Goal: Task Accomplishment & Management: Use online tool/utility

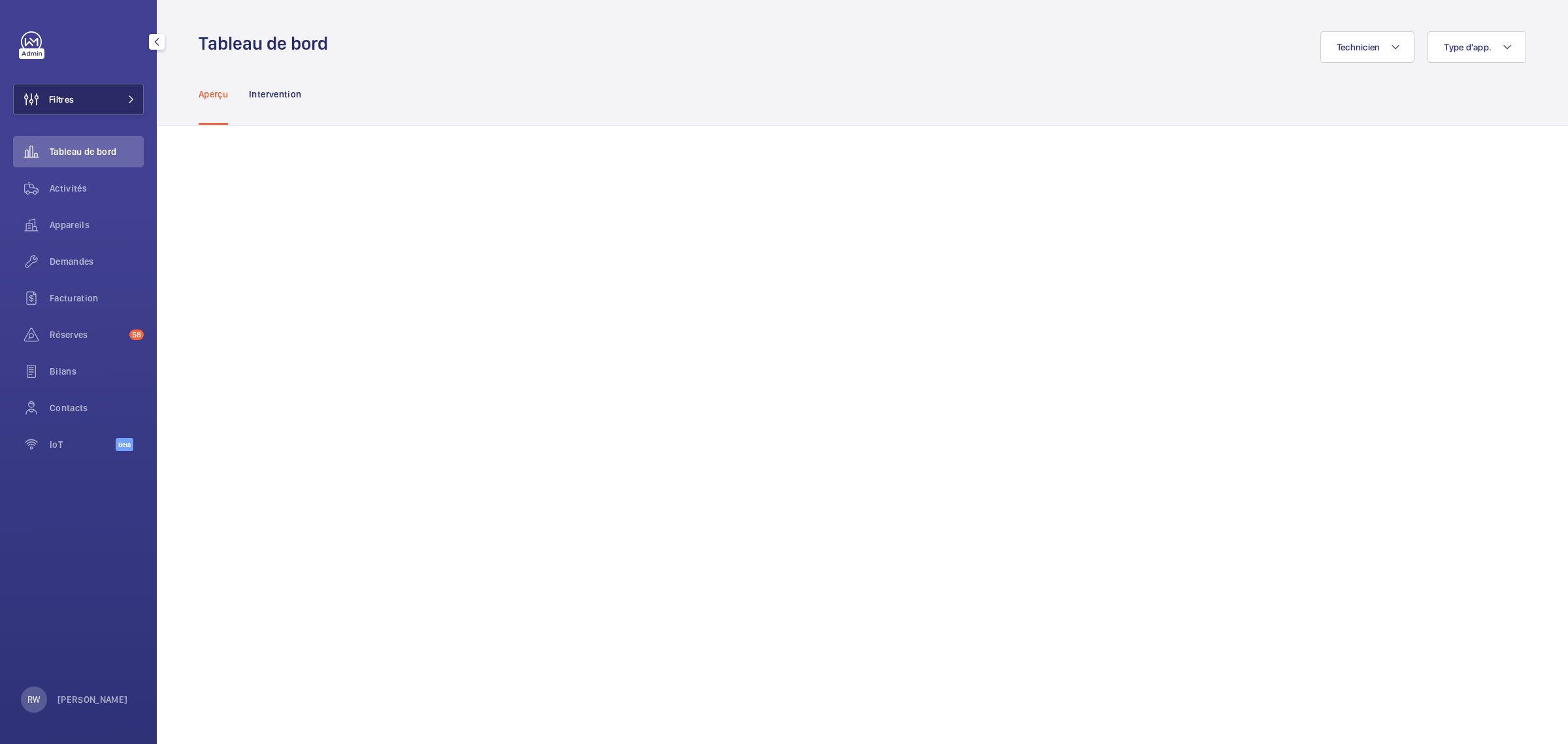
click at [83, 92] on button "Filtres" at bounding box center [78, 99] width 131 height 32
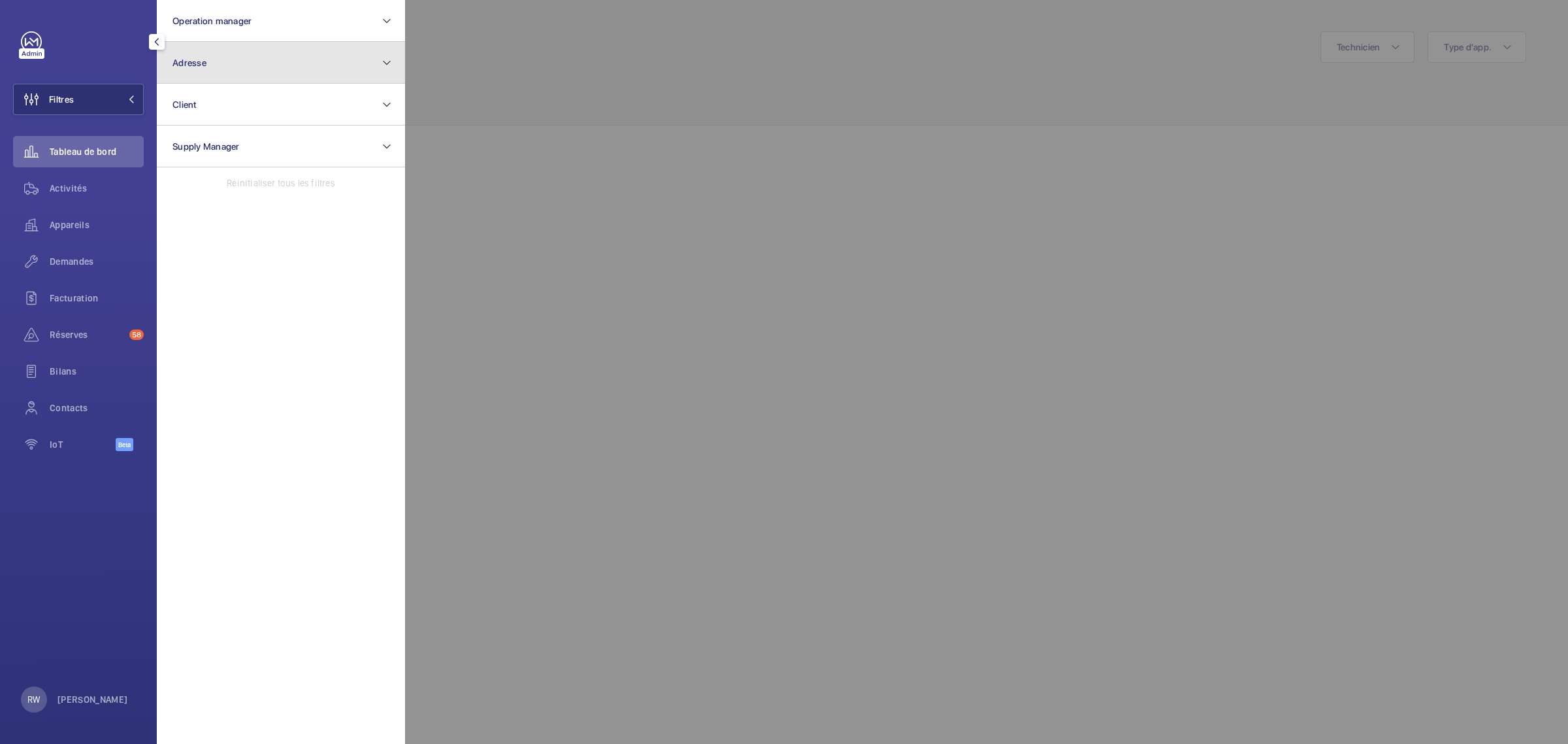
click at [233, 67] on button "Adresse" at bounding box center [281, 63] width 249 height 42
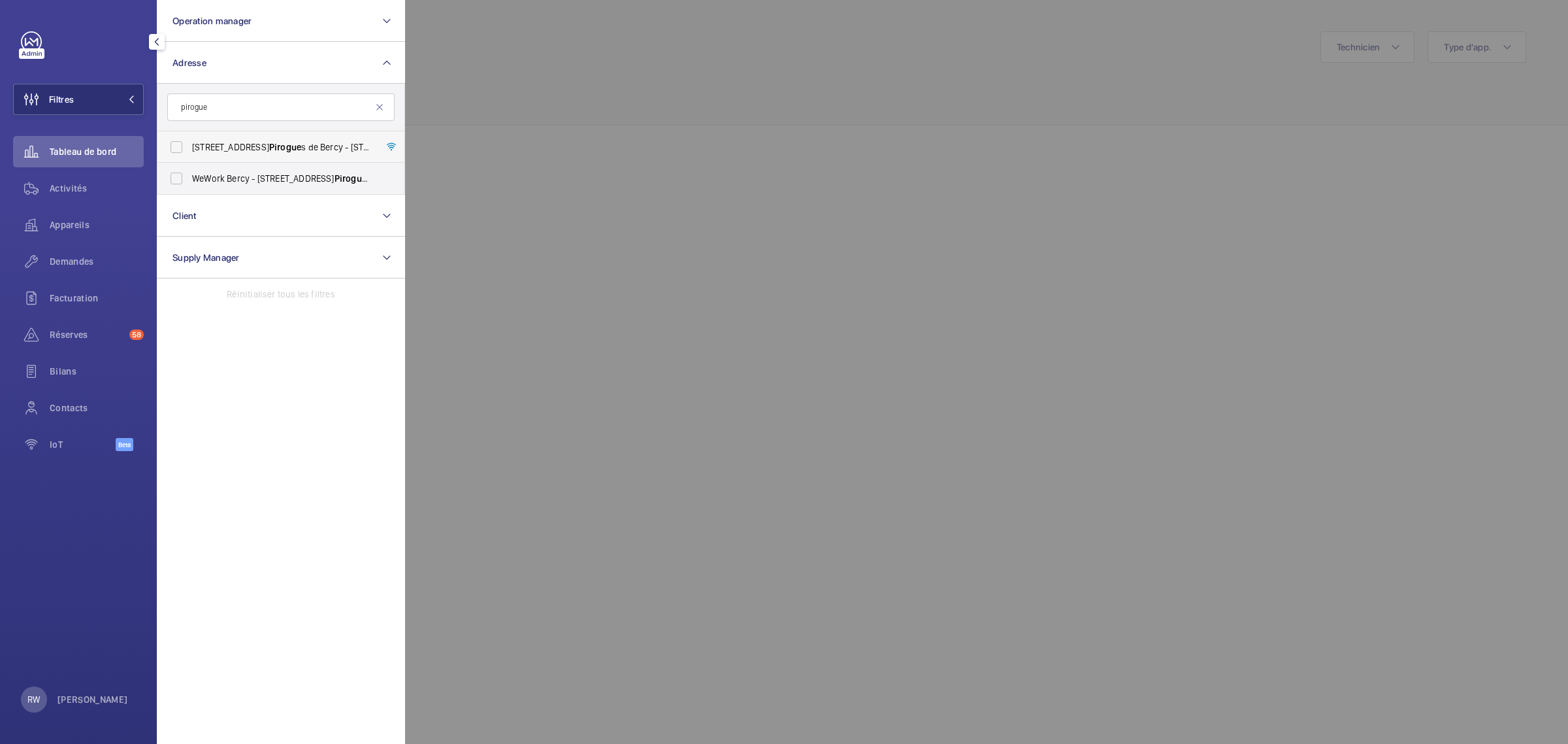
type input "pirogue"
click at [177, 148] on label "8 Rue des Pirogue s de Bercy - 8 Rue des Pirogue s de Bercy, 75012 PARIS, PARIS…" at bounding box center [271, 147] width 228 height 32
click at [177, 148] on input "8 Rue des Pirogue s de Bercy - 8 Rue des Pirogue s de Bercy, 75012 PARIS, PARIS…" at bounding box center [176, 147] width 26 height 26
checkbox input "true"
drag, startPoint x: 174, startPoint y: 179, endPoint x: 515, endPoint y: 141, distance: 343.1
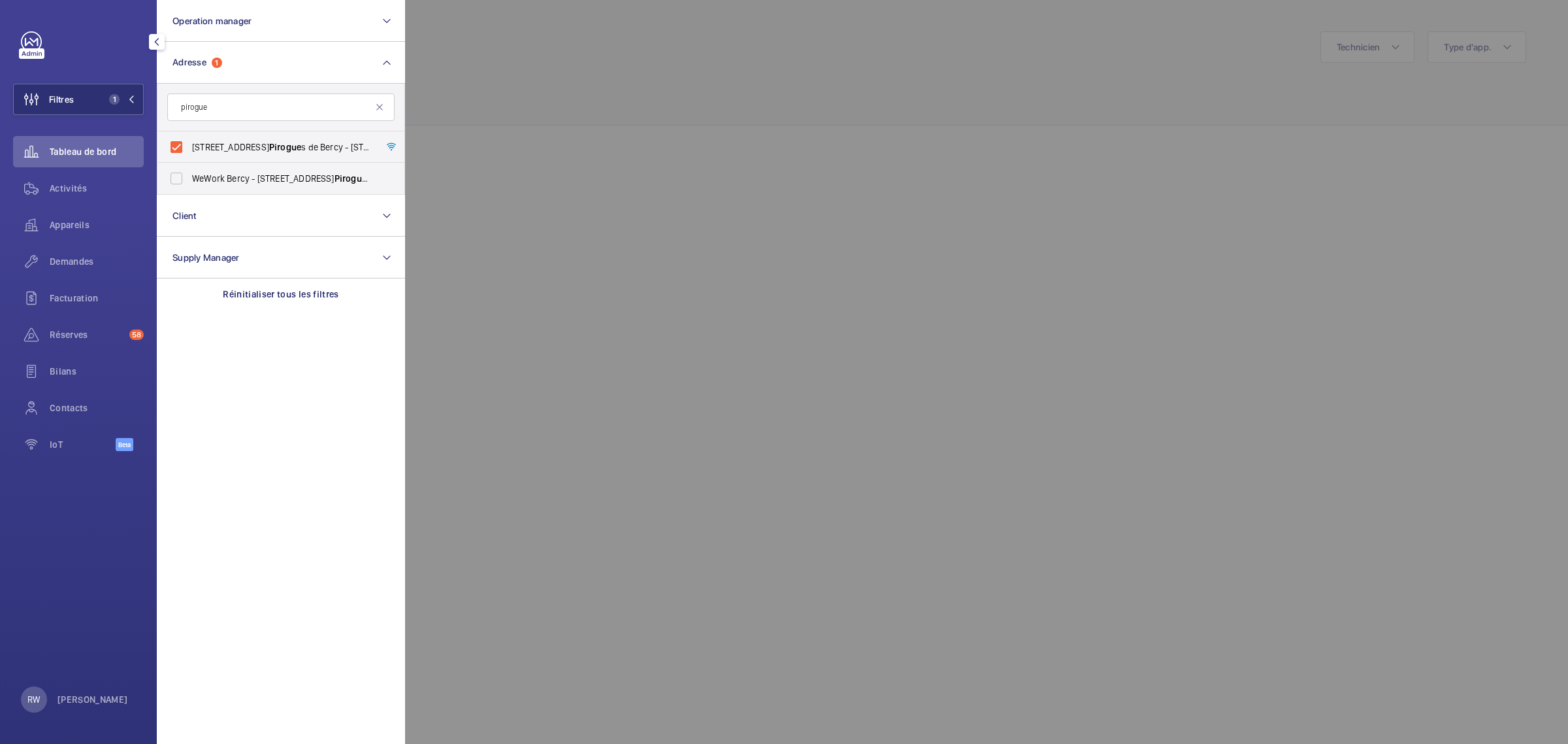
click at [175, 179] on label "WeWork Bercy - 8 Rue des Pirogue s de Bercy, PARIS 75012" at bounding box center [271, 179] width 228 height 32
click at [175, 179] on input "WeWork Bercy - 8 Rue des Pirogue s de Bercy, PARIS 75012" at bounding box center [176, 179] width 26 height 26
checkbox input "true"
click at [674, 128] on div at bounding box center [1189, 372] width 1568 height 744
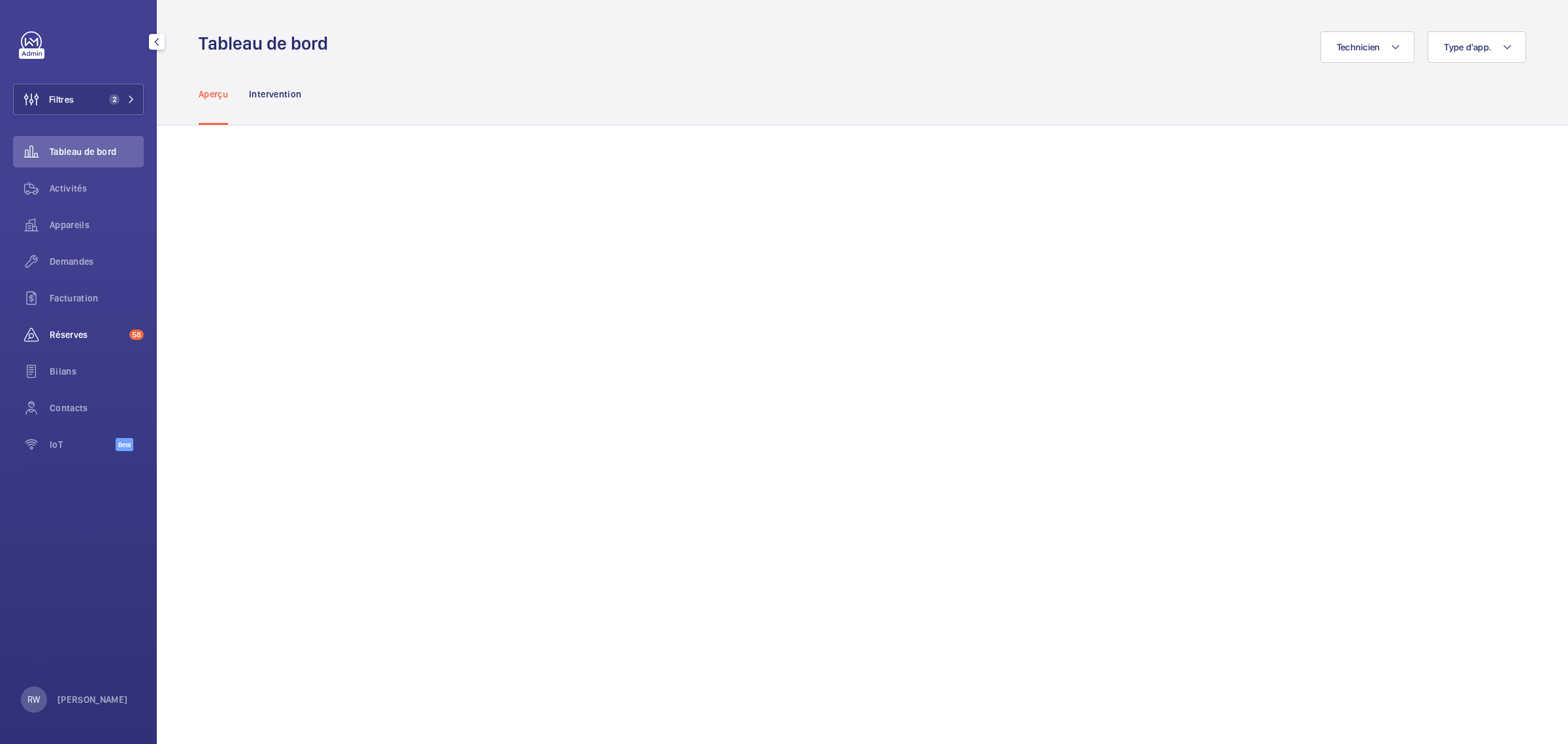
drag, startPoint x: 61, startPoint y: 322, endPoint x: 67, endPoint y: 327, distance: 7.8
click at [59, 325] on div "Réserves 58" at bounding box center [78, 334] width 131 height 32
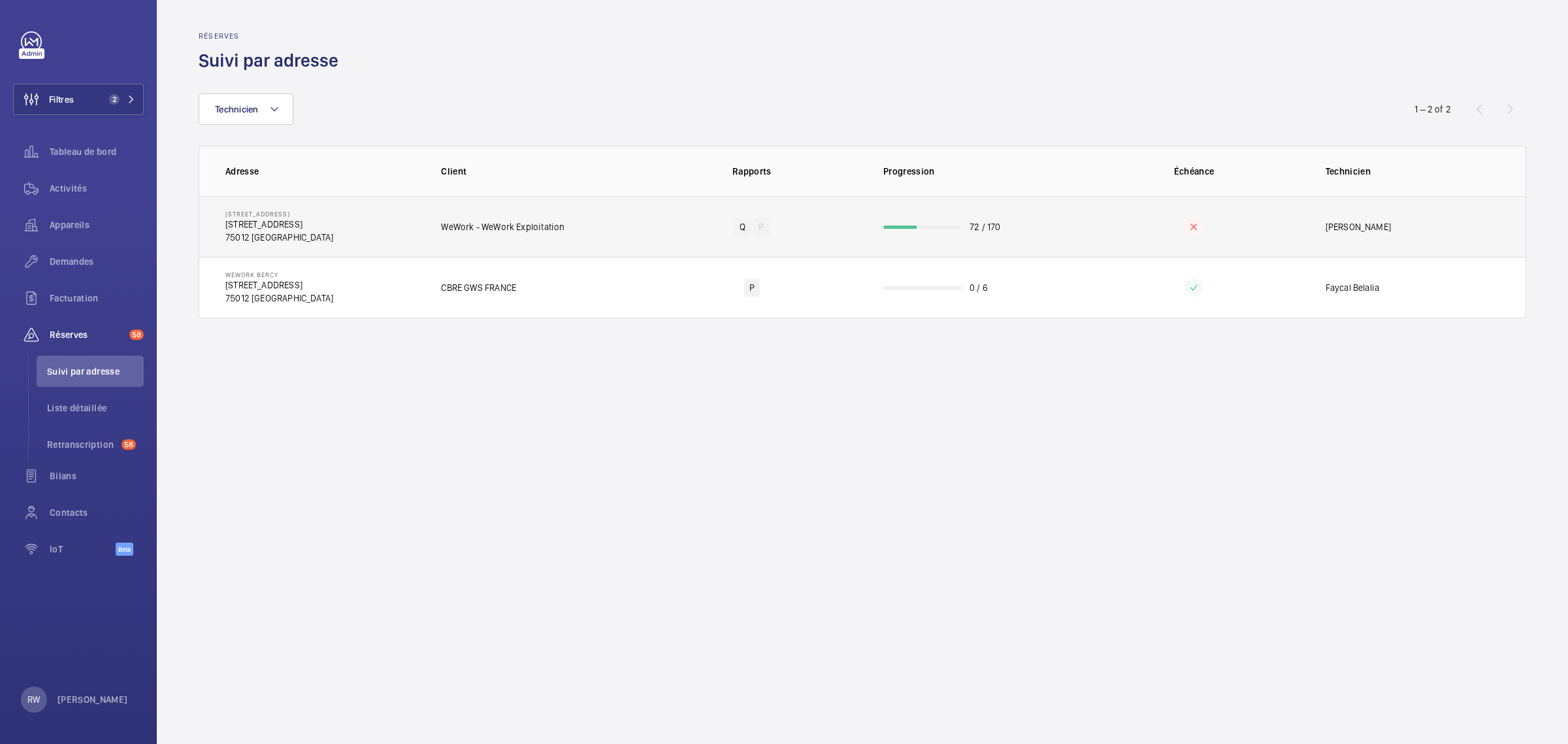
click at [654, 223] on td "Q P" at bounding box center [753, 226] width 221 height 61
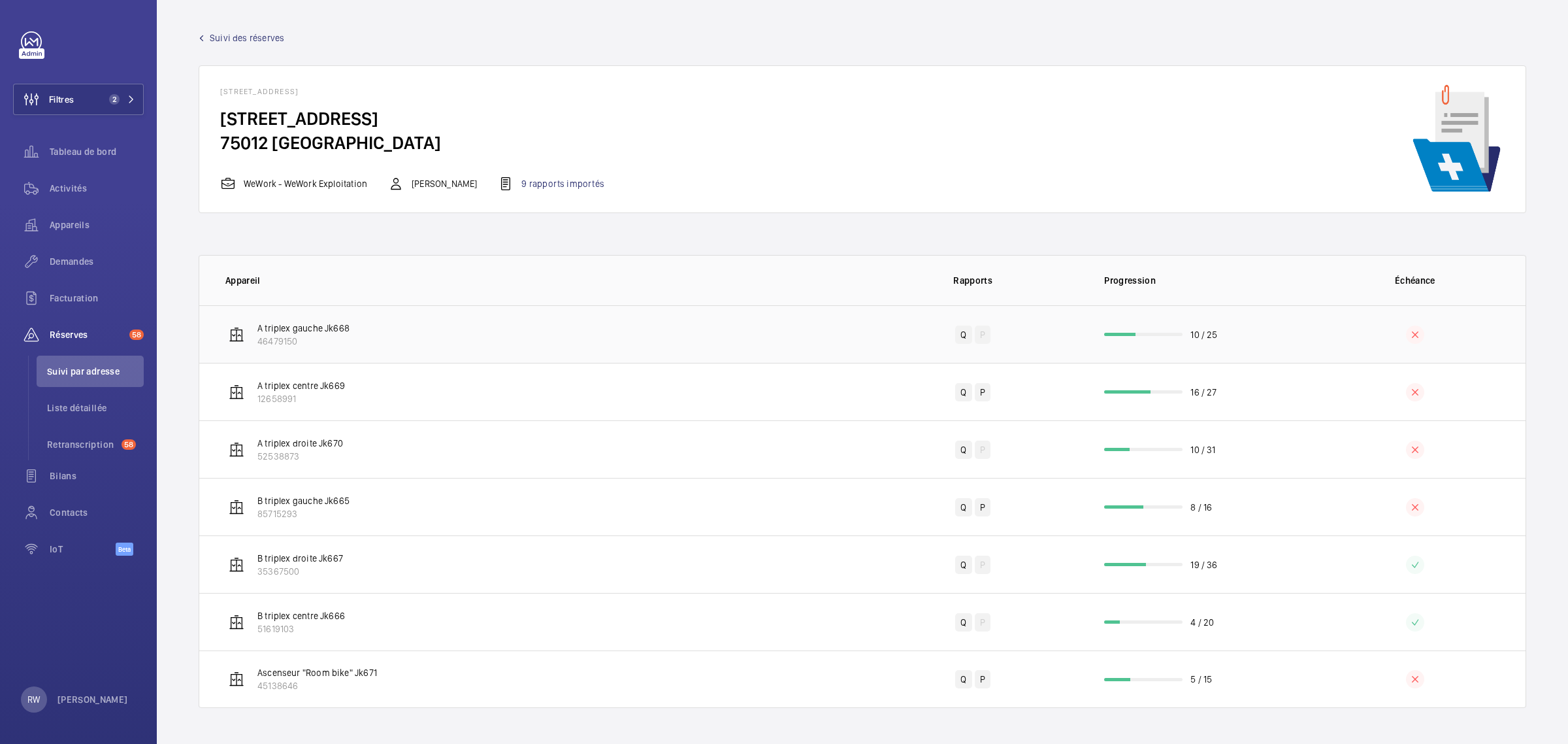
click at [560, 321] on td "A triplex gauche Jk668 46479150" at bounding box center [530, 334] width 663 height 57
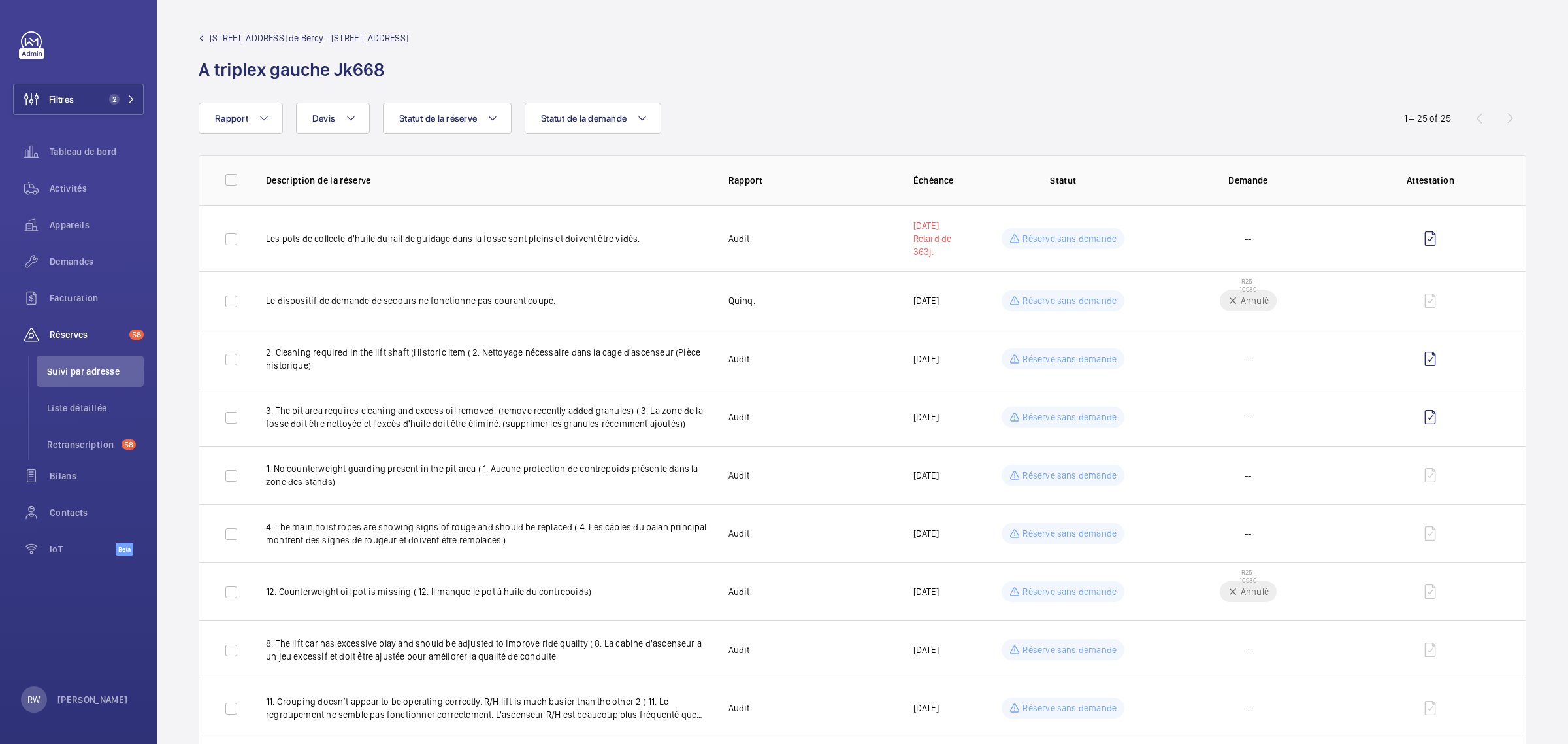
click at [200, 36] on mat-icon at bounding box center [201, 38] width 6 height 6
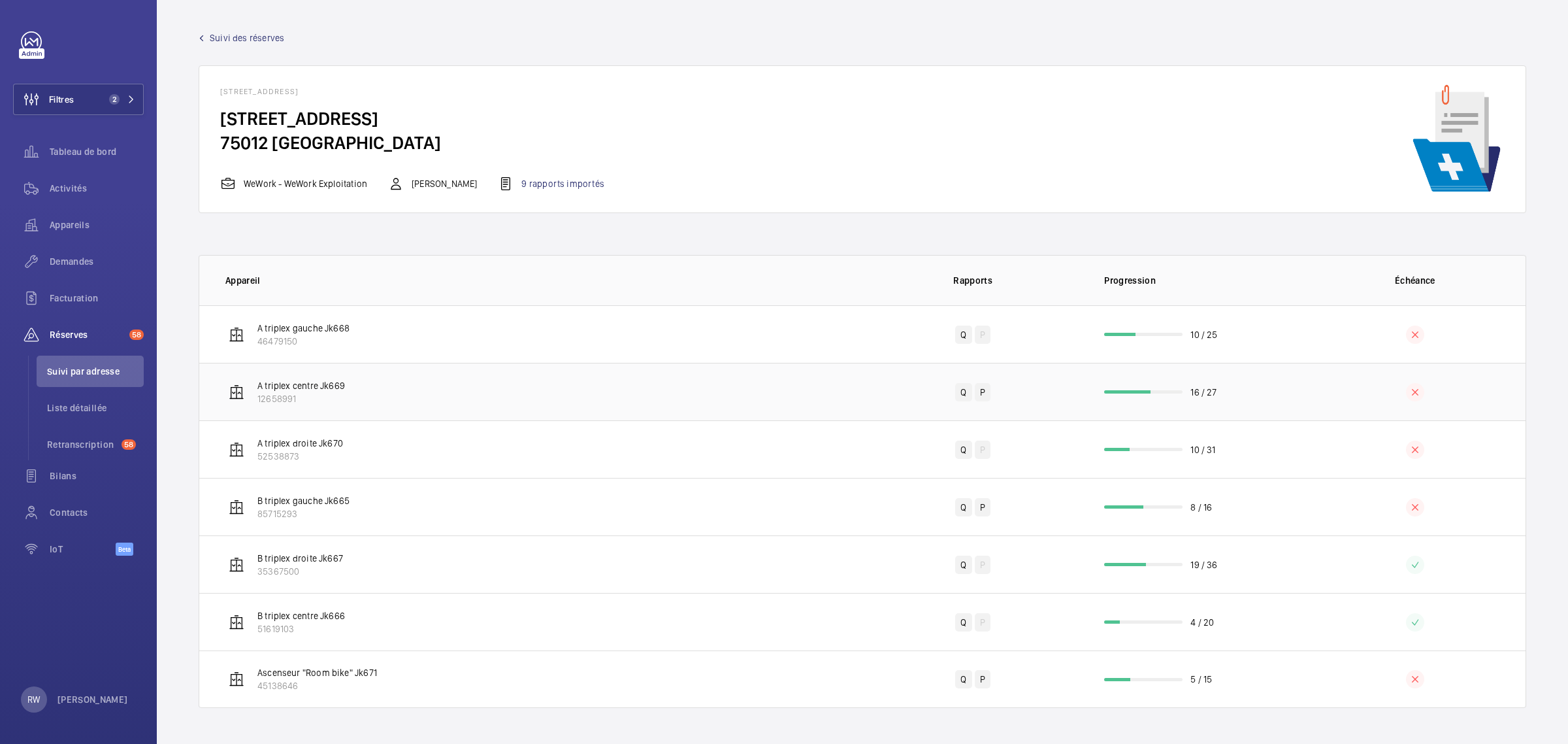
click at [308, 391] on p "A triplex centre Jk669" at bounding box center [301, 385] width 87 height 13
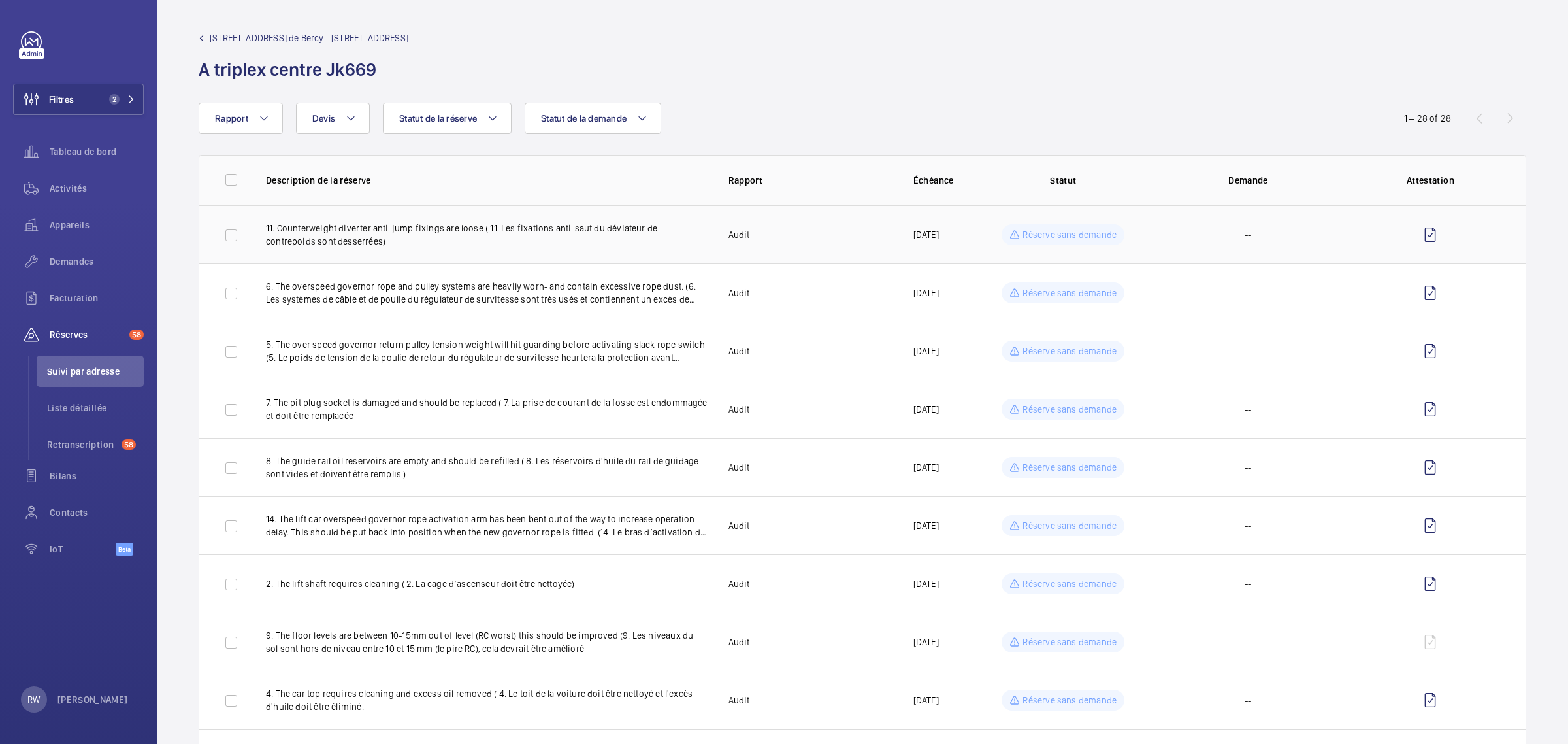
click at [1040, 235] on p "Réserve sans demande" at bounding box center [1070, 234] width 94 height 13
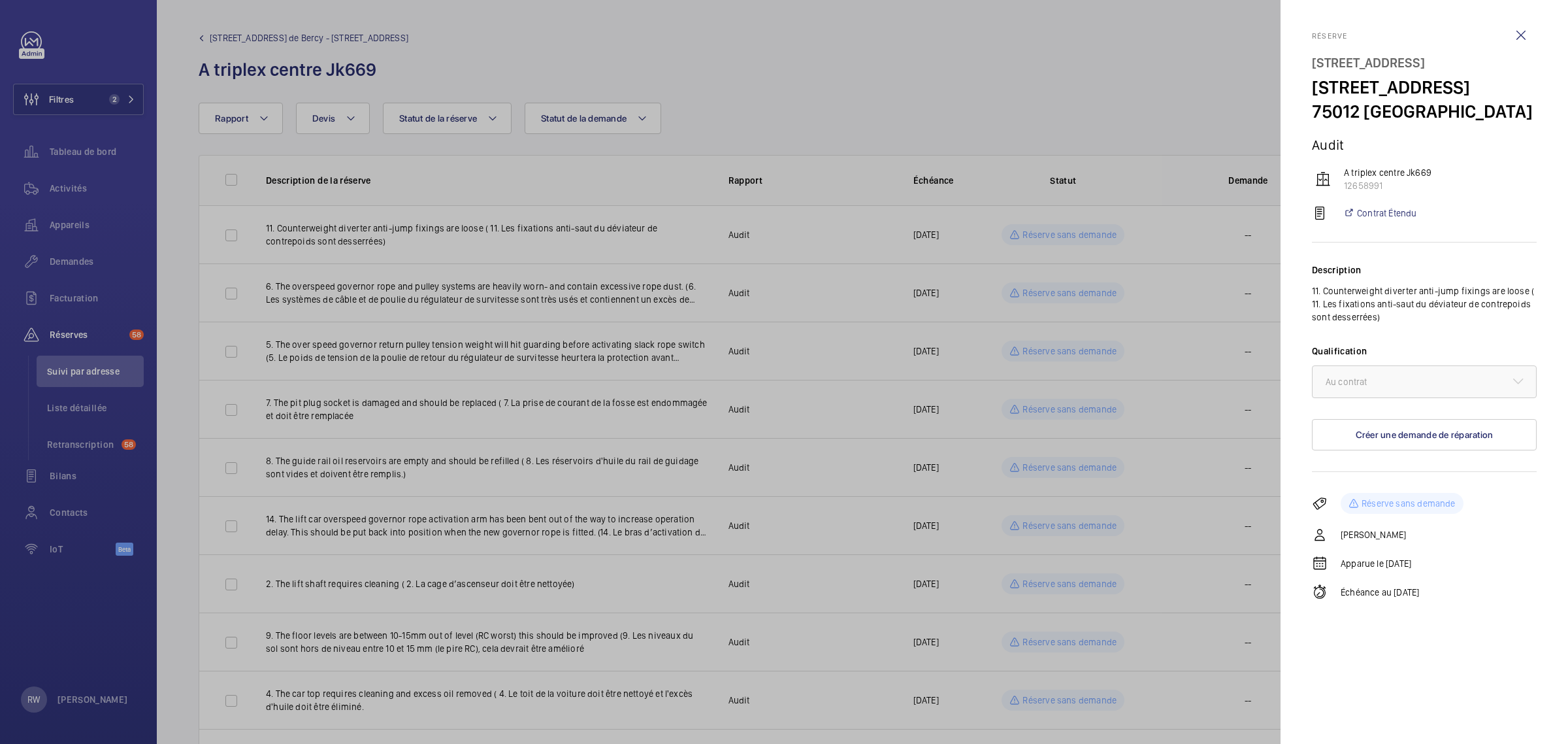
click at [1028, 233] on div at bounding box center [784, 372] width 1568 height 744
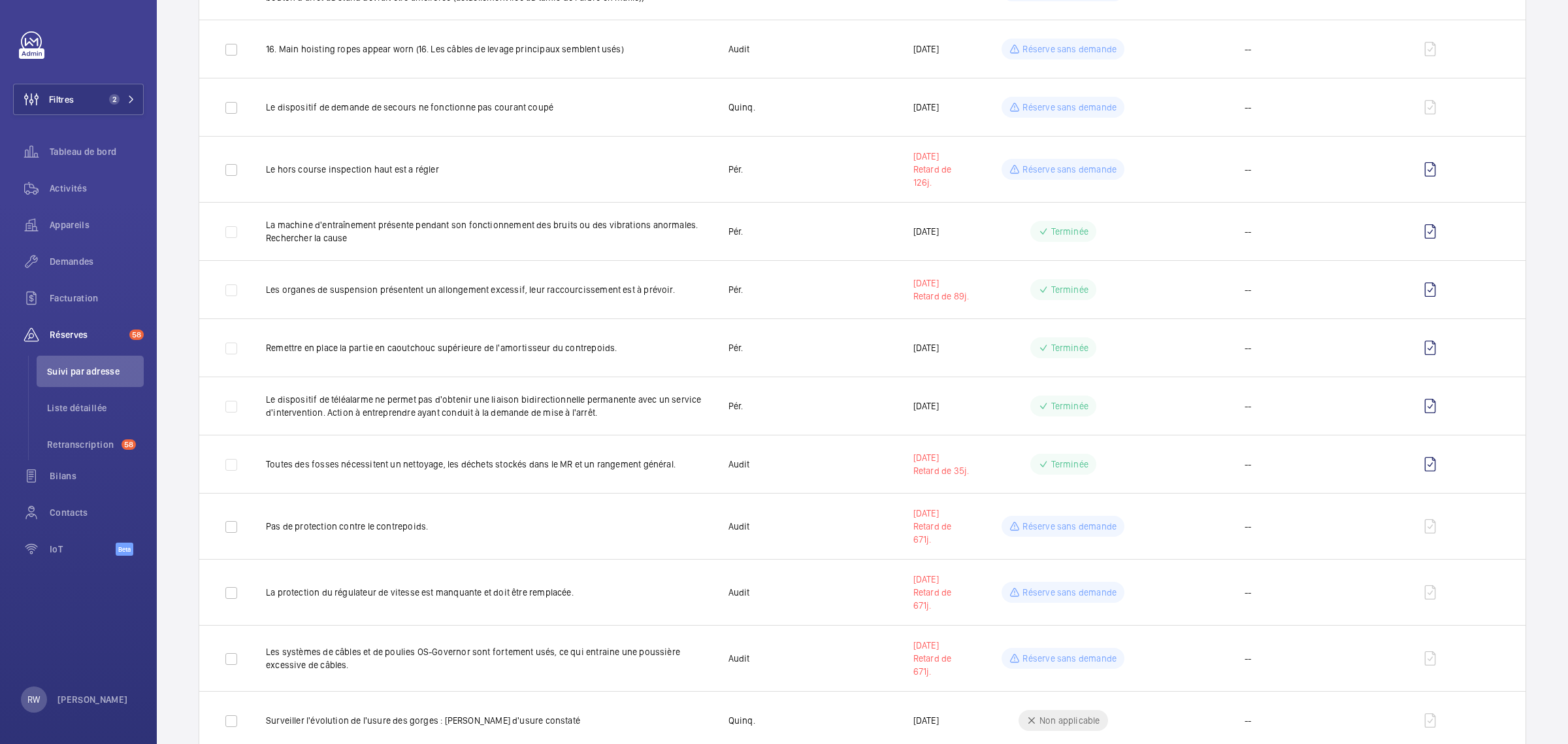
scroll to position [1158, 0]
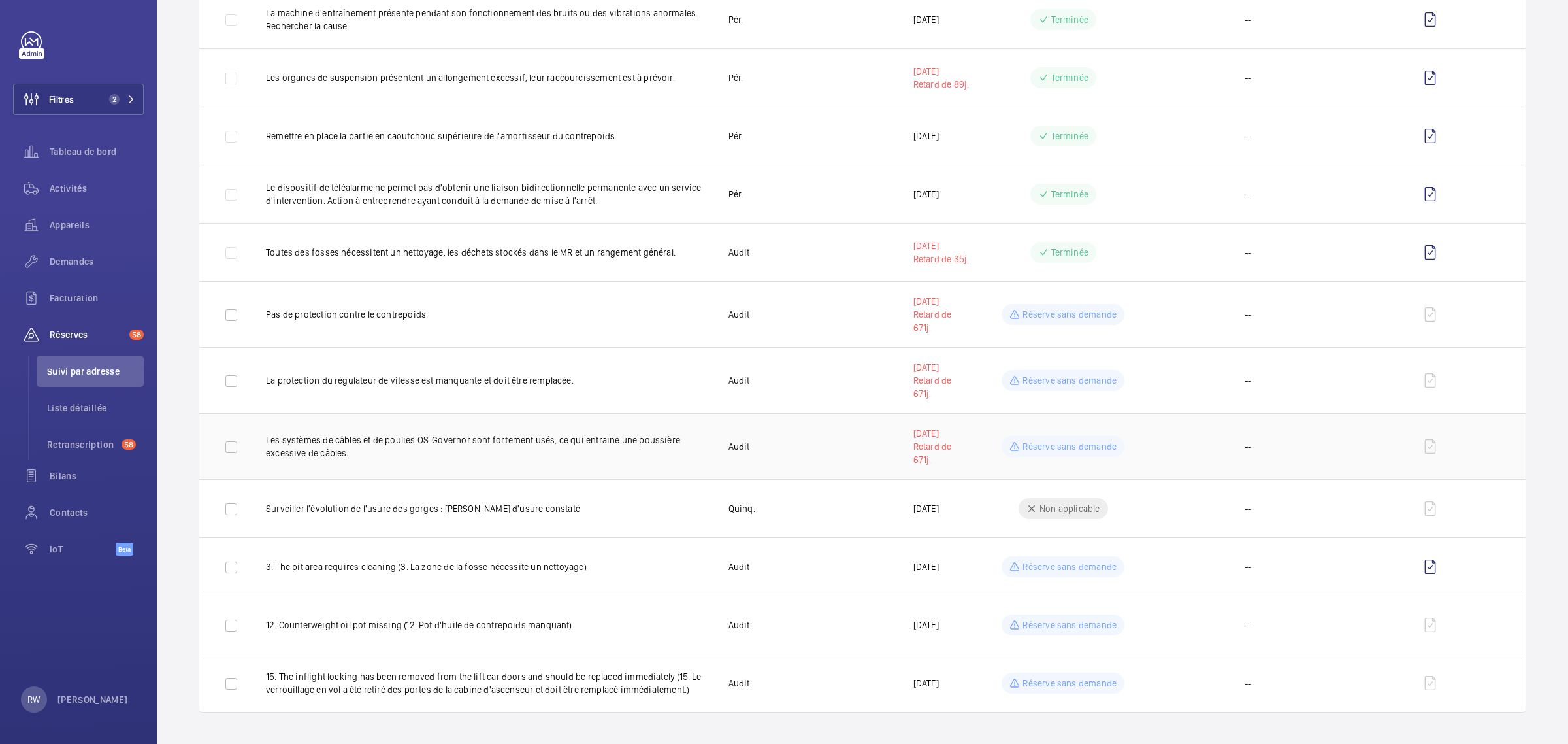
click at [1065, 449] on p "Réserve sans demande" at bounding box center [1070, 447] width 94 height 13
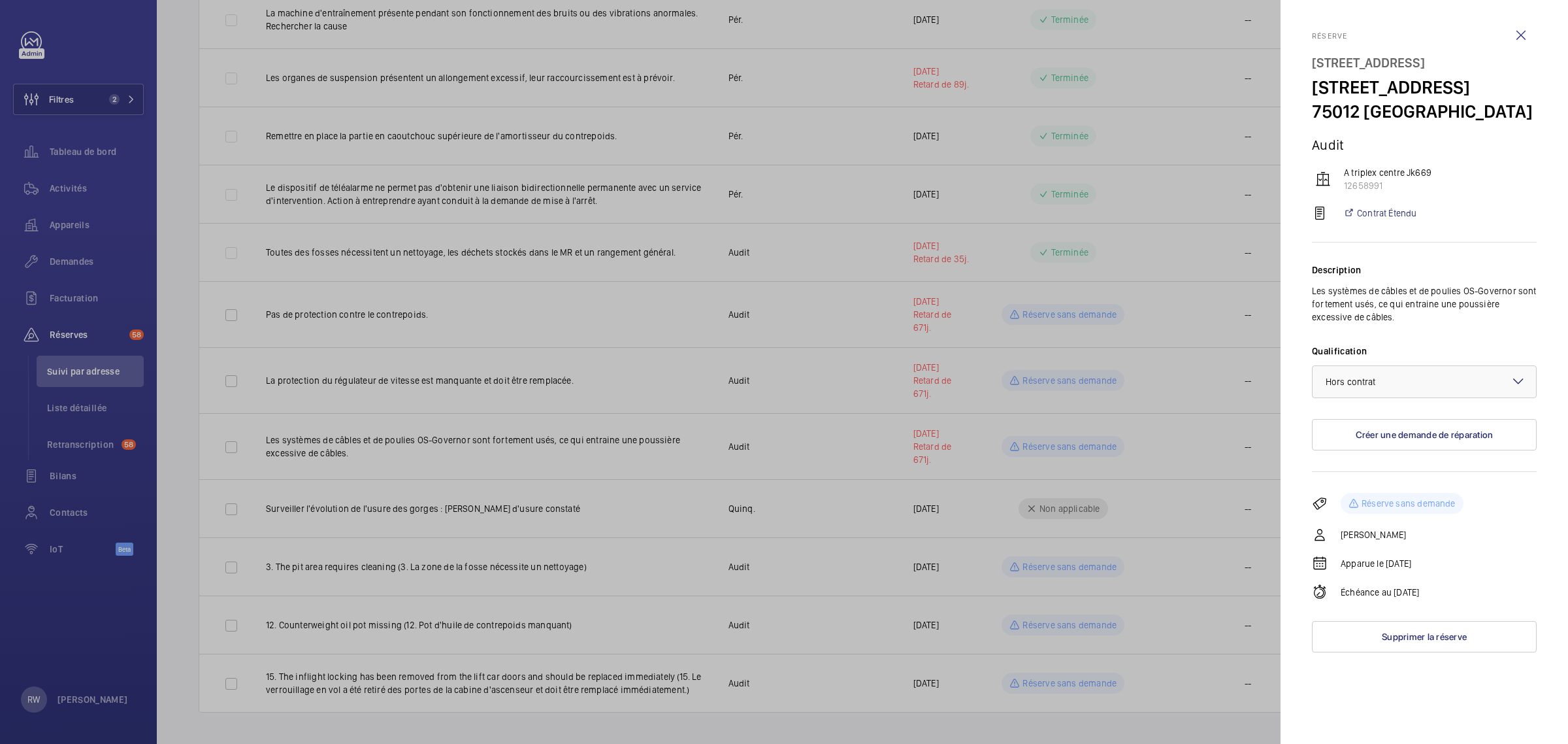
click at [1065, 450] on div at bounding box center [784, 372] width 1568 height 744
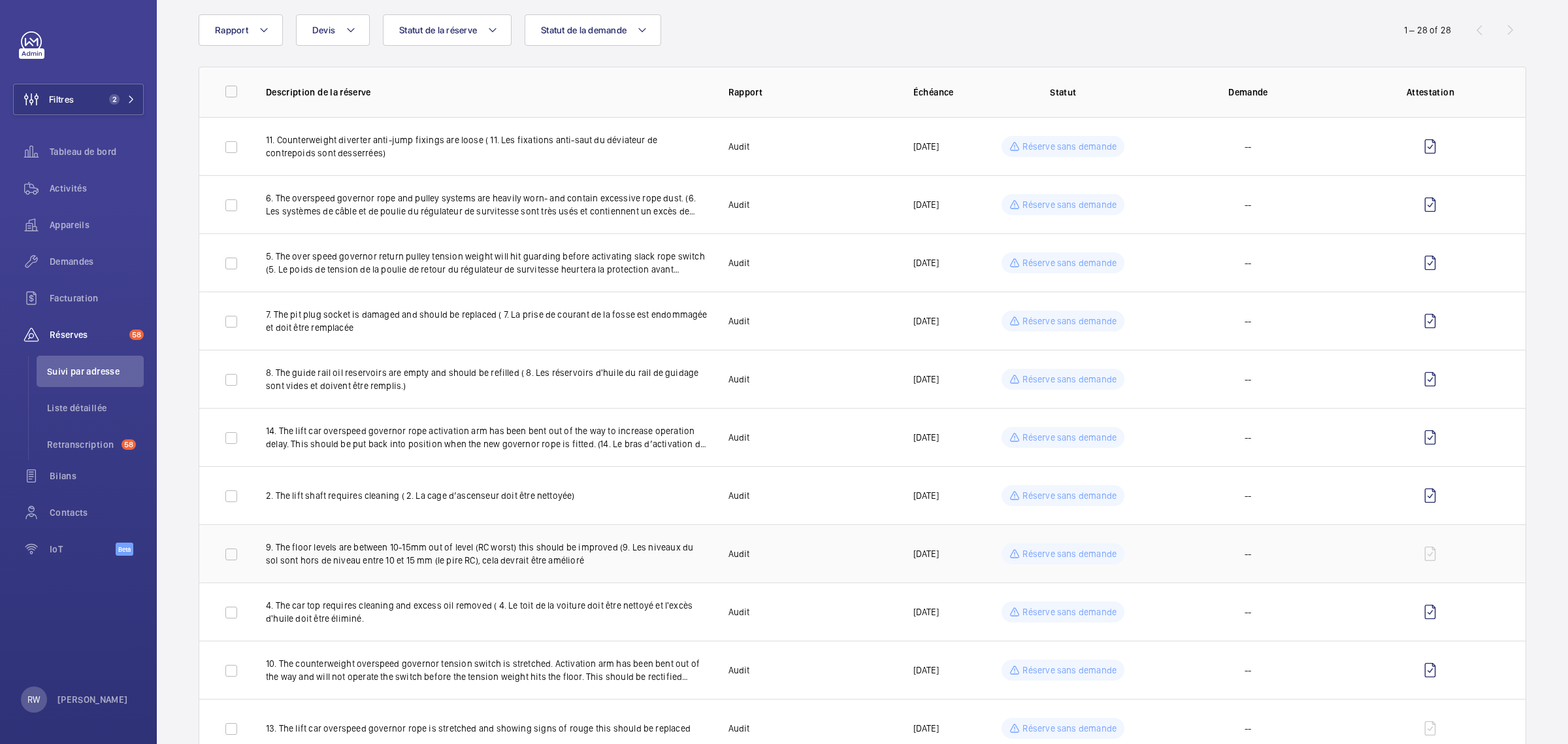
scroll to position [0, 0]
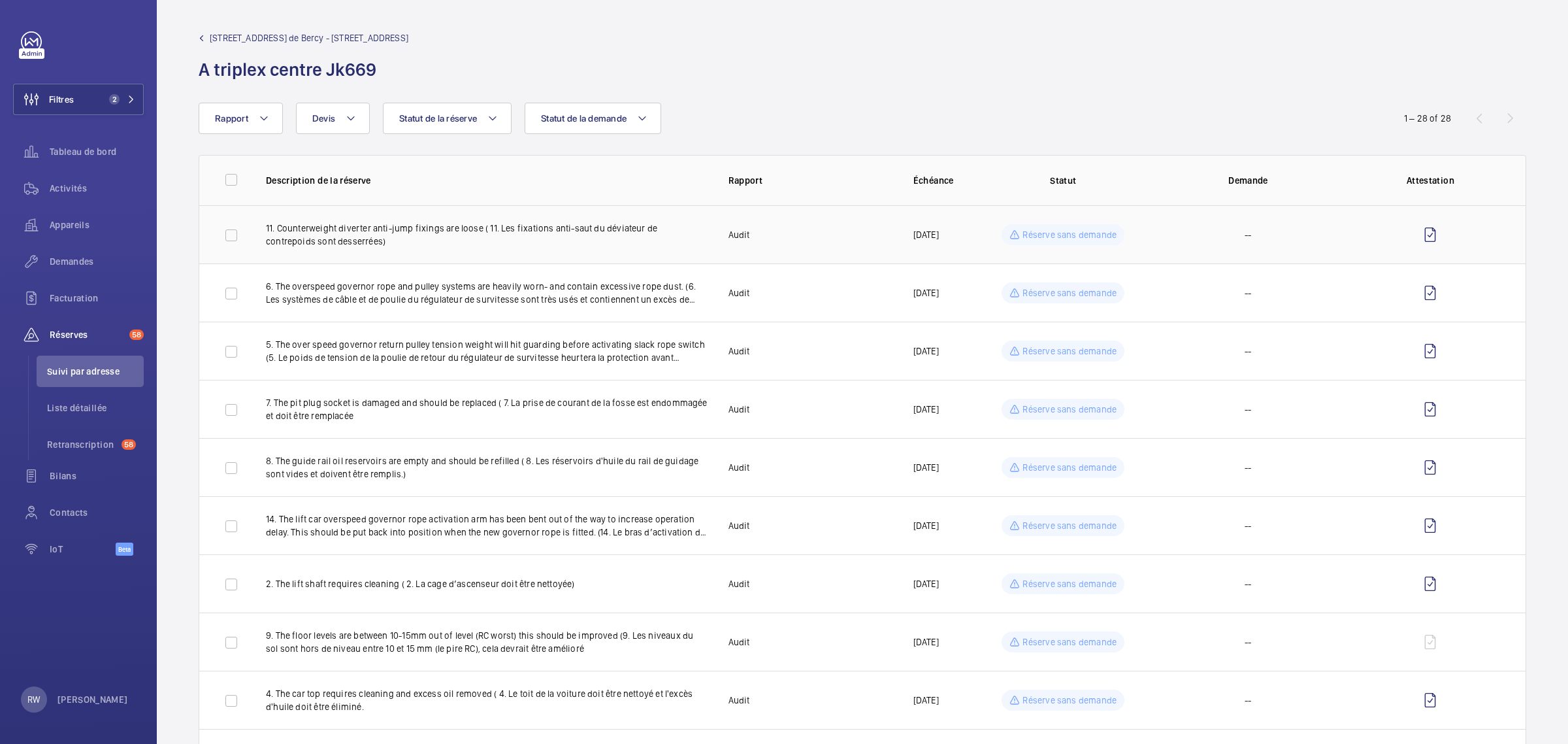
click at [1040, 228] on p "Réserve sans demande" at bounding box center [1070, 234] width 94 height 13
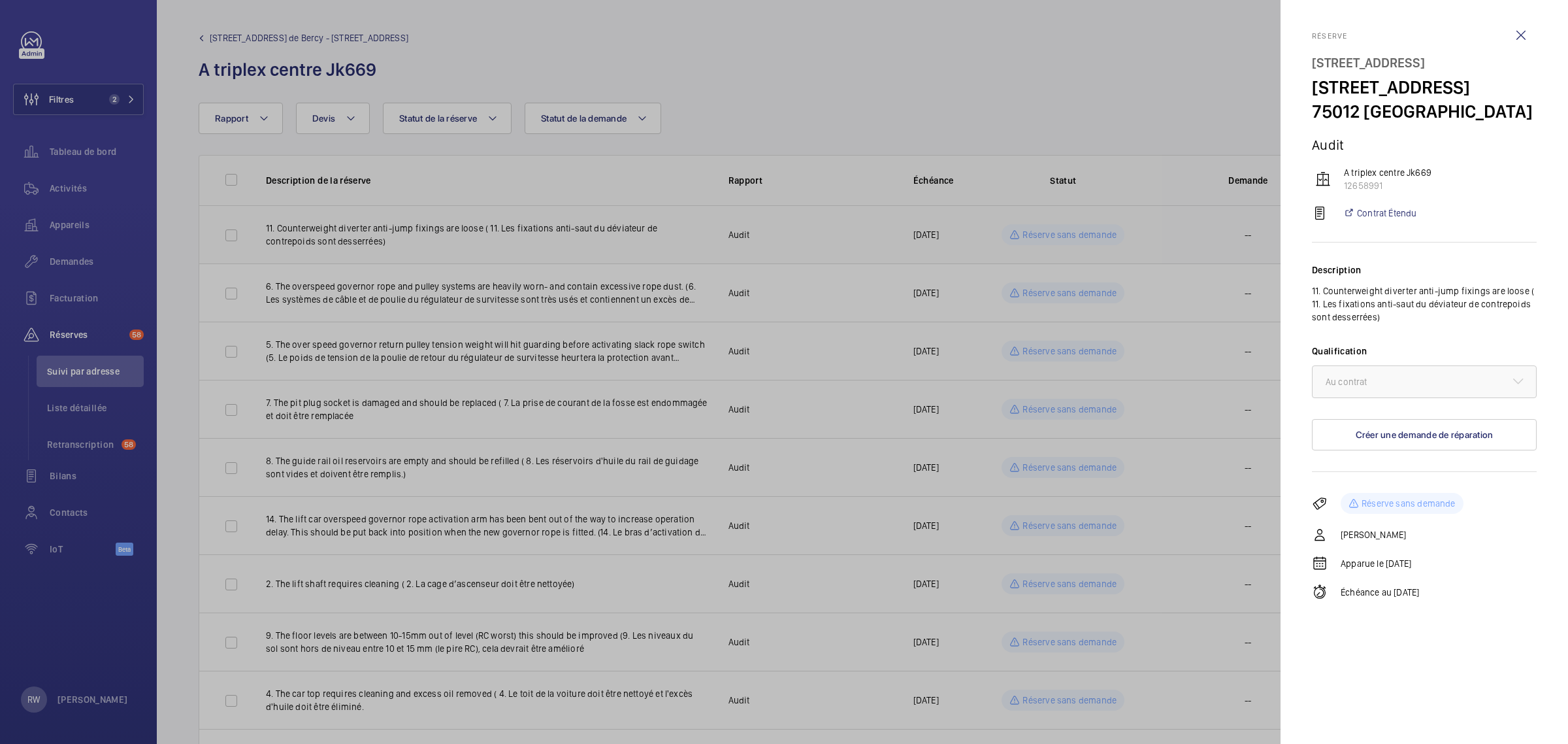
click at [1040, 227] on div at bounding box center [784, 372] width 1568 height 744
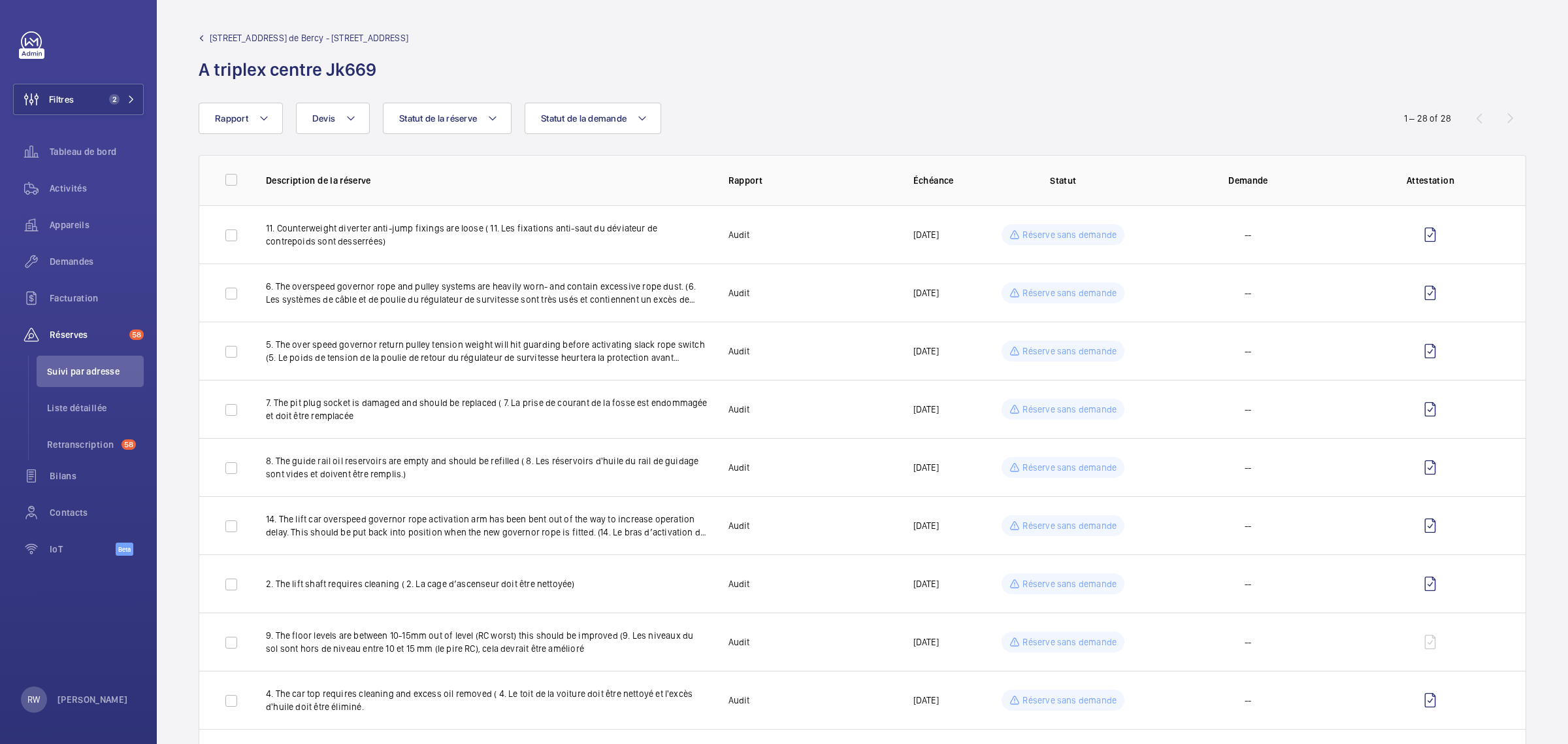
click at [1040, 301] on div at bounding box center [784, 372] width 1568 height 744
click at [1040, 301] on div "Réserve sans demande" at bounding box center [1063, 293] width 123 height 21
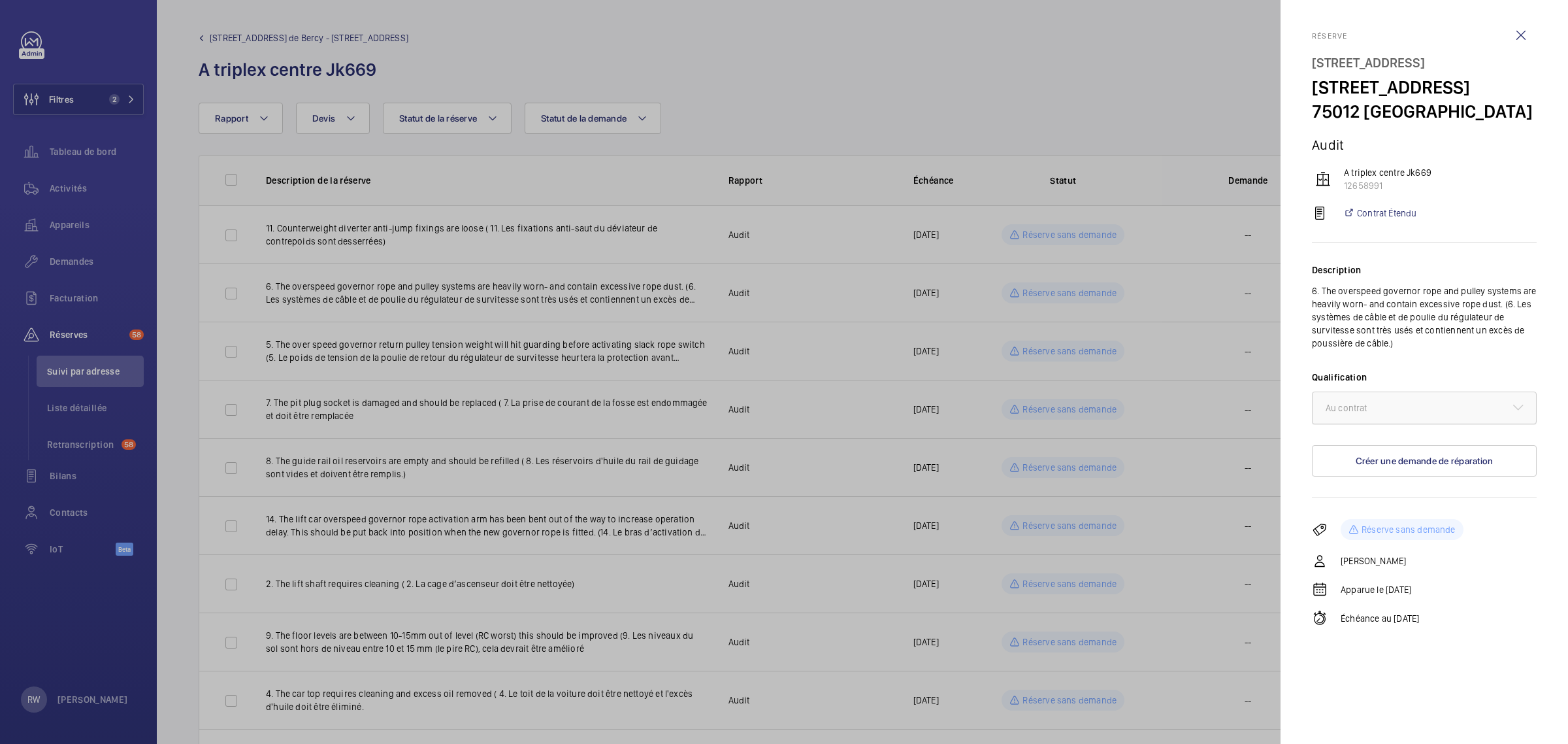
click at [1433, 423] on div at bounding box center [1424, 408] width 224 height 32
click at [1510, 424] on div "× Au contrat" at bounding box center [1424, 408] width 224 height 32
click at [1511, 415] on mat-icon at bounding box center [1518, 406] width 15 height 15
drag, startPoint x: 1526, startPoint y: 31, endPoint x: 1461, endPoint y: 63, distance: 72.4
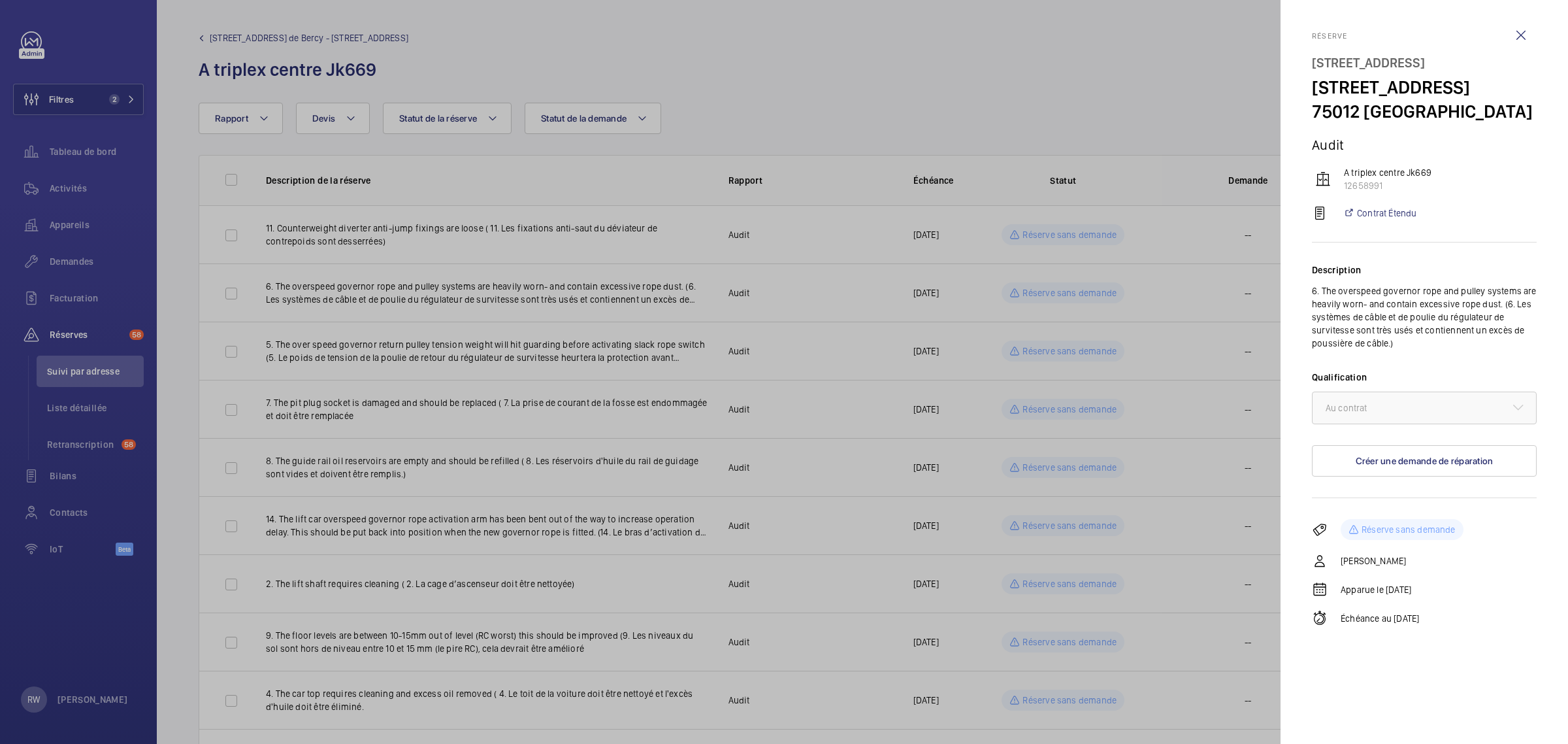
click at [1524, 31] on wm-front-icon-button at bounding box center [1521, 35] width 31 height 32
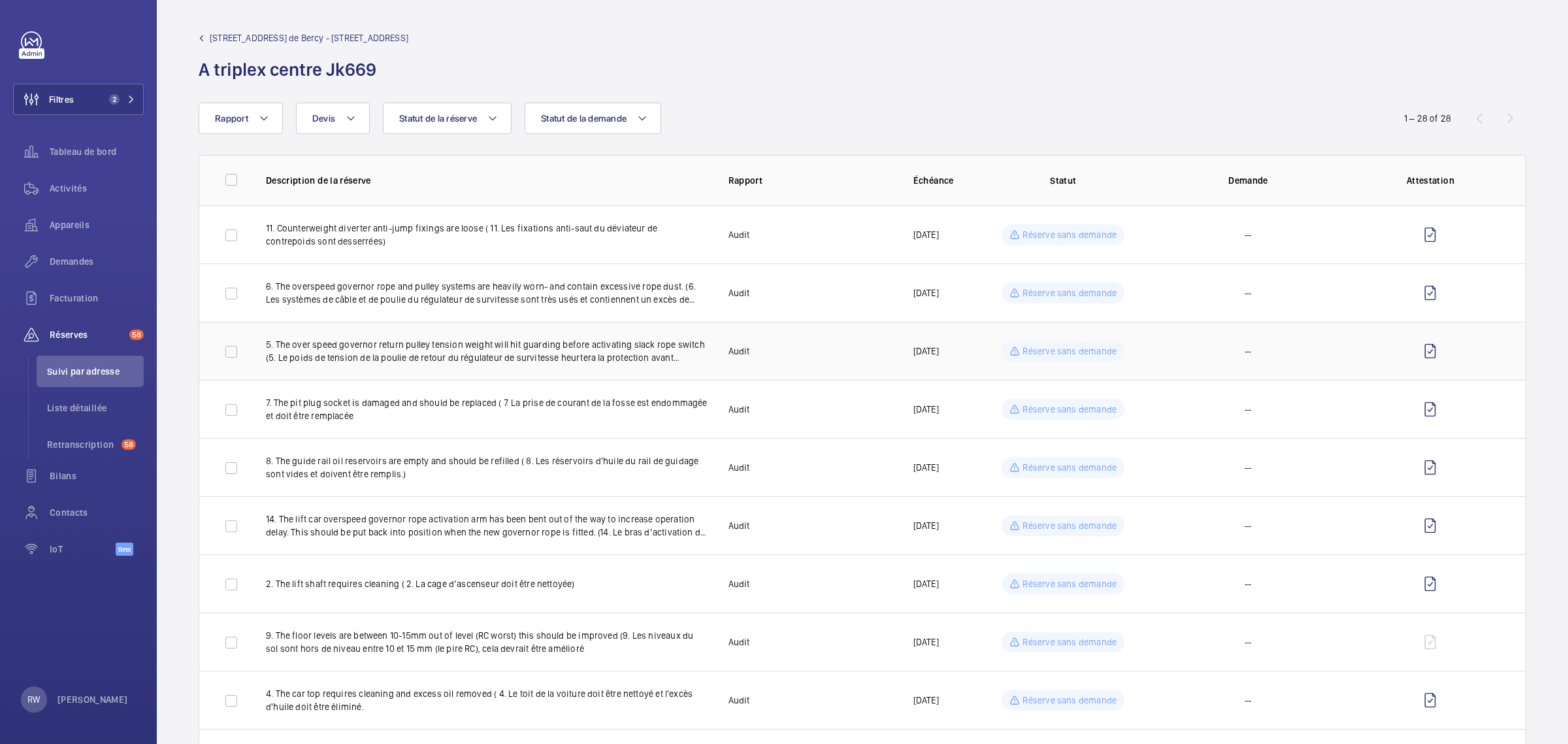
click at [1074, 354] on p "Réserve sans demande" at bounding box center [1070, 351] width 94 height 13
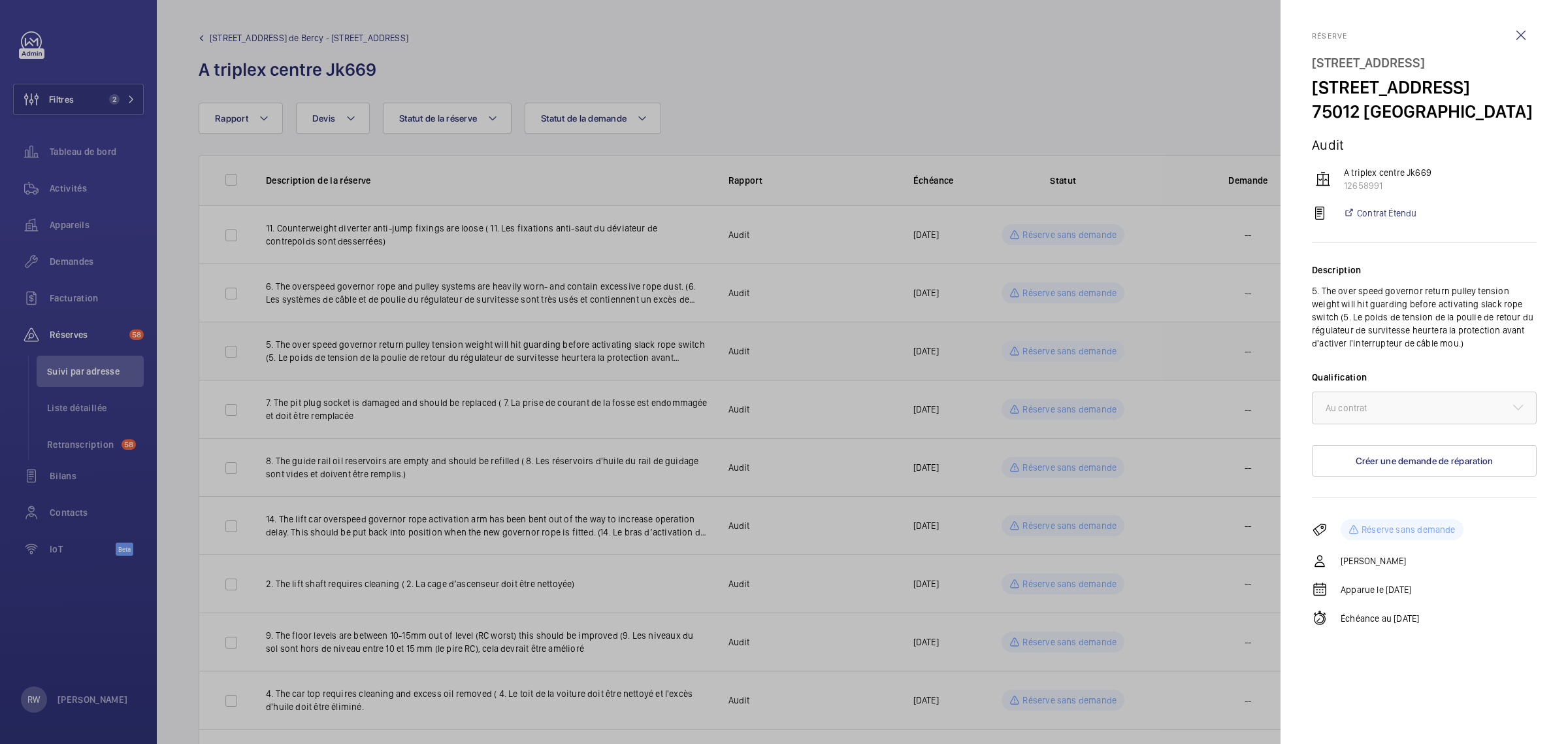
click at [1074, 354] on div at bounding box center [784, 372] width 1568 height 744
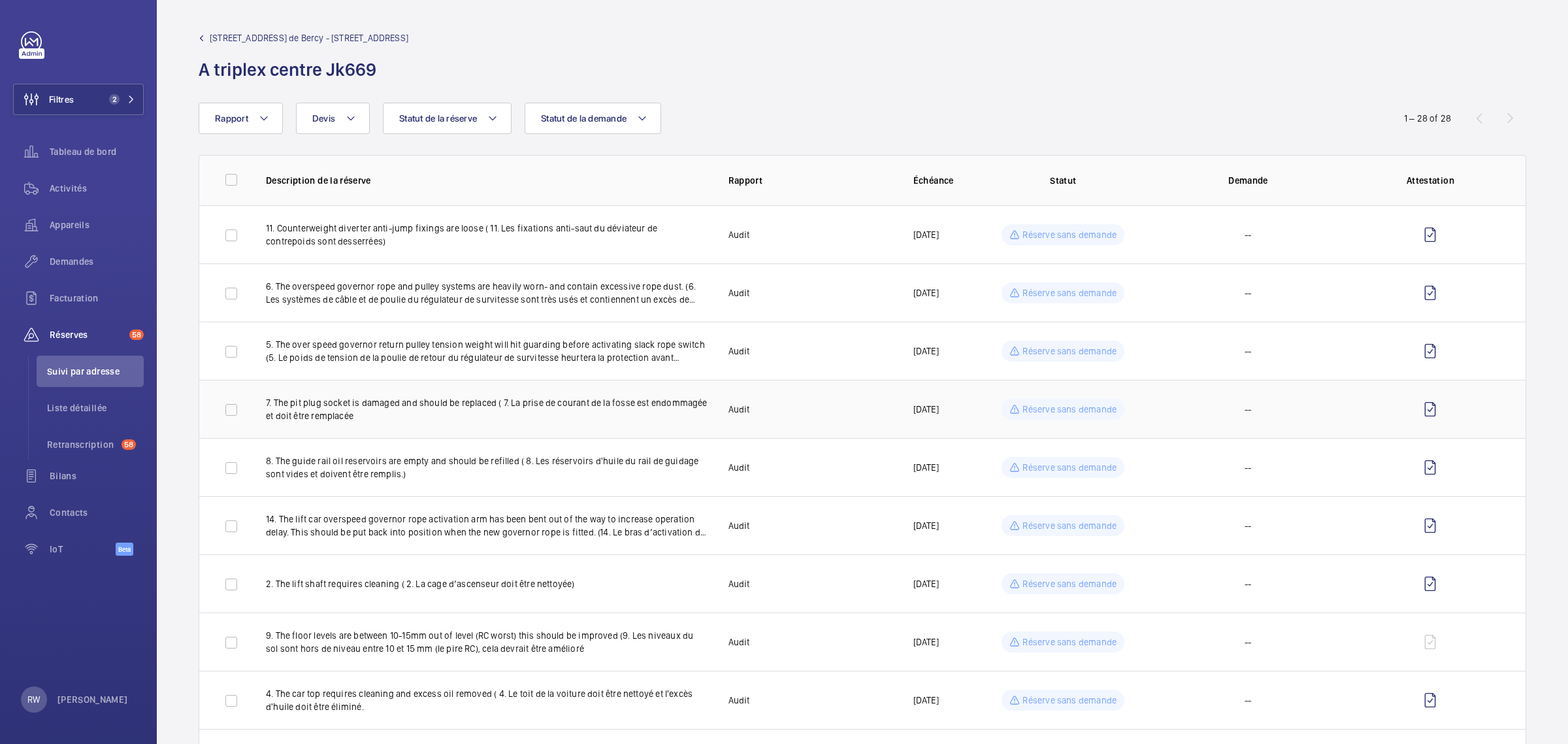
click at [1042, 407] on p "Réserve sans demande" at bounding box center [1070, 410] width 94 height 13
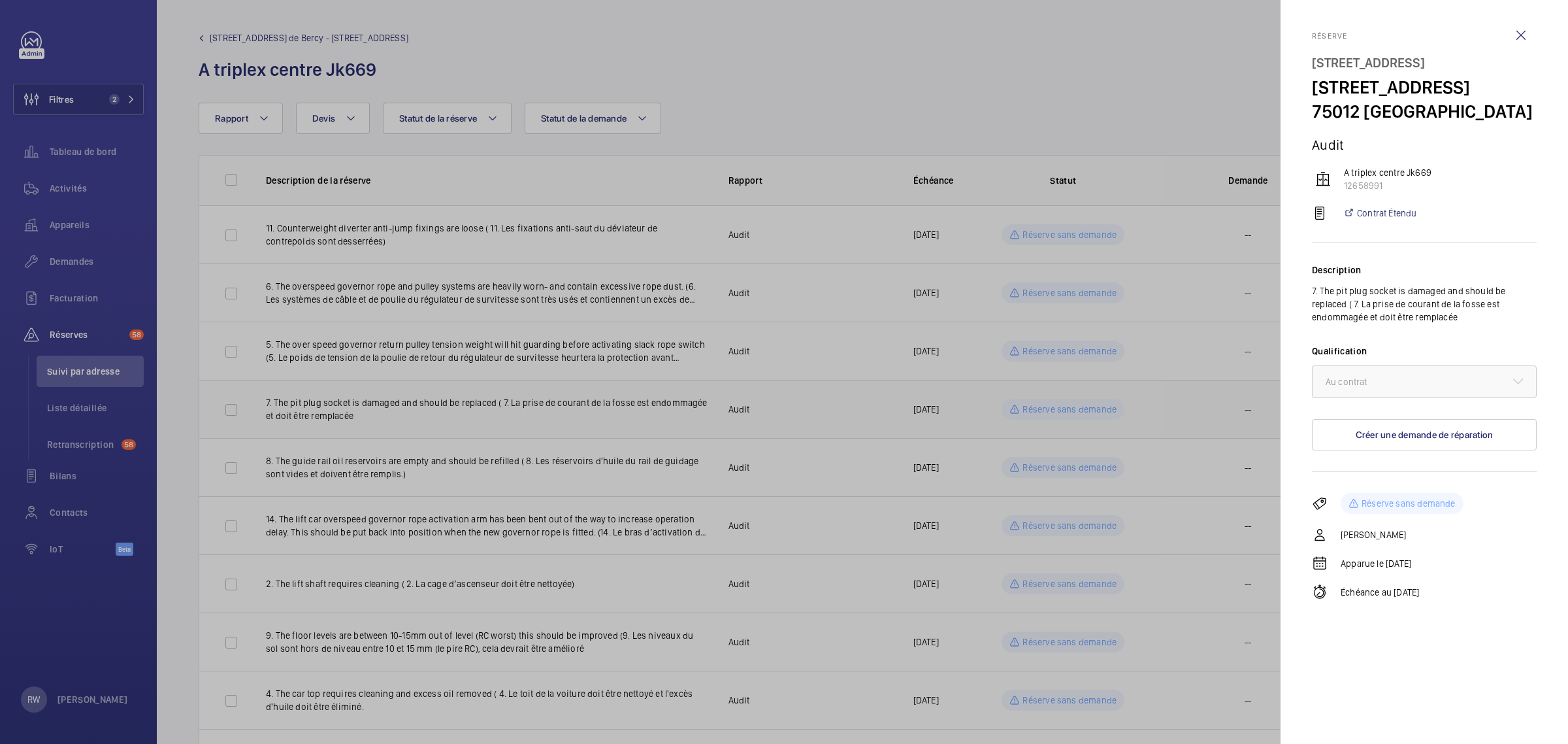
click at [1042, 407] on div at bounding box center [784, 372] width 1568 height 744
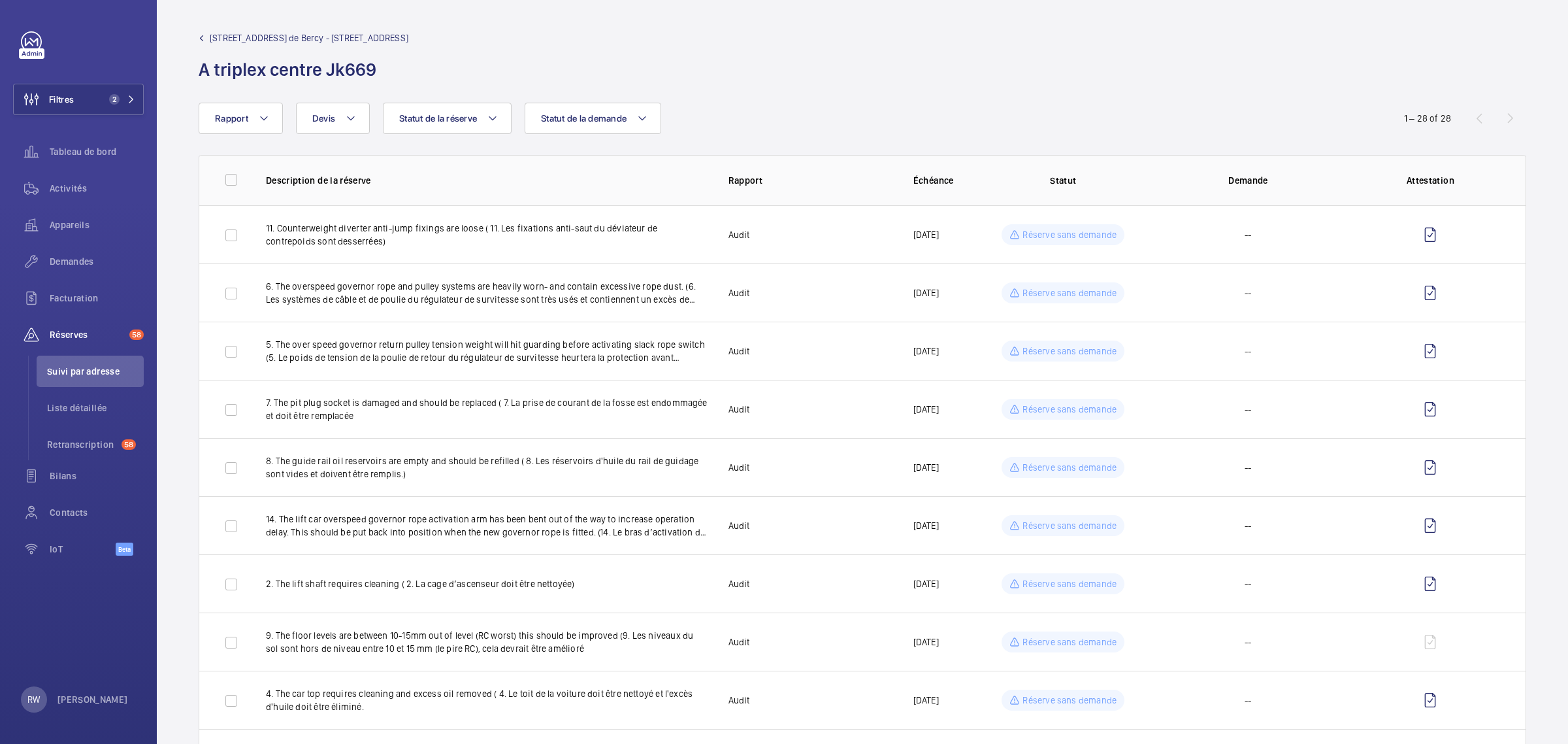
click at [1038, 464] on p "Réserve sans demande" at bounding box center [1070, 468] width 94 height 13
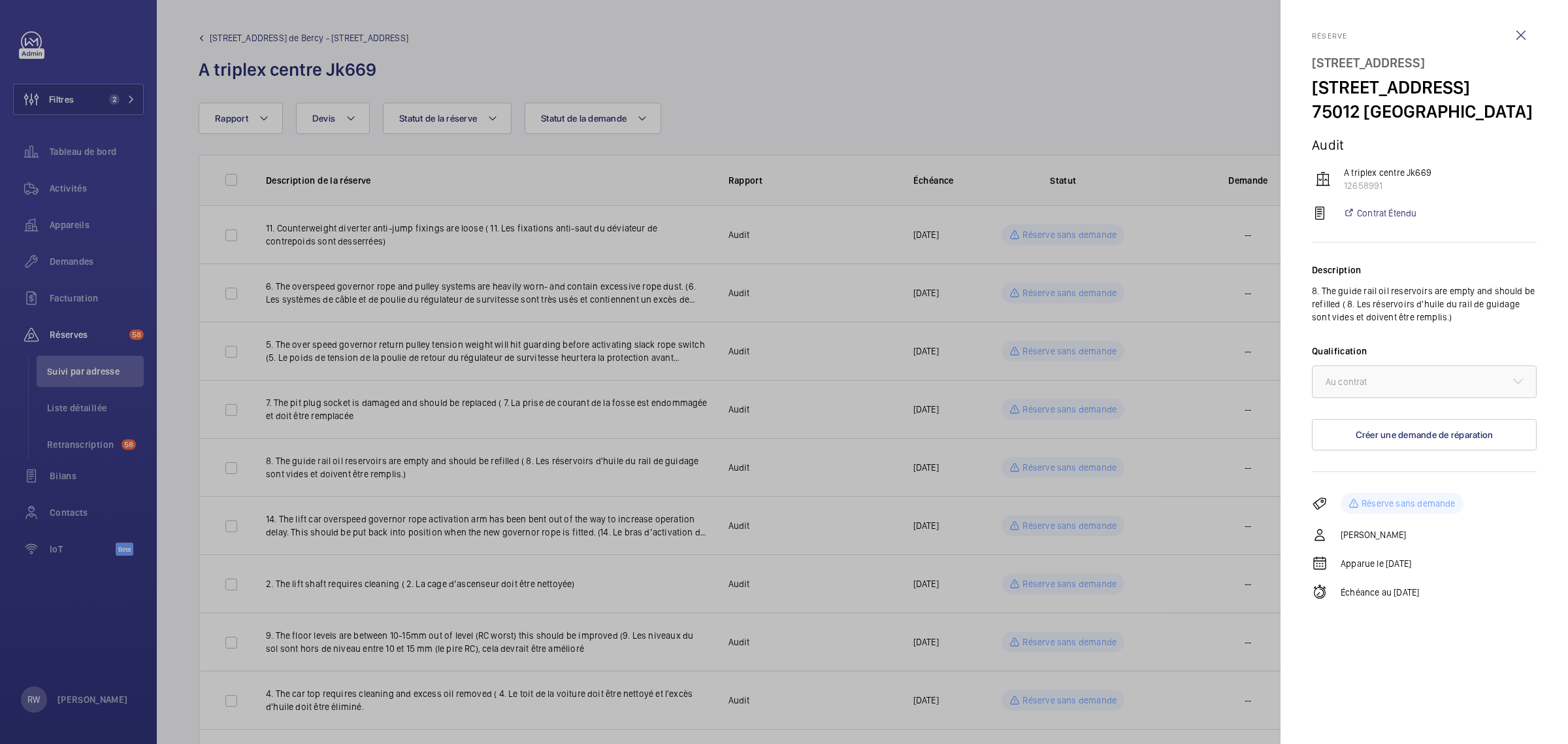
click at [1038, 464] on div at bounding box center [784, 372] width 1568 height 744
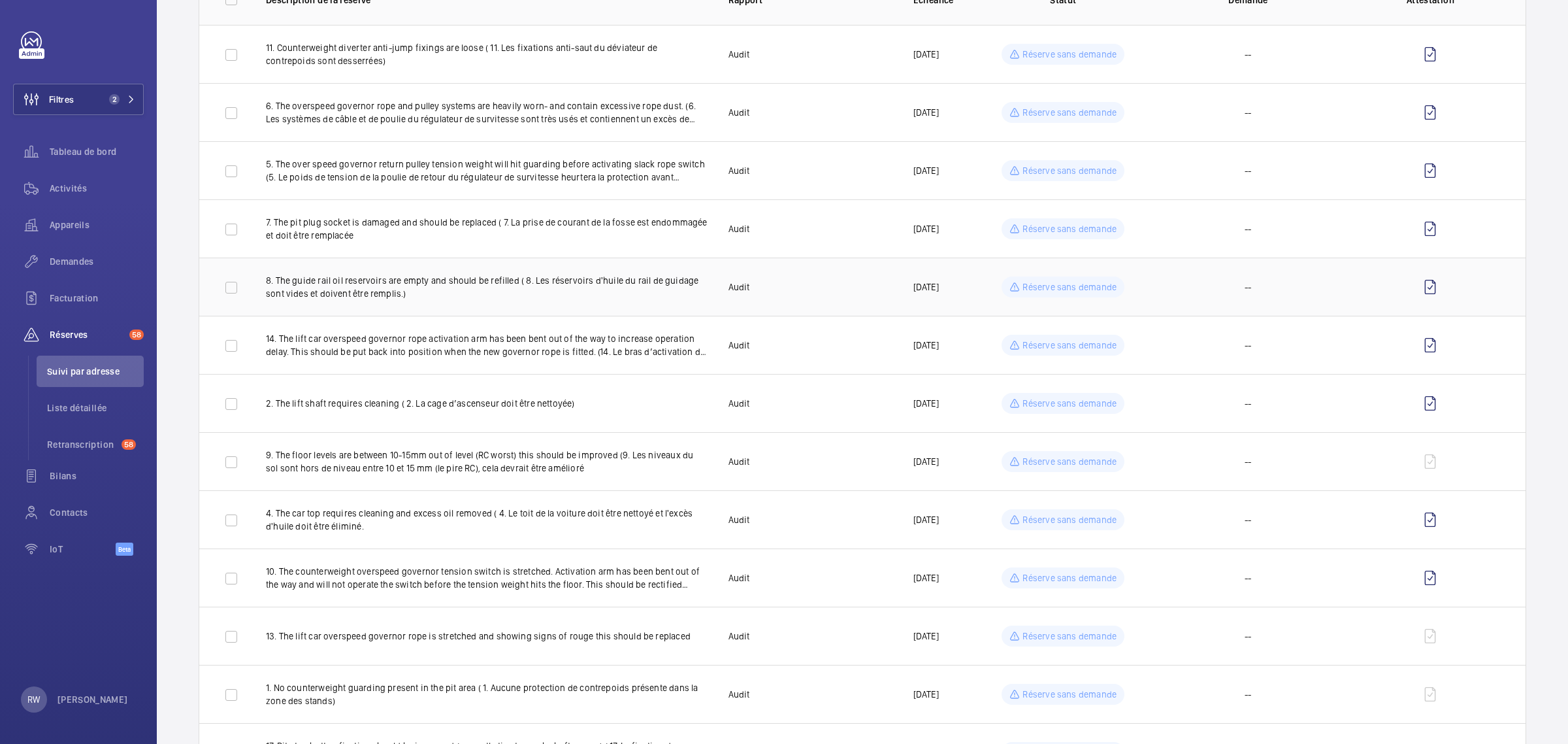
scroll to position [245, 0]
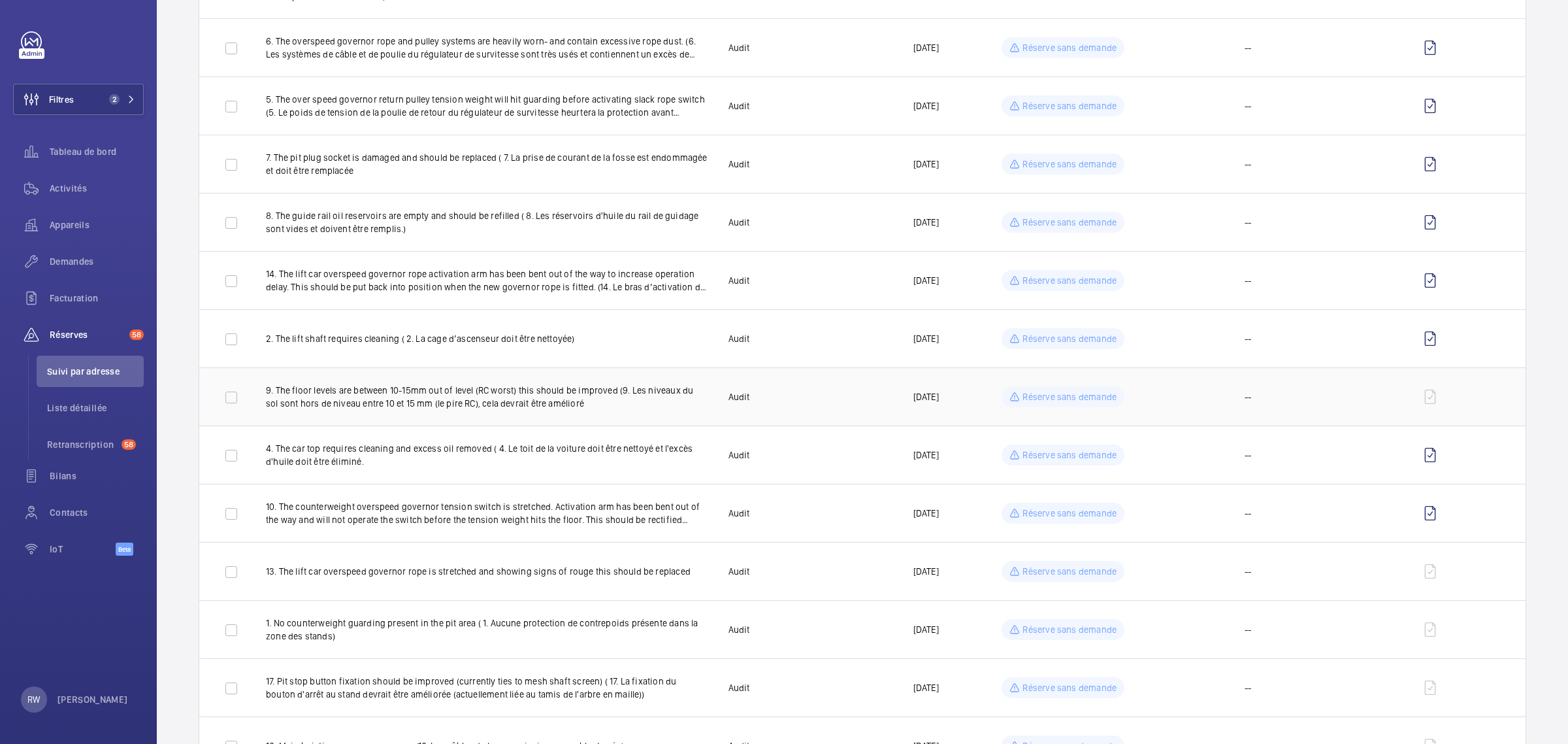
click at [1033, 393] on p "Réserve sans demande" at bounding box center [1070, 397] width 94 height 13
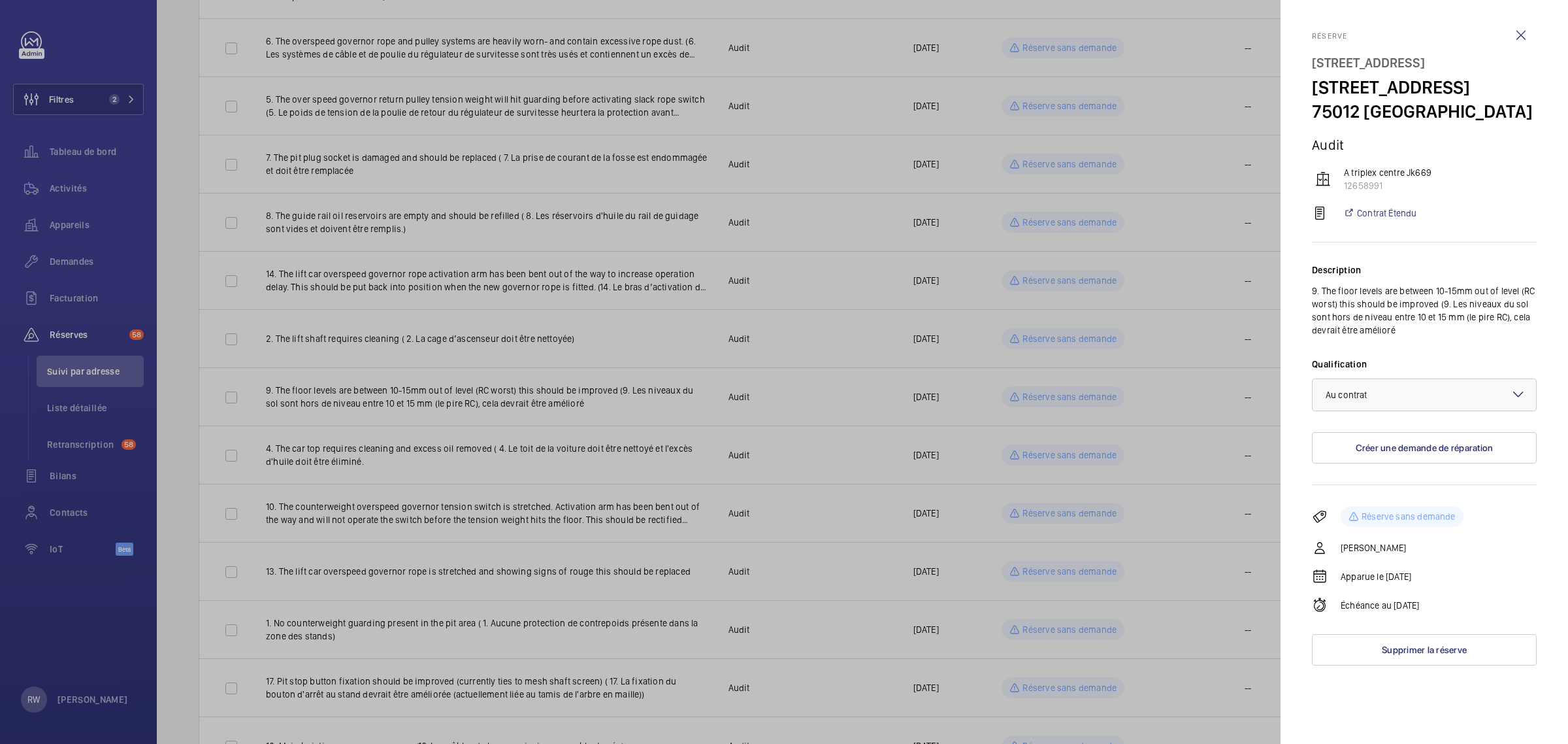
click at [1037, 396] on div at bounding box center [784, 372] width 1568 height 744
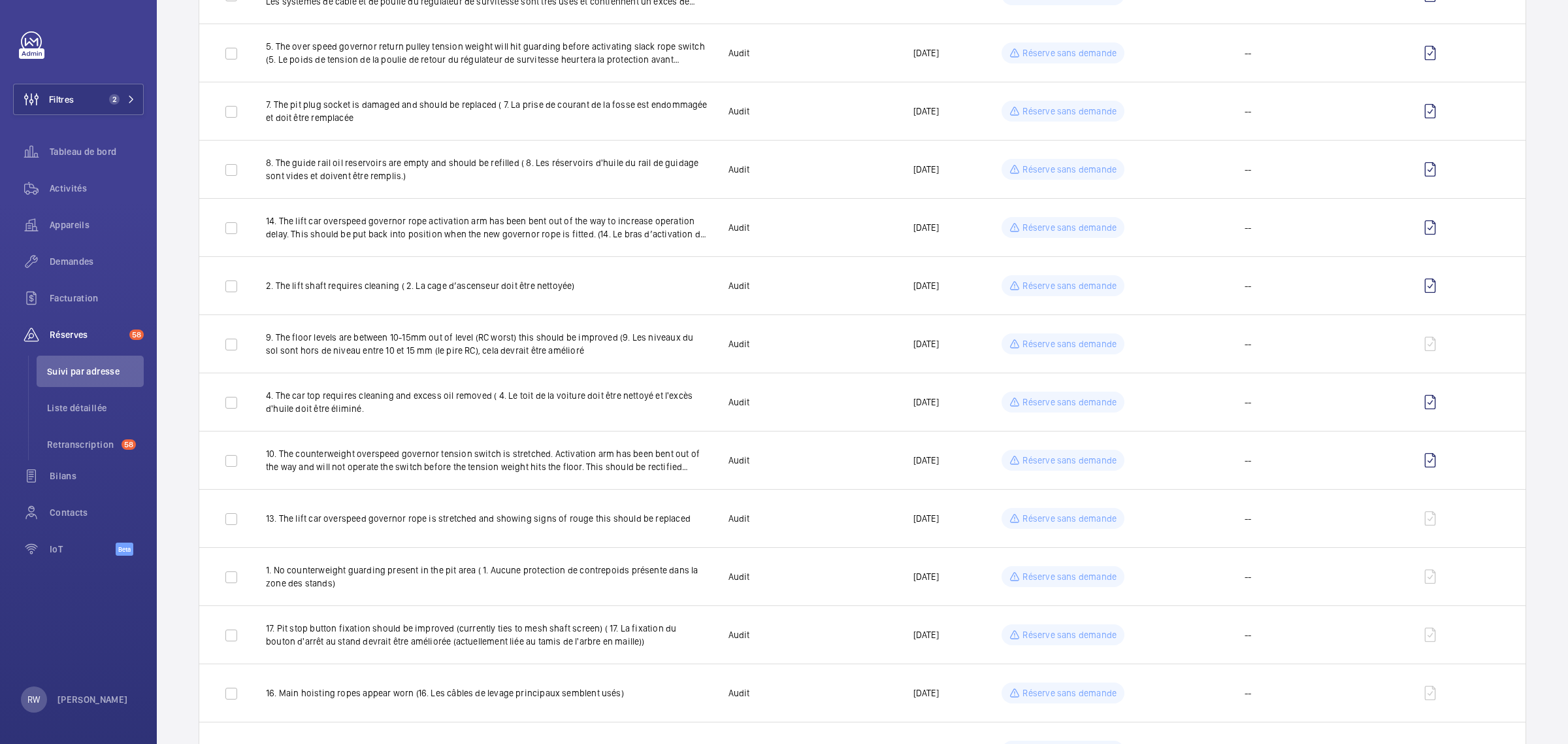
scroll to position [327, 0]
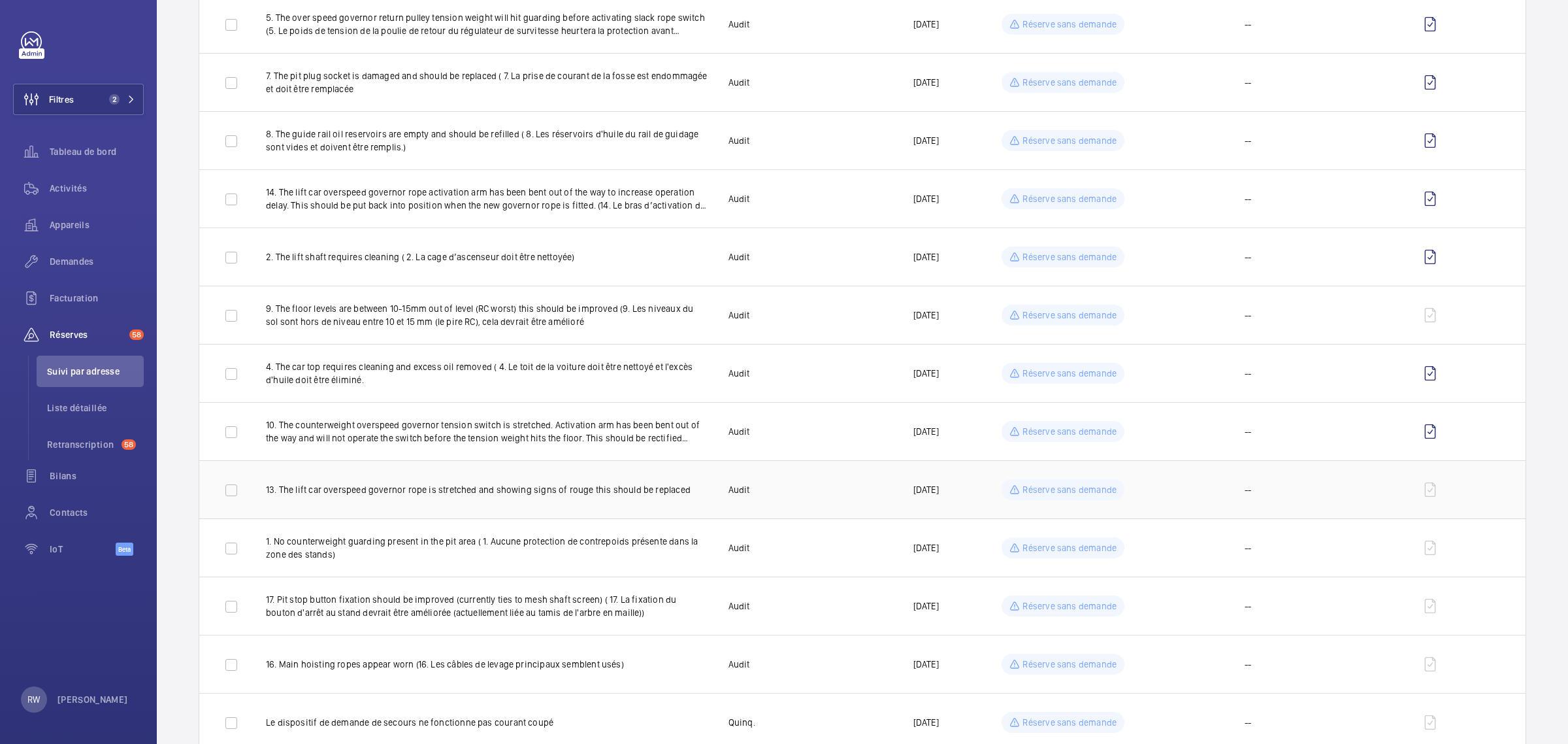
click at [1077, 488] on p "Réserve sans demande" at bounding box center [1070, 490] width 94 height 13
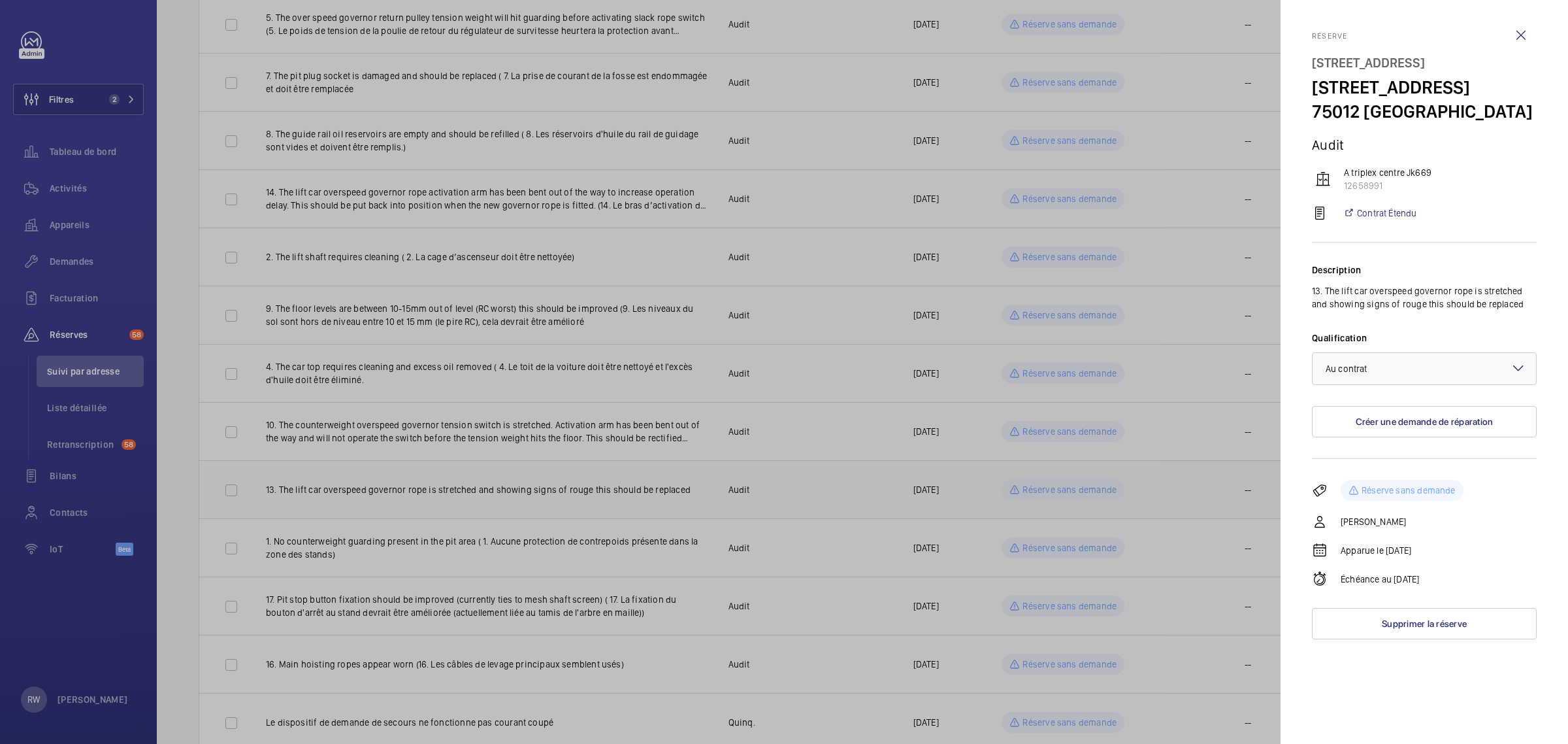
click at [1077, 488] on div at bounding box center [784, 372] width 1568 height 744
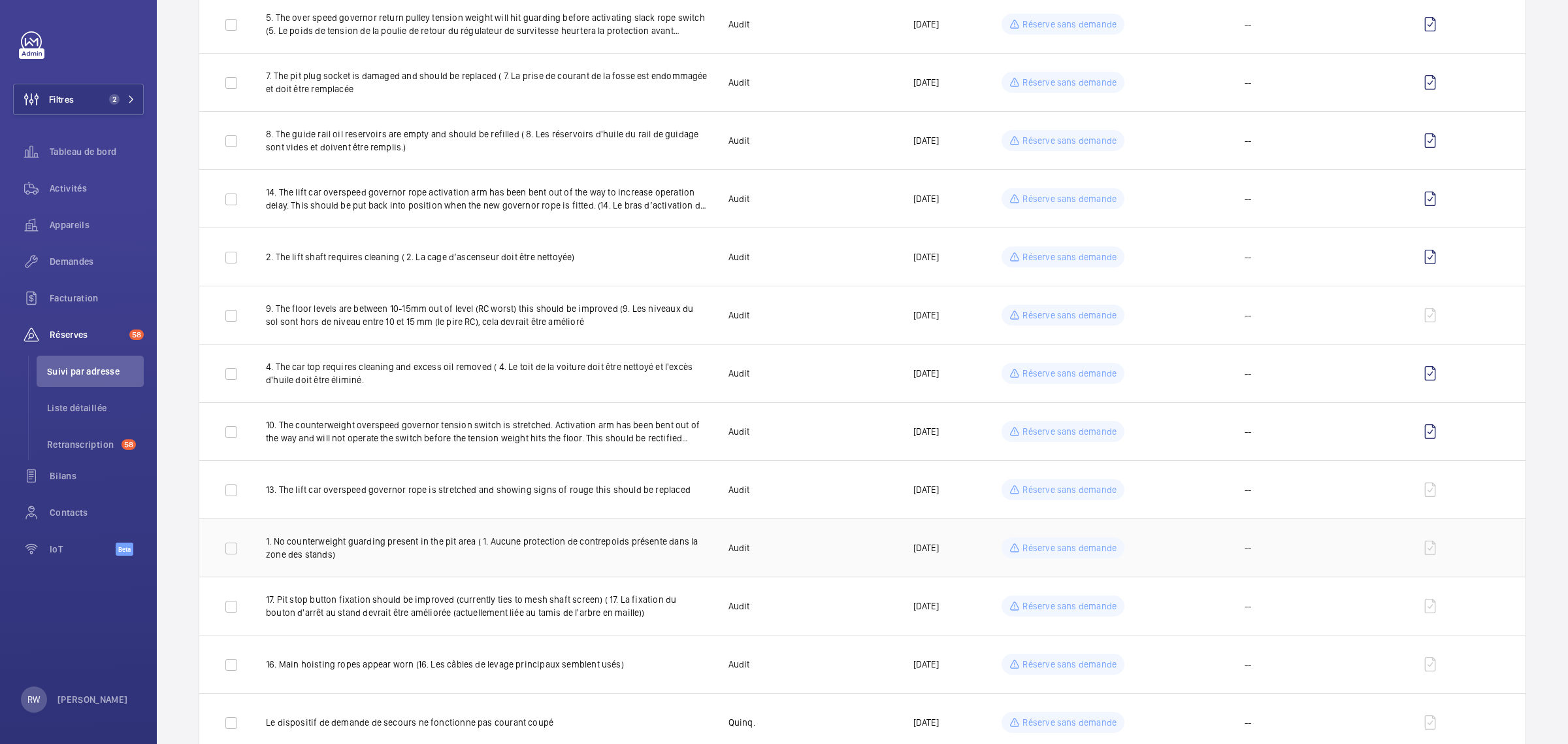
click at [1067, 561] on td "Réserve sans demande" at bounding box center [1063, 548] width 185 height 58
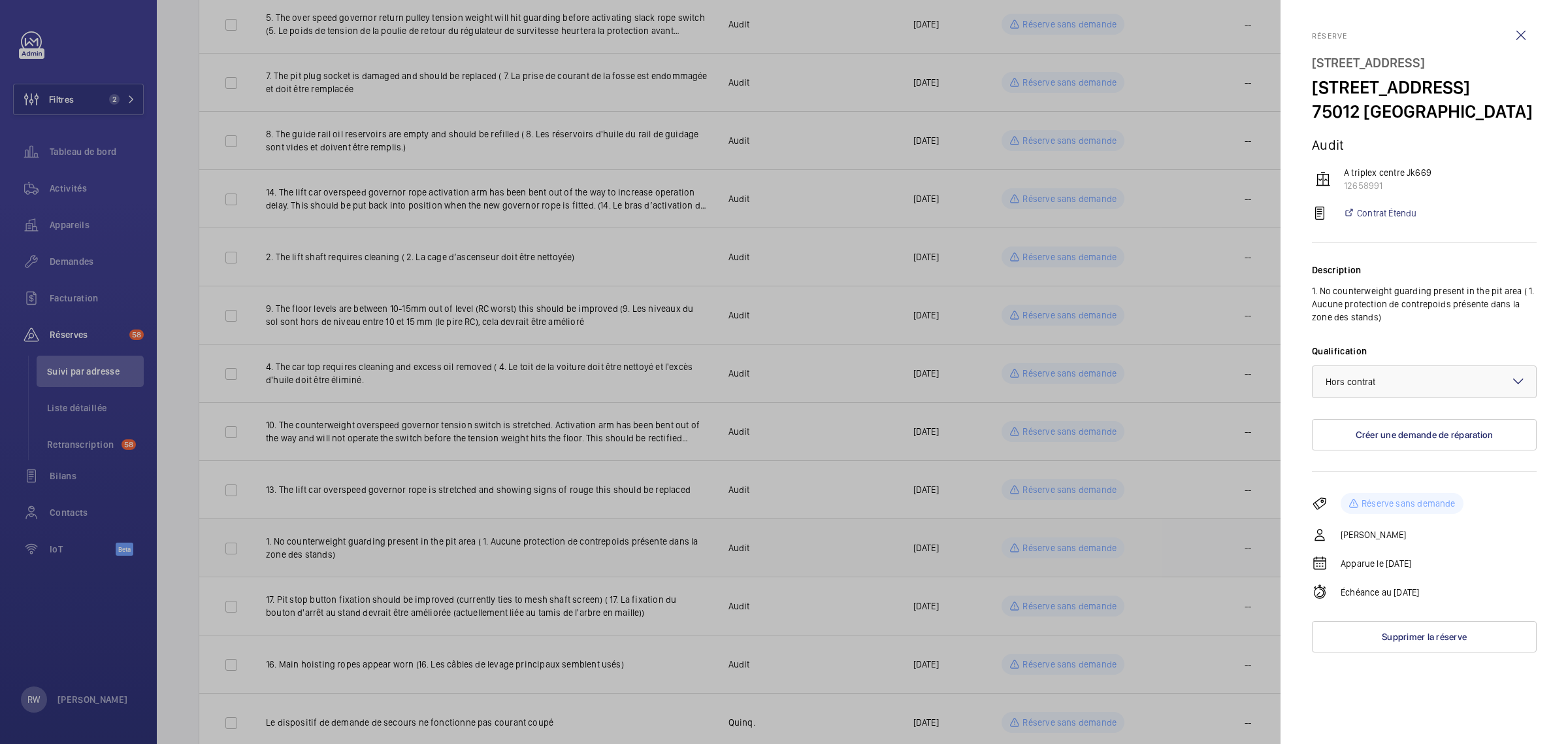
click at [1067, 561] on div at bounding box center [784, 372] width 1568 height 744
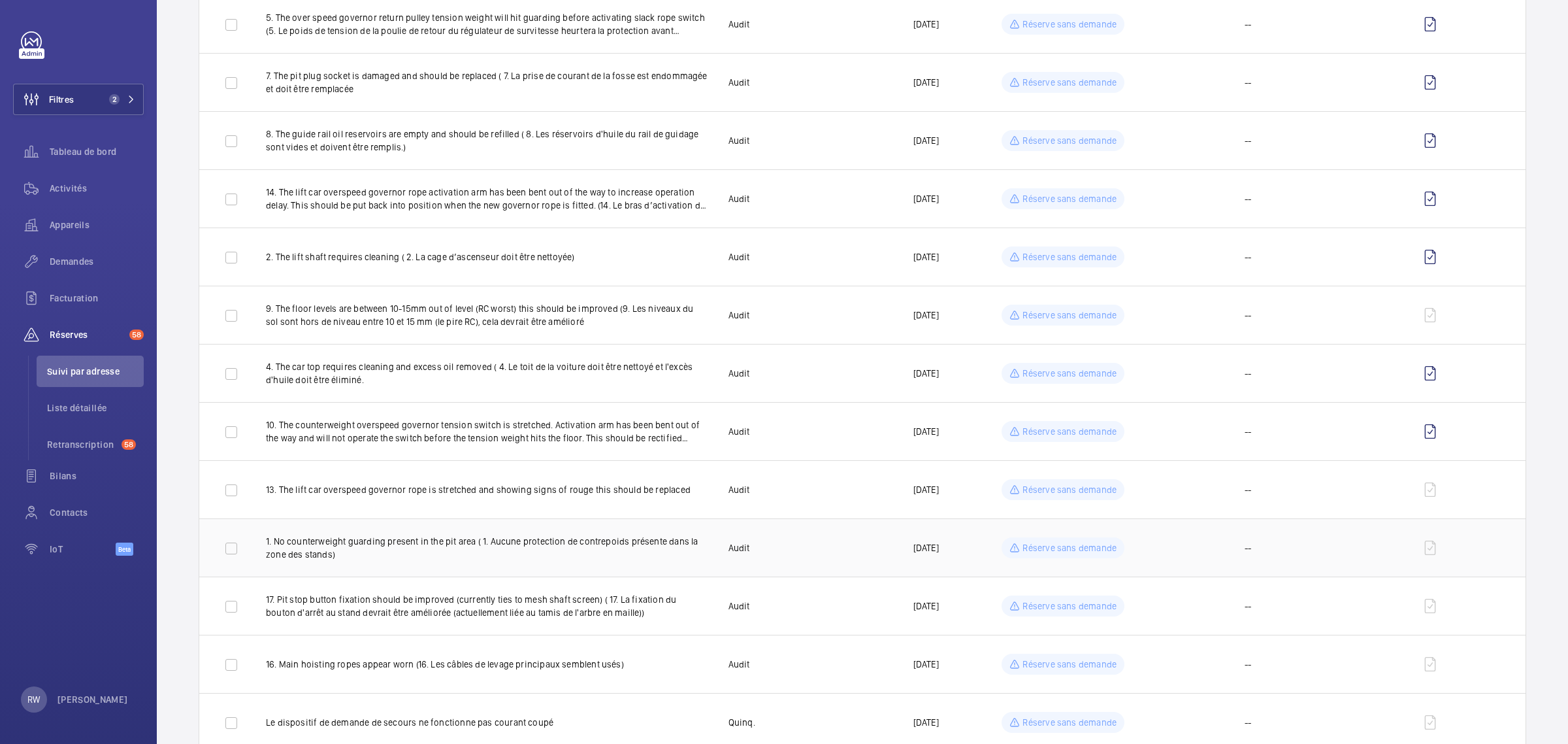
click at [1066, 549] on p "Réserve sans demande" at bounding box center [1070, 548] width 94 height 13
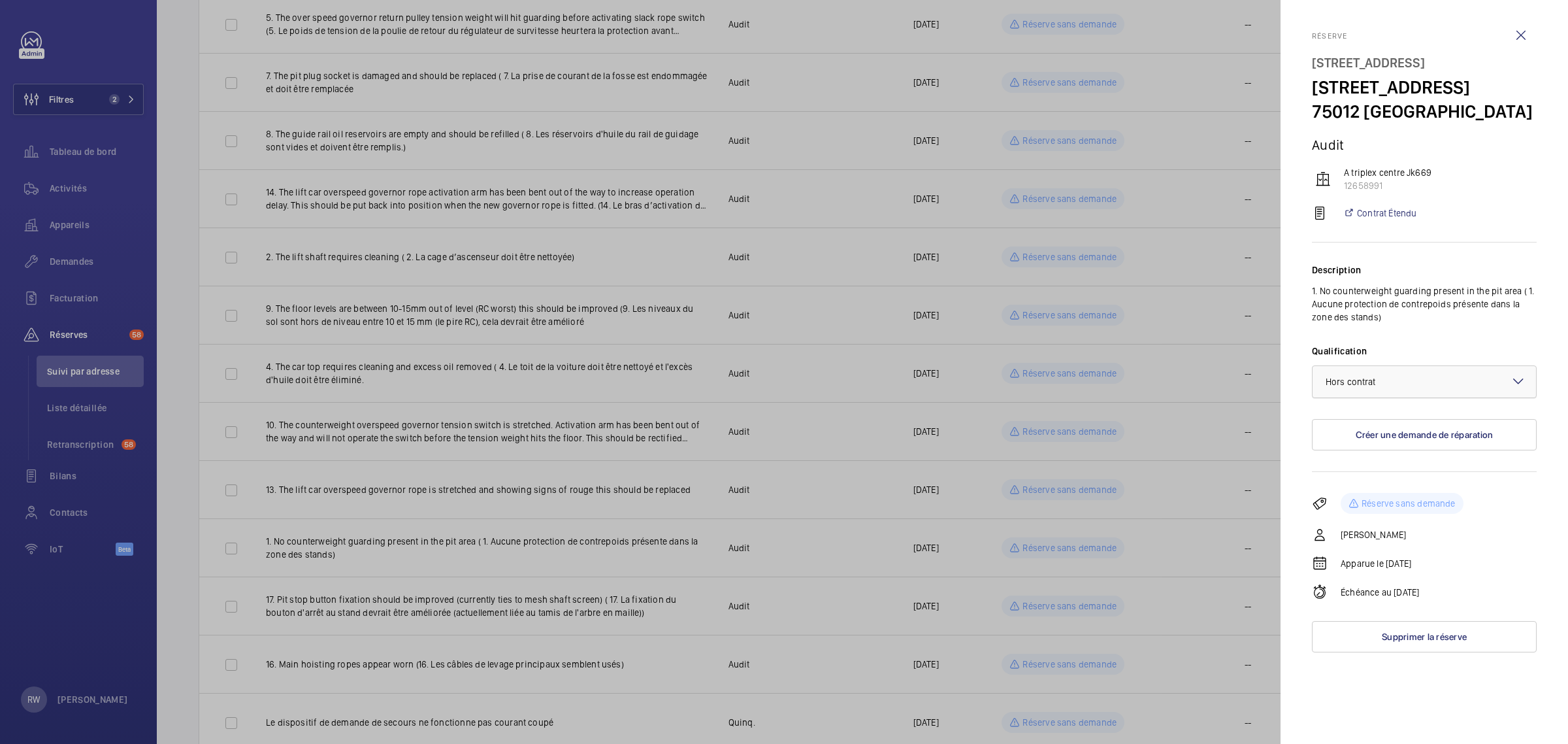
click at [1402, 389] on div "× Hors contrat" at bounding box center [1367, 382] width 83 height 13
click at [1373, 428] on span "Au contrat" at bounding box center [1424, 422] width 197 height 13
click at [1194, 490] on div at bounding box center [784, 372] width 1568 height 744
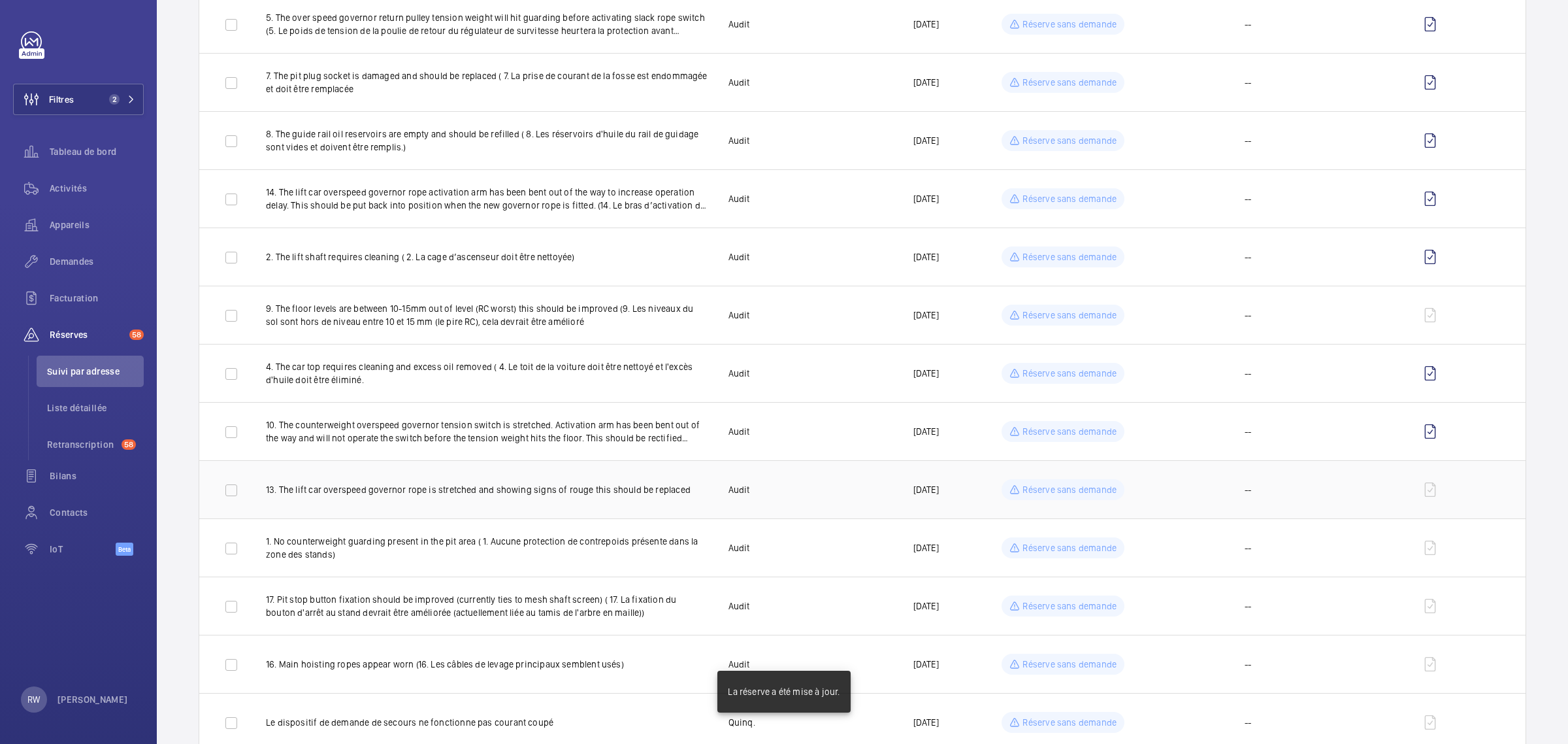
click at [1075, 494] on p "Réserve sans demande" at bounding box center [1070, 490] width 94 height 13
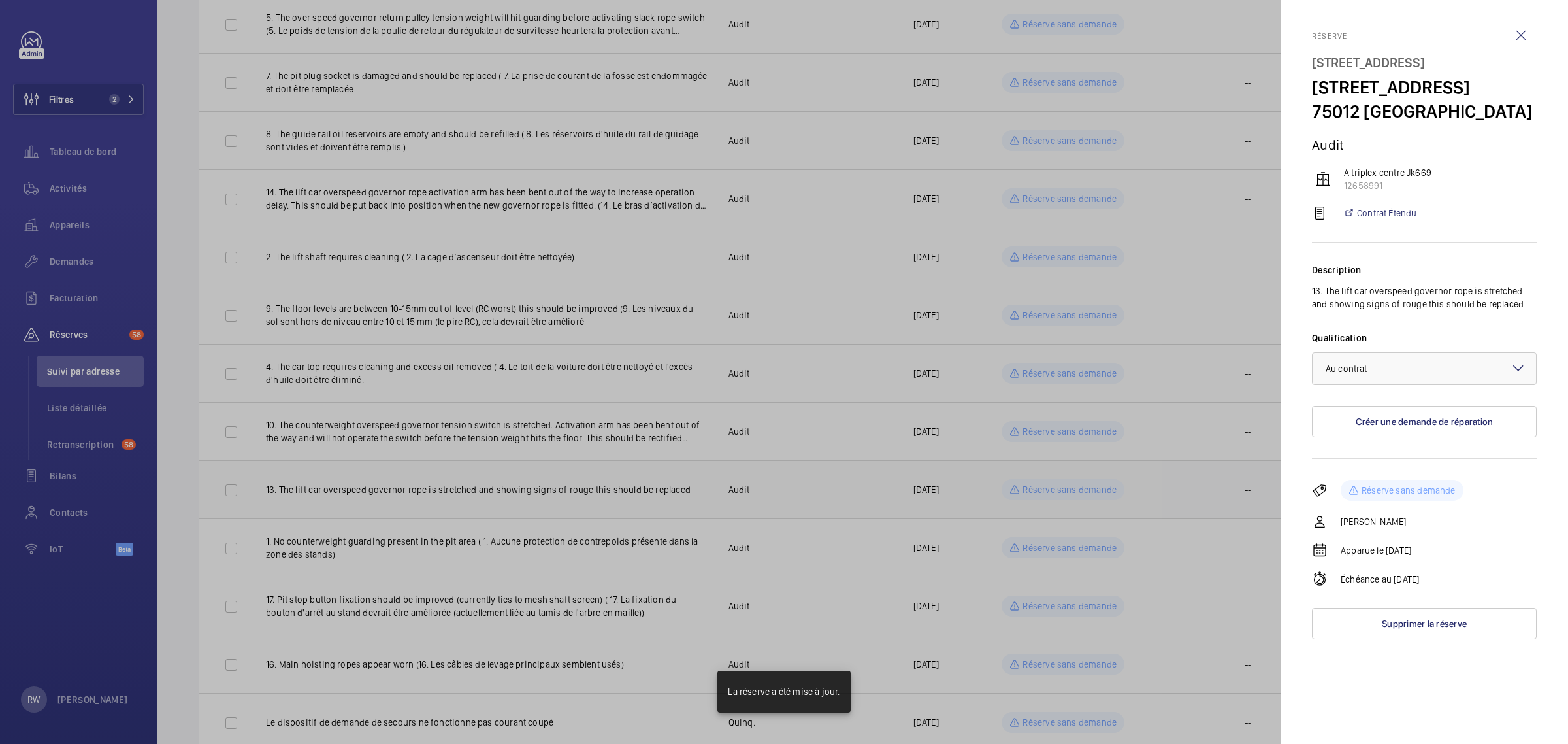
click at [1075, 494] on div at bounding box center [784, 372] width 1568 height 744
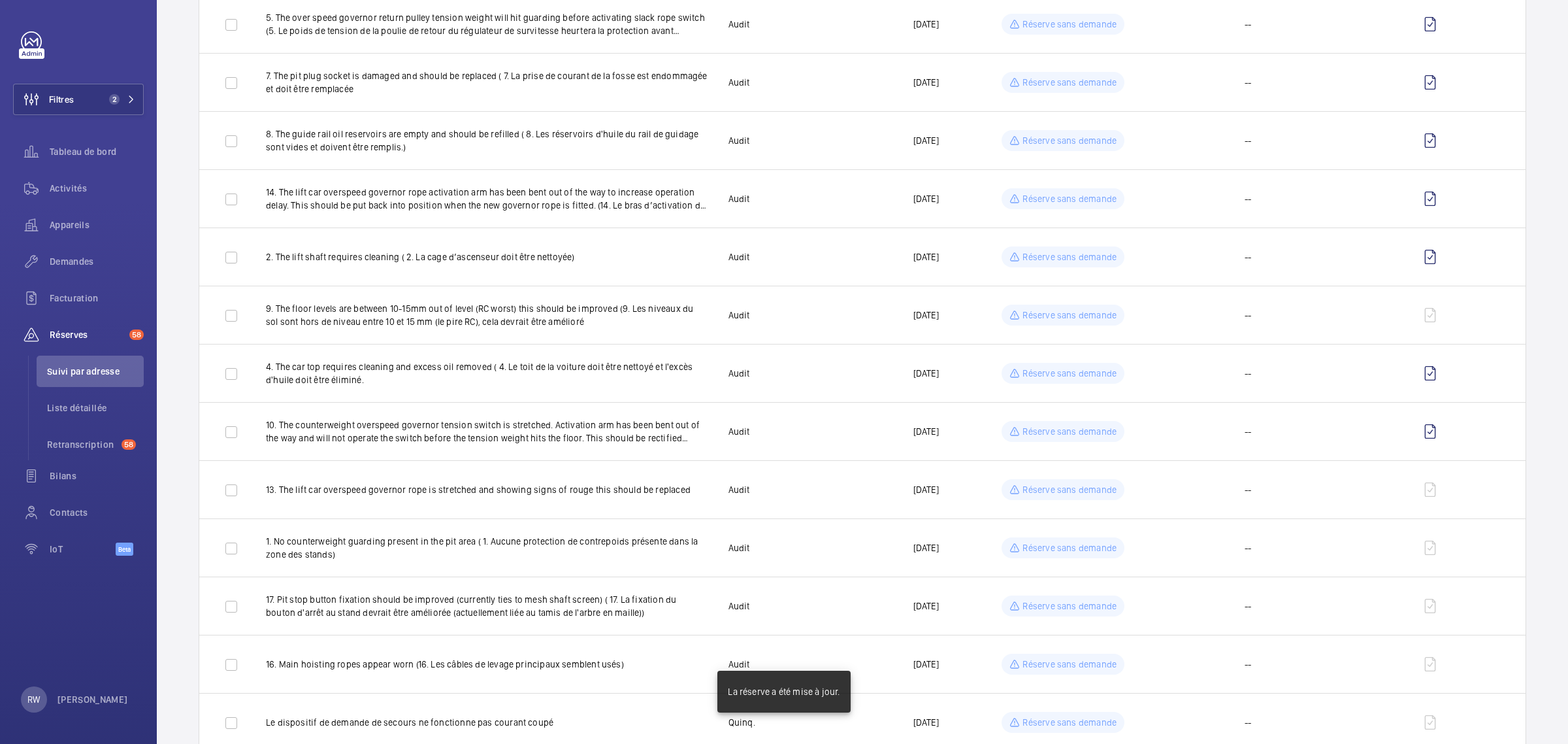
click at [1064, 540] on div at bounding box center [784, 372] width 1568 height 744
click at [1063, 546] on p "Réserve sans demande" at bounding box center [1070, 548] width 94 height 13
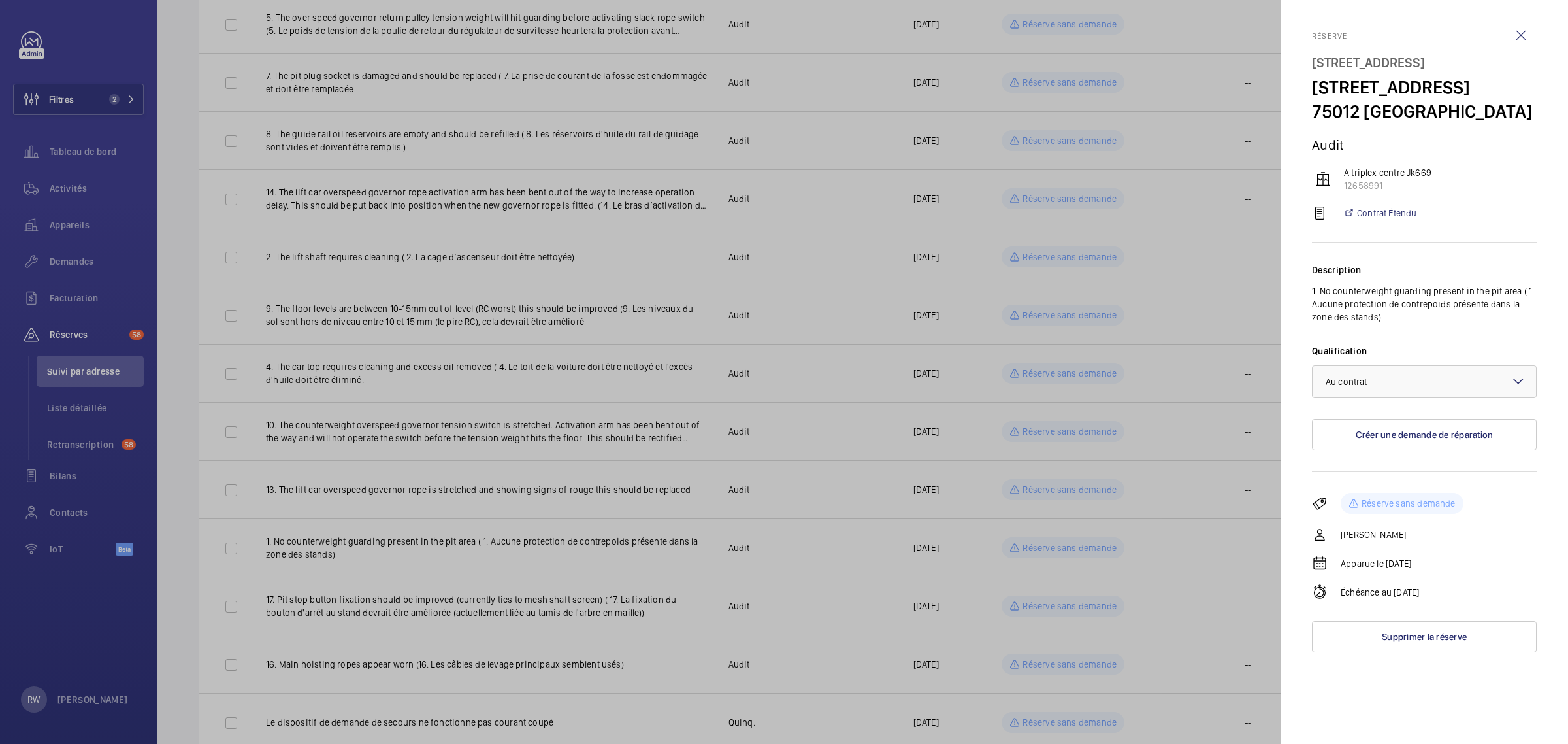
click at [1063, 547] on div at bounding box center [784, 372] width 1568 height 744
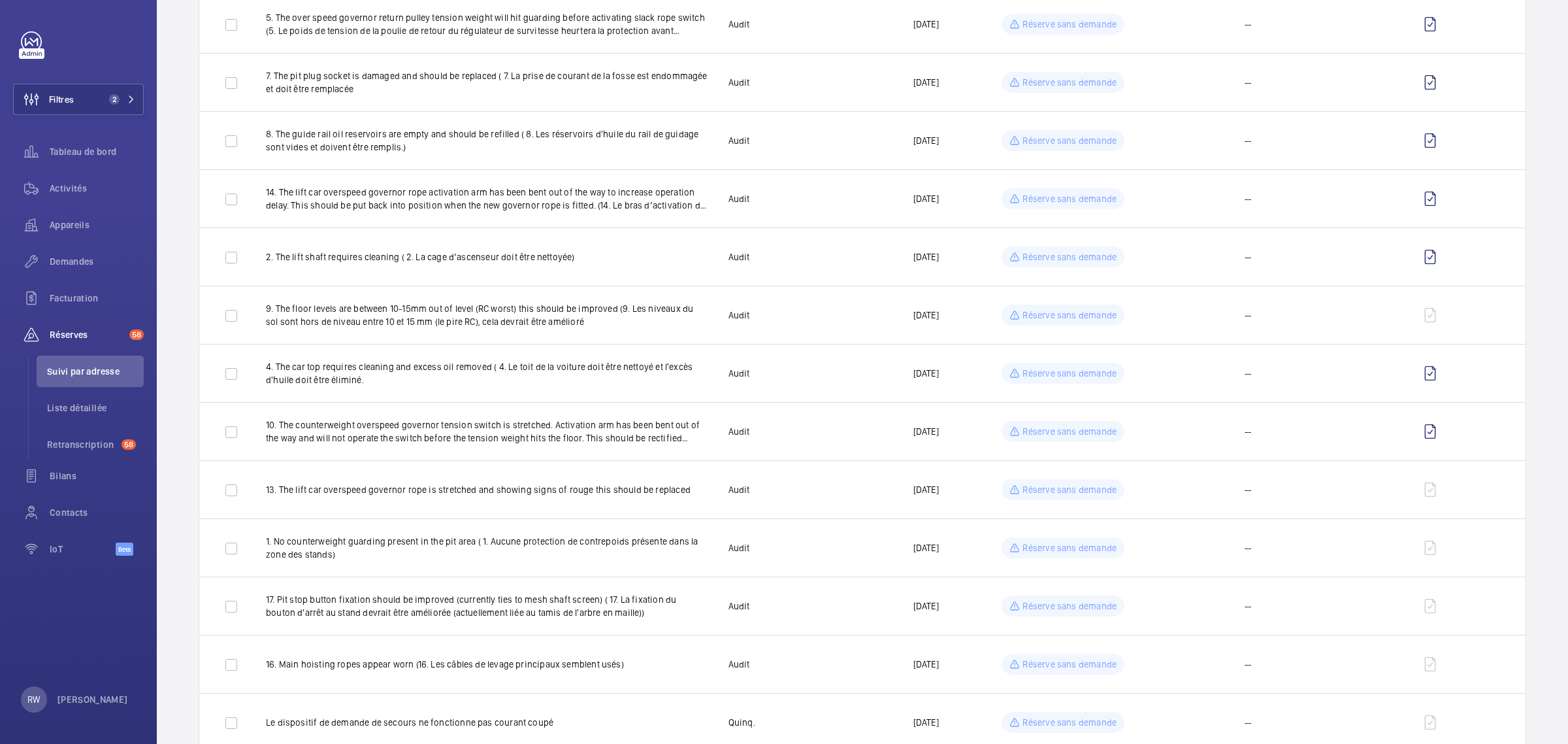
click at [1050, 622] on td "Réserve sans demande" at bounding box center [1063, 606] width 185 height 58
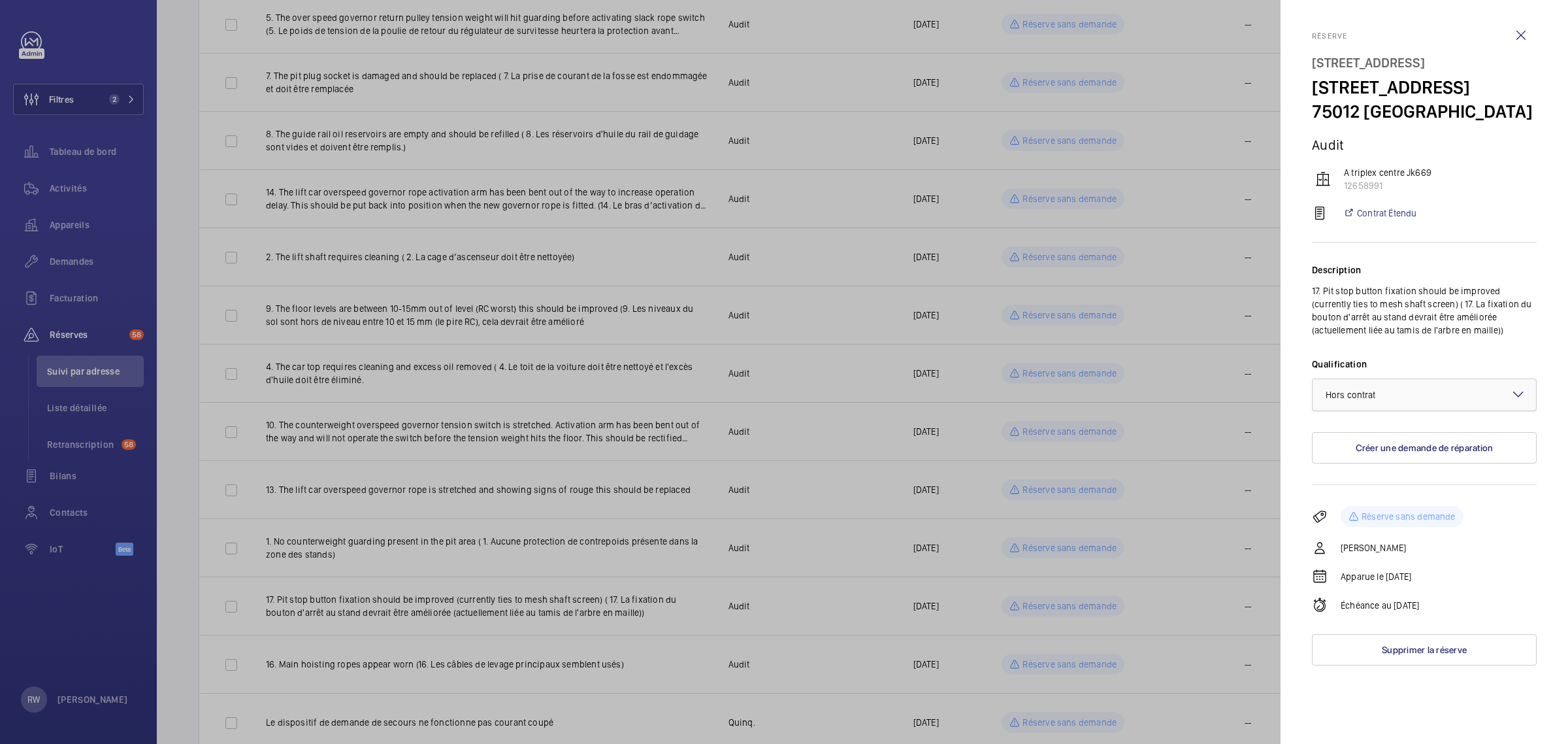
click at [1372, 400] on span "Hors contrat" at bounding box center [1351, 394] width 50 height 11
click at [1354, 441] on span "Au contrat" at bounding box center [1424, 435] width 197 height 13
click at [1086, 583] on div at bounding box center [784, 372] width 1568 height 744
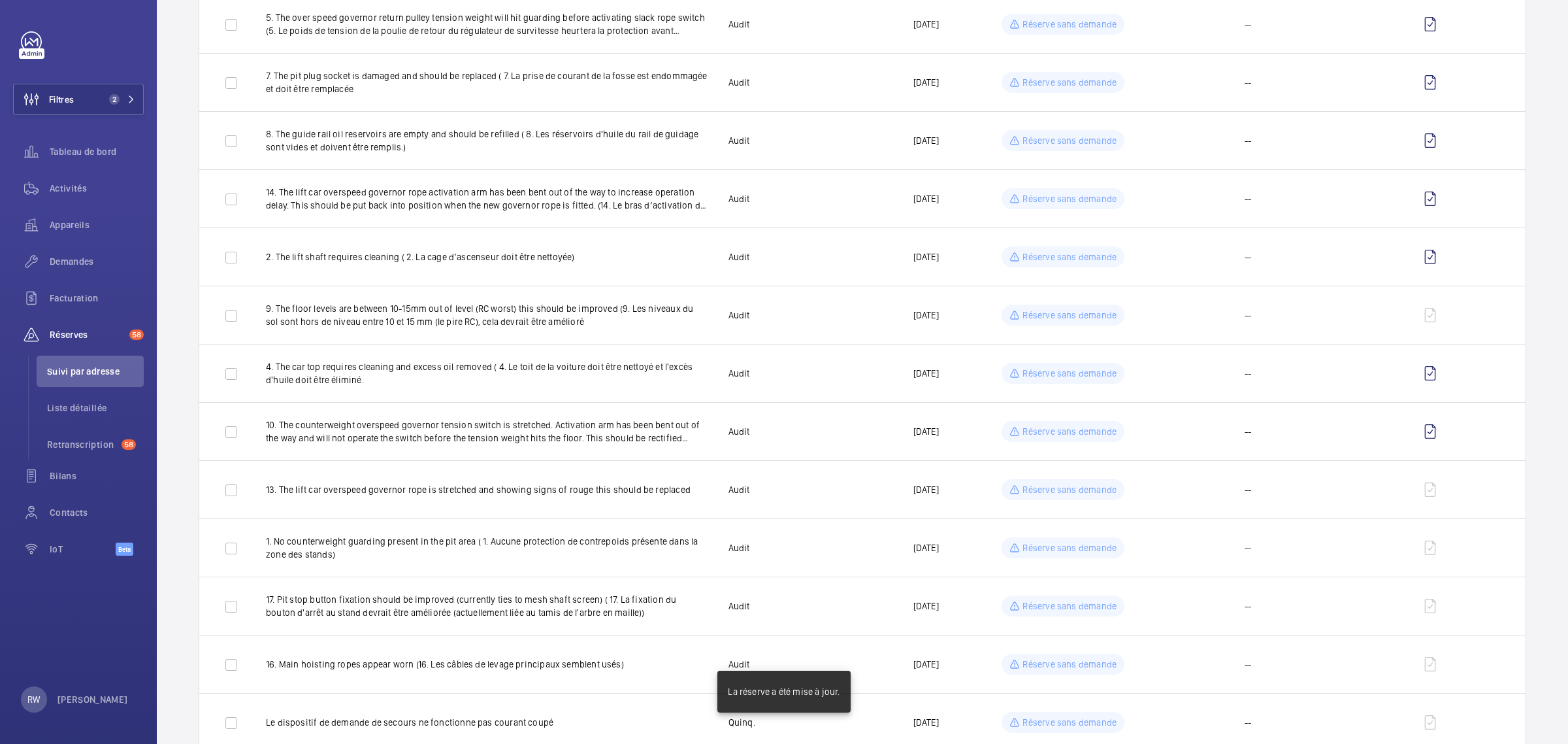
click at [1057, 605] on mat-sidenav-container "Filtres 2 Tableau de bord Activités Appareils Demandes Facturation Réserves 58 …" at bounding box center [784, 372] width 1568 height 744
click at [1057, 605] on p "Réserve sans demande" at bounding box center [1070, 606] width 94 height 13
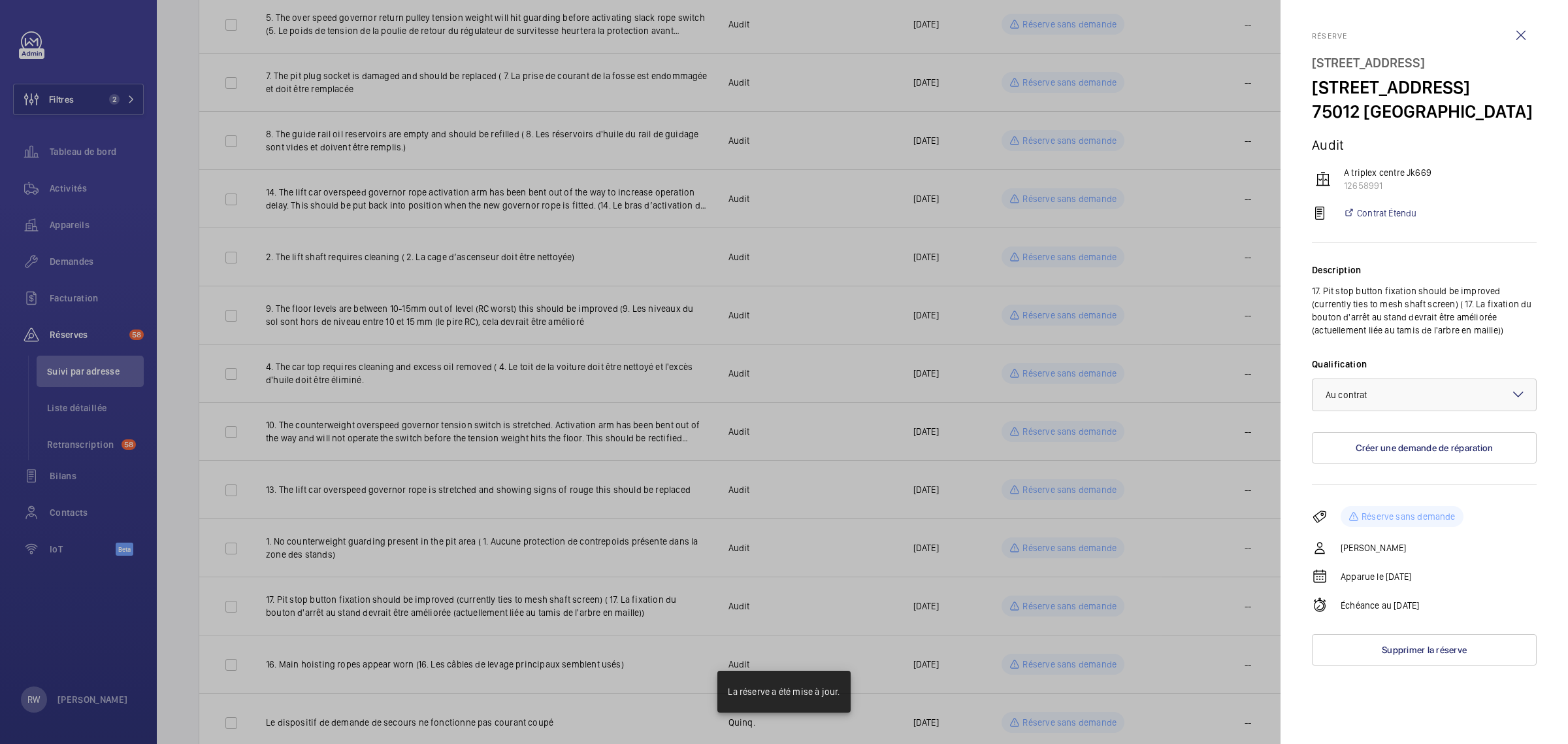
click at [1057, 605] on div at bounding box center [784, 372] width 1568 height 744
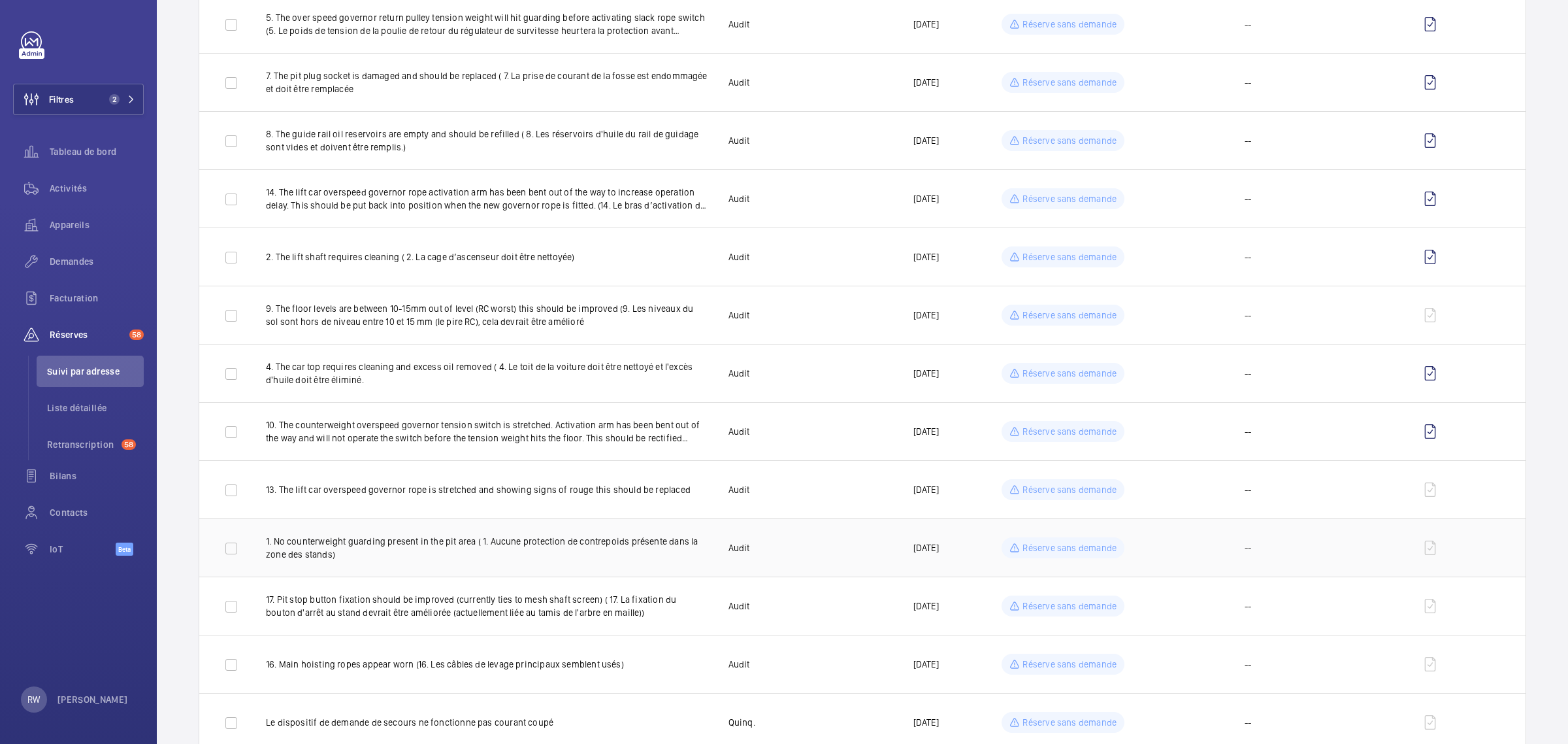
click at [1050, 540] on div "Réserve sans demande" at bounding box center [1063, 548] width 123 height 21
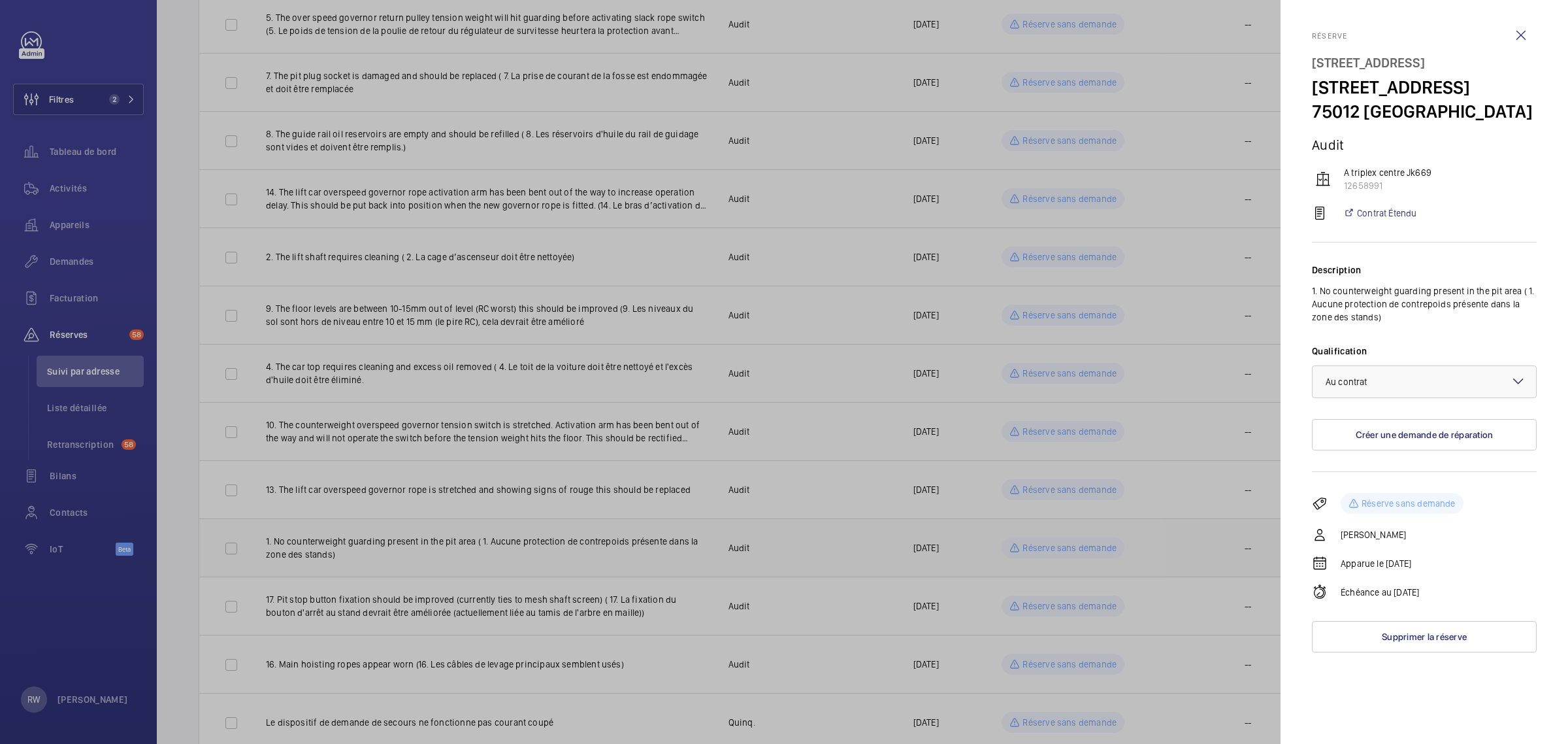
click at [1050, 540] on div at bounding box center [784, 372] width 1568 height 744
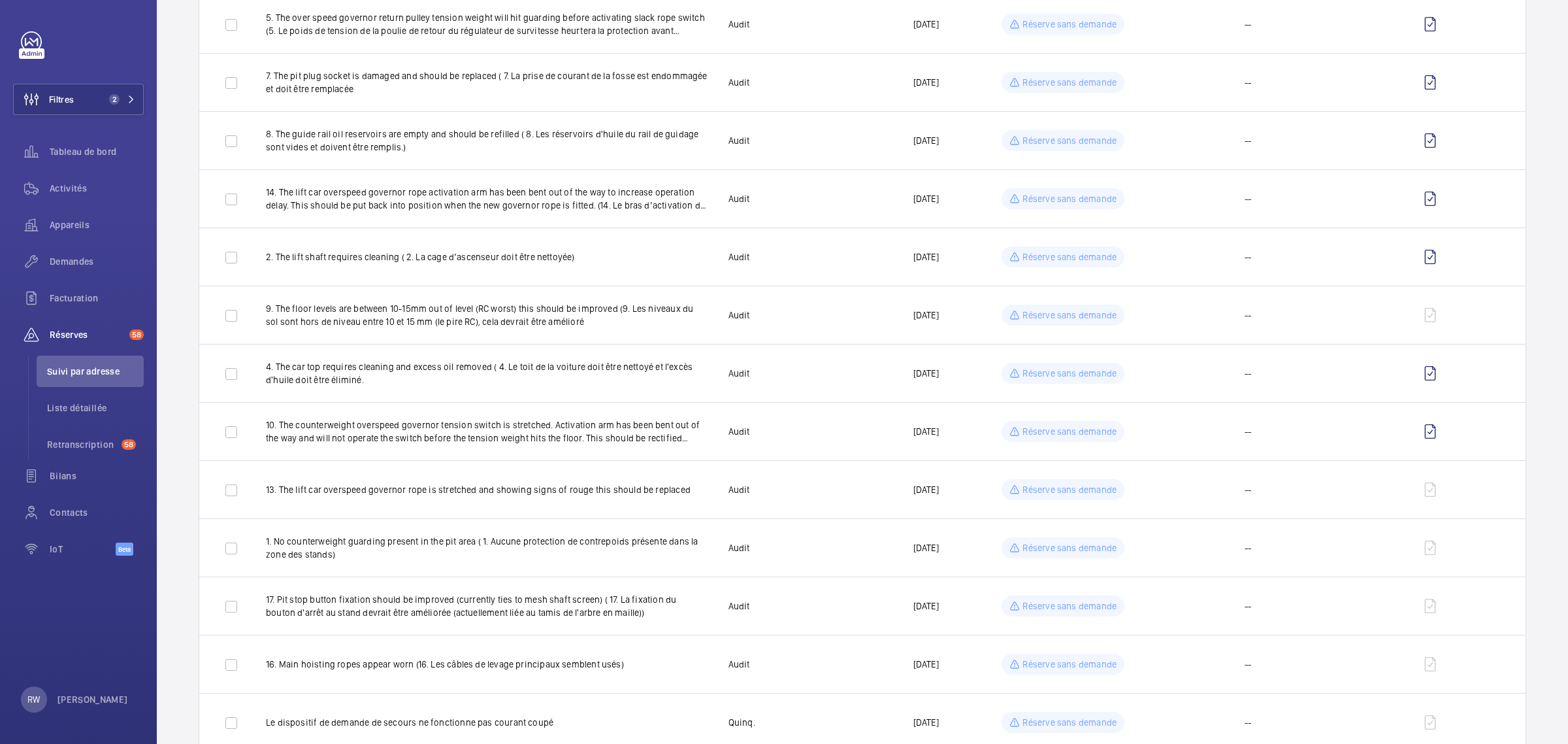
click at [1050, 682] on td "Réserve sans demande" at bounding box center [1063, 664] width 185 height 58
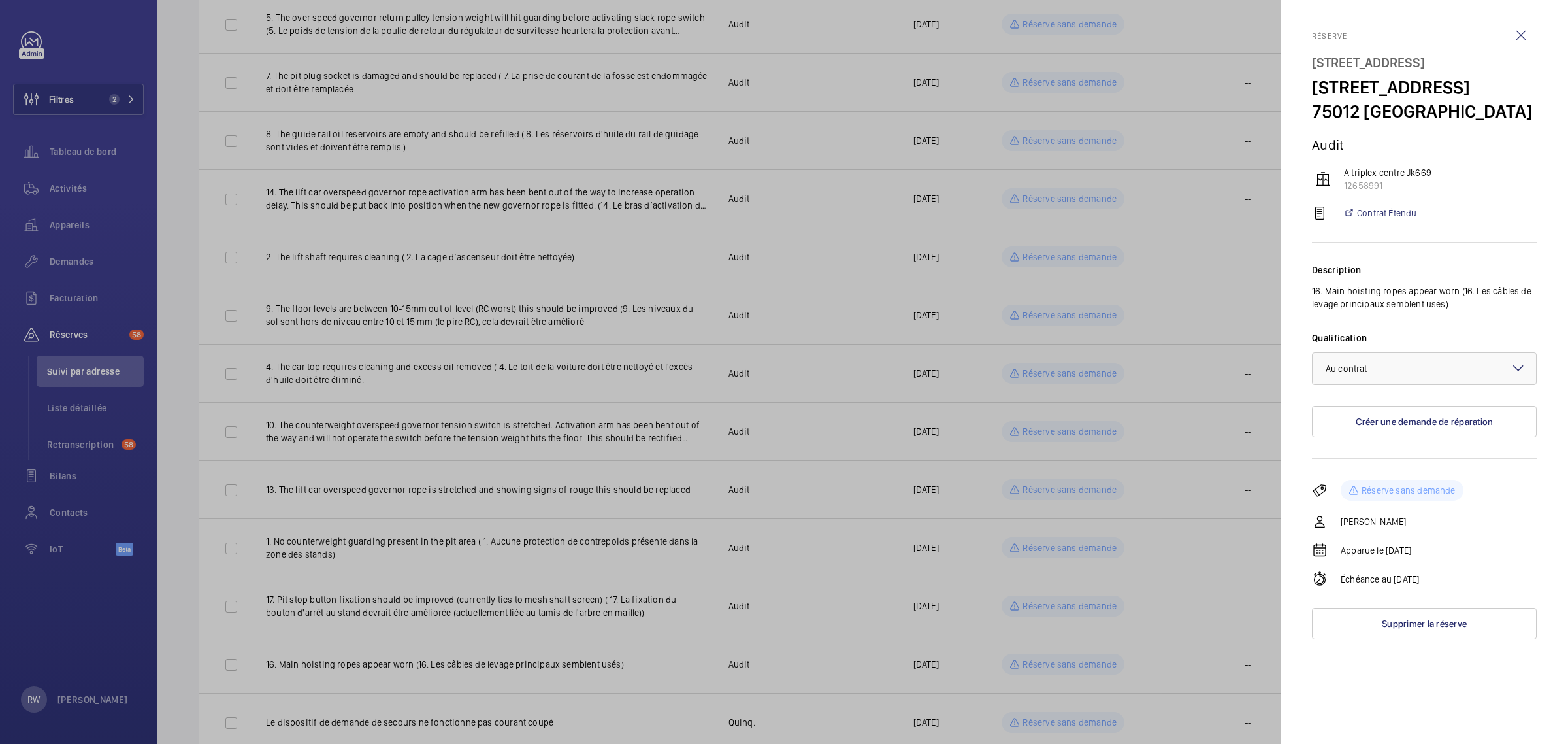
click at [1054, 675] on div at bounding box center [784, 372] width 1568 height 744
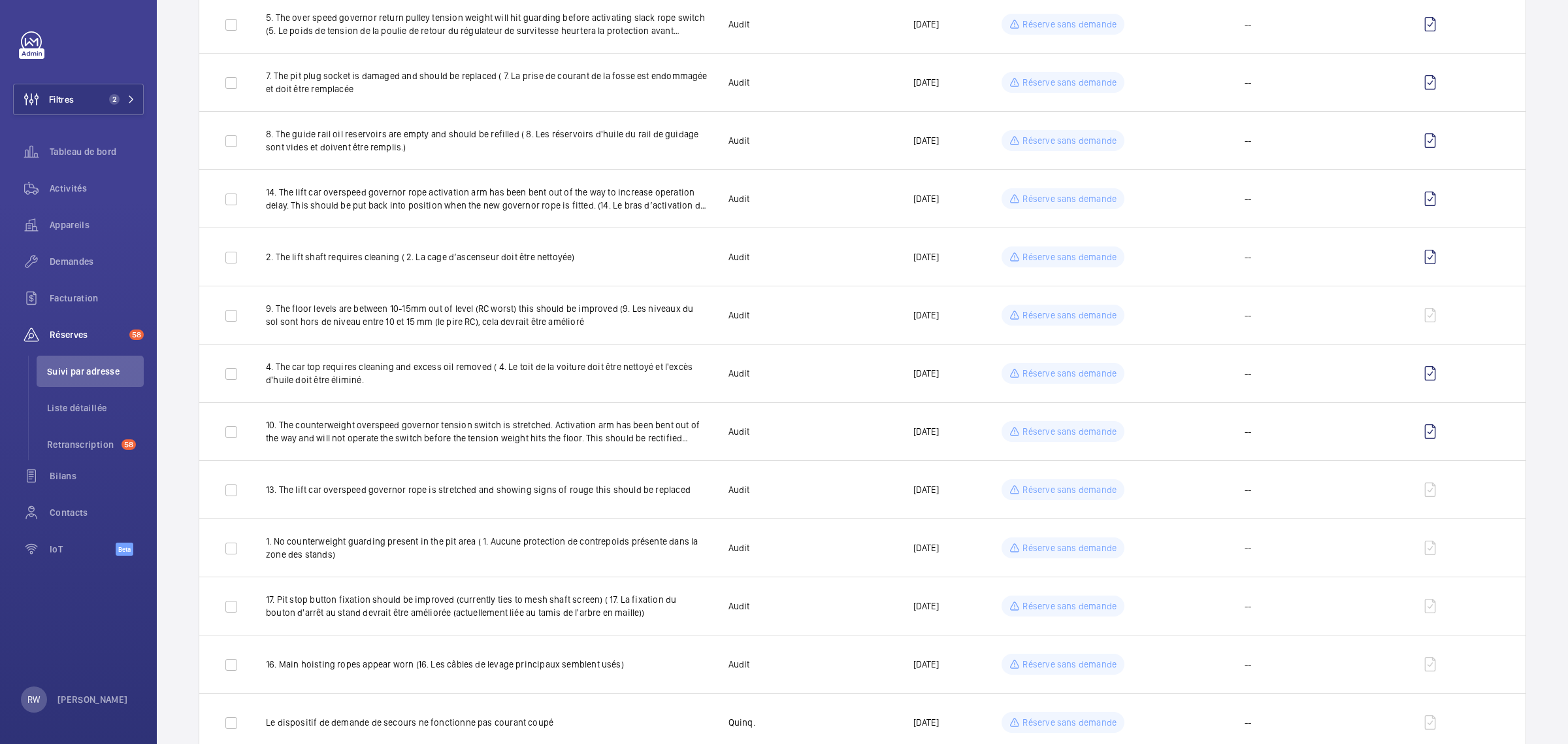
click at [1044, 711] on mat-sidenav-container "Filtres 2 Tableau de bord Activités Appareils Demandes Facturation Réserves 58 …" at bounding box center [784, 372] width 1568 height 744
click at [1046, 713] on td "Réserve sans demande" at bounding box center [1063, 722] width 185 height 58
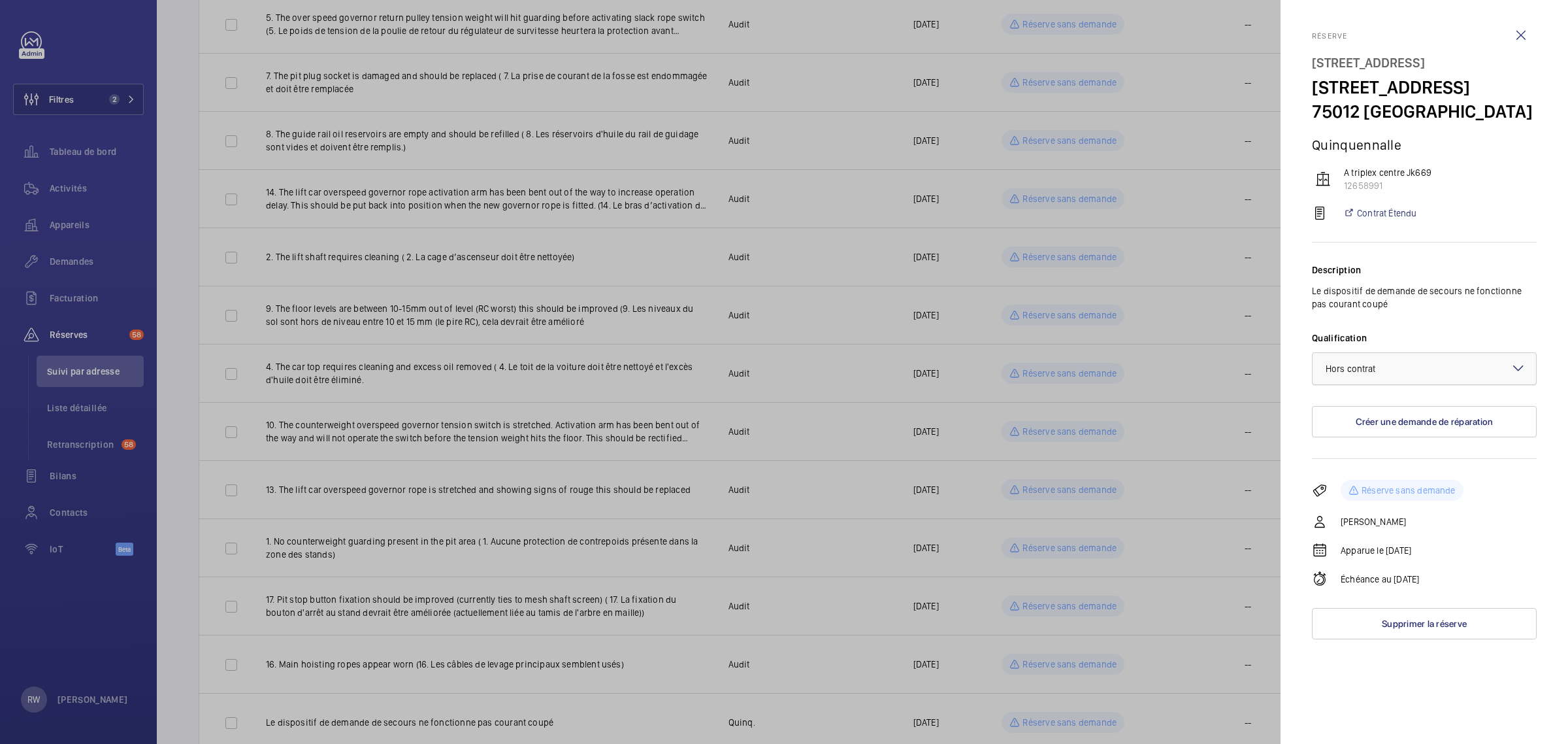
click at [1346, 376] on div "× Hors contrat" at bounding box center [1367, 368] width 83 height 13
click at [1338, 415] on span "Au contrat" at bounding box center [1424, 409] width 197 height 13
click at [1063, 709] on div at bounding box center [784, 372] width 1568 height 744
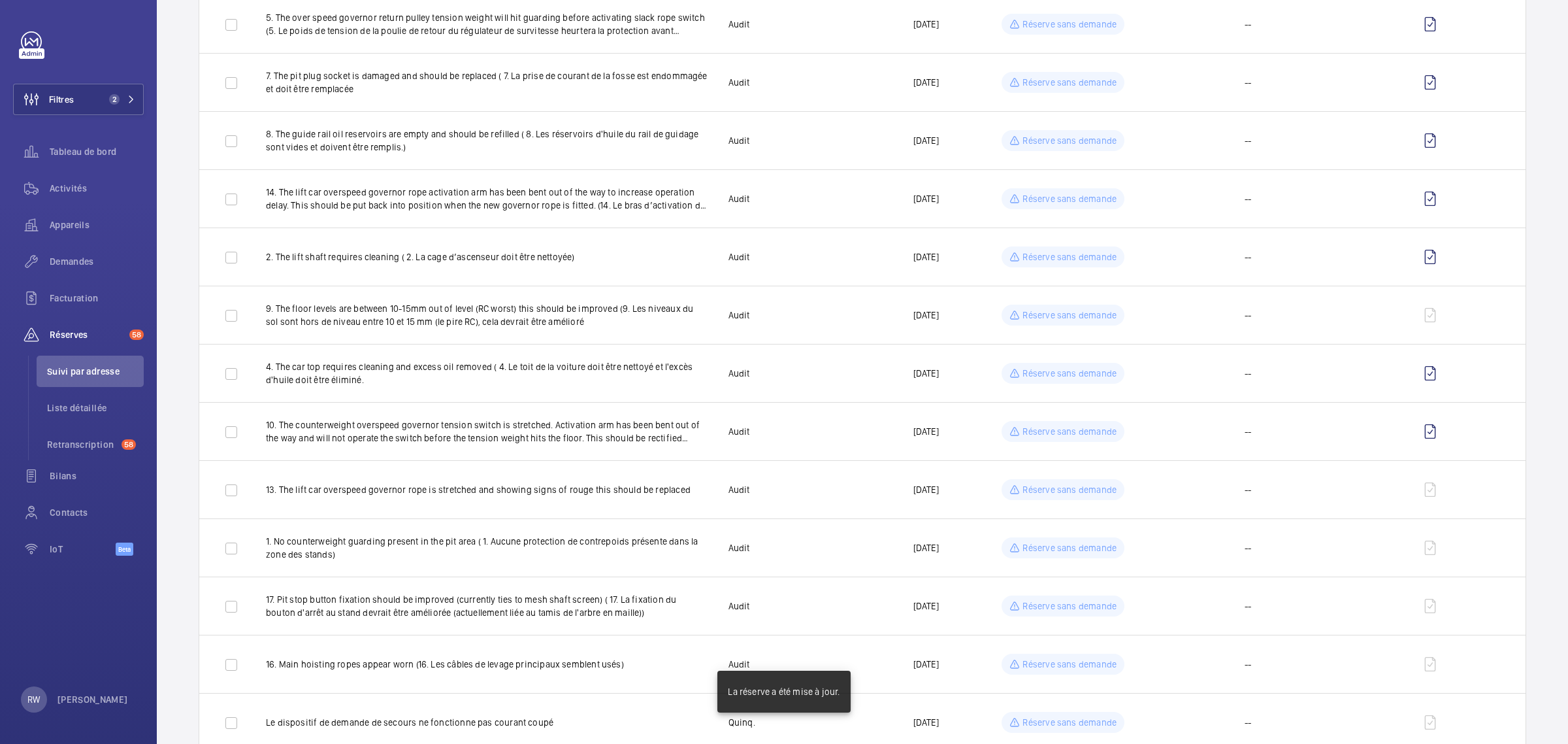
click at [1054, 716] on mat-sidenav-container "Filtres 2 Tableau de bord Activités Appareils Demandes Facturation Réserves 58 …" at bounding box center [784, 372] width 1568 height 744
click at [1052, 717] on p "Réserve sans demande" at bounding box center [1070, 722] width 94 height 13
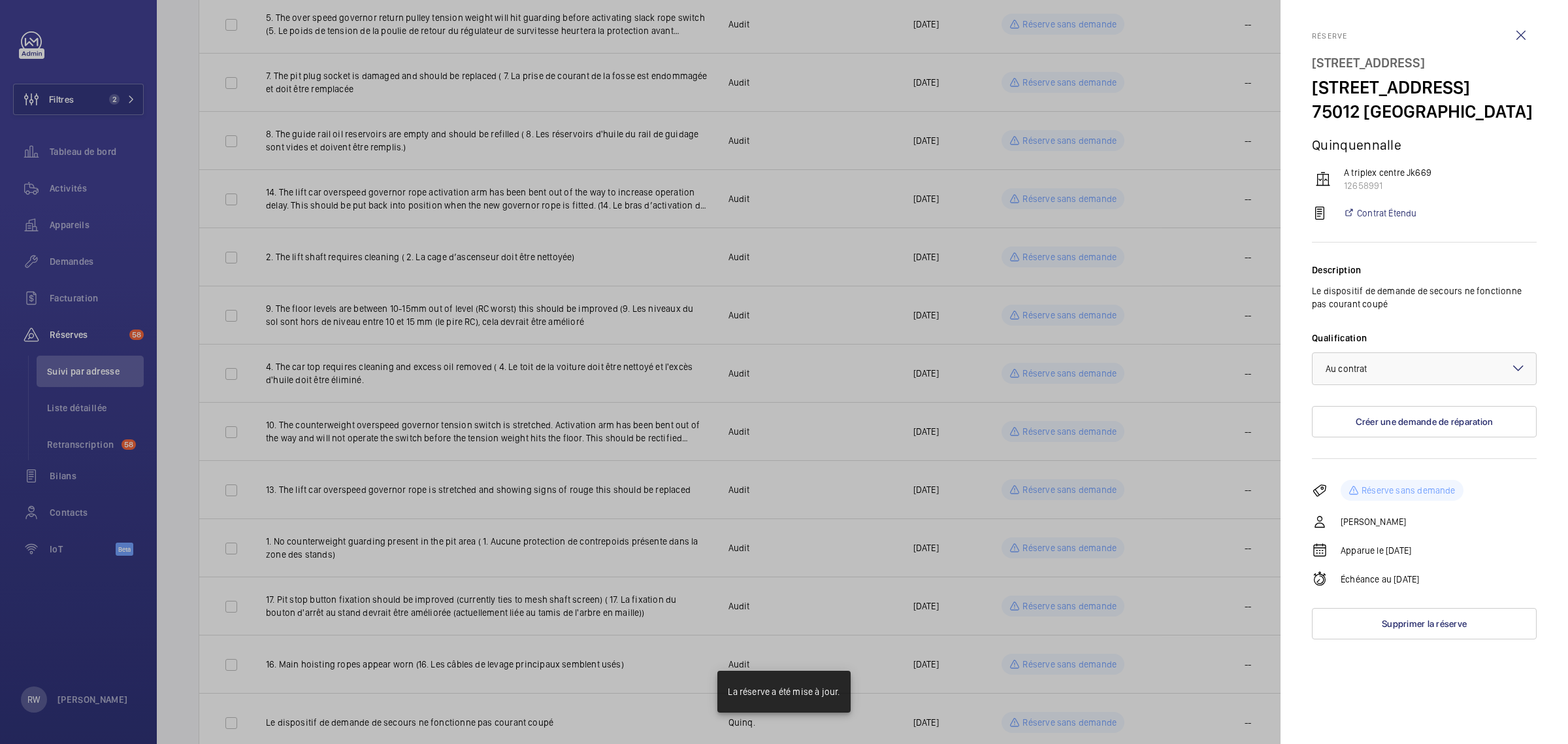
click at [1052, 716] on div at bounding box center [784, 372] width 1568 height 744
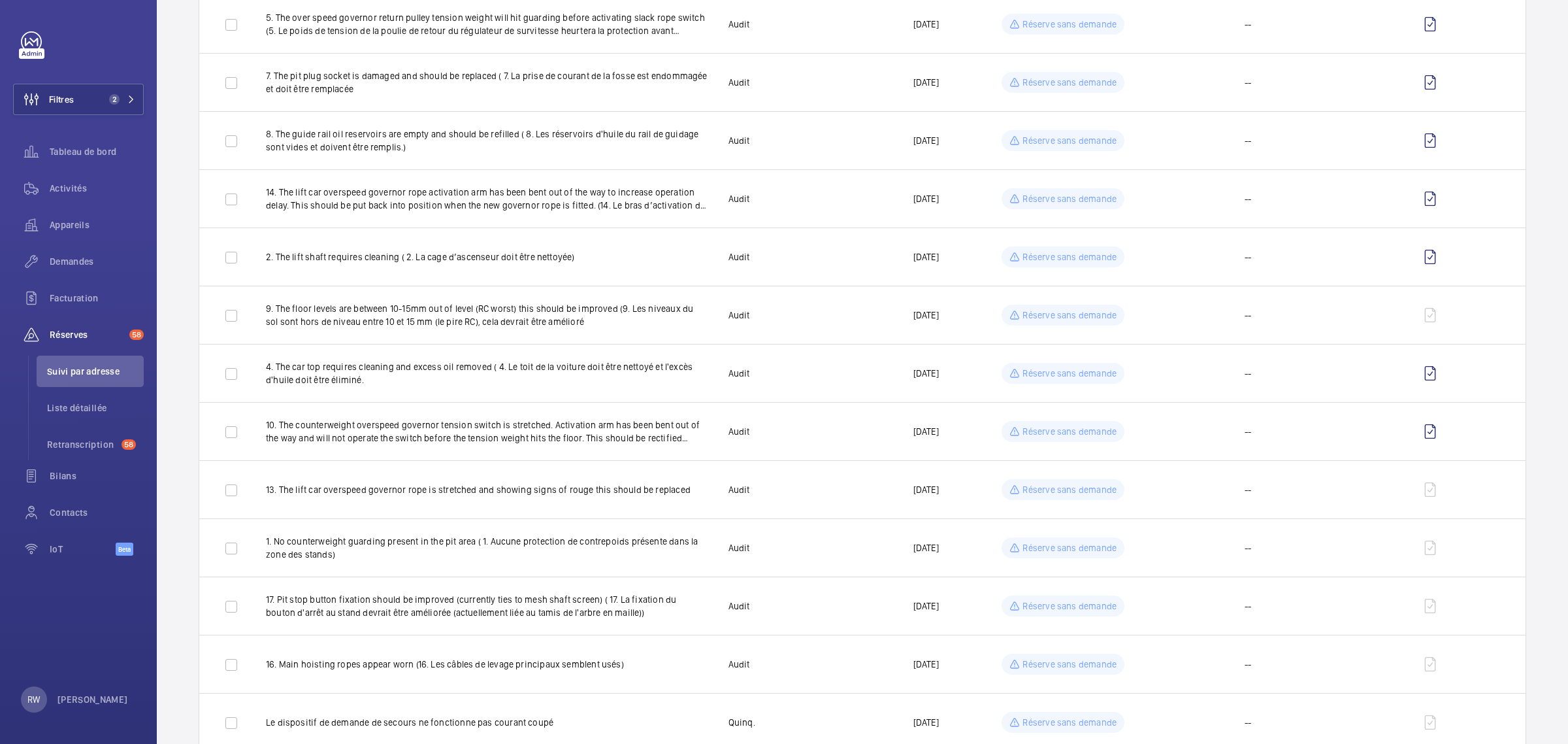
click at [1050, 654] on mat-sidenav-container "Filtres 2 Tableau de bord Activités Appareils Demandes Facturation Réserves 58 …" at bounding box center [784, 372] width 1568 height 744
click at [1050, 662] on p "Réserve sans demande" at bounding box center [1070, 664] width 94 height 13
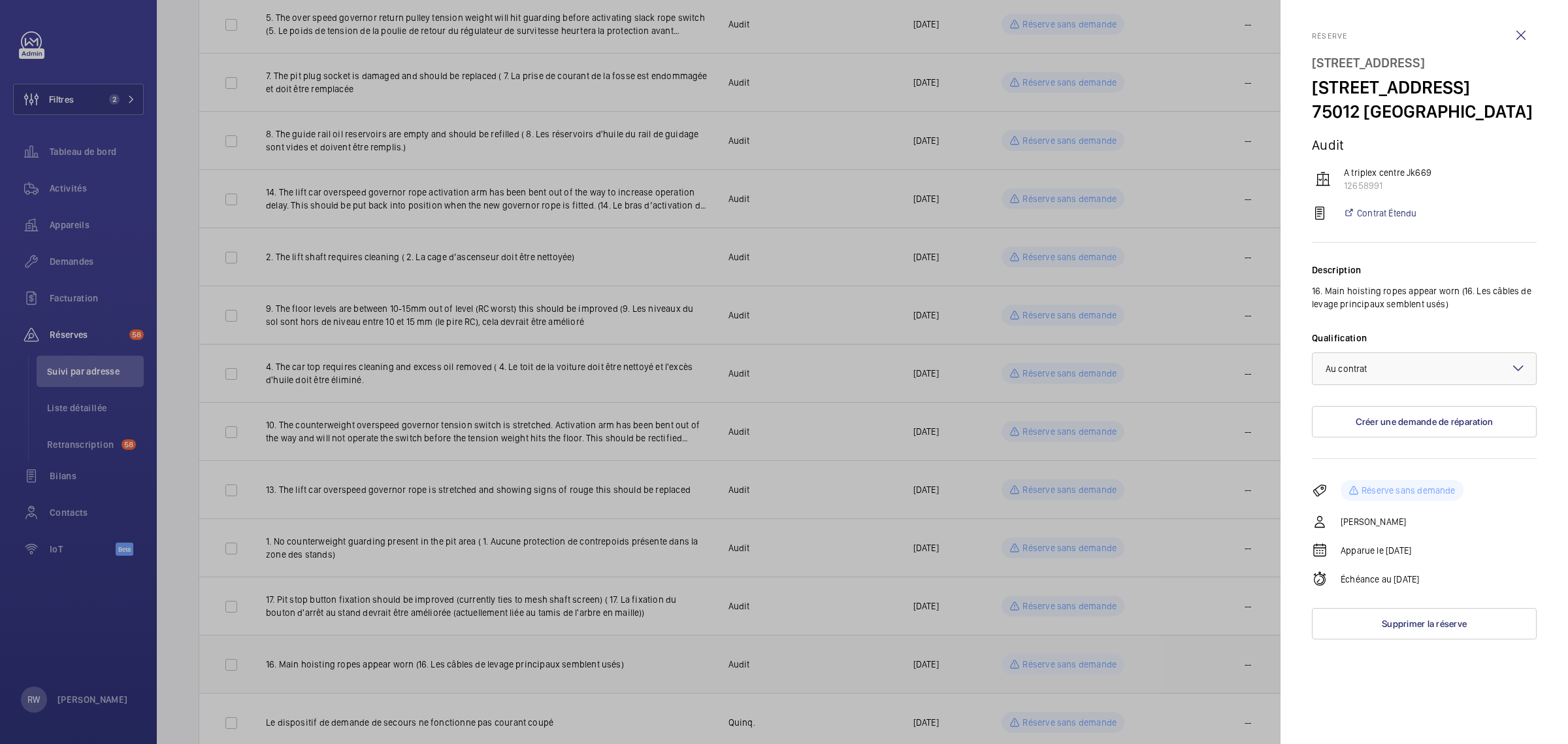
click at [1050, 662] on div at bounding box center [784, 372] width 1568 height 744
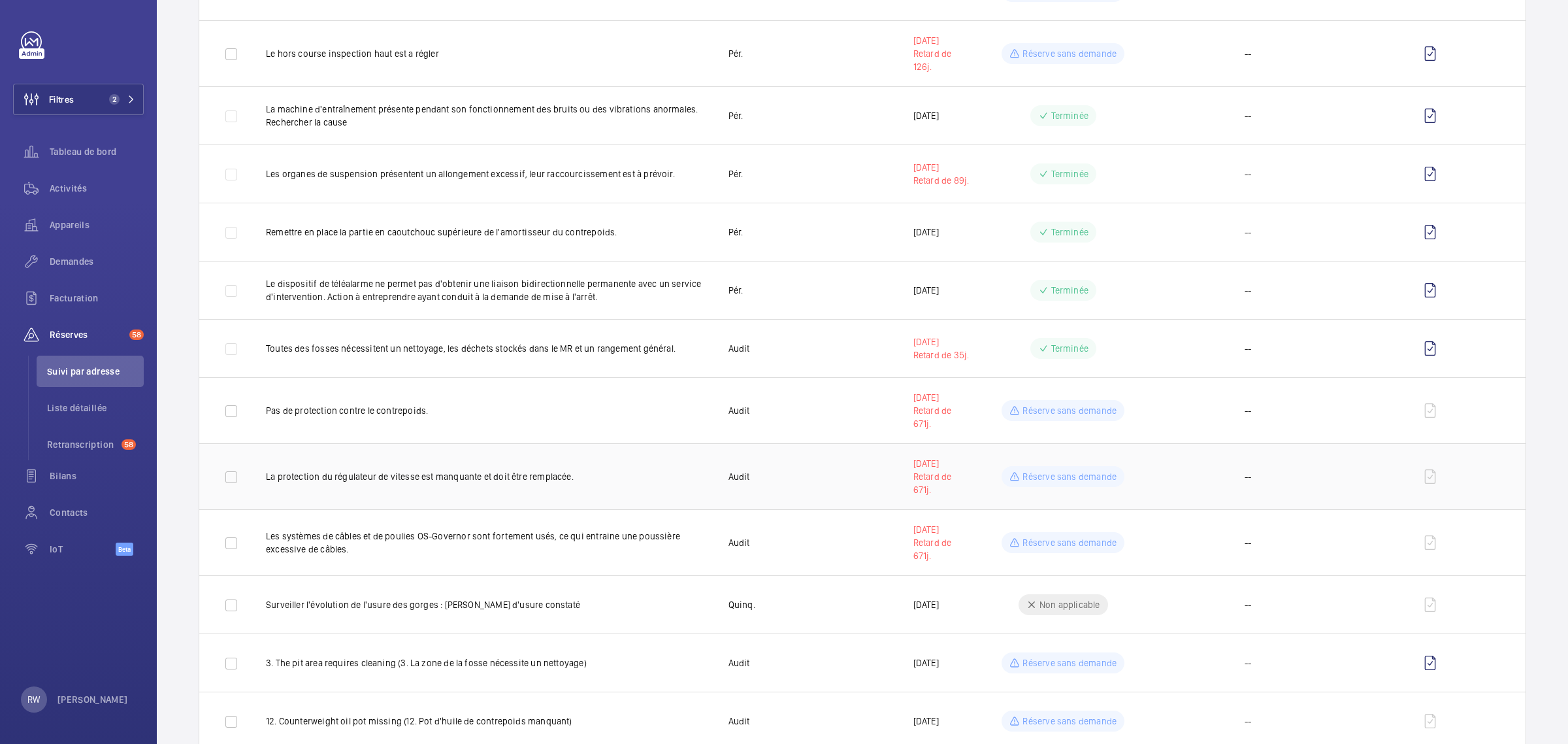
scroll to position [1062, 0]
click at [1049, 406] on p "Réserve sans demande" at bounding box center [1070, 406] width 94 height 13
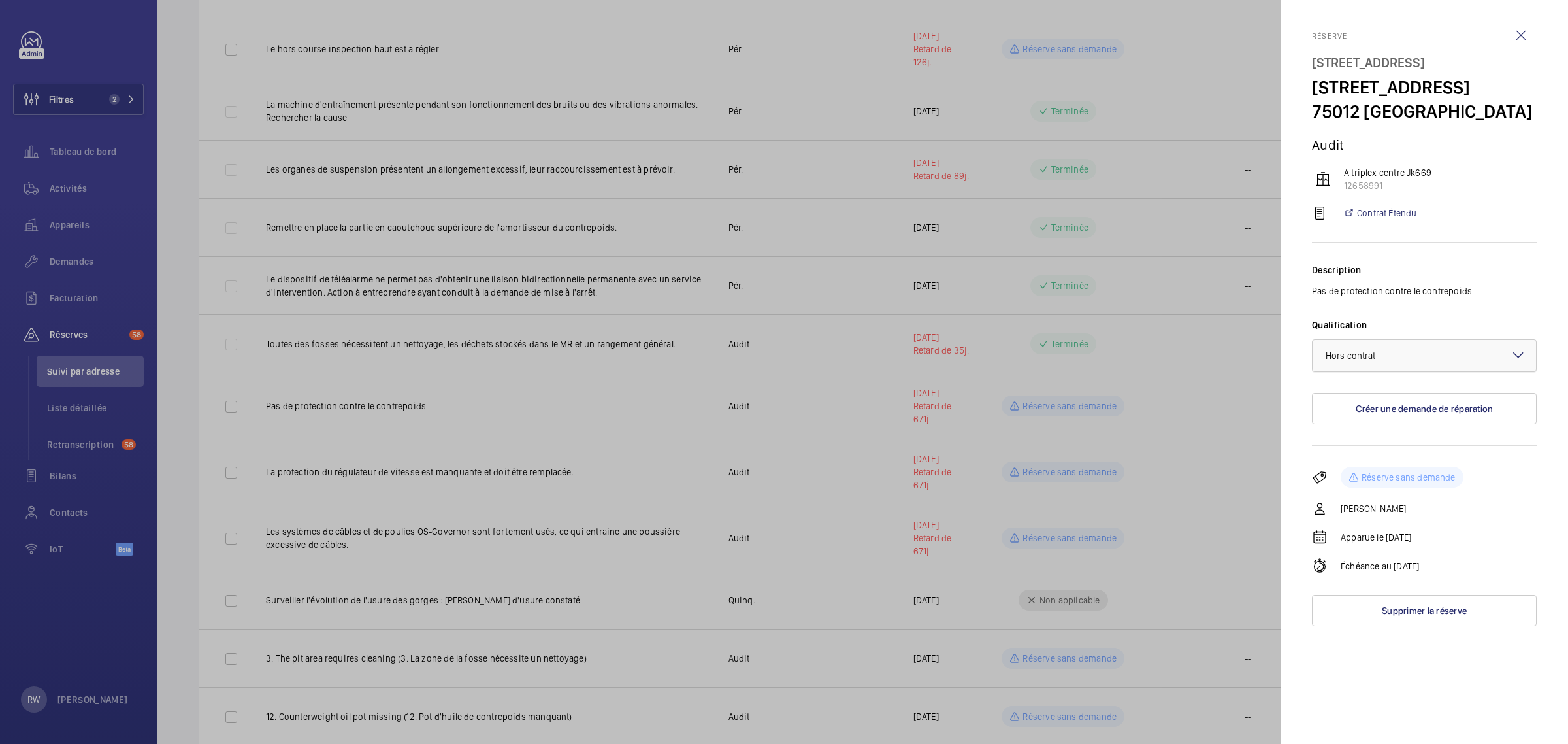
click at [1411, 372] on div at bounding box center [1424, 355] width 224 height 32
click at [1364, 402] on span "Au contrat" at bounding box center [1424, 396] width 197 height 13
click at [1098, 472] on div at bounding box center [784, 372] width 1568 height 744
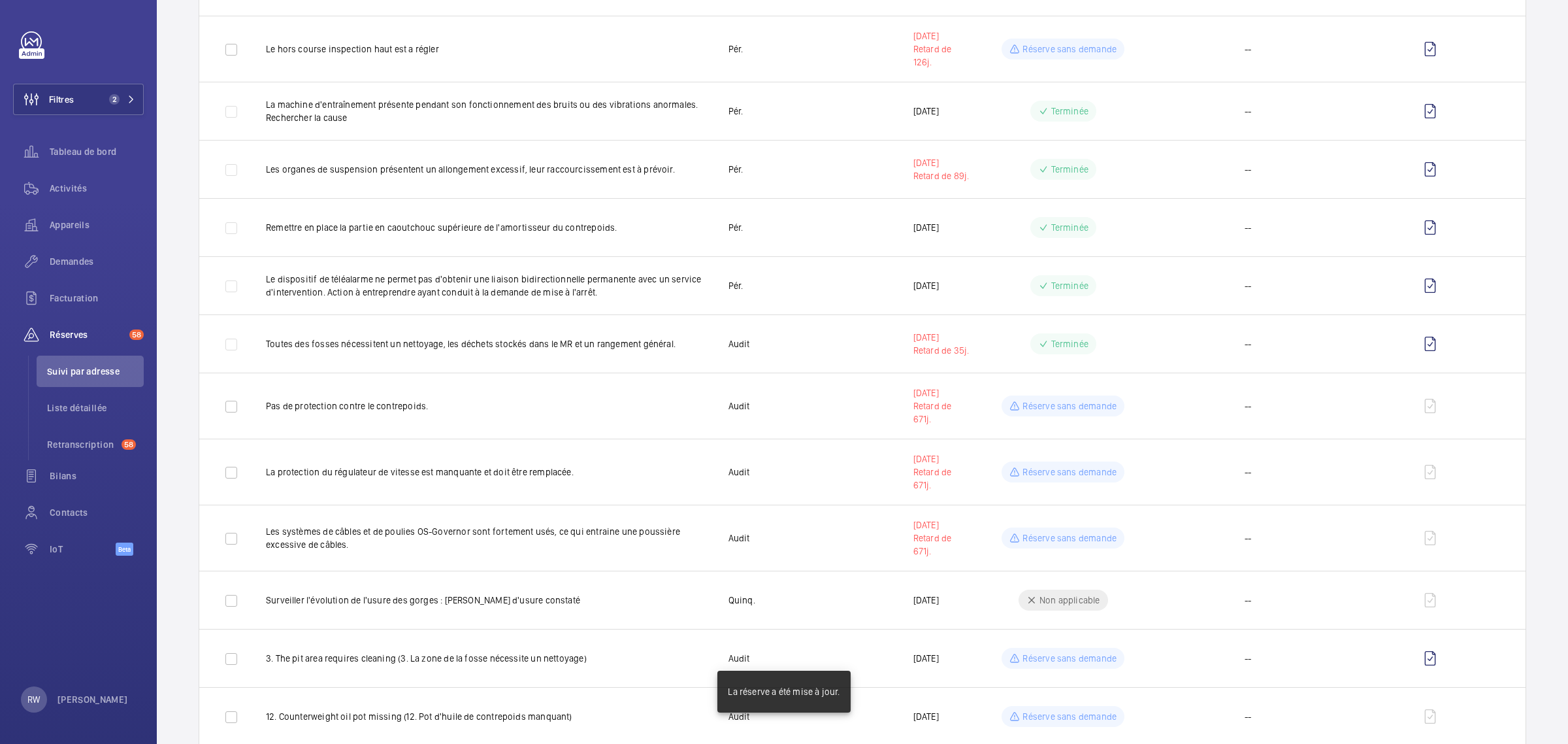
click at [1080, 478] on mat-sidenav-container "Filtres 2 Tableau de bord Activités Appareils Demandes Facturation Réserves 58 …" at bounding box center [784, 372] width 1568 height 744
click at [1080, 478] on p "Réserve sans demande" at bounding box center [1070, 472] width 94 height 13
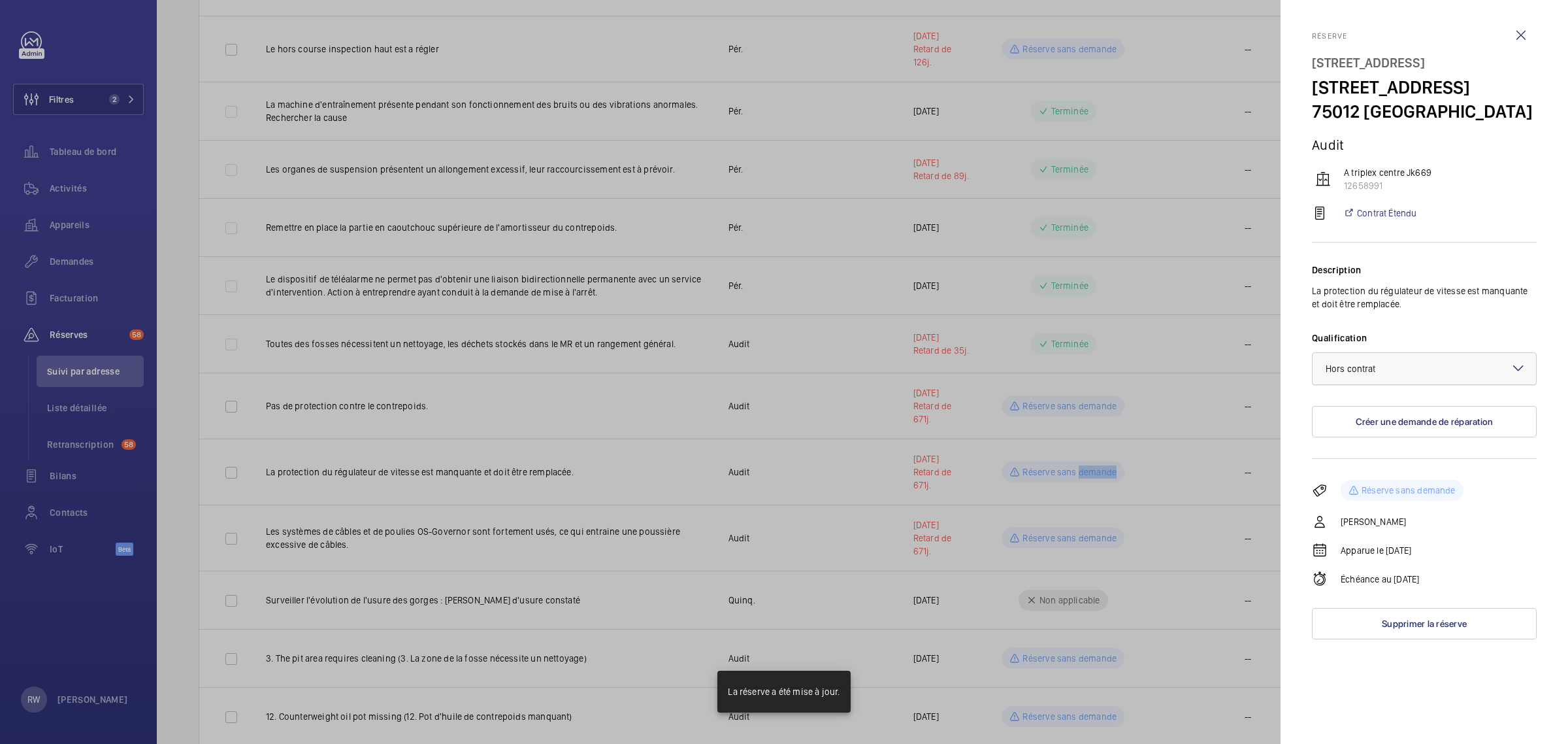
click at [1400, 376] on div "× Hors contrat" at bounding box center [1367, 368] width 83 height 13
click at [1364, 415] on span "Au contrat" at bounding box center [1424, 409] width 197 height 13
click at [1072, 553] on div at bounding box center [784, 372] width 1568 height 744
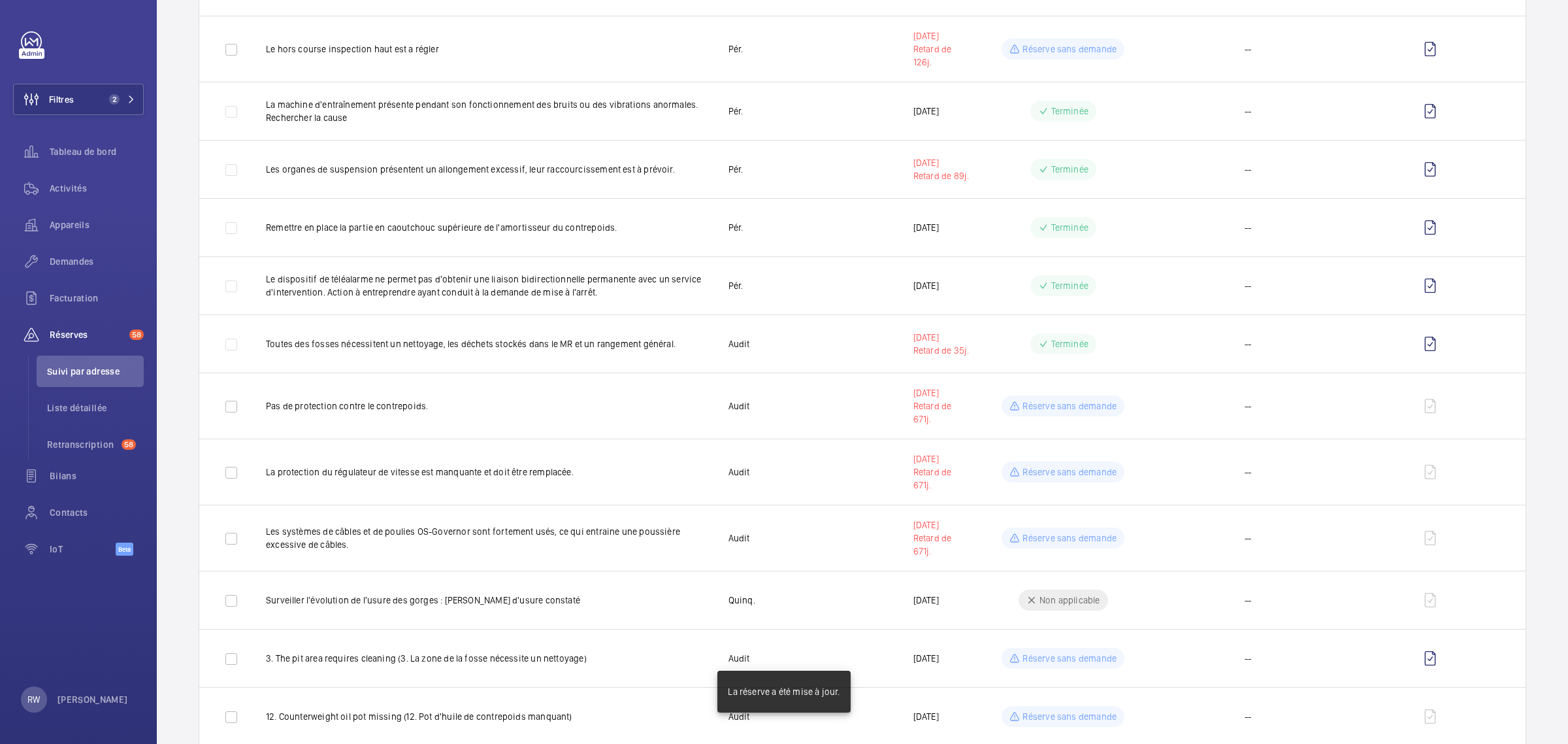
click at [1075, 547] on mat-sidenav-container "Filtres 2 Tableau de bord Activités Appareils Demandes Facturation Réserves 58 …" at bounding box center [784, 372] width 1568 height 744
click at [1075, 544] on p "Réserve sans demande" at bounding box center [1070, 538] width 94 height 13
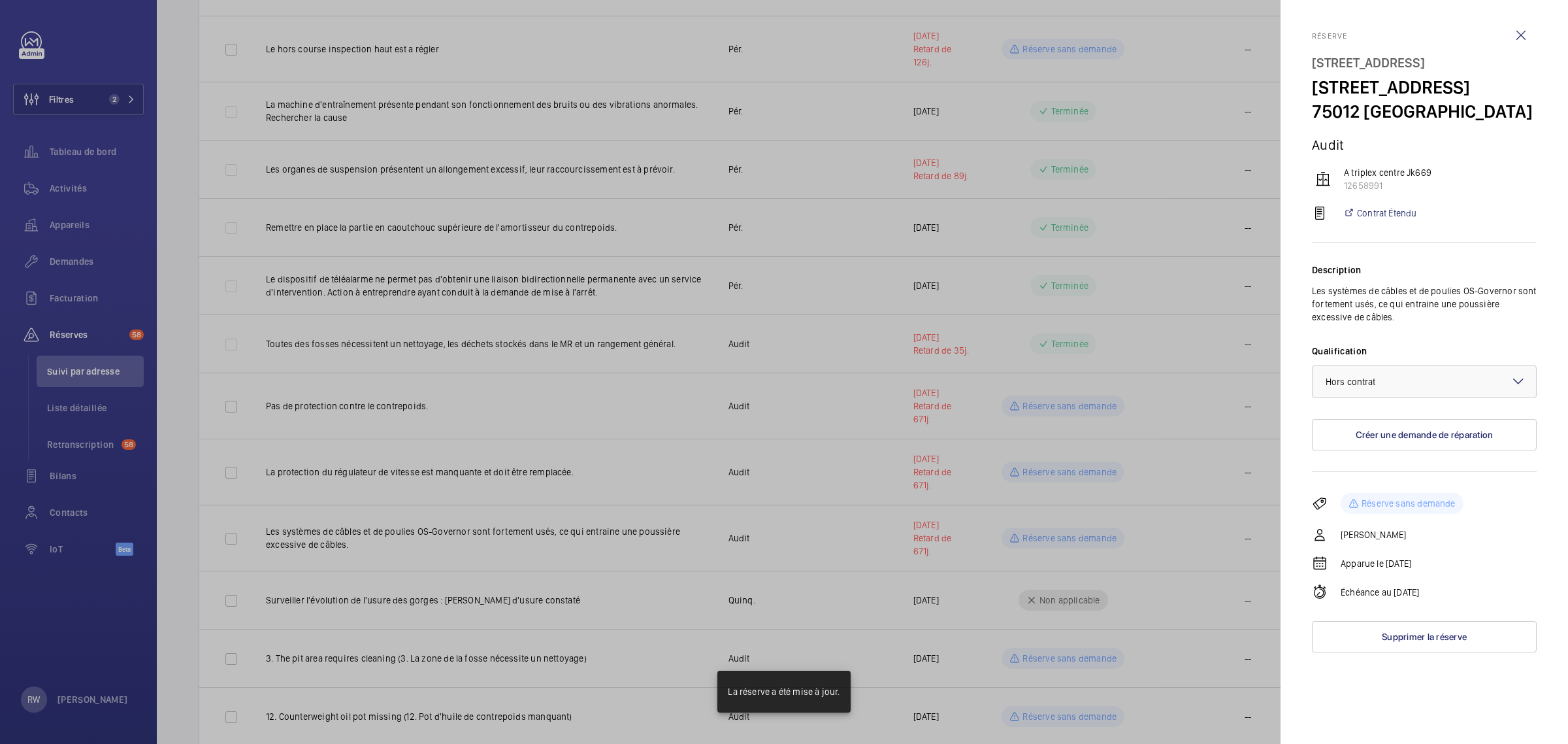
drag, startPoint x: 1365, startPoint y: 410, endPoint x: 1356, endPoint y: 427, distance: 19.2
click at [1365, 389] on div "× Hors contrat" at bounding box center [1424, 382] width 224 height 13
click at [1352, 428] on span "Au contrat" at bounding box center [1424, 422] width 197 height 13
click at [1046, 544] on div at bounding box center [784, 372] width 1568 height 744
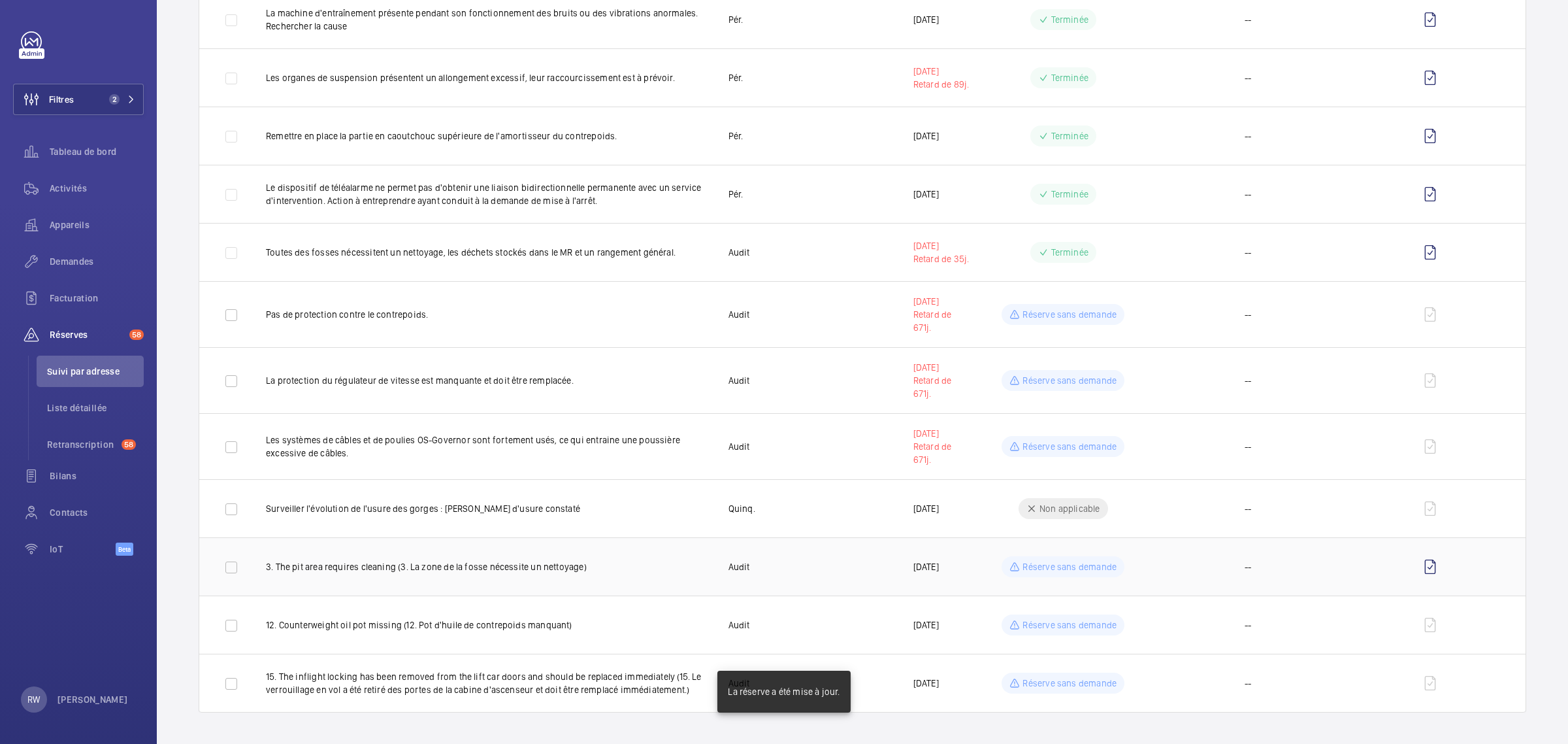
scroll to position [1158, 0]
click at [1056, 631] on p "Réserve sans demande" at bounding box center [1070, 625] width 94 height 13
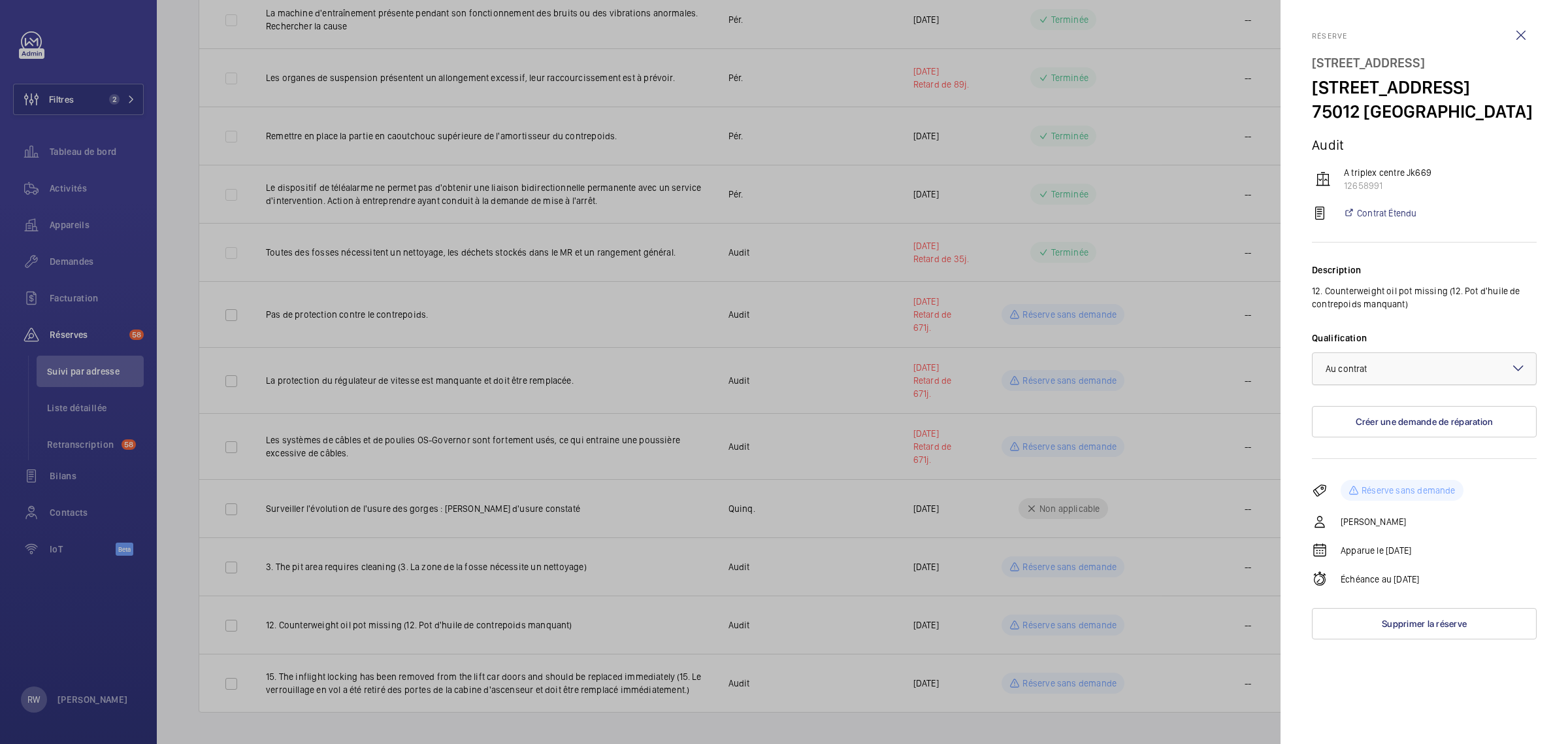
click at [1350, 374] on span "Au contrat" at bounding box center [1346, 368] width 41 height 11
click at [1118, 570] on div at bounding box center [784, 372] width 1568 height 744
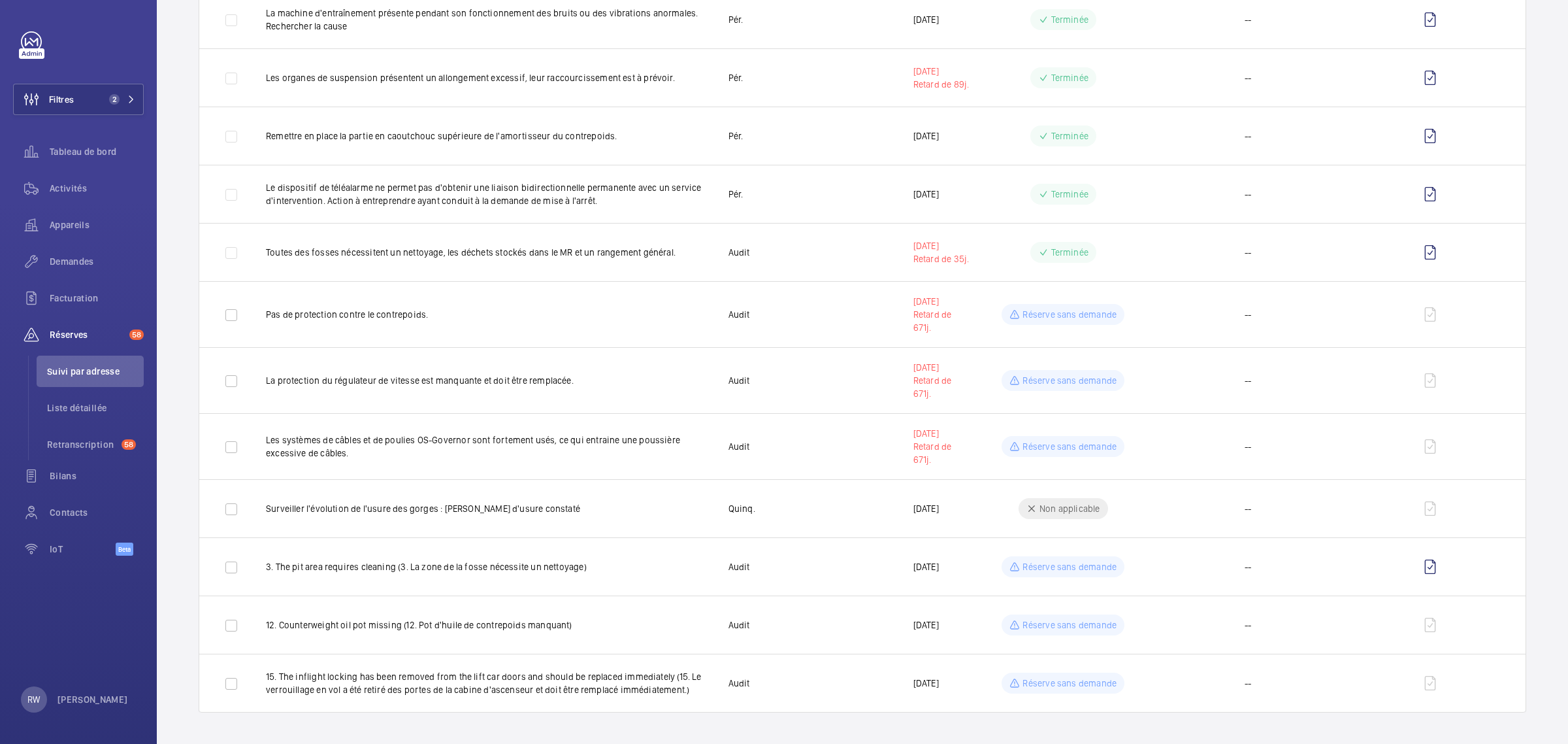
click at [1049, 622] on mat-sidenav-container "Filtres 2 Tableau de bord Activités Appareils Demandes Facturation Réserves 58 …" at bounding box center [784, 372] width 1568 height 744
click at [1049, 622] on p "Réserve sans demande" at bounding box center [1070, 625] width 94 height 13
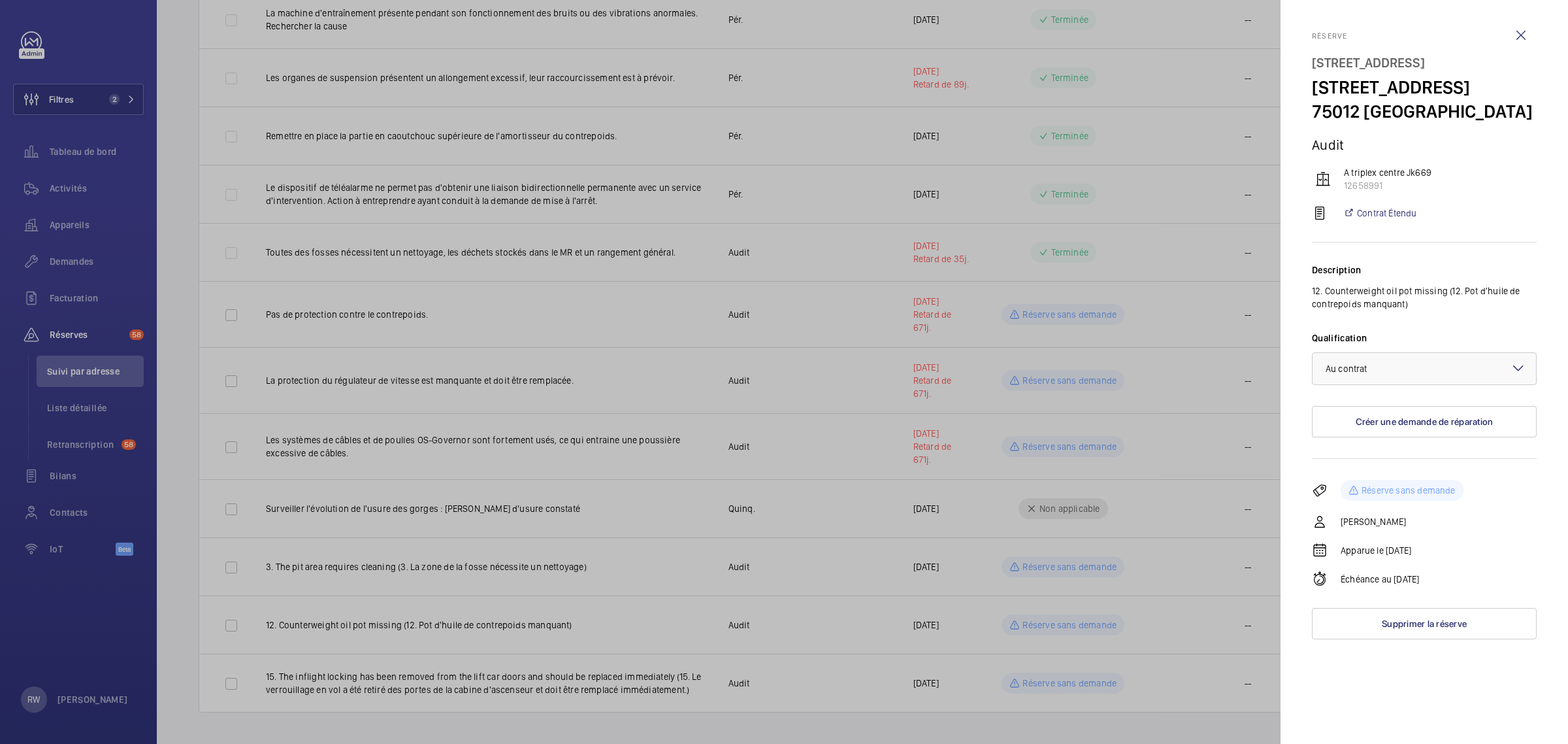
click at [1049, 622] on div at bounding box center [784, 372] width 1568 height 744
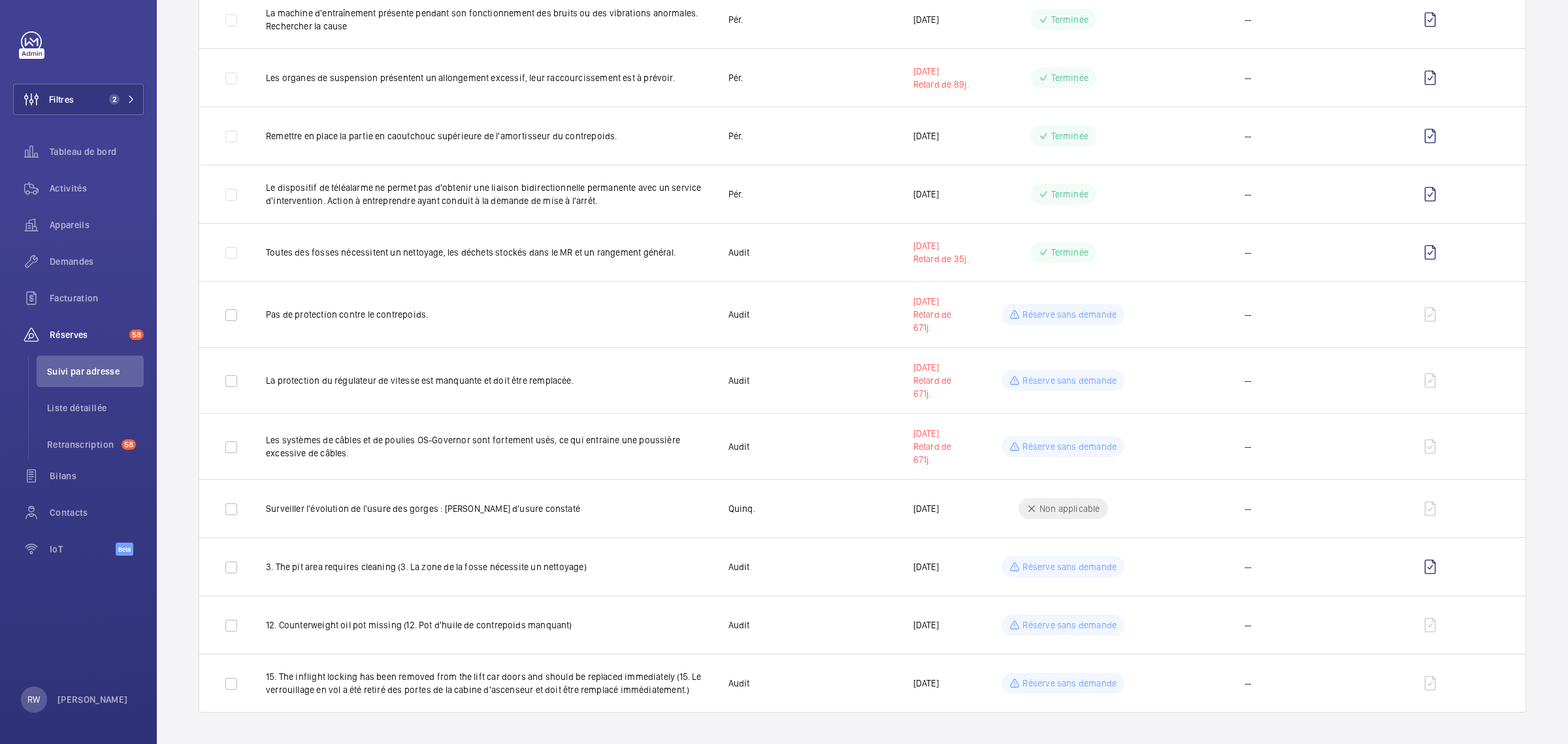
click at [1042, 684] on p "Réserve sans demande" at bounding box center [1070, 683] width 94 height 13
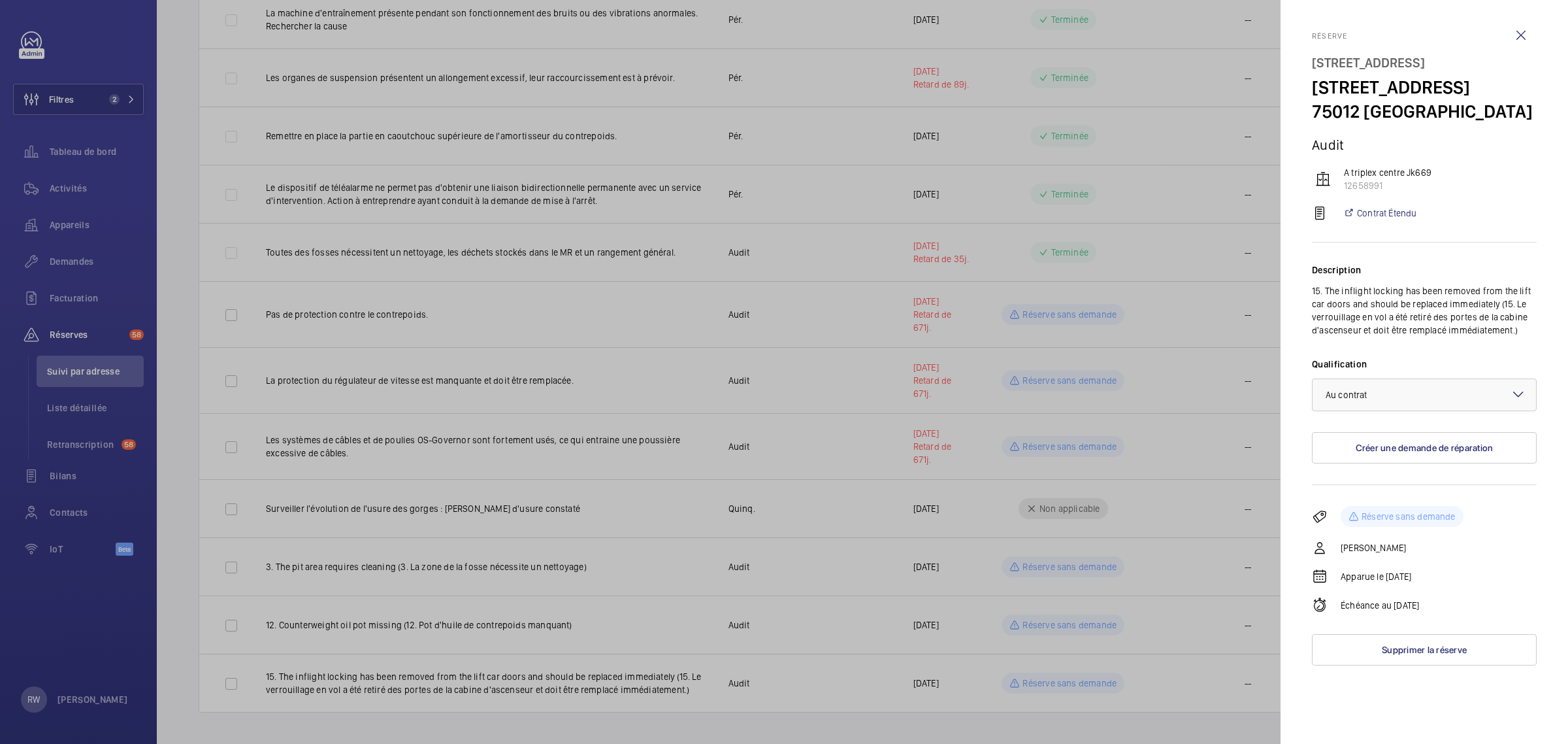
click at [1044, 684] on div at bounding box center [784, 372] width 1568 height 744
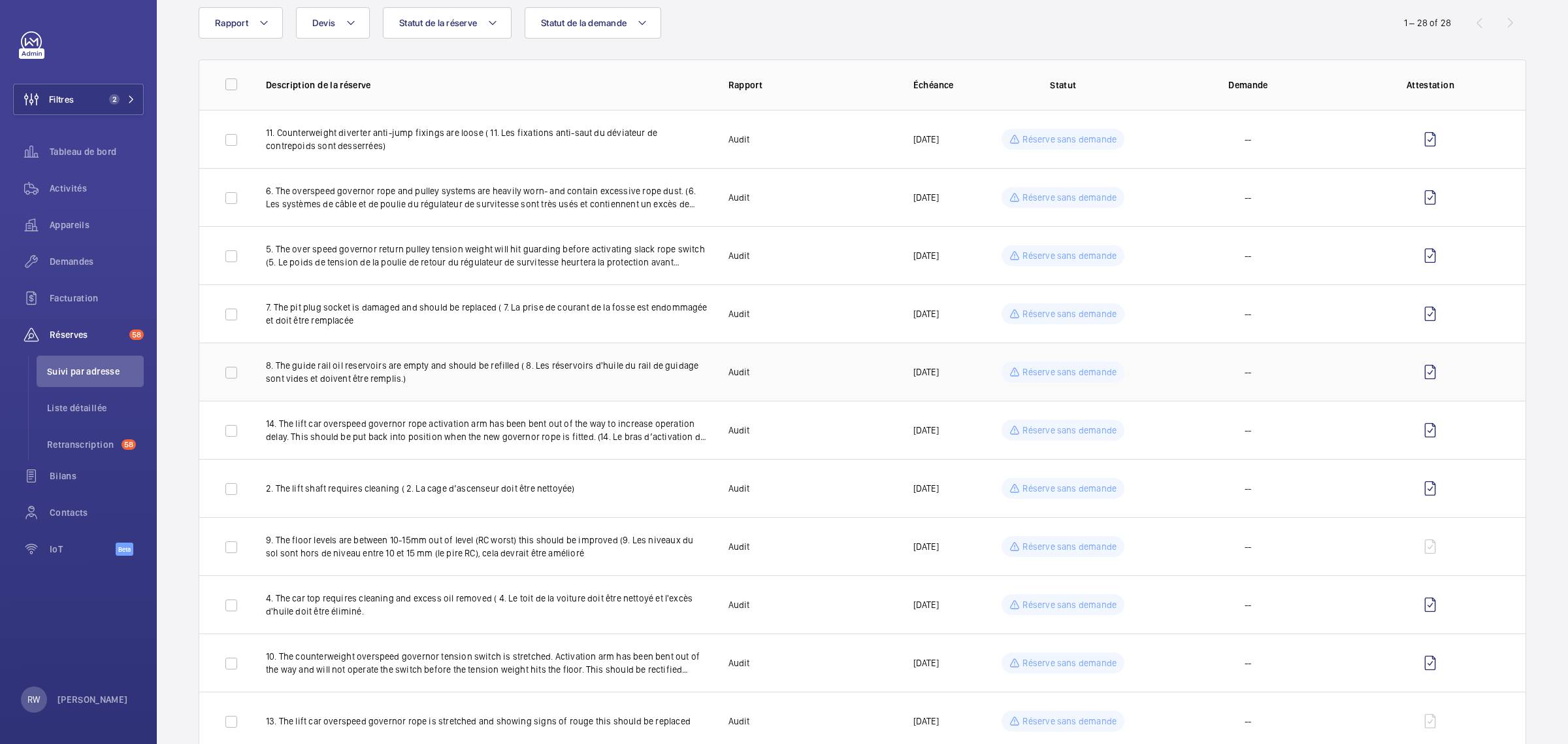
scroll to position [0, 0]
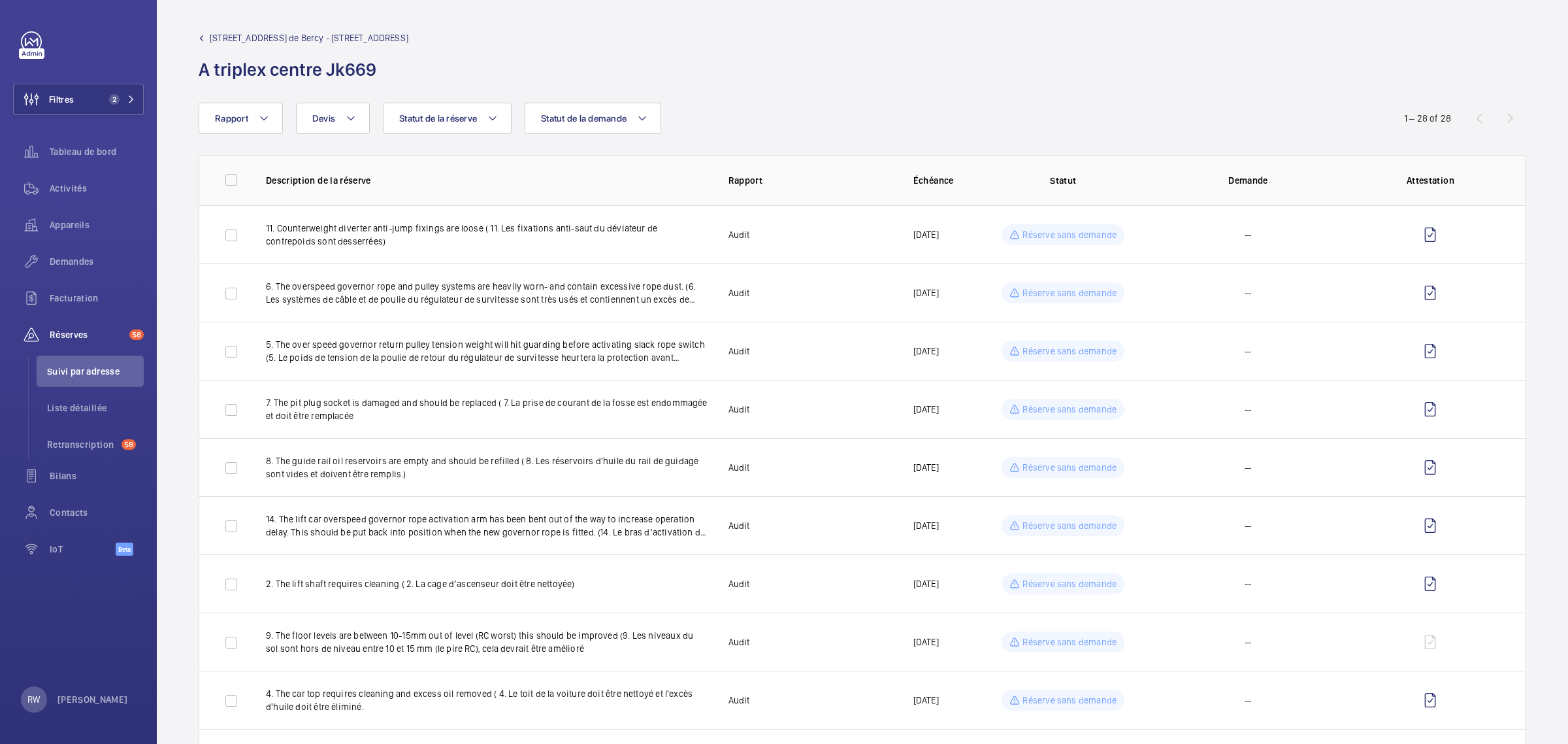
click at [200, 32] on link "[STREET_ADDRESS] de Bercy - [STREET_ADDRESS]" at bounding box center [304, 38] width 210 height 13
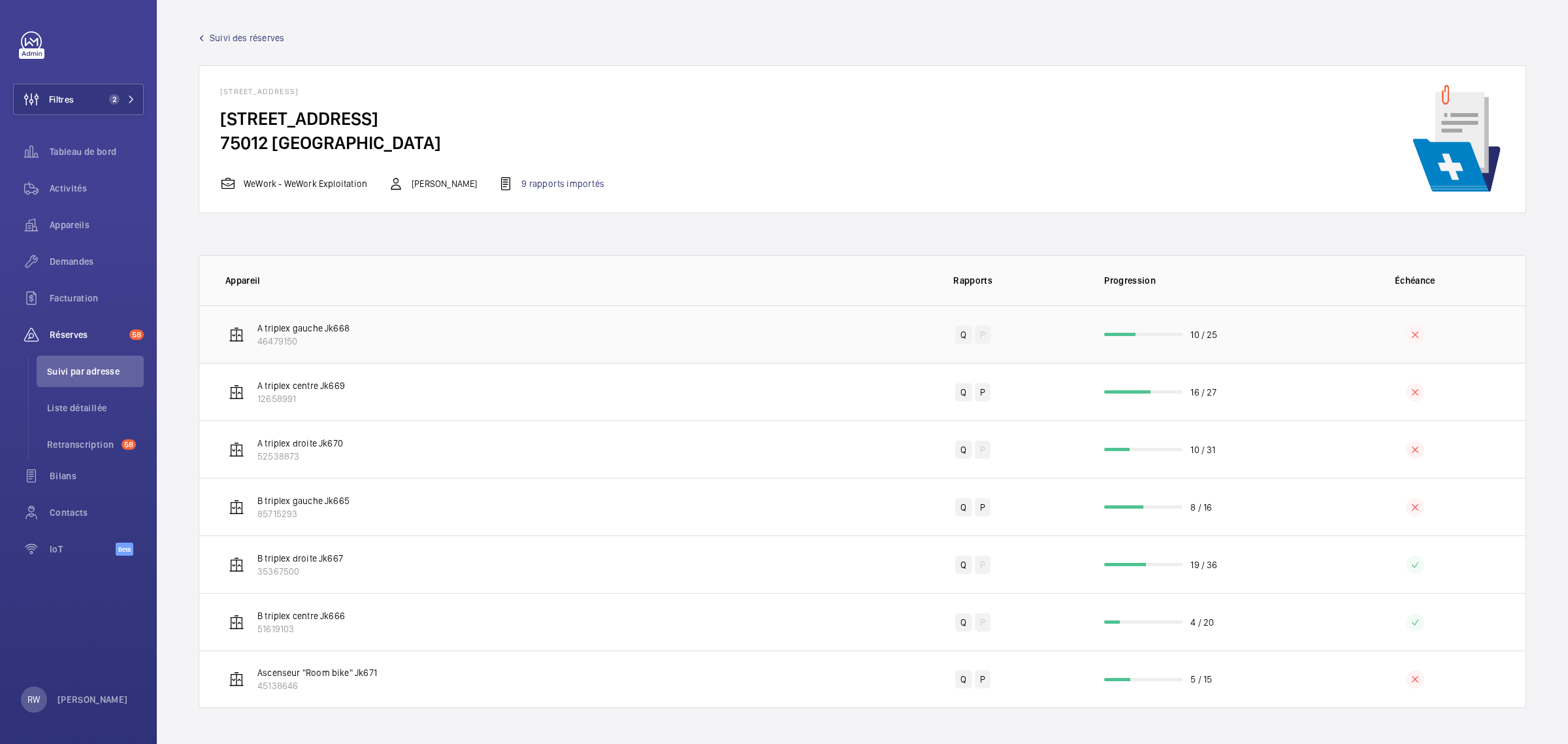
click at [312, 332] on p "A triplex gauche Jk668" at bounding box center [304, 328] width 92 height 13
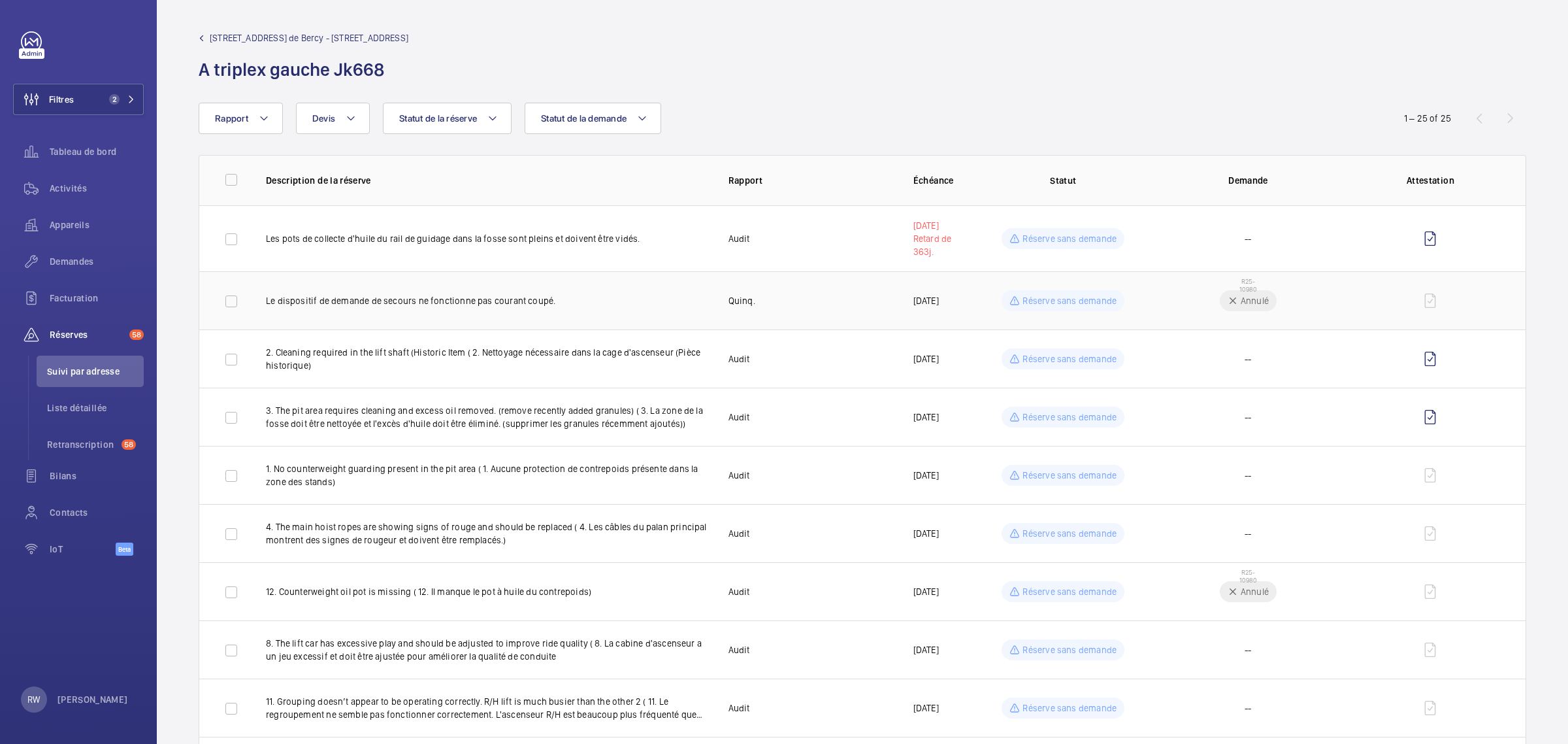
click at [1038, 294] on p "Réserve sans demande" at bounding box center [1070, 301] width 94 height 13
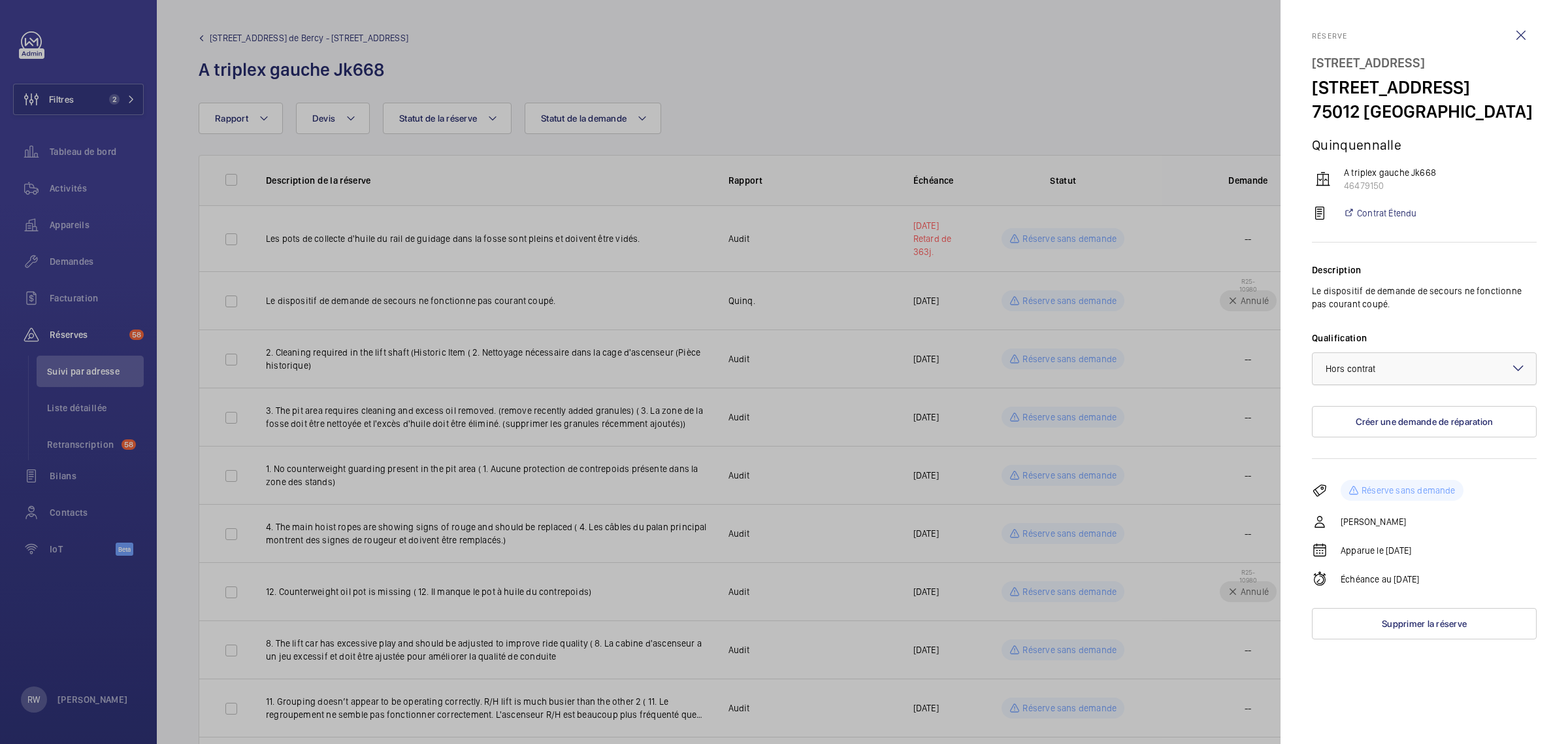
click at [1337, 384] on div at bounding box center [1424, 368] width 224 height 32
click at [1336, 415] on span "Au contrat" at bounding box center [1424, 409] width 197 height 13
click at [1021, 353] on div at bounding box center [784, 372] width 1568 height 744
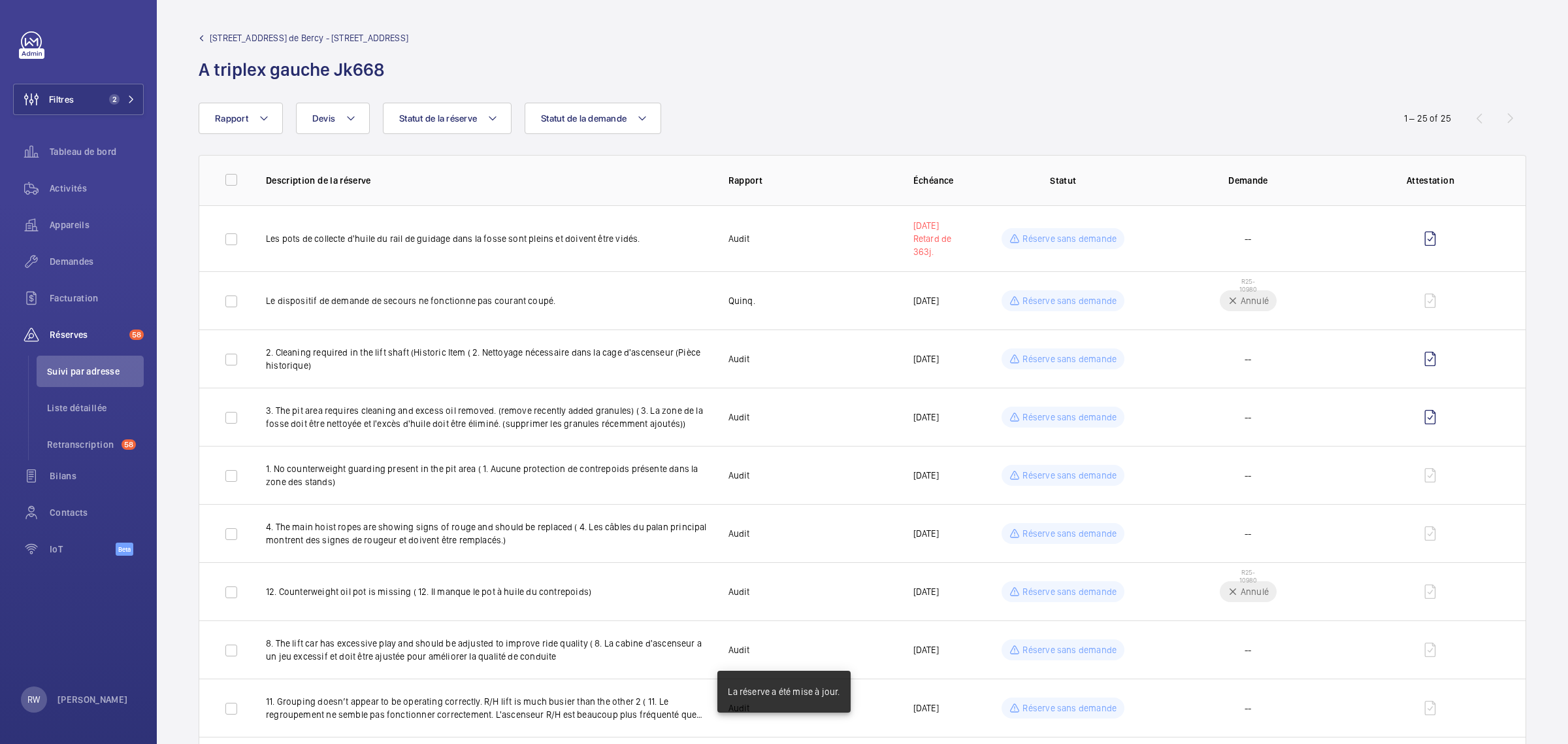
click at [1030, 353] on div at bounding box center [784, 372] width 1568 height 744
click at [1030, 353] on p "Réserve sans demande" at bounding box center [1070, 359] width 94 height 13
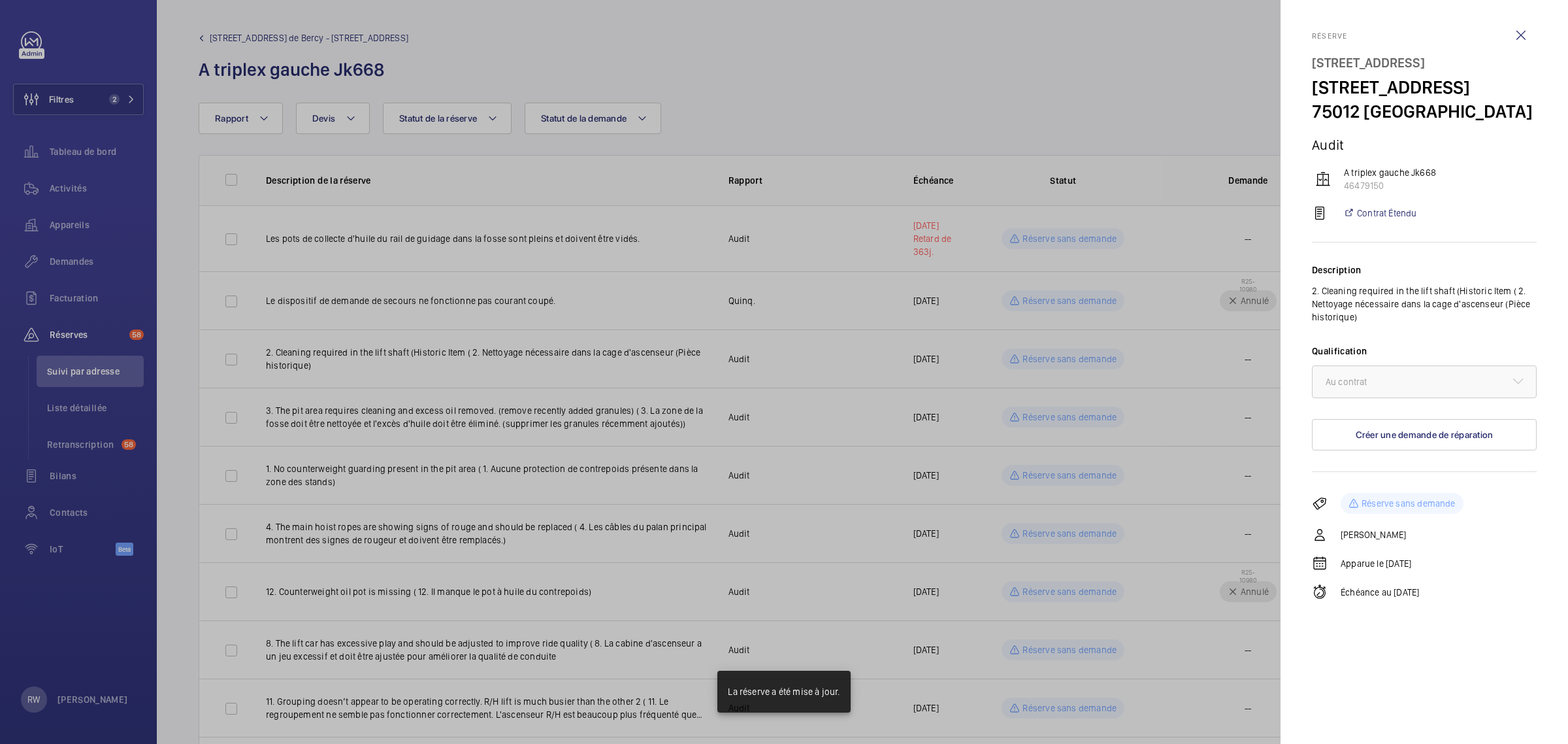
click at [1030, 353] on div at bounding box center [784, 372] width 1568 height 744
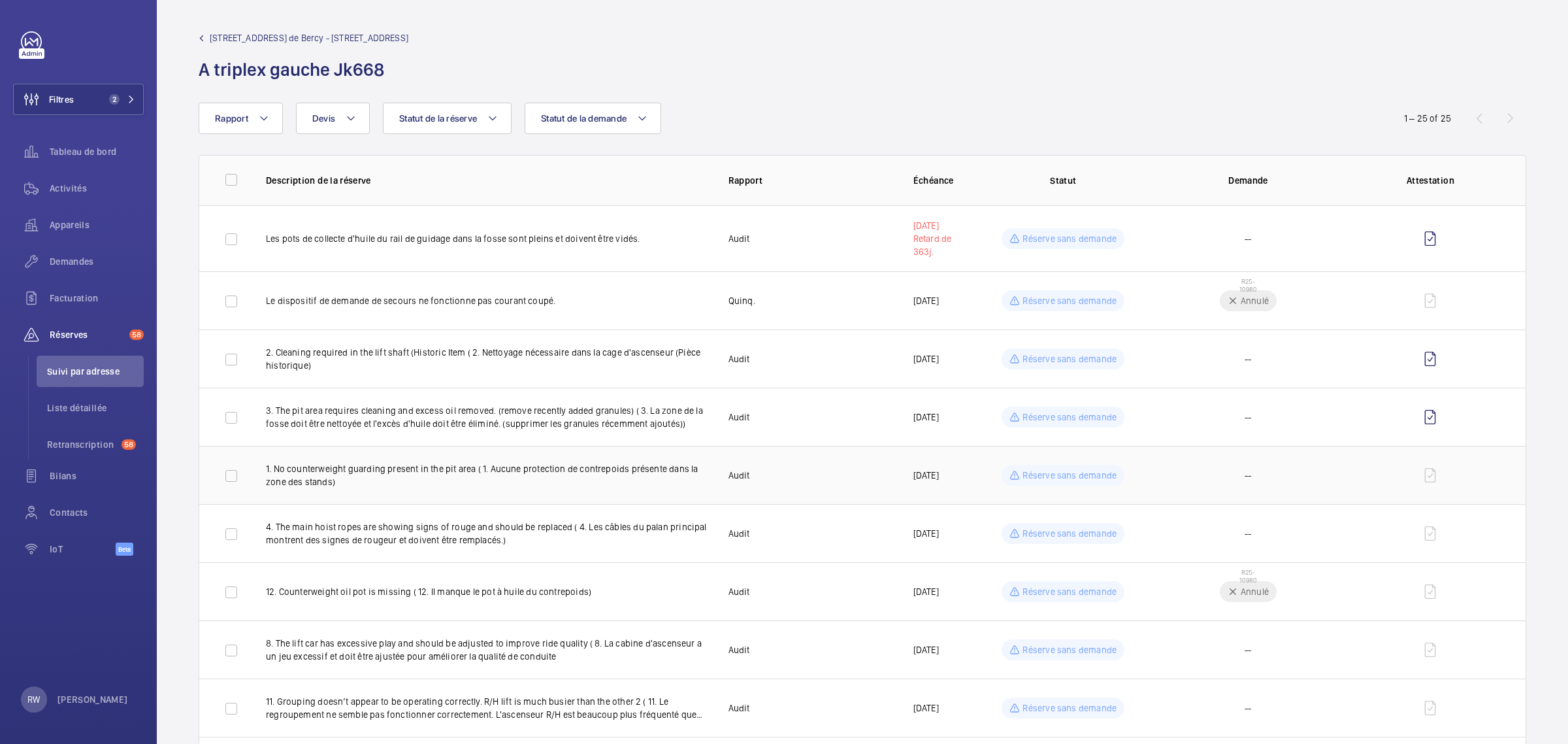
click at [1027, 469] on p "Réserve sans demande" at bounding box center [1070, 475] width 94 height 13
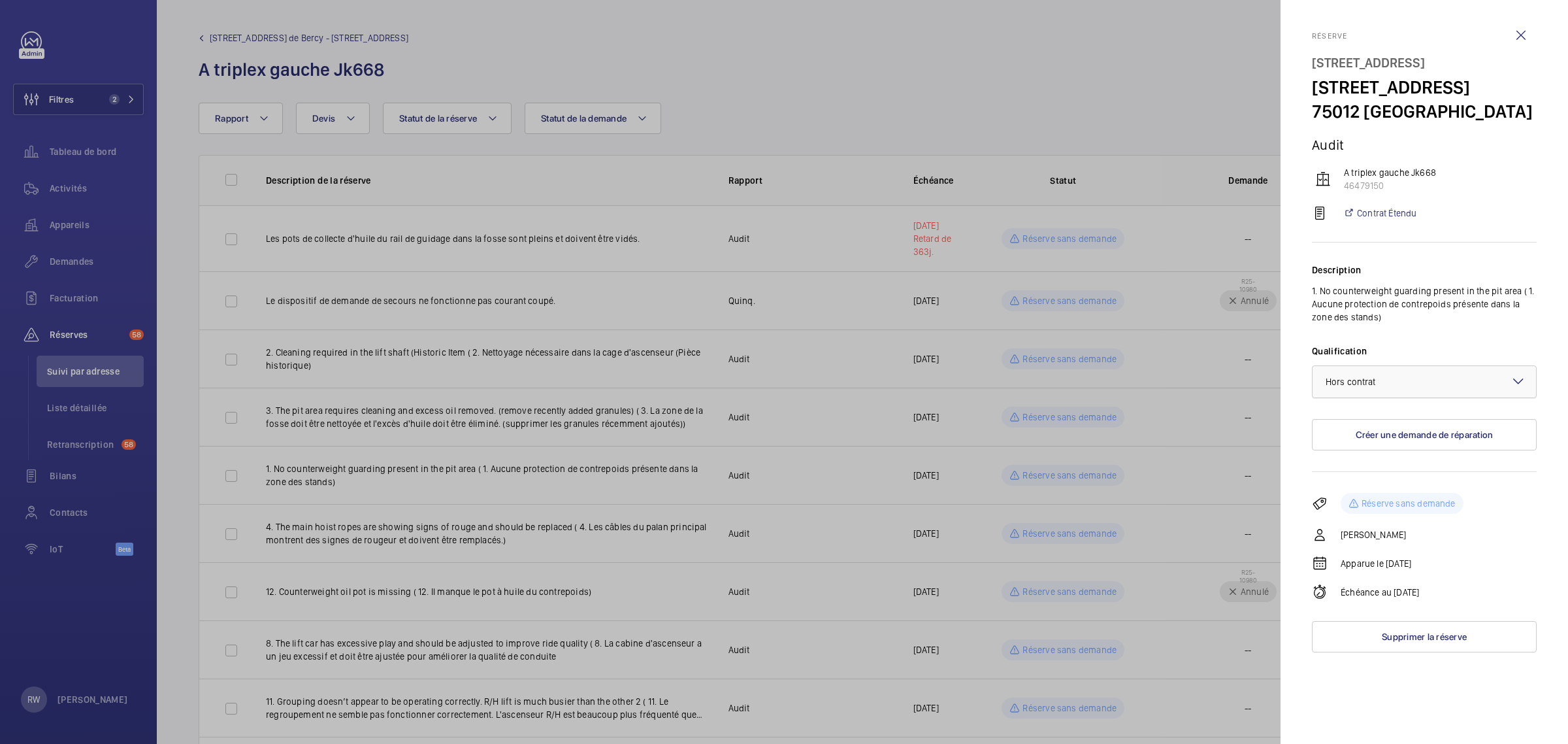
click at [1333, 387] on span "Hors contrat" at bounding box center [1351, 381] width 50 height 11
click at [1328, 431] on ng-dropdown-panel "Au contrat Hors contrat Non applicable" at bounding box center [1424, 454] width 224 height 97
click at [1331, 433] on div "Au contrat" at bounding box center [1424, 422] width 224 height 32
click at [1233, 418] on div at bounding box center [784, 372] width 1568 height 744
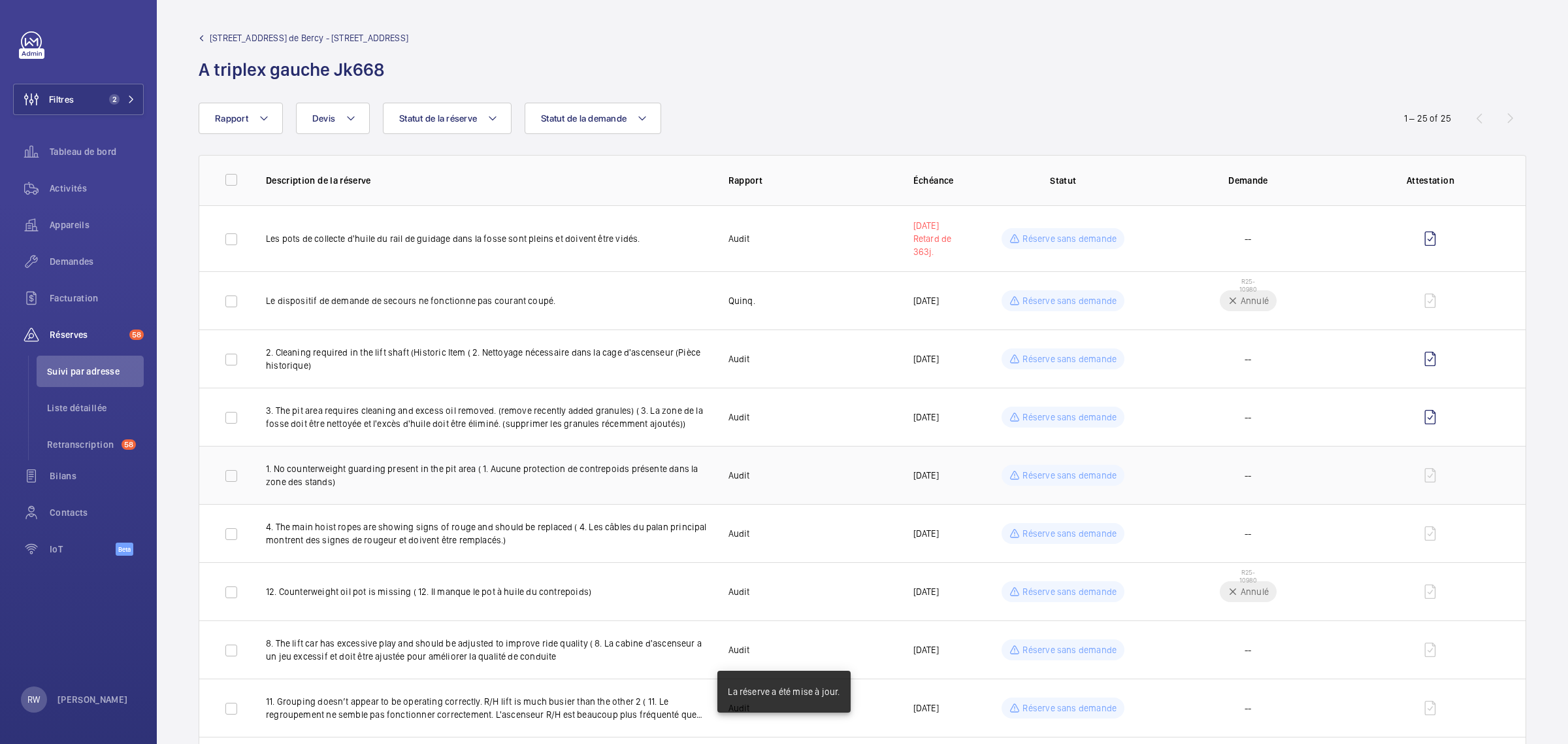
click at [1056, 482] on div "Réserve sans demande" at bounding box center [1063, 475] width 123 height 21
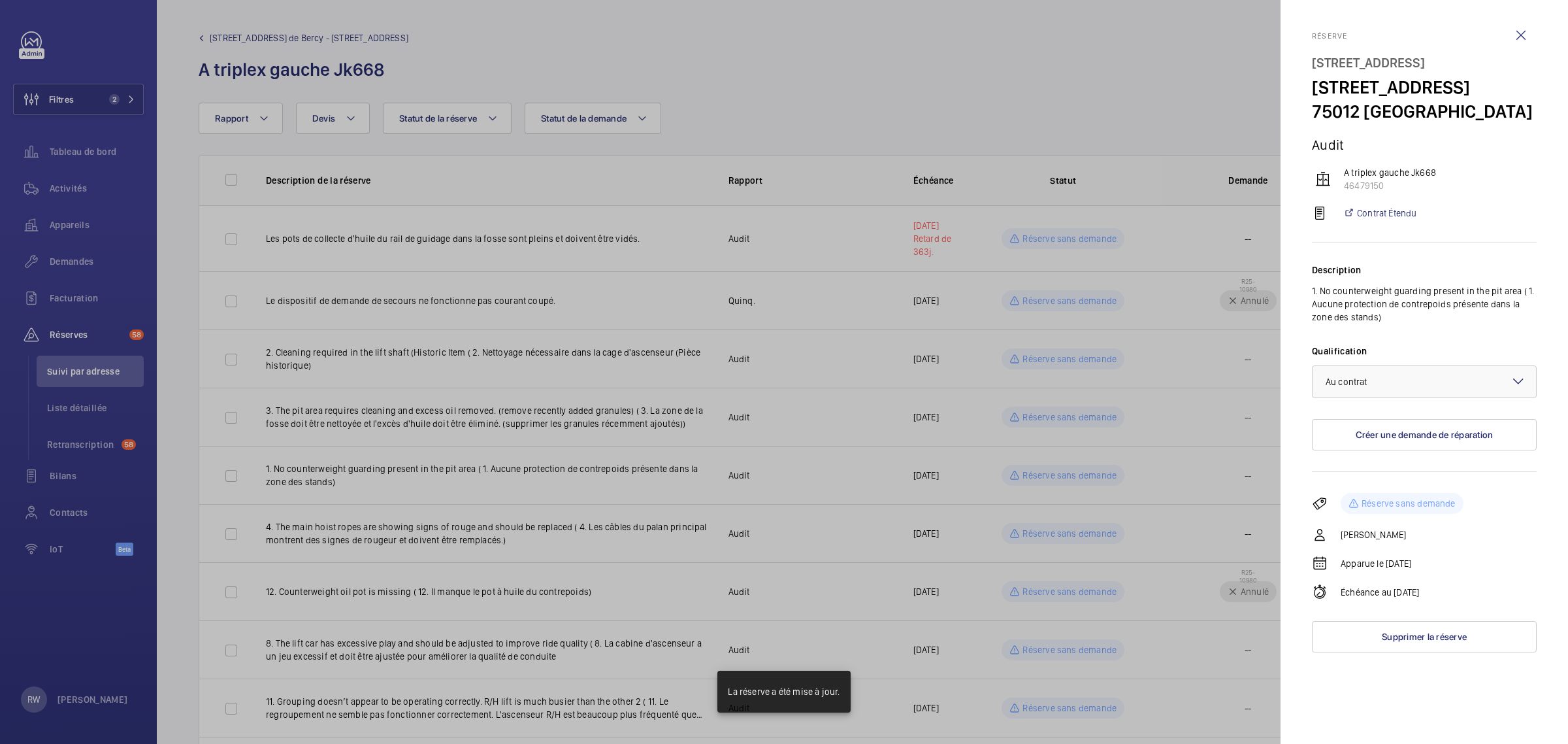
click at [1057, 471] on div at bounding box center [784, 372] width 1568 height 744
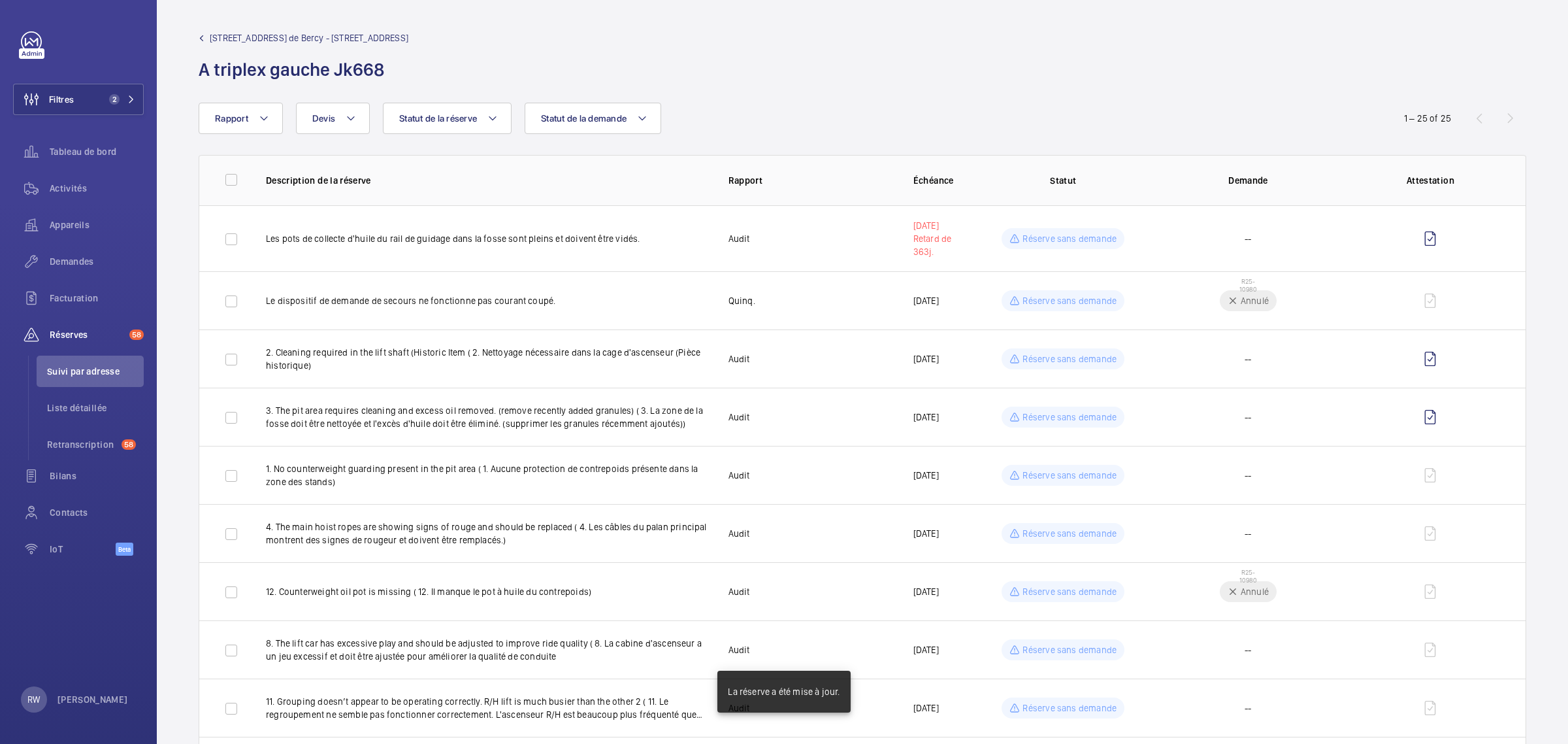
click at [1059, 521] on mat-sidenav-container "Filtres 2 Tableau de bord Activités Appareils Demandes Facturation Réserves 58 …" at bounding box center [784, 372] width 1568 height 744
click at [1057, 522] on td "Réserve sans demande" at bounding box center [1063, 533] width 185 height 58
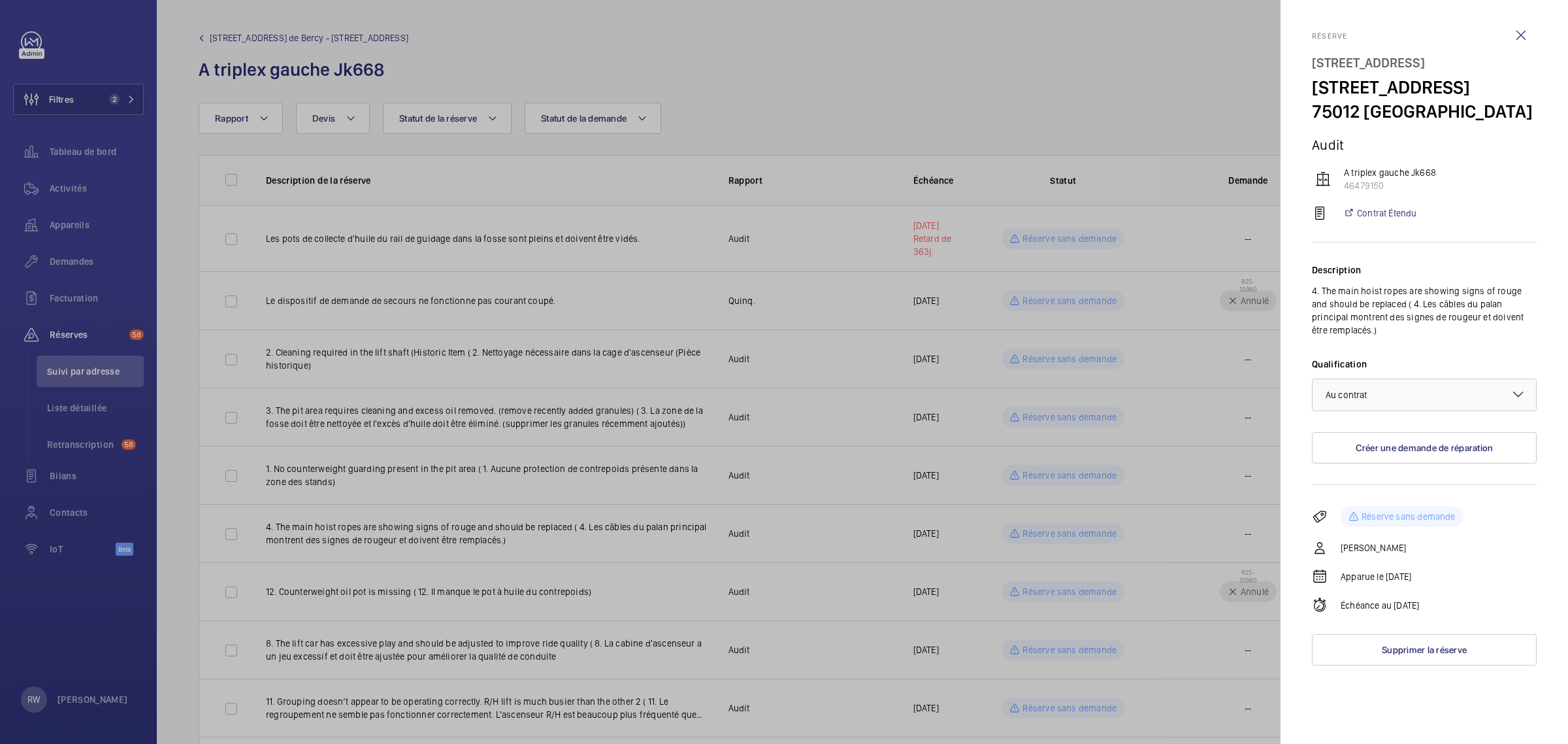
click at [1011, 594] on div at bounding box center [784, 372] width 1568 height 744
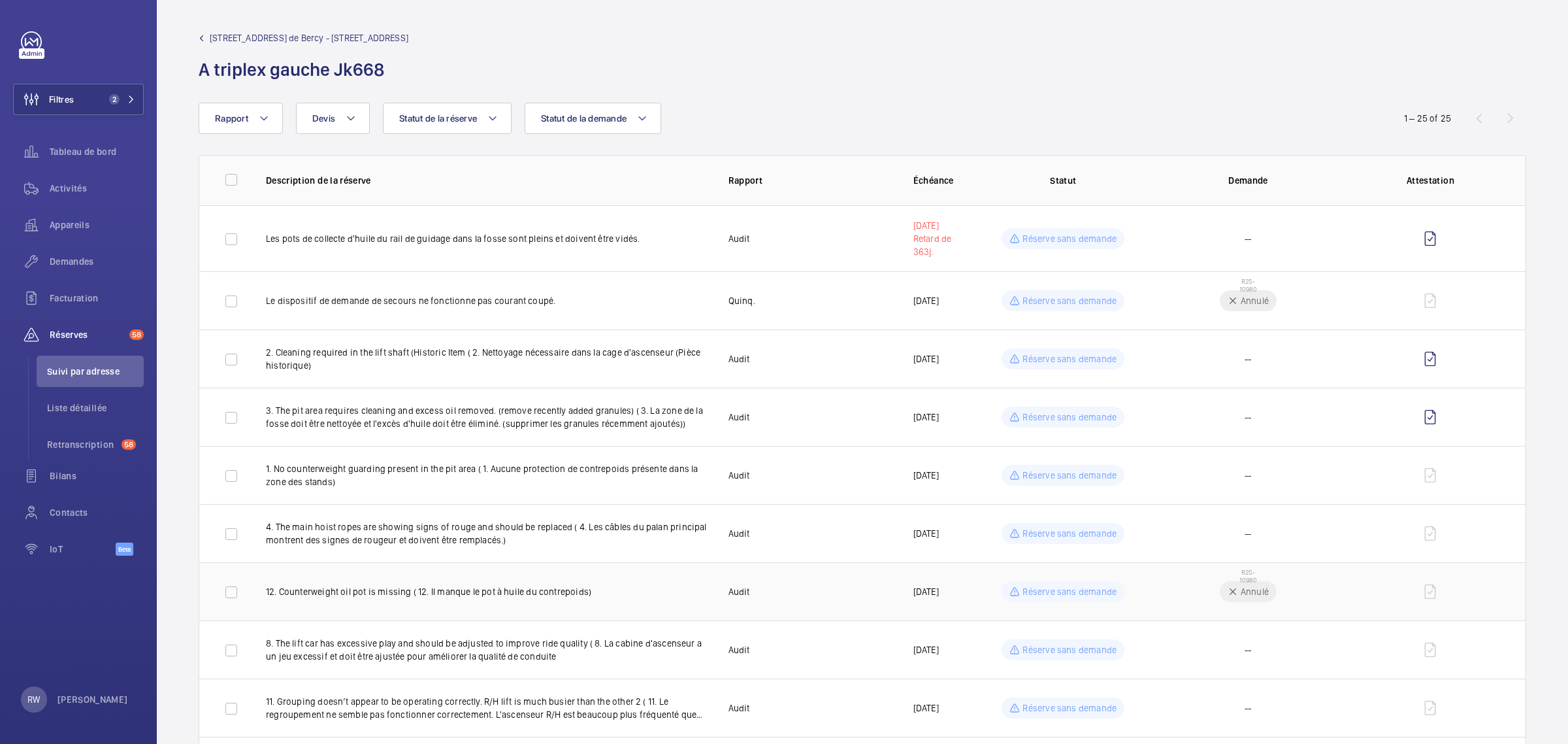
click at [1043, 596] on p "Réserve sans demande" at bounding box center [1070, 591] width 94 height 13
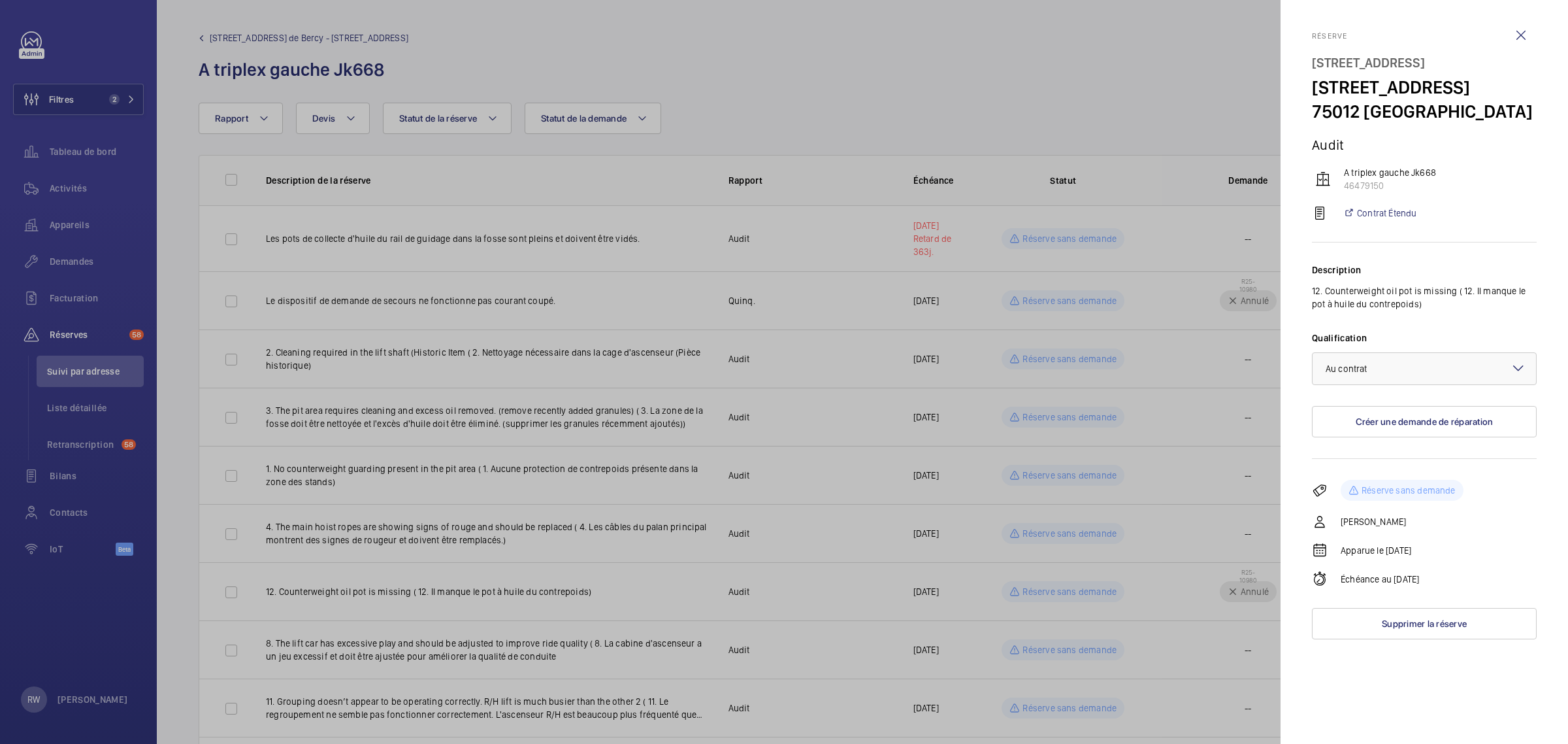
click at [1000, 641] on div at bounding box center [784, 372] width 1568 height 744
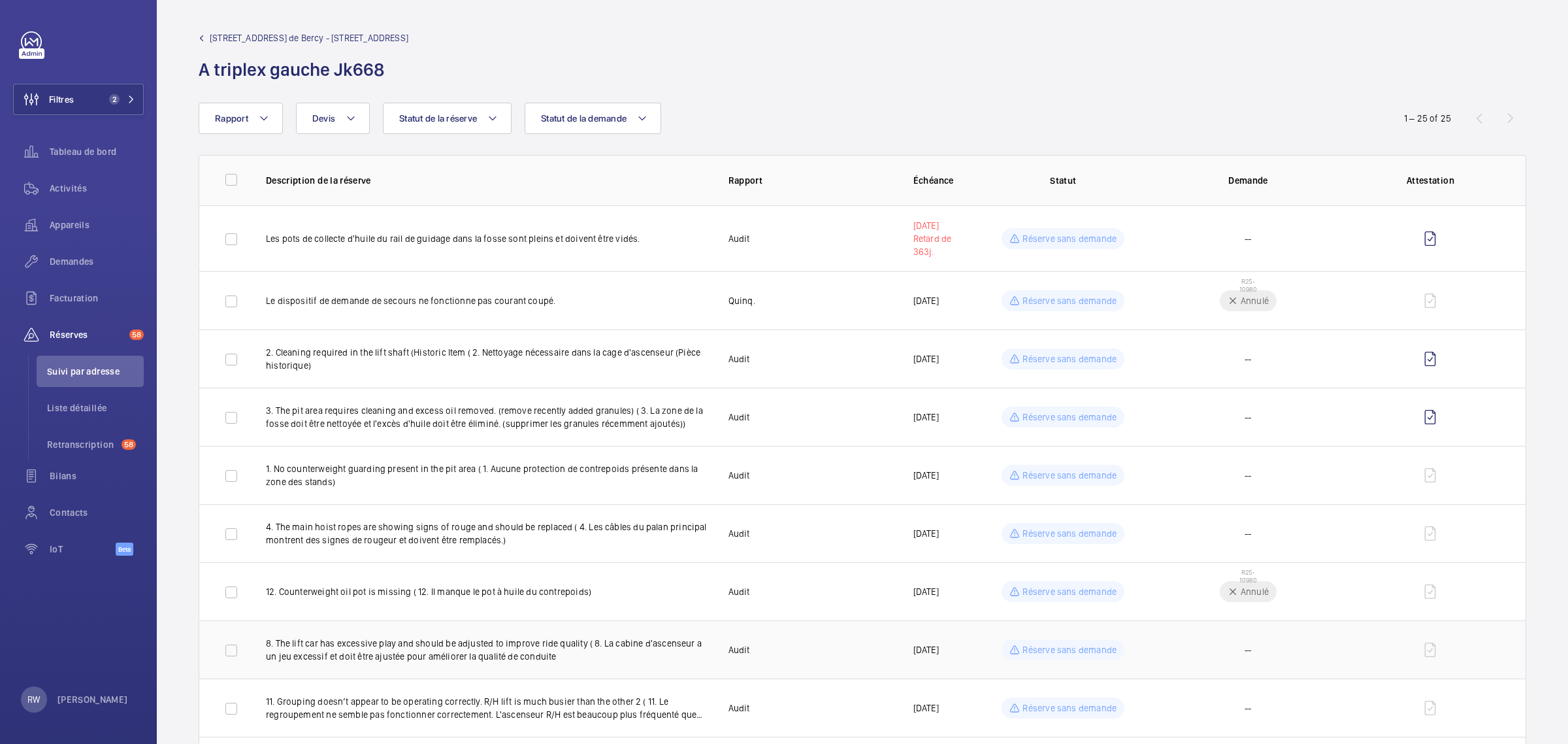
click at [1023, 650] on mat-sidenav-container "Filtres 2 Tableau de bord Activités Appareils Demandes Facturation Réserves 58 …" at bounding box center [784, 372] width 1568 height 744
click at [1024, 651] on p "Réserve sans demande" at bounding box center [1070, 649] width 94 height 13
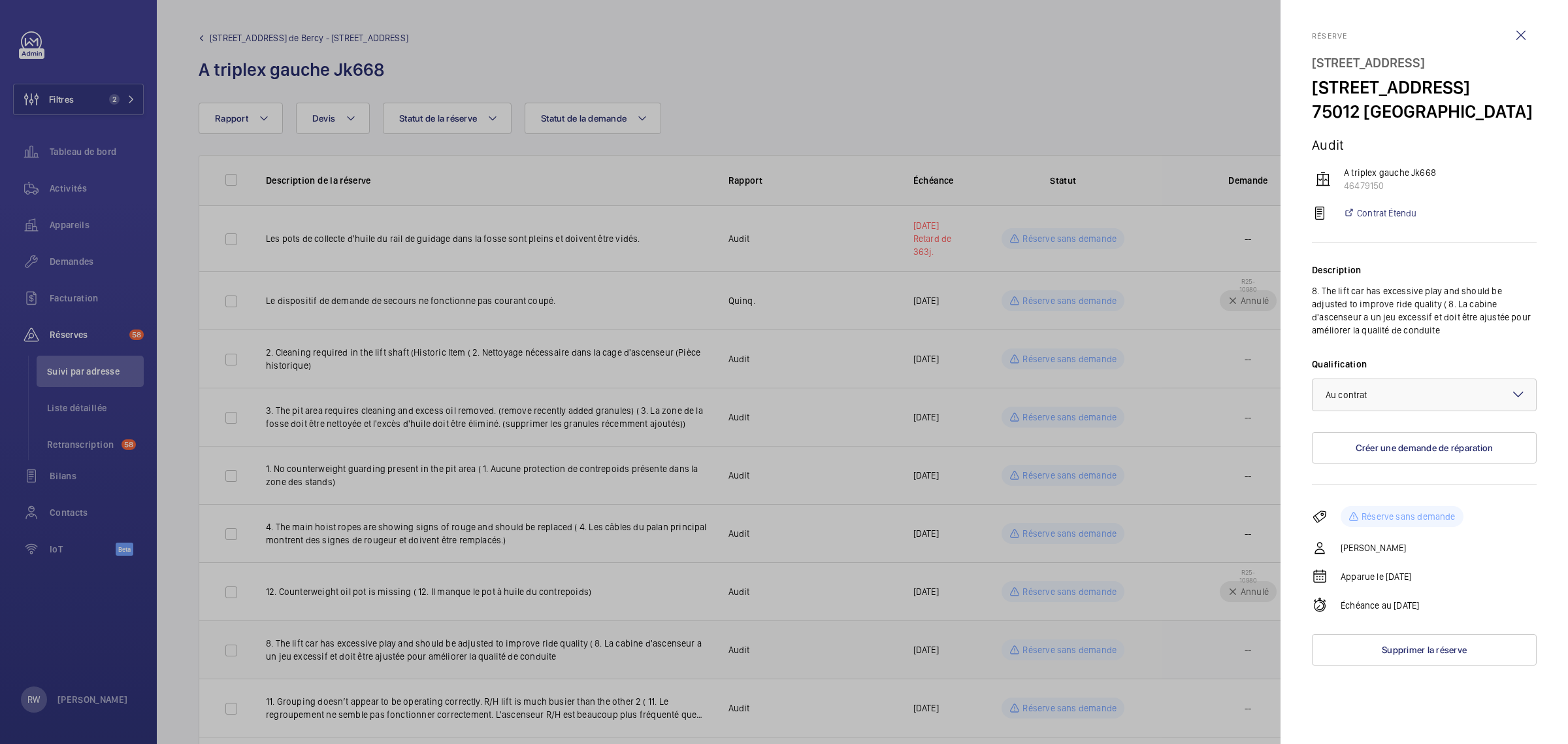
click at [1024, 651] on div at bounding box center [784, 372] width 1568 height 744
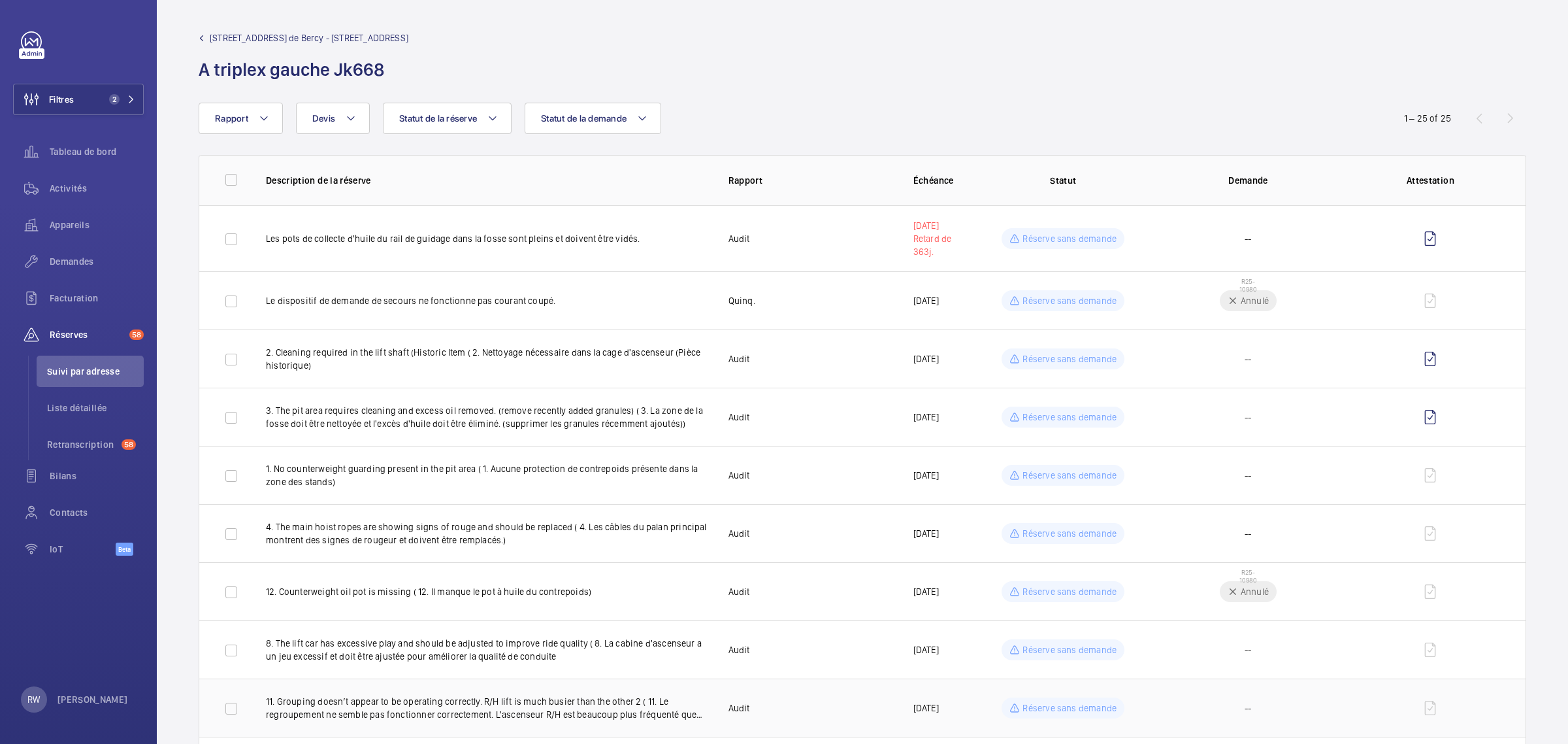
click at [1033, 704] on p "Réserve sans demande" at bounding box center [1070, 708] width 94 height 13
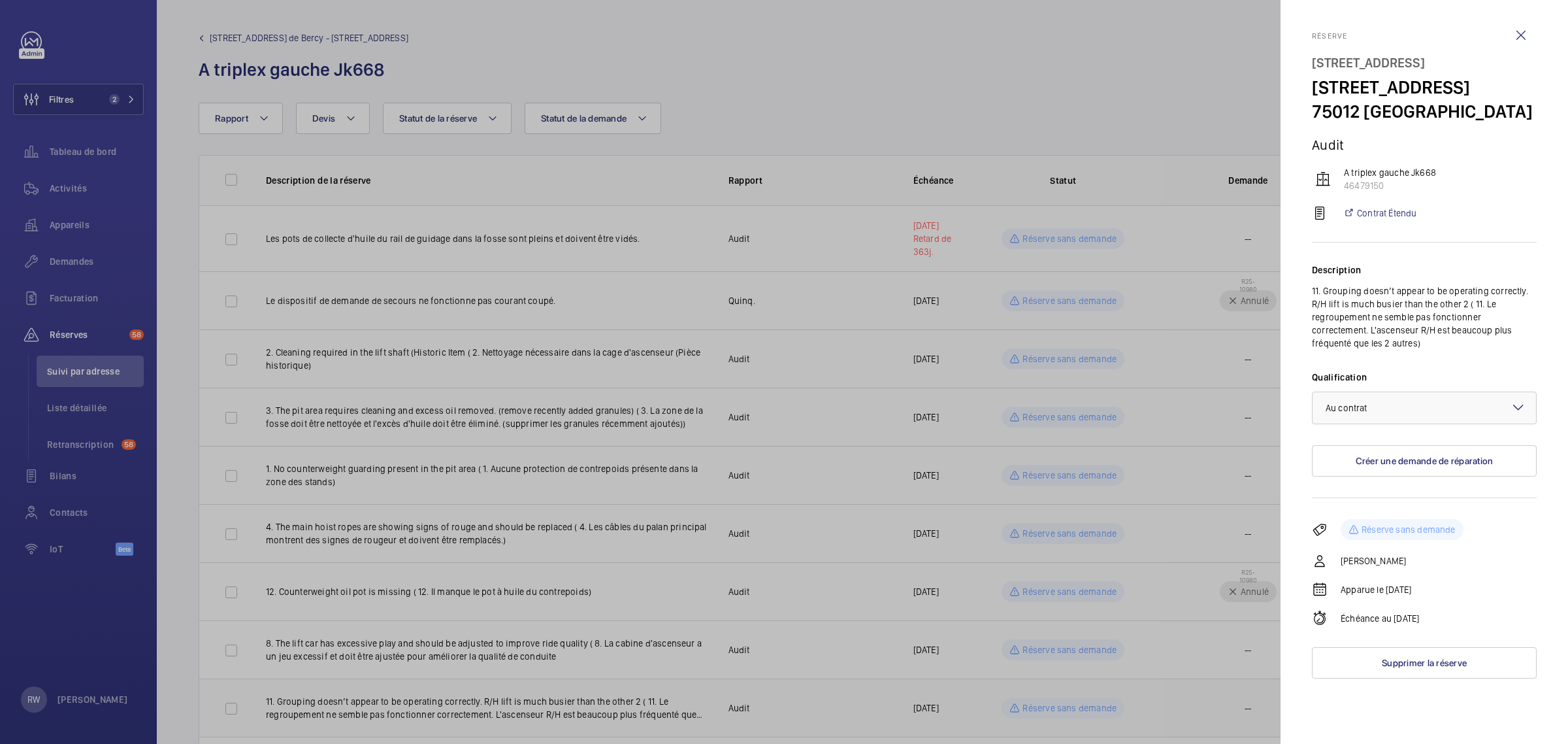
click at [1033, 704] on div at bounding box center [784, 372] width 1568 height 744
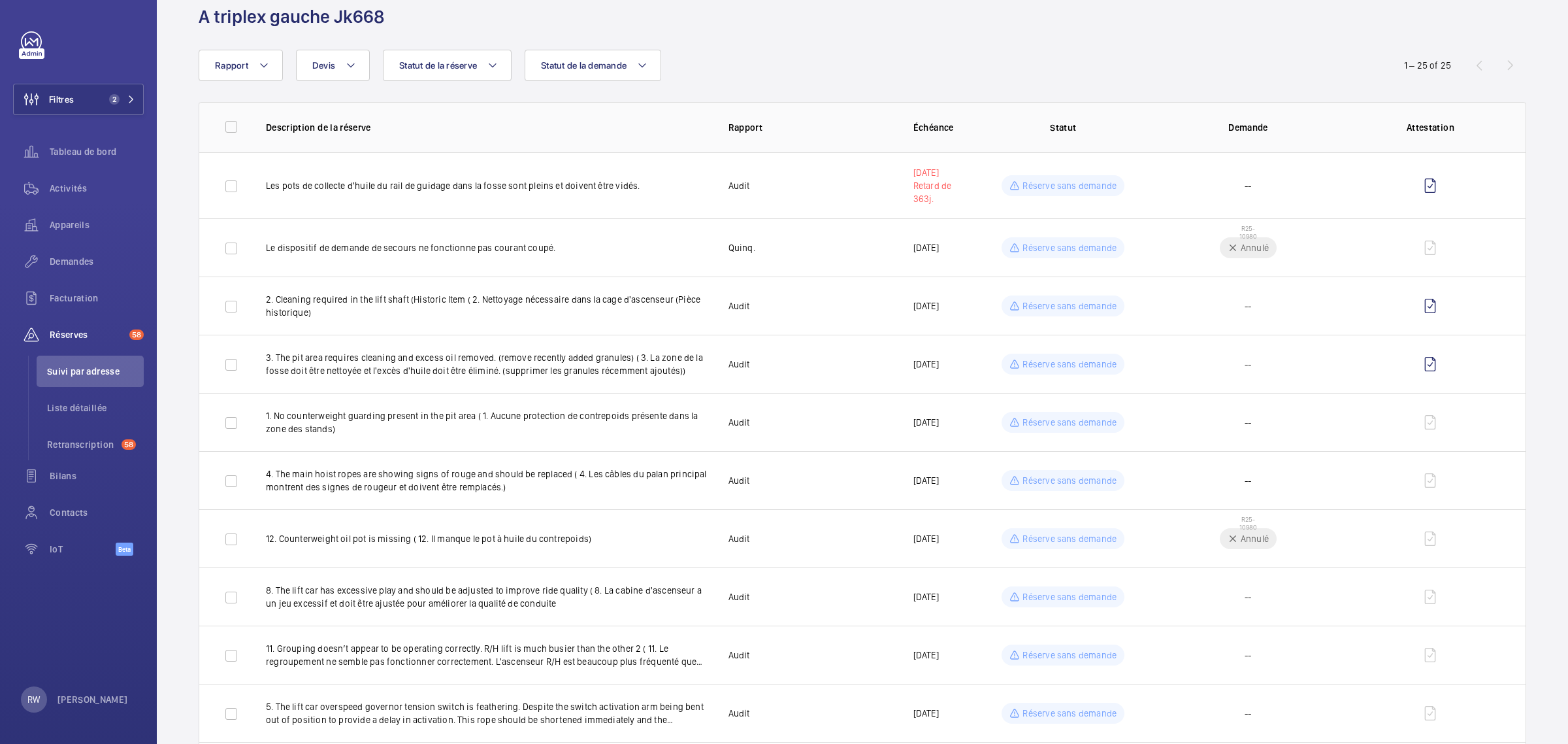
scroll to position [82, 0]
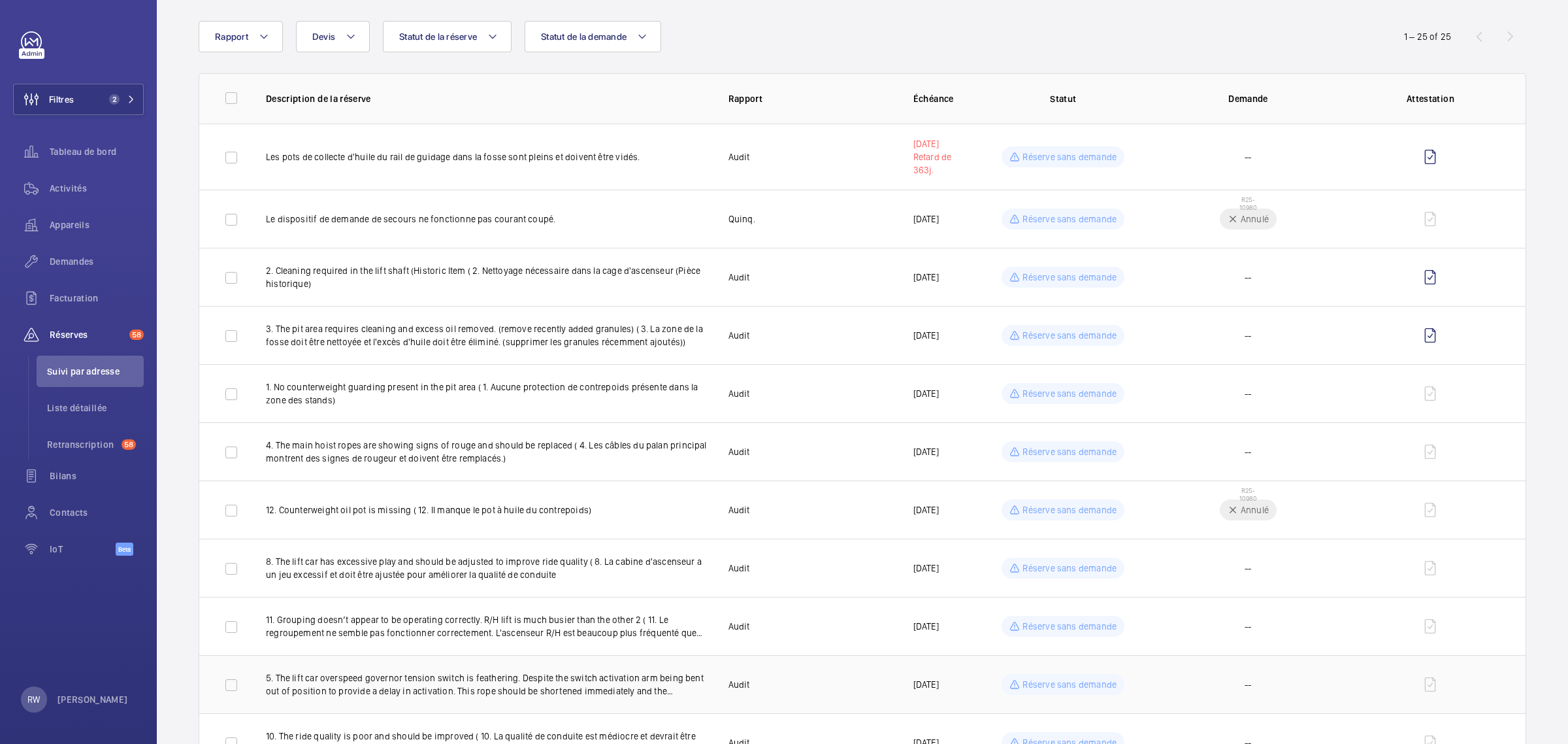
click at [1050, 679] on p "Réserve sans demande" at bounding box center [1070, 684] width 94 height 13
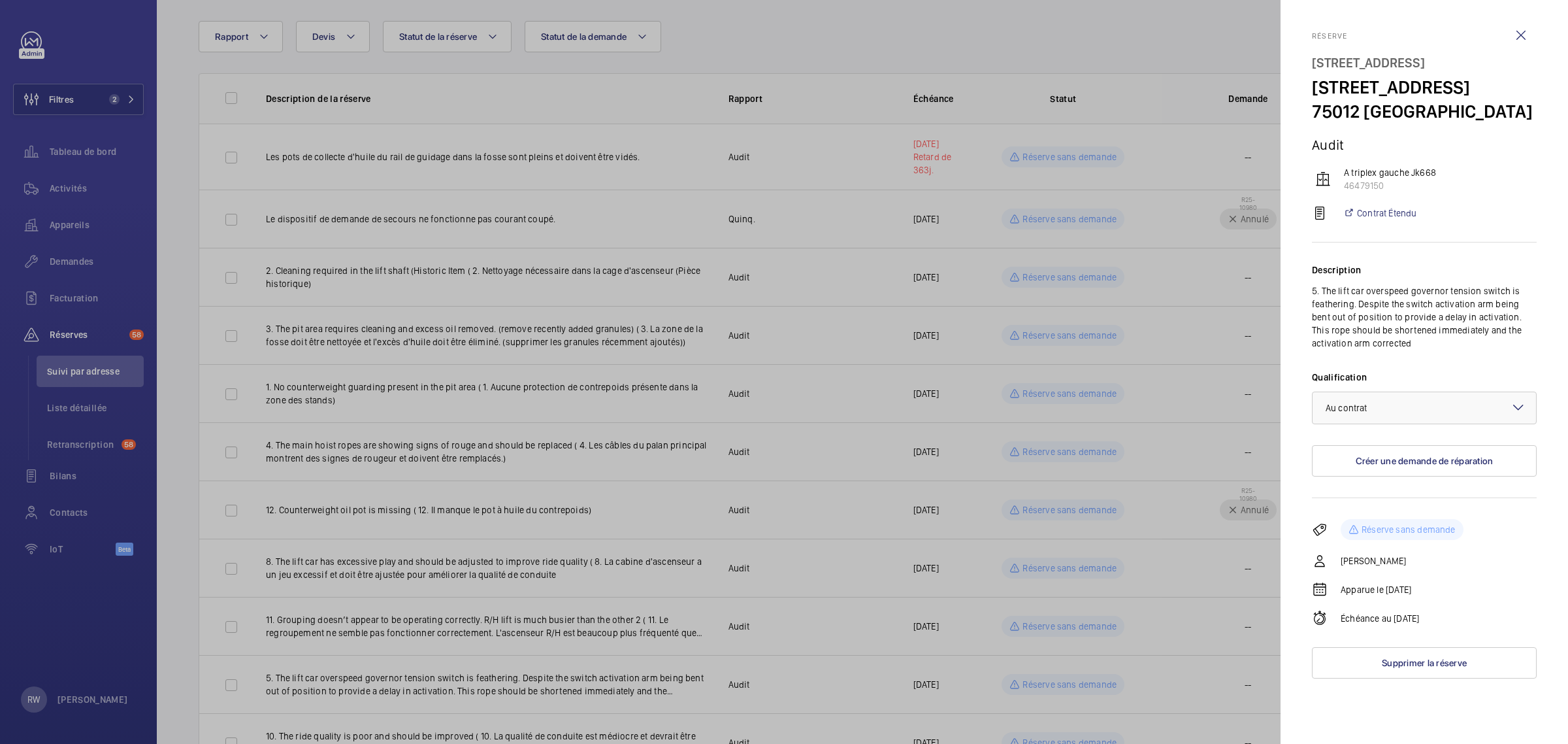
click at [1047, 679] on div at bounding box center [784, 372] width 1568 height 744
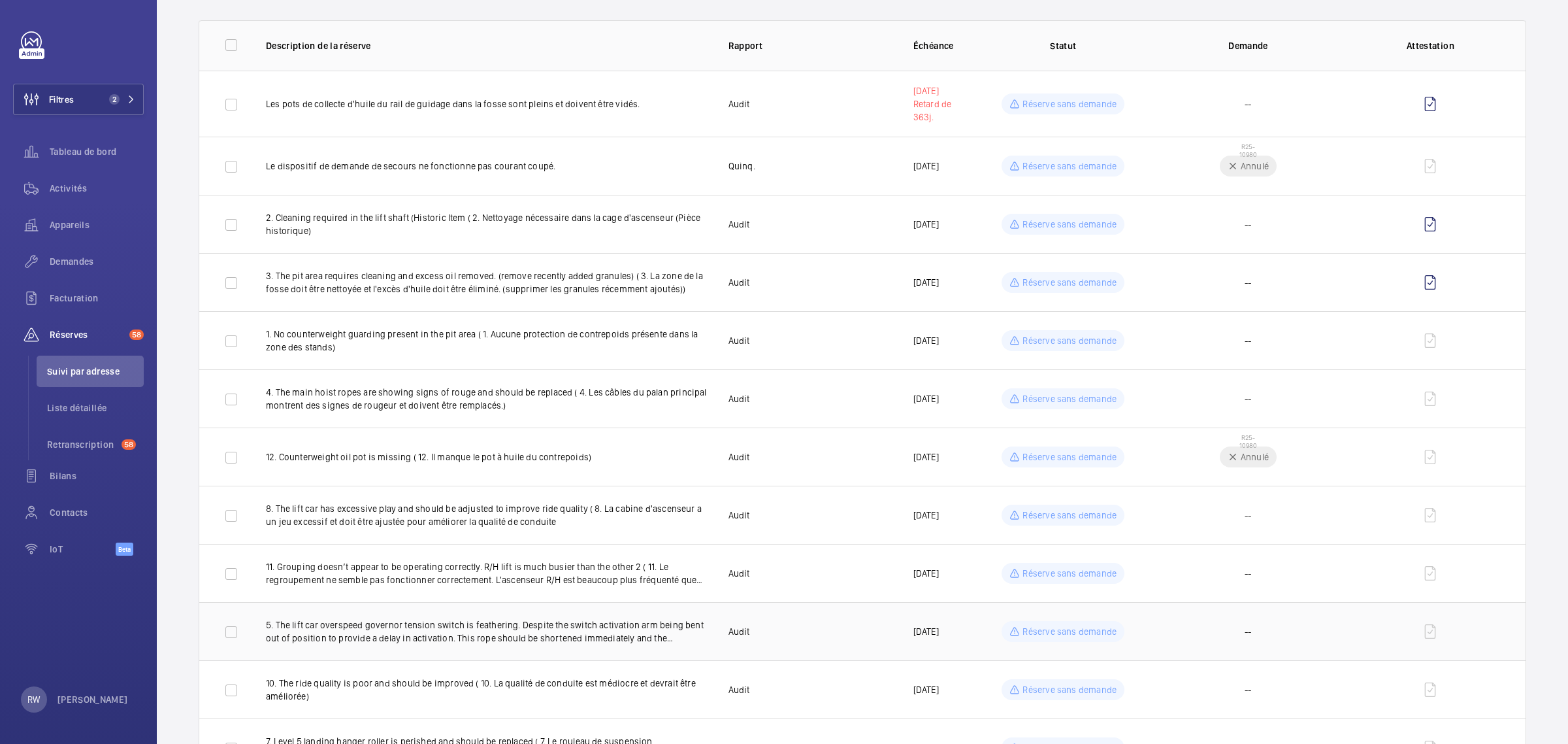
scroll to position [163, 0]
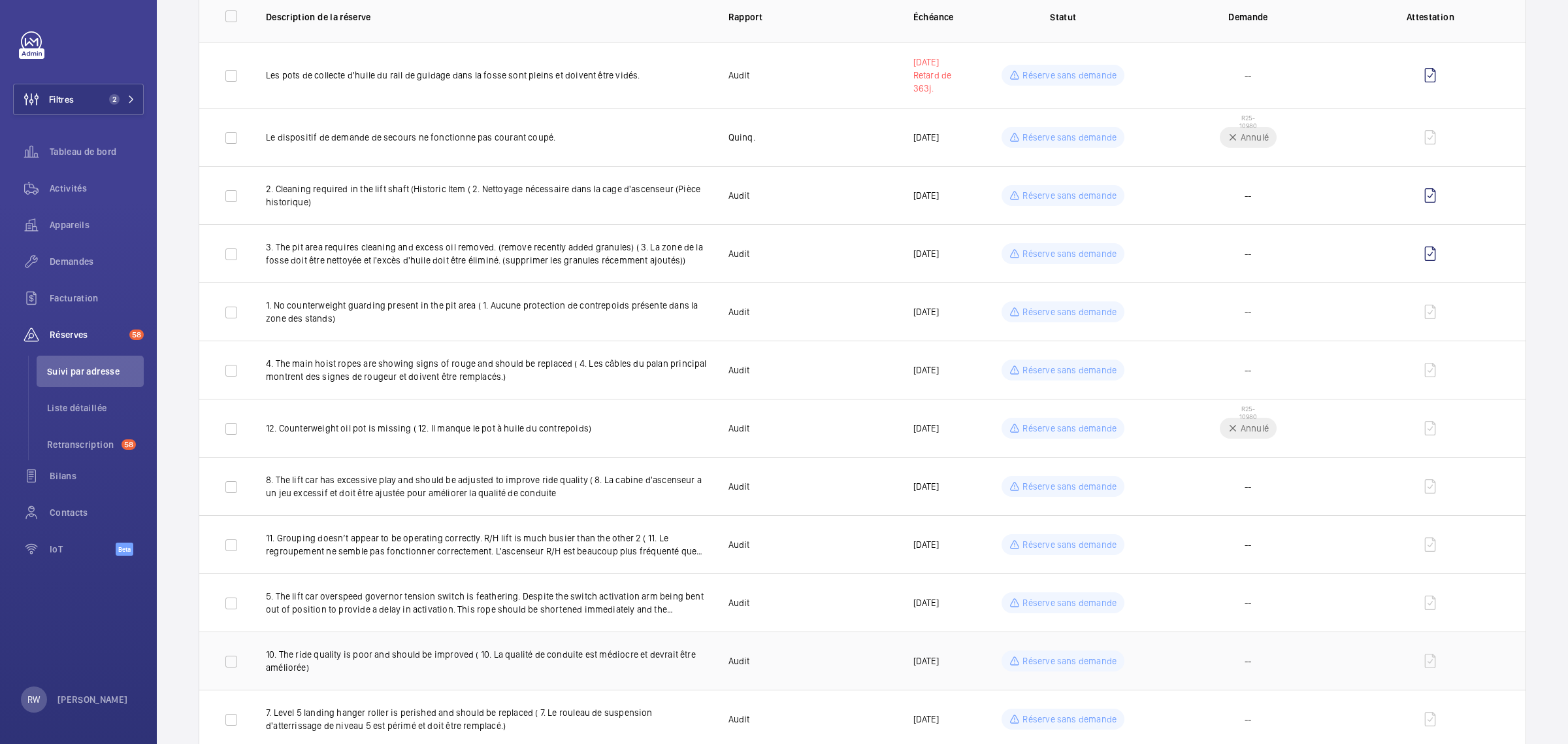
click at [1046, 658] on p "Réserve sans demande" at bounding box center [1070, 661] width 94 height 13
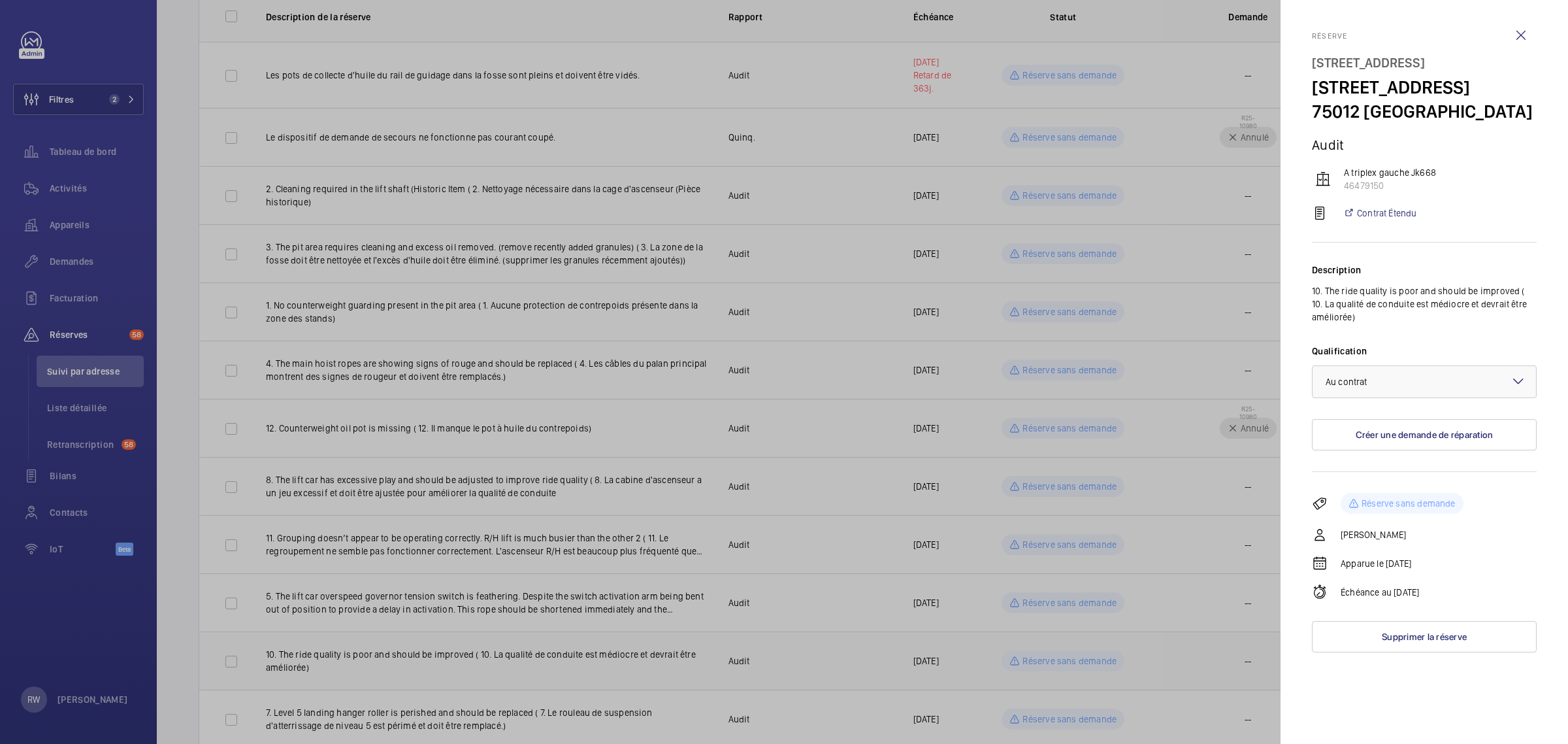
click at [1046, 658] on div at bounding box center [784, 372] width 1568 height 744
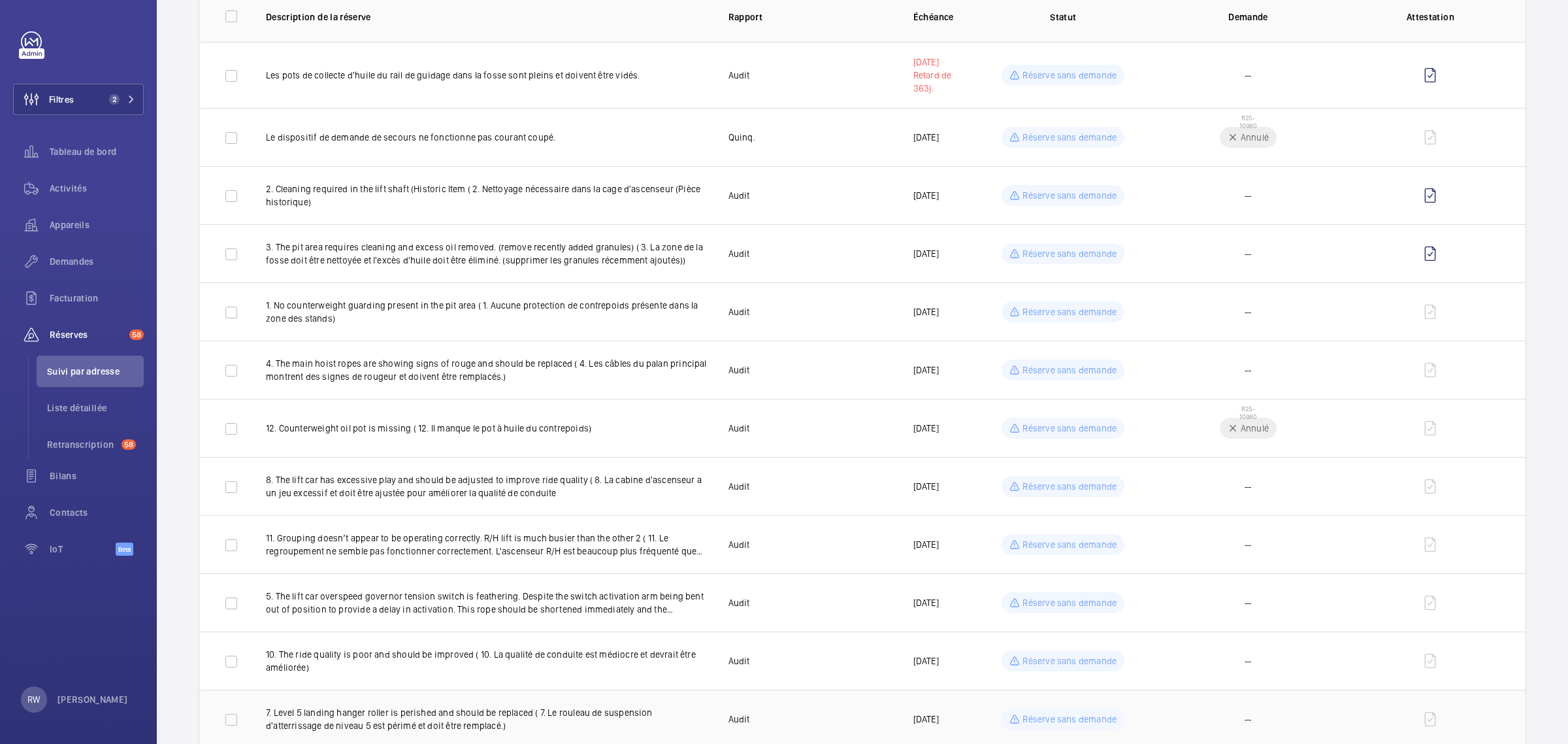
click at [1049, 711] on div "Réserve sans demande" at bounding box center [1063, 719] width 123 height 21
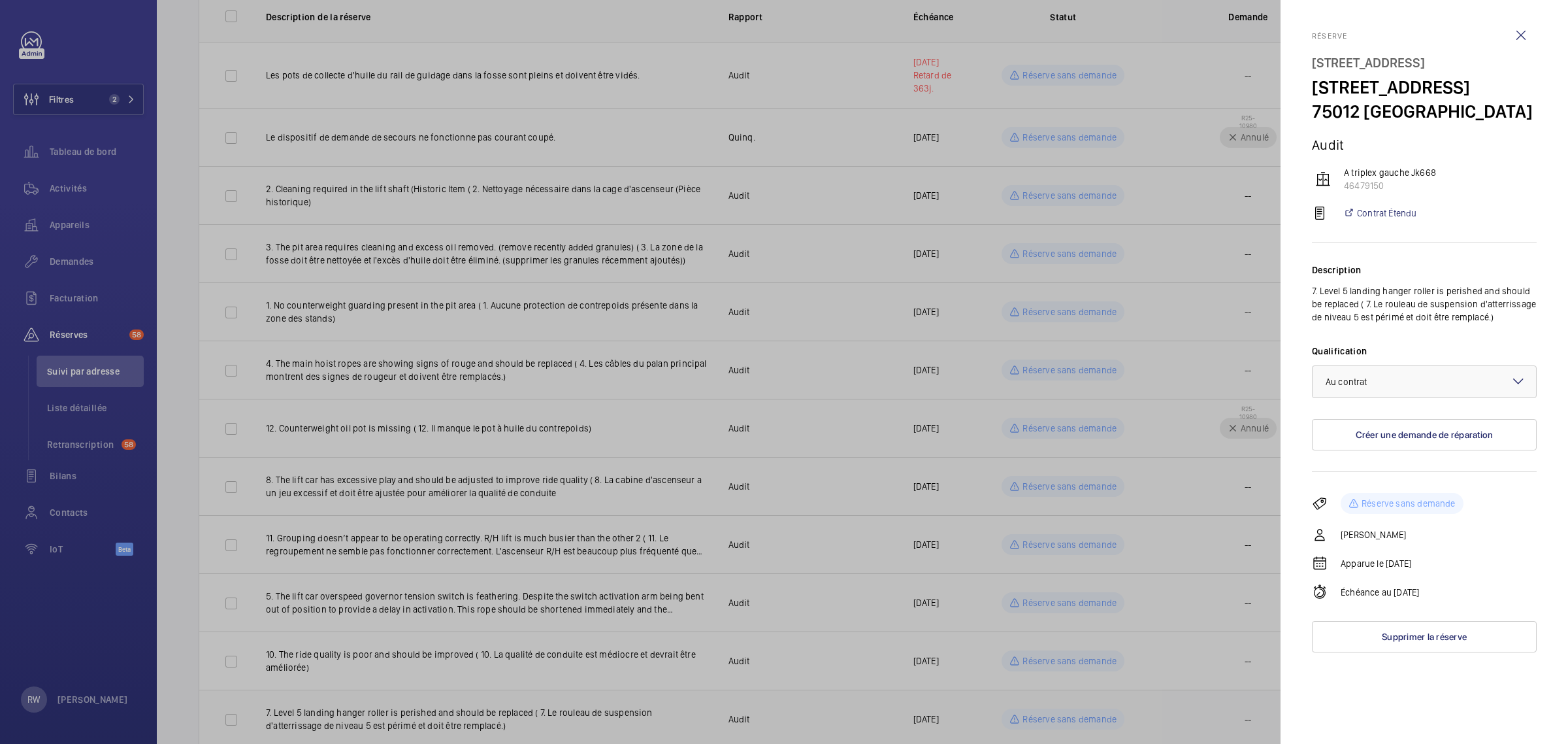
click at [1049, 711] on div at bounding box center [784, 372] width 1568 height 744
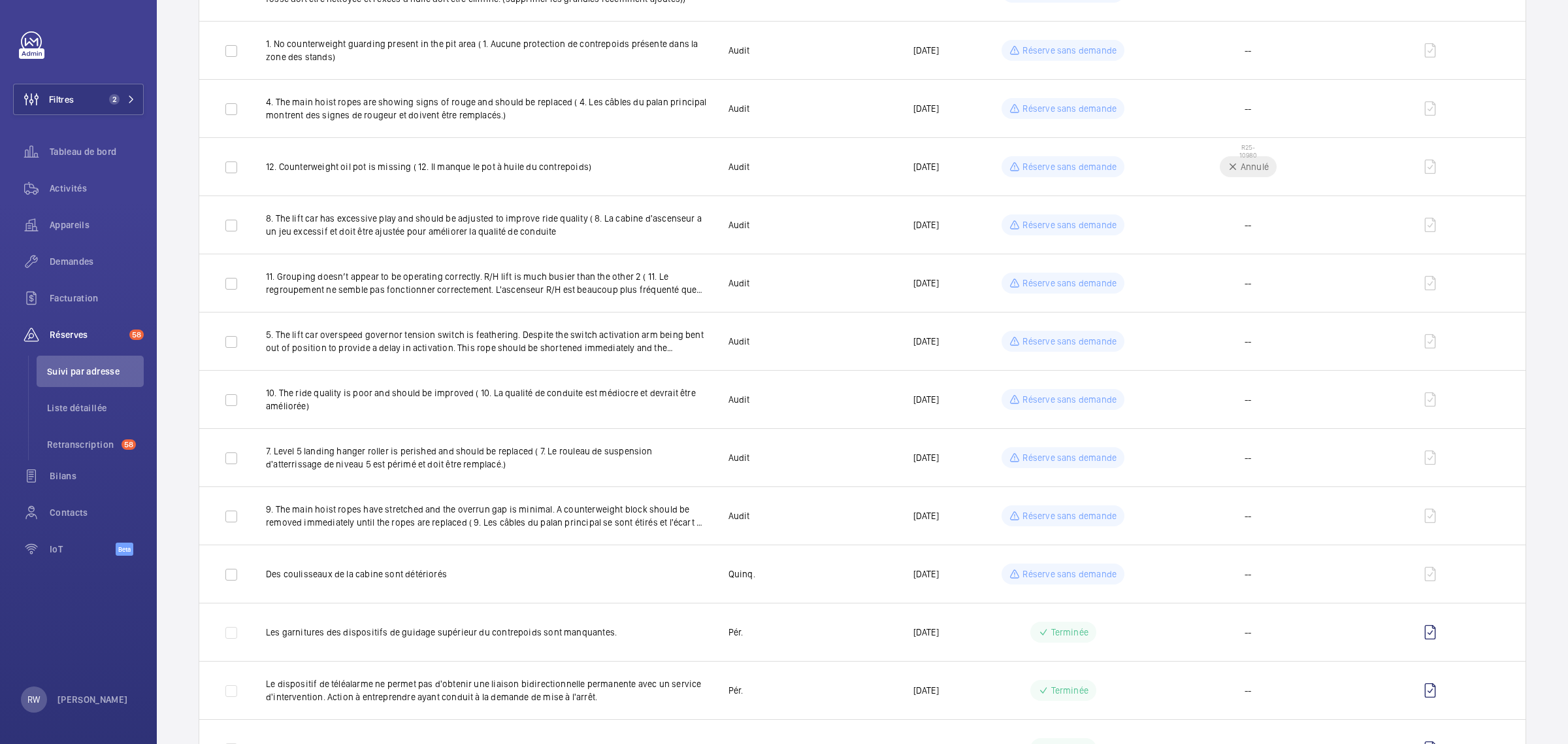
scroll to position [654, 0]
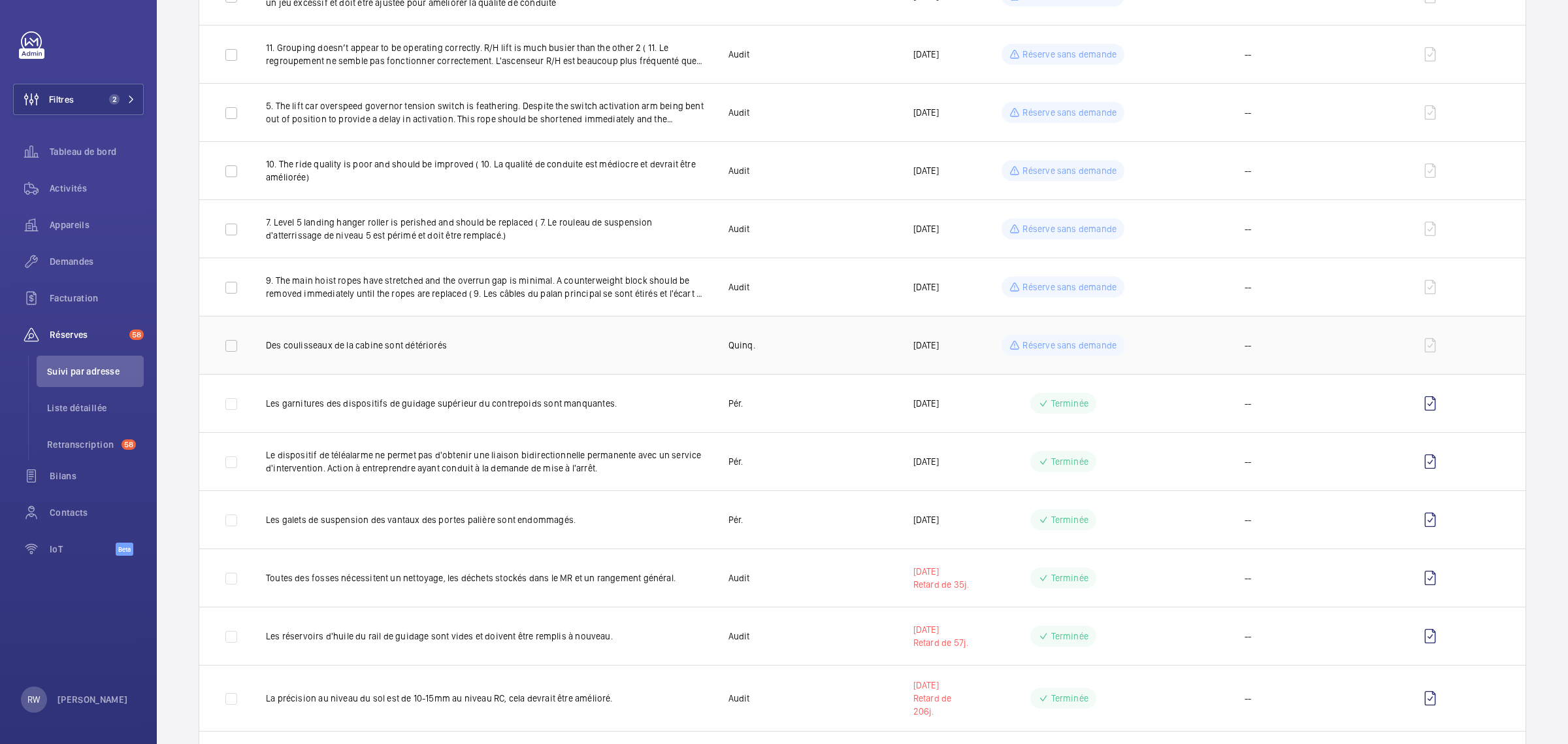
click at [1080, 337] on div "Réserve sans demande" at bounding box center [1063, 345] width 123 height 21
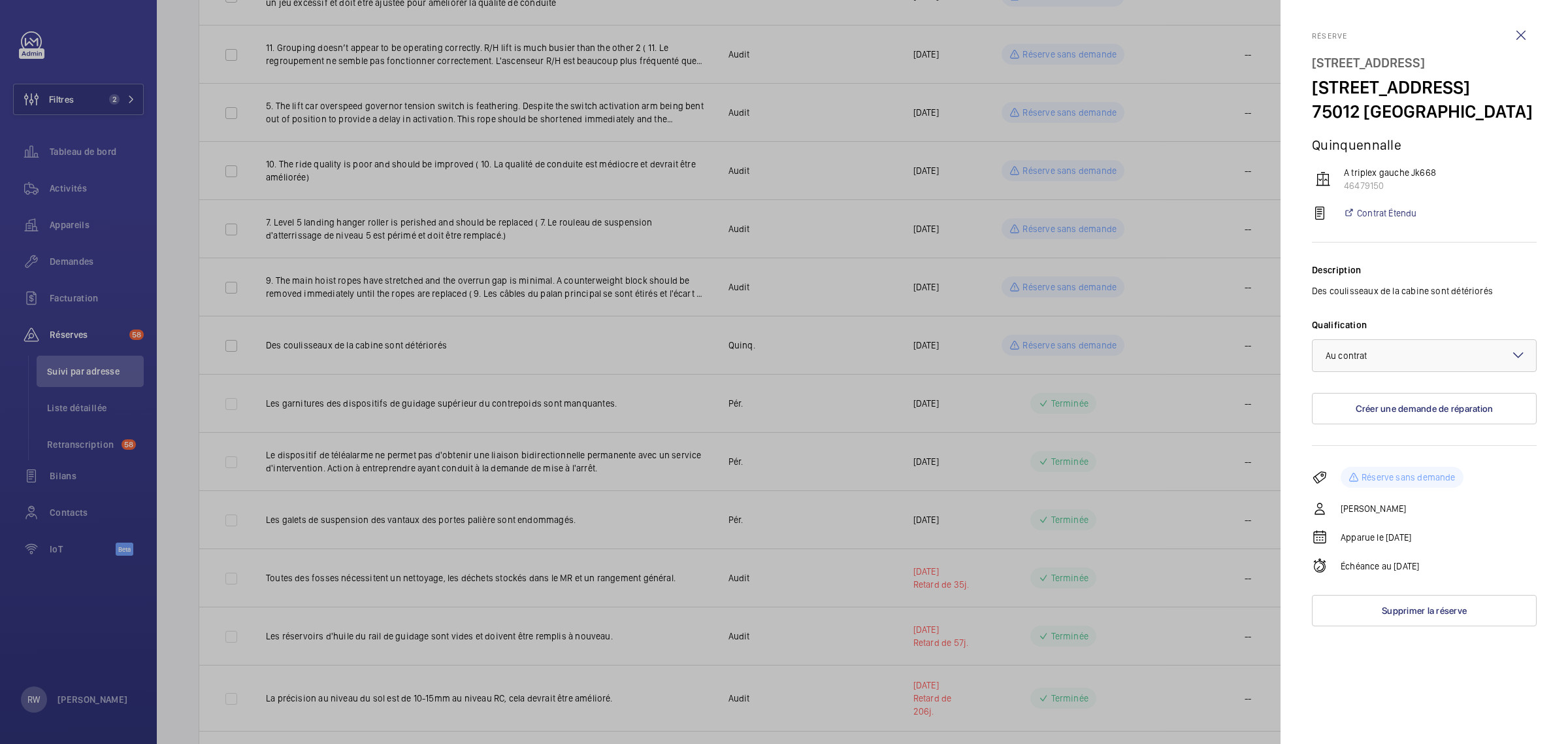
click at [1079, 343] on div at bounding box center [784, 372] width 1568 height 744
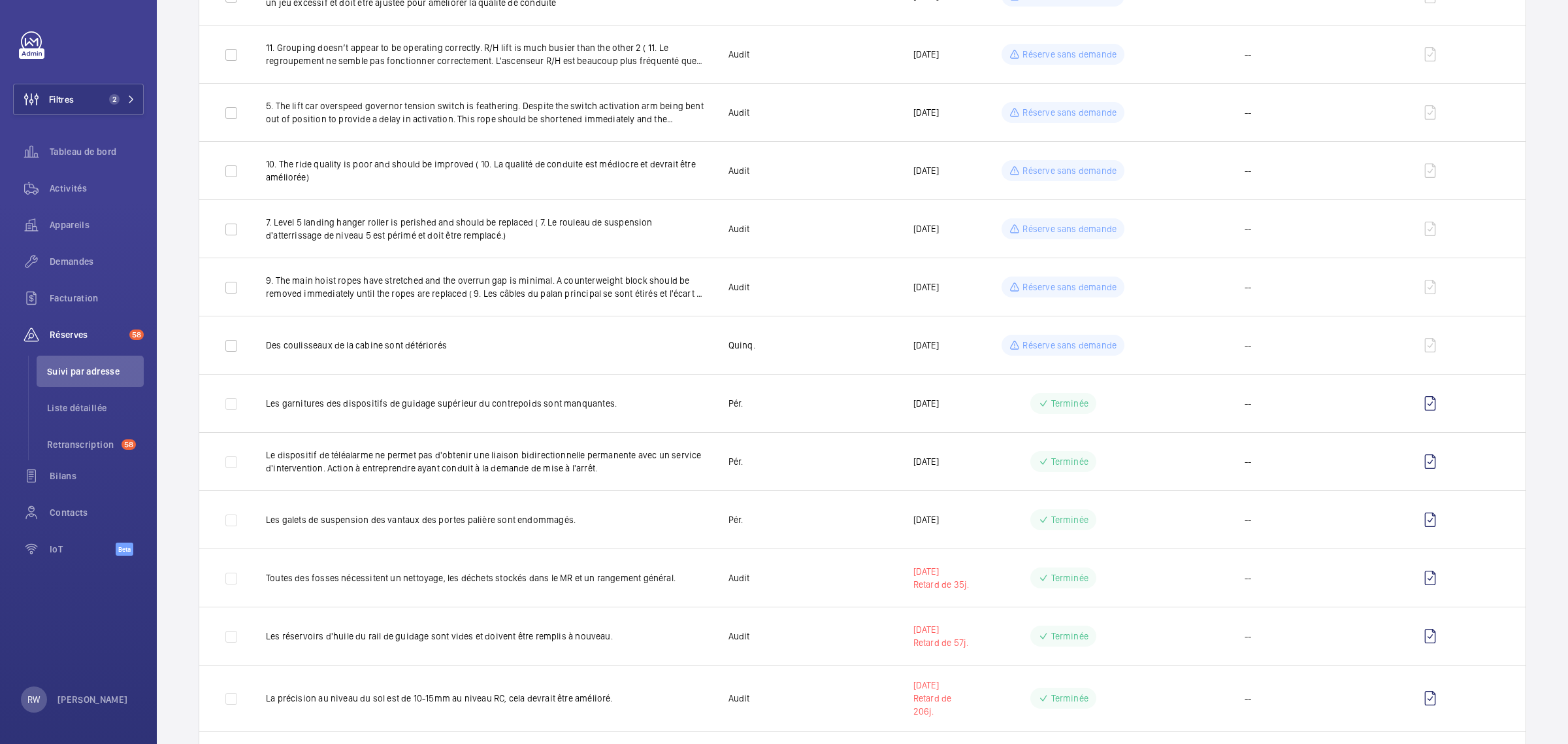
click at [1076, 292] on mat-sidenav-container "Filtres 2 Tableau de bord Activités Appareils Demandes Facturation Réserves 58 …" at bounding box center [784, 372] width 1568 height 744
click at [1076, 292] on p "Réserve sans demande" at bounding box center [1070, 287] width 94 height 13
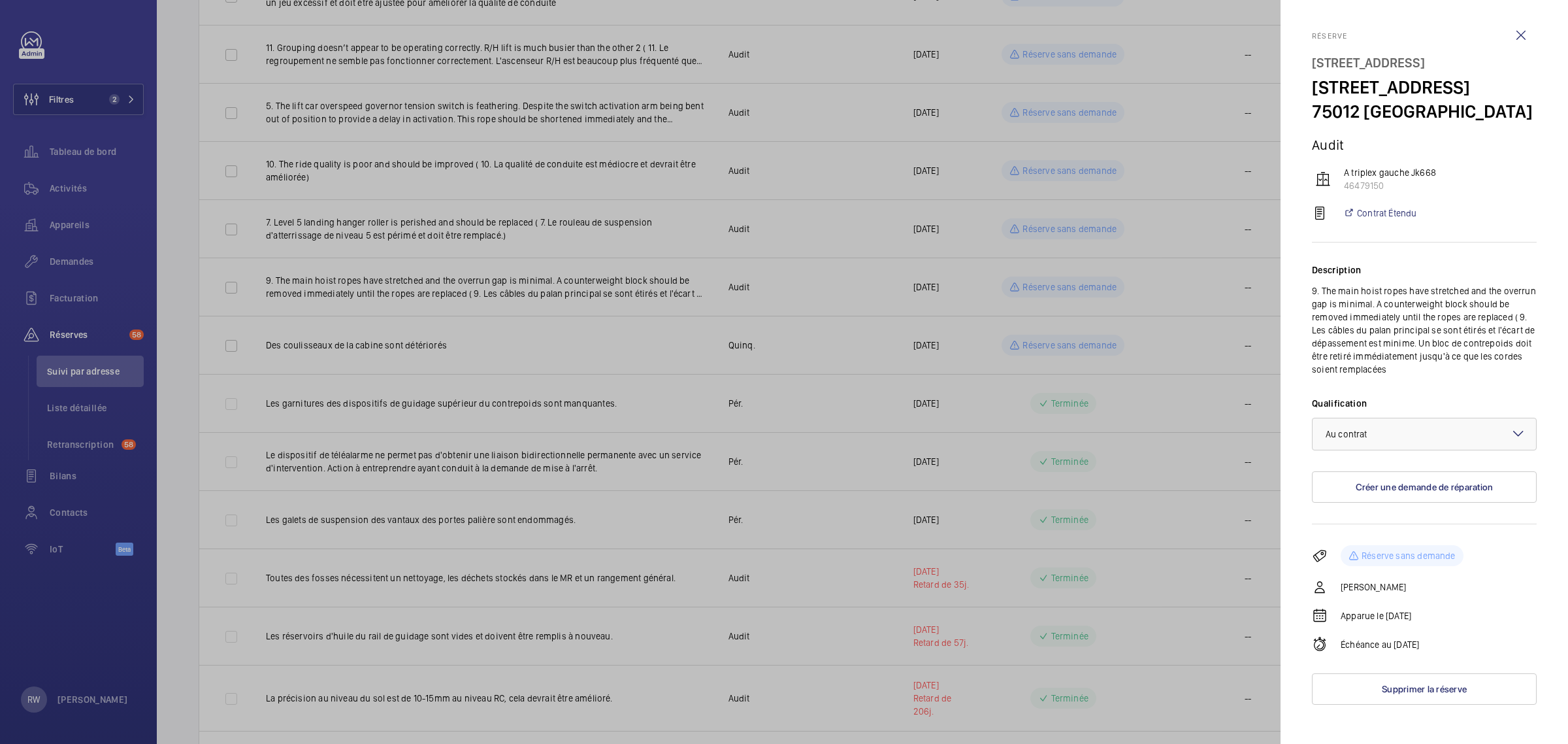
click at [1076, 292] on div at bounding box center [784, 372] width 1568 height 744
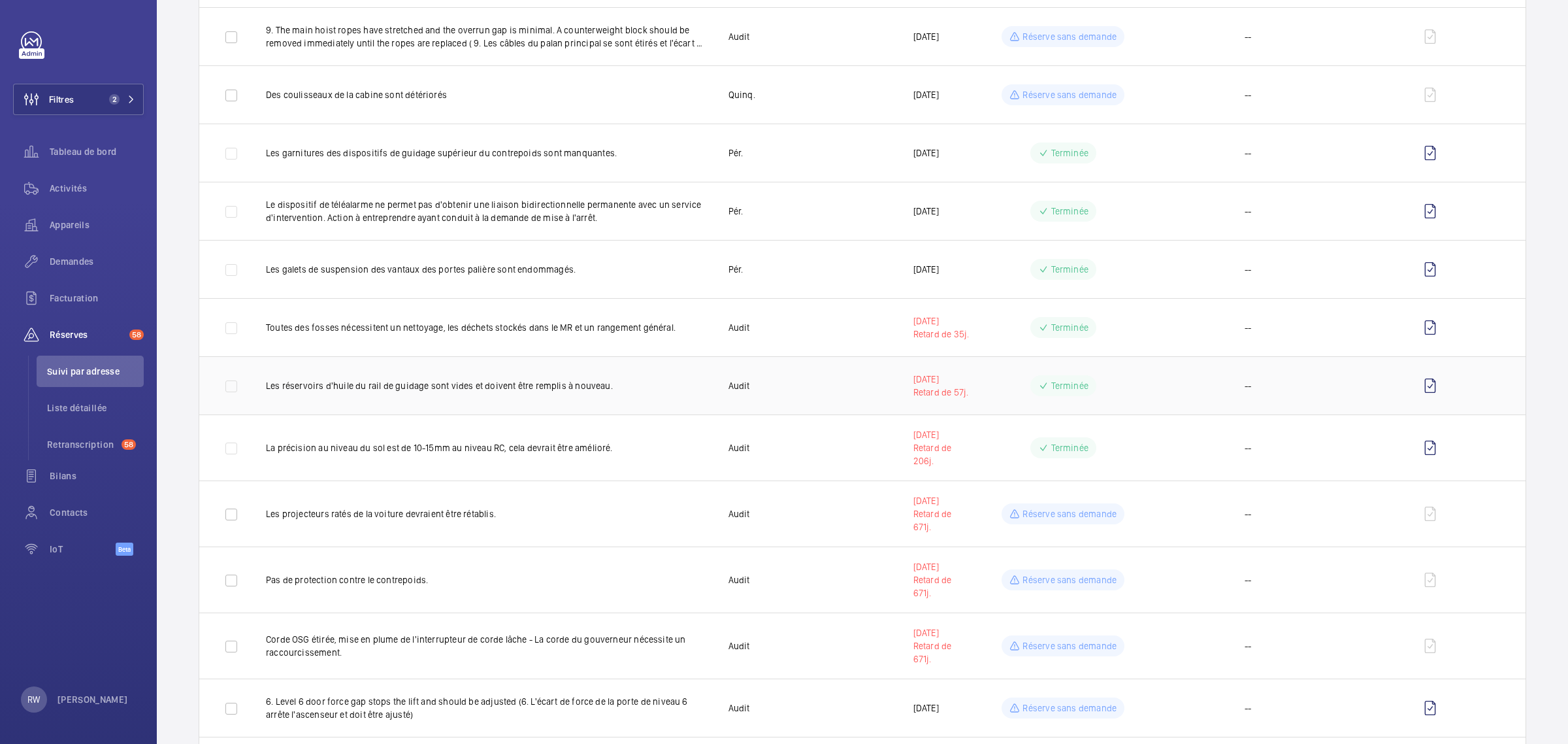
scroll to position [981, 0]
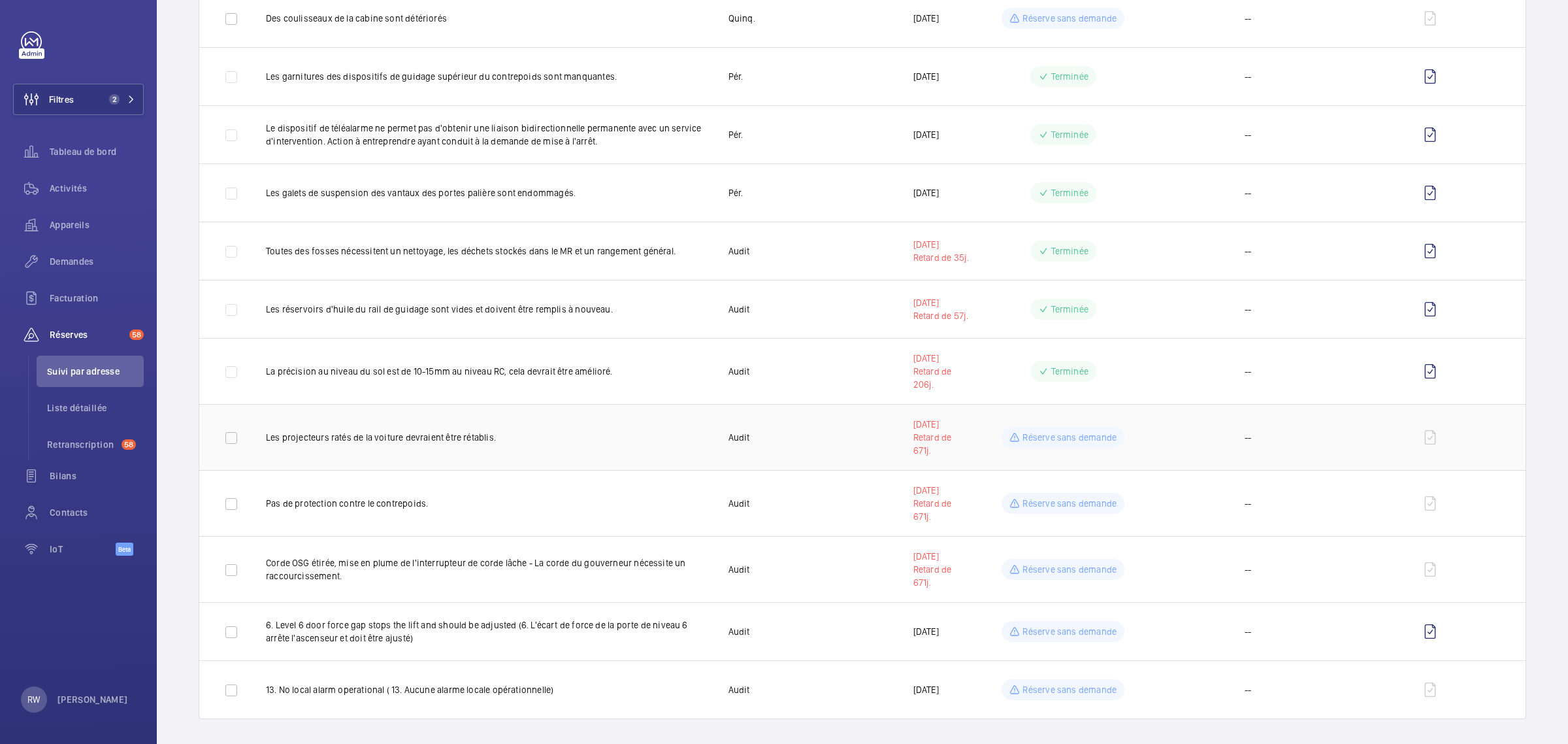
click at [1064, 434] on p "Réserve sans demande" at bounding box center [1070, 437] width 94 height 13
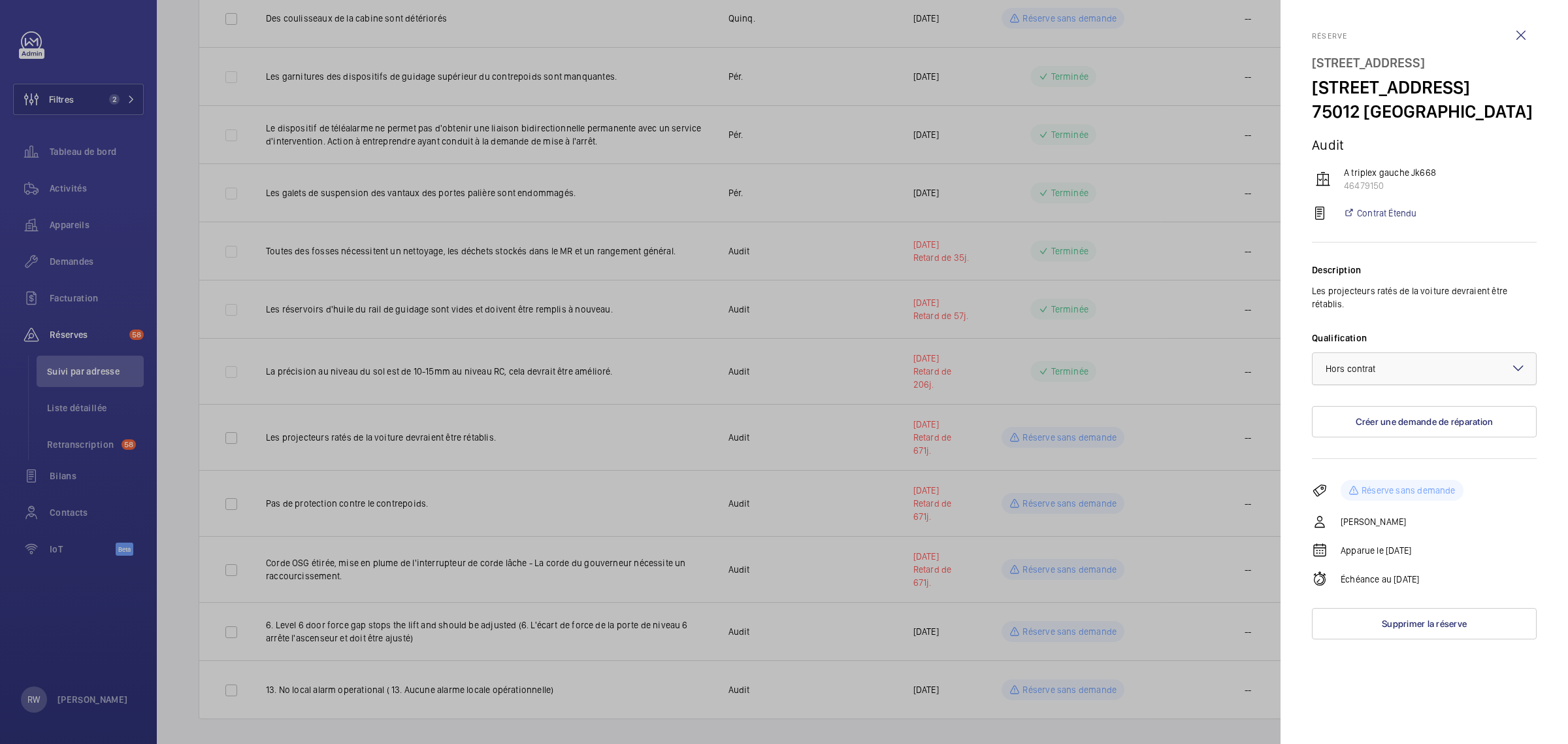
click at [1335, 374] on span "Hors contrat" at bounding box center [1351, 368] width 50 height 11
click at [1331, 415] on span "Au contrat" at bounding box center [1424, 409] width 197 height 13
click at [1055, 519] on div at bounding box center [784, 372] width 1568 height 744
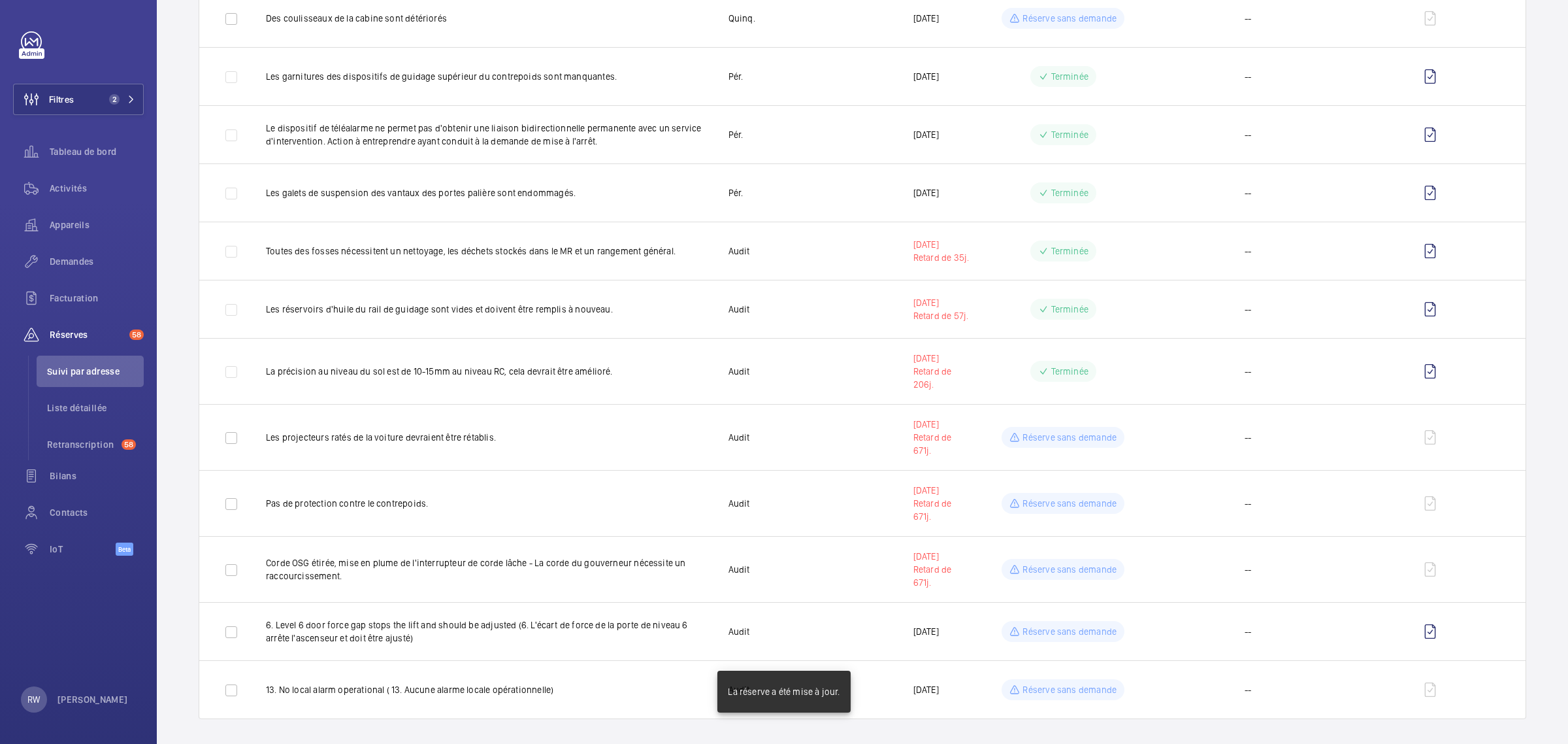
click at [1055, 509] on div at bounding box center [784, 372] width 1568 height 744
click at [1055, 509] on p "Réserve sans demande" at bounding box center [1070, 503] width 94 height 13
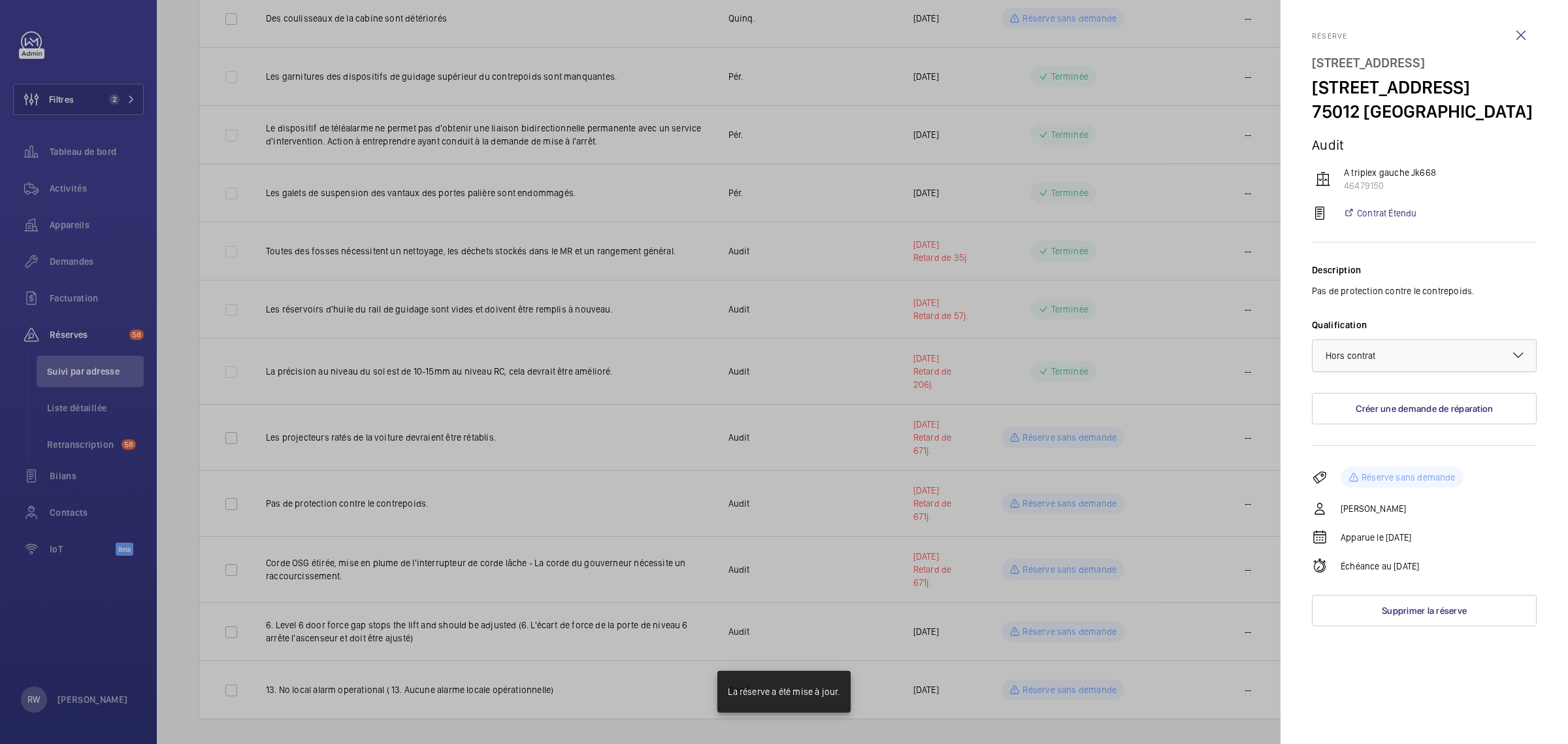
click at [1348, 361] on span "Hors contrat" at bounding box center [1351, 355] width 50 height 11
click at [1337, 402] on span "Au contrat" at bounding box center [1424, 396] width 197 height 13
click at [1043, 498] on div at bounding box center [784, 372] width 1568 height 744
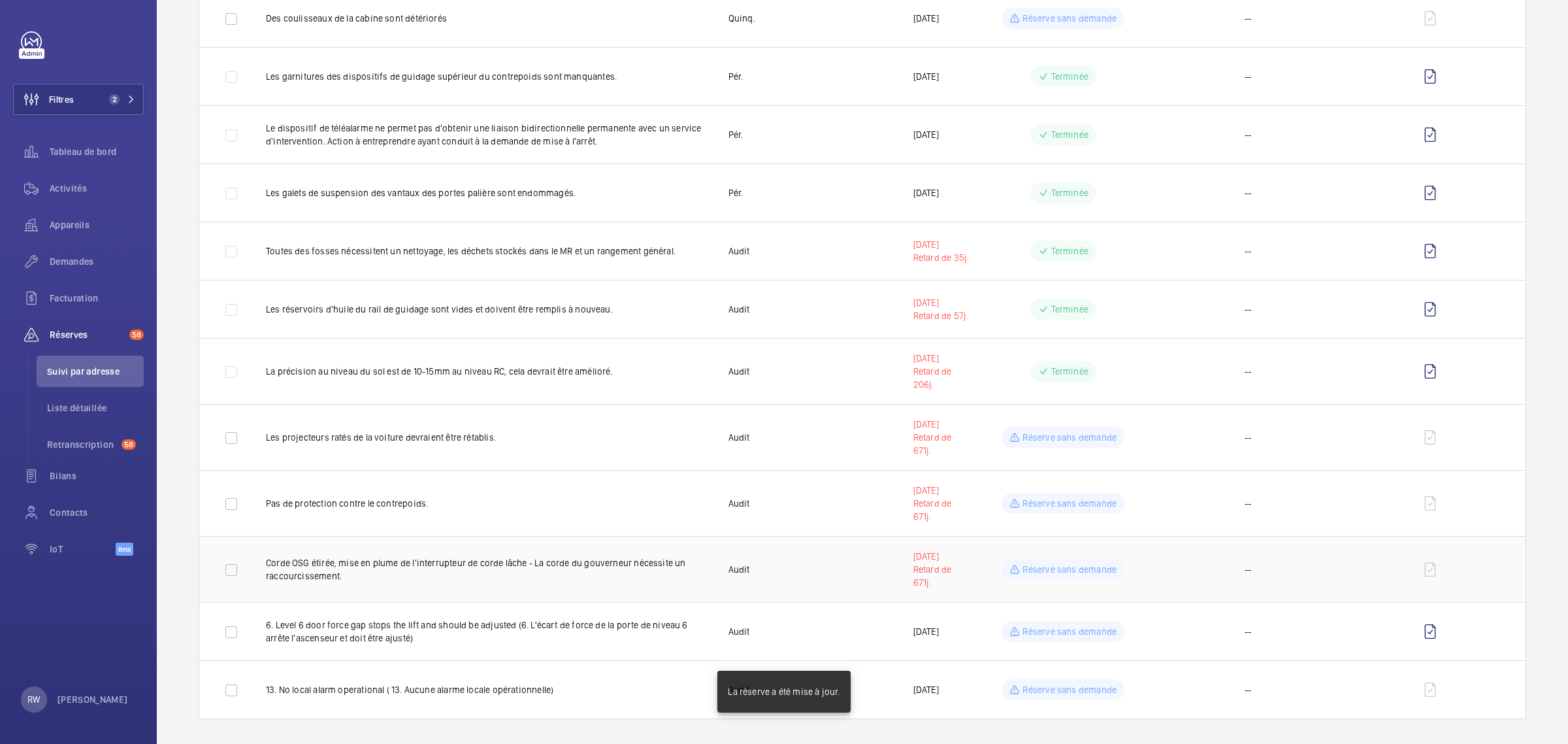
click at [1063, 575] on p "Réserve sans demande" at bounding box center [1070, 570] width 94 height 13
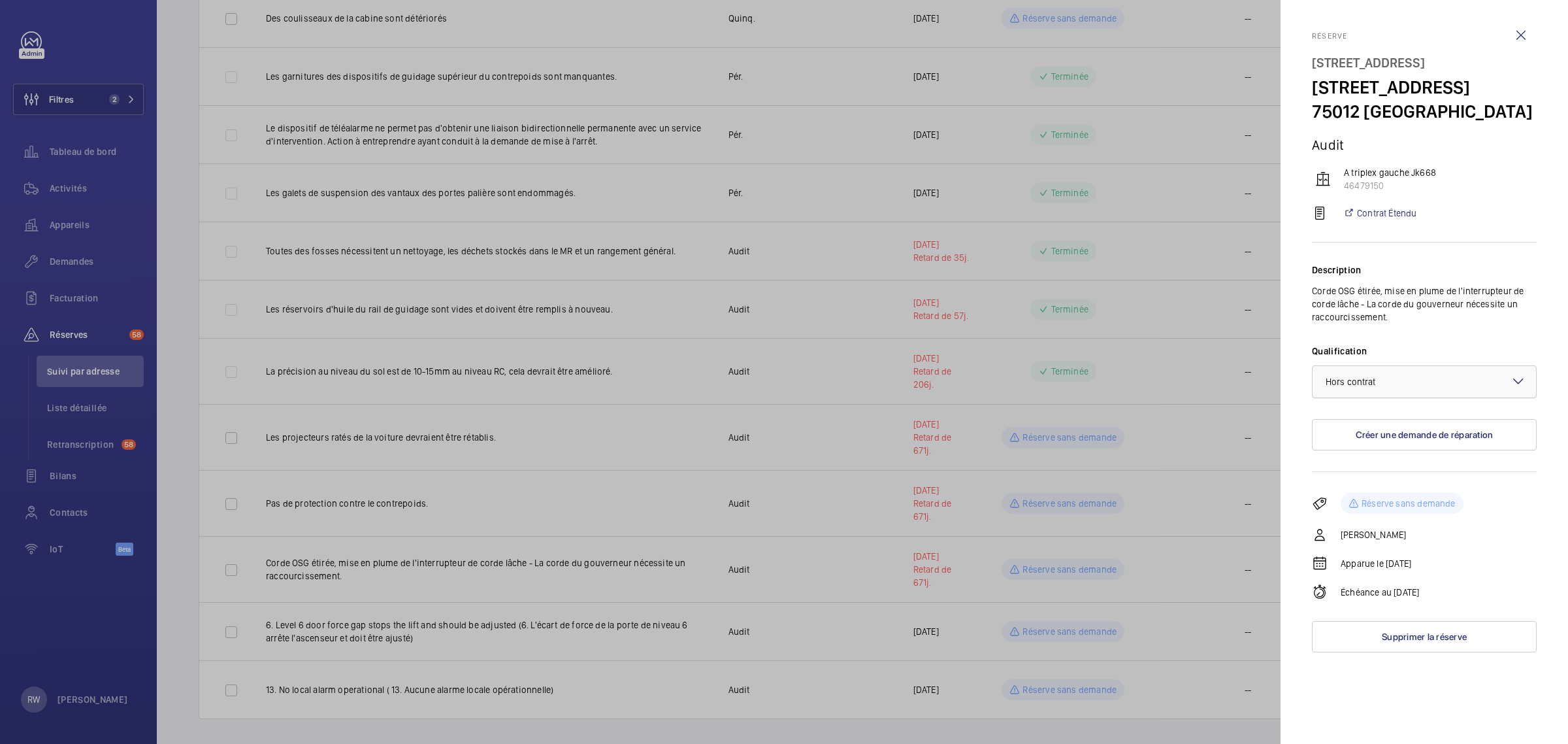
click at [1341, 387] on span "Hors contrat" at bounding box center [1351, 381] width 50 height 11
click at [1340, 428] on span "Au contrat" at bounding box center [1424, 422] width 197 height 13
click at [1075, 569] on div at bounding box center [784, 372] width 1568 height 744
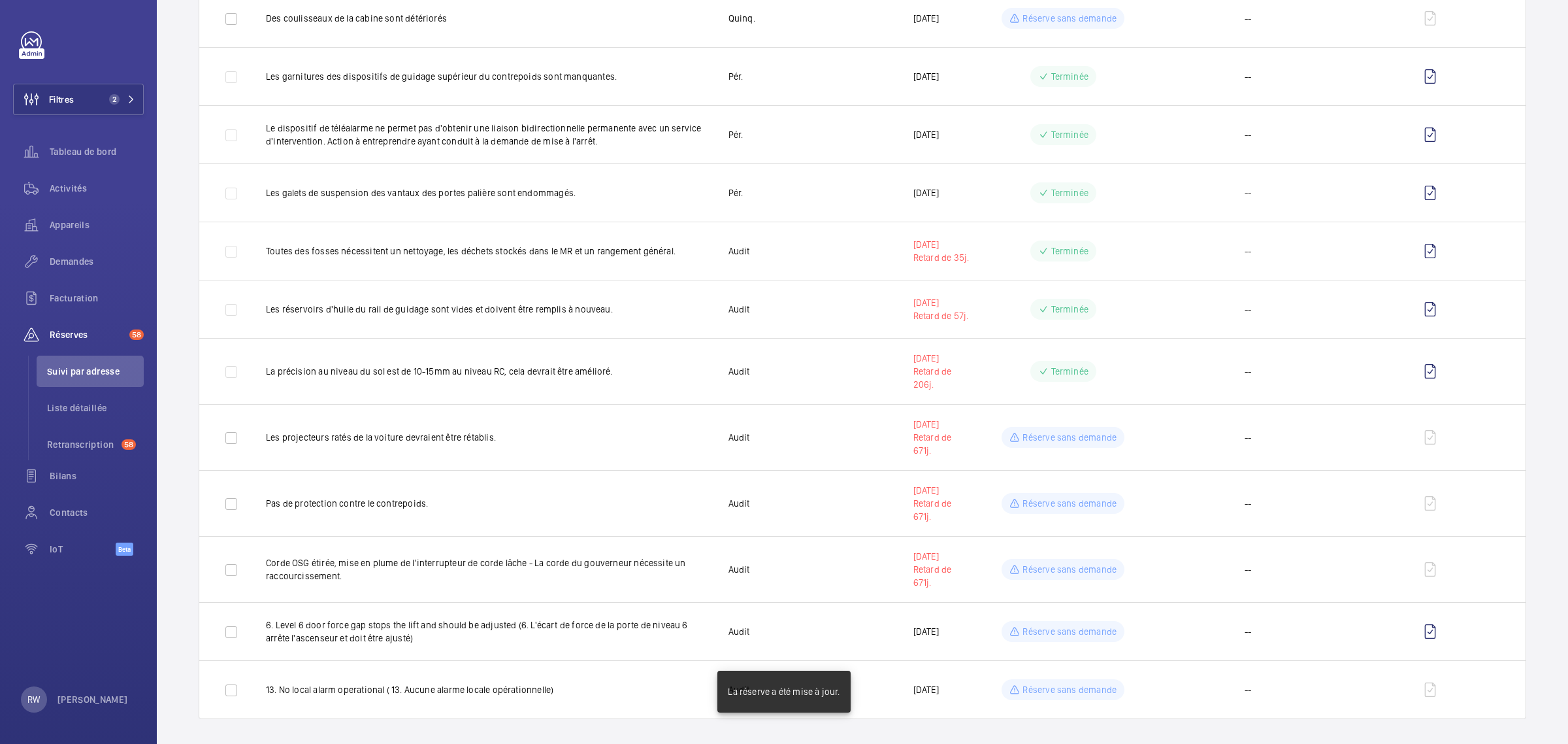
click at [1062, 649] on td "Réserve sans demande" at bounding box center [1063, 631] width 185 height 58
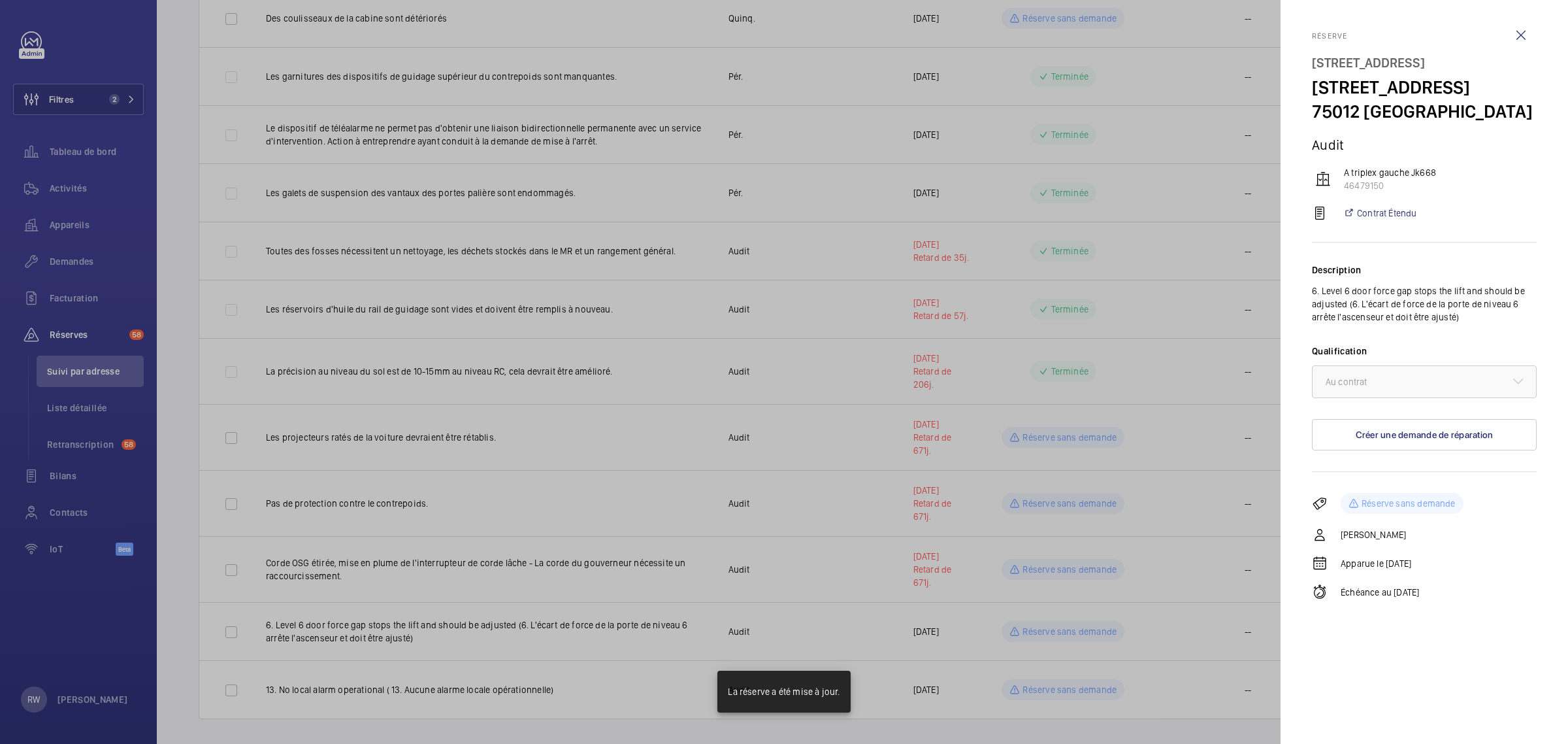
click at [1090, 628] on div at bounding box center [784, 372] width 1568 height 744
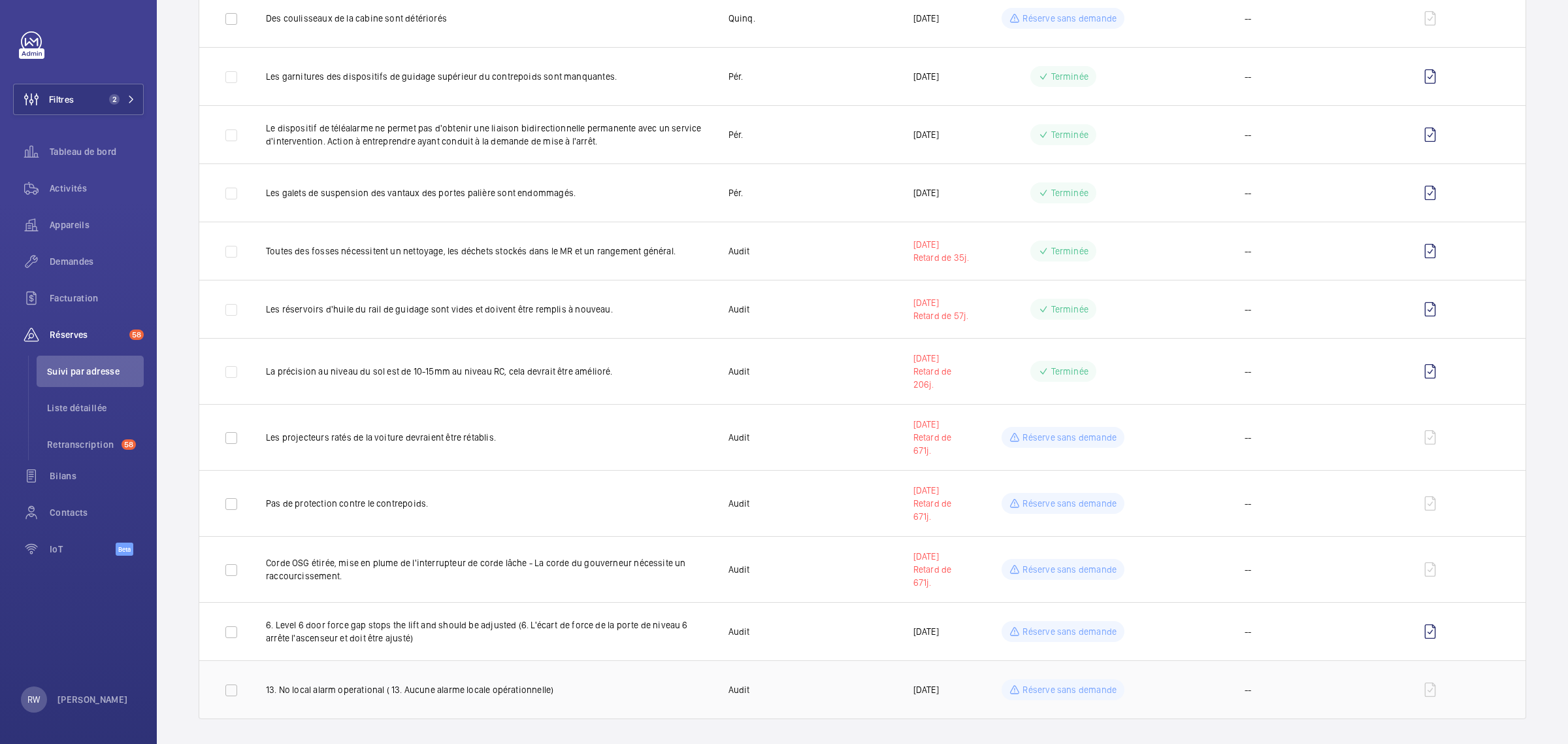
click at [1044, 693] on p "Réserve sans demande" at bounding box center [1070, 690] width 94 height 13
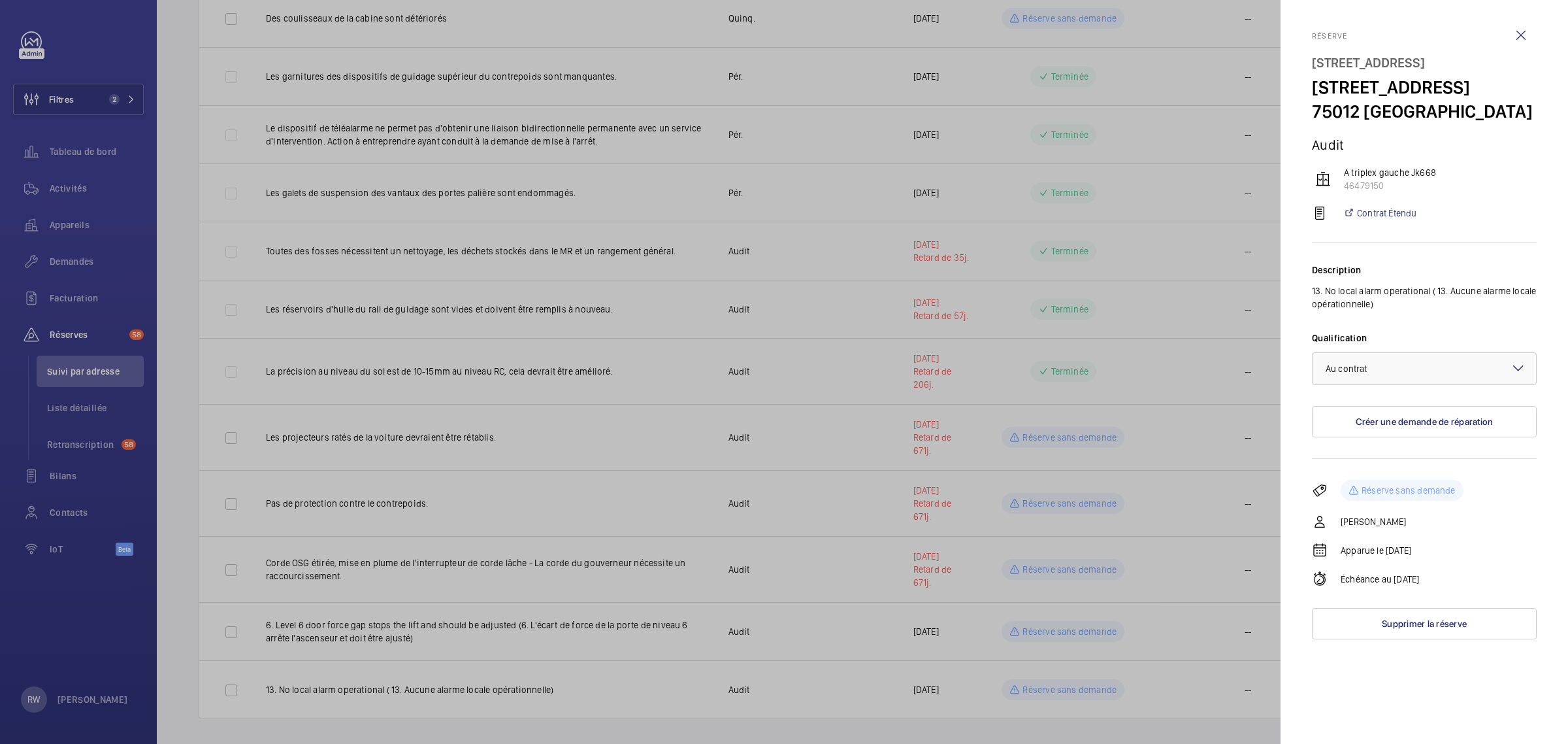
click at [1112, 368] on div at bounding box center [784, 372] width 1568 height 744
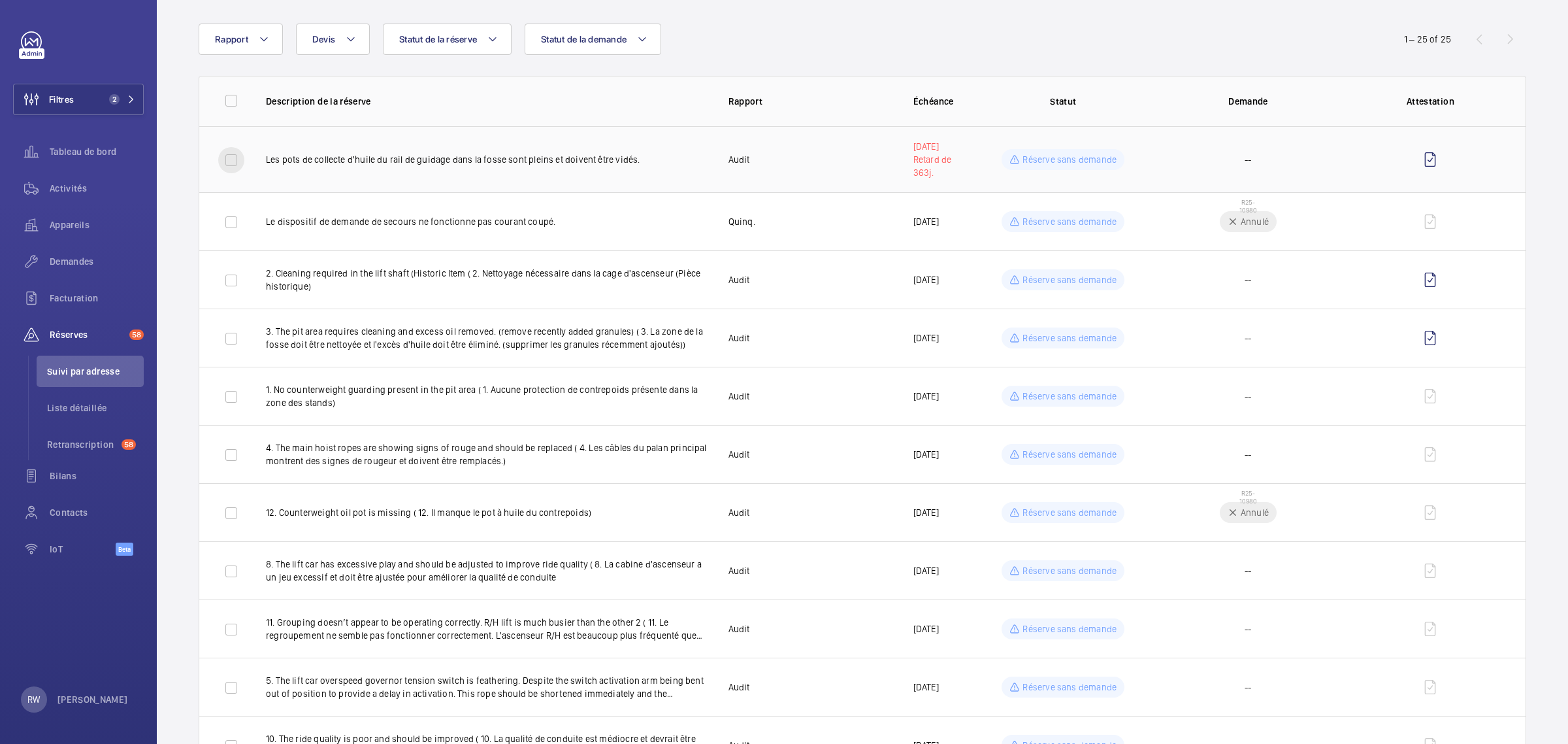
scroll to position [0, 0]
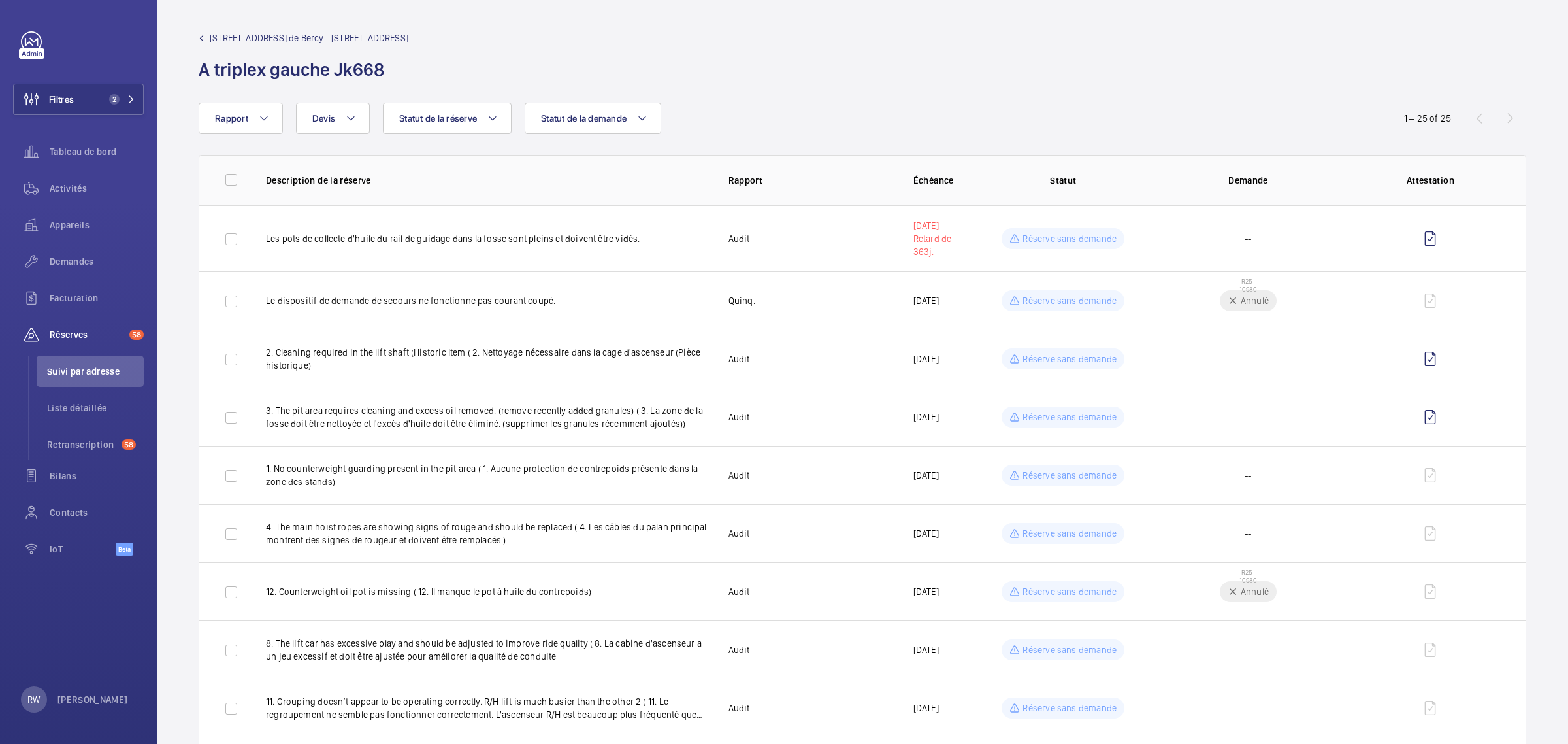
click at [207, 40] on link "[STREET_ADDRESS] de Bercy - [STREET_ADDRESS]" at bounding box center [304, 38] width 210 height 13
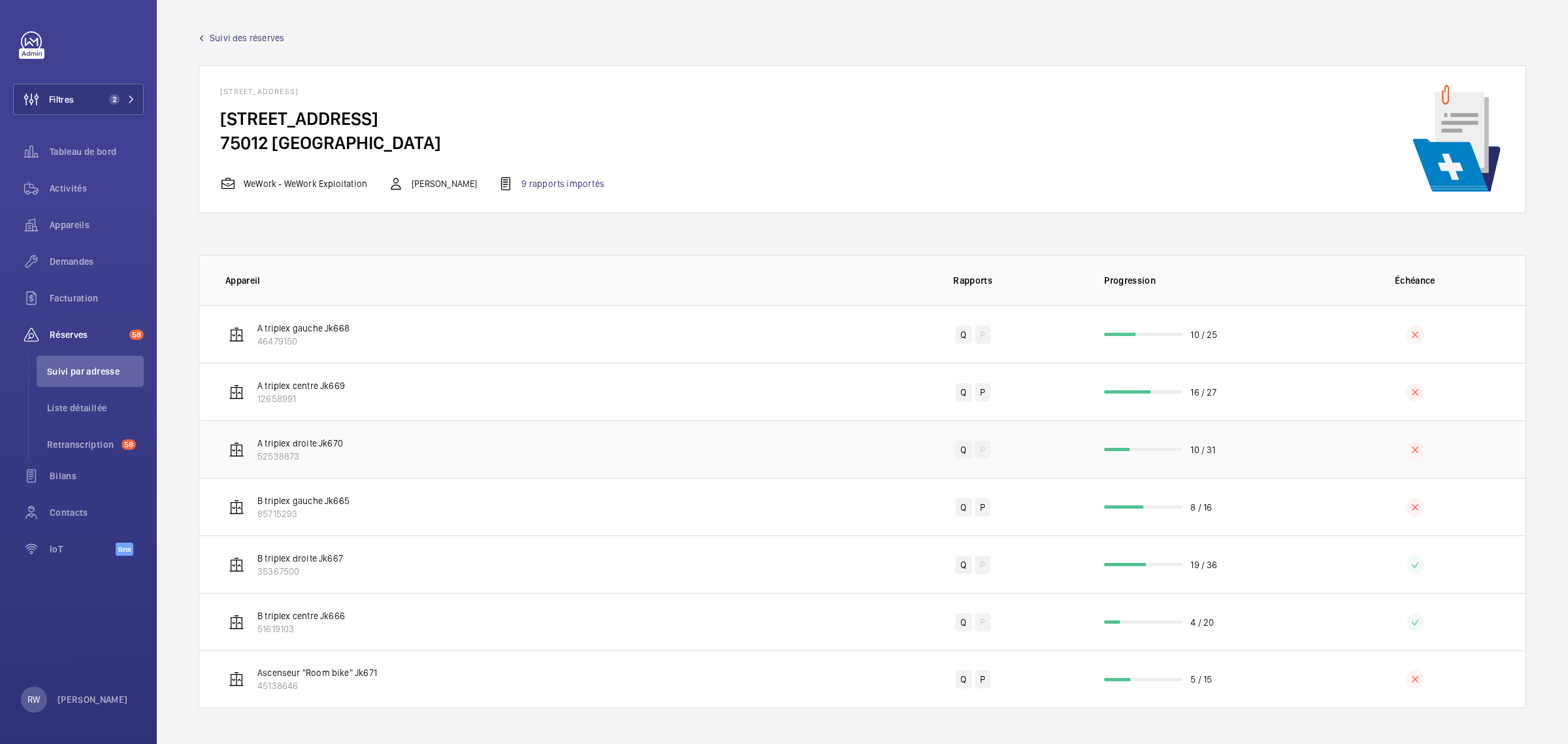
click at [311, 448] on p "A triplex droite Jk670" at bounding box center [300, 443] width 86 height 13
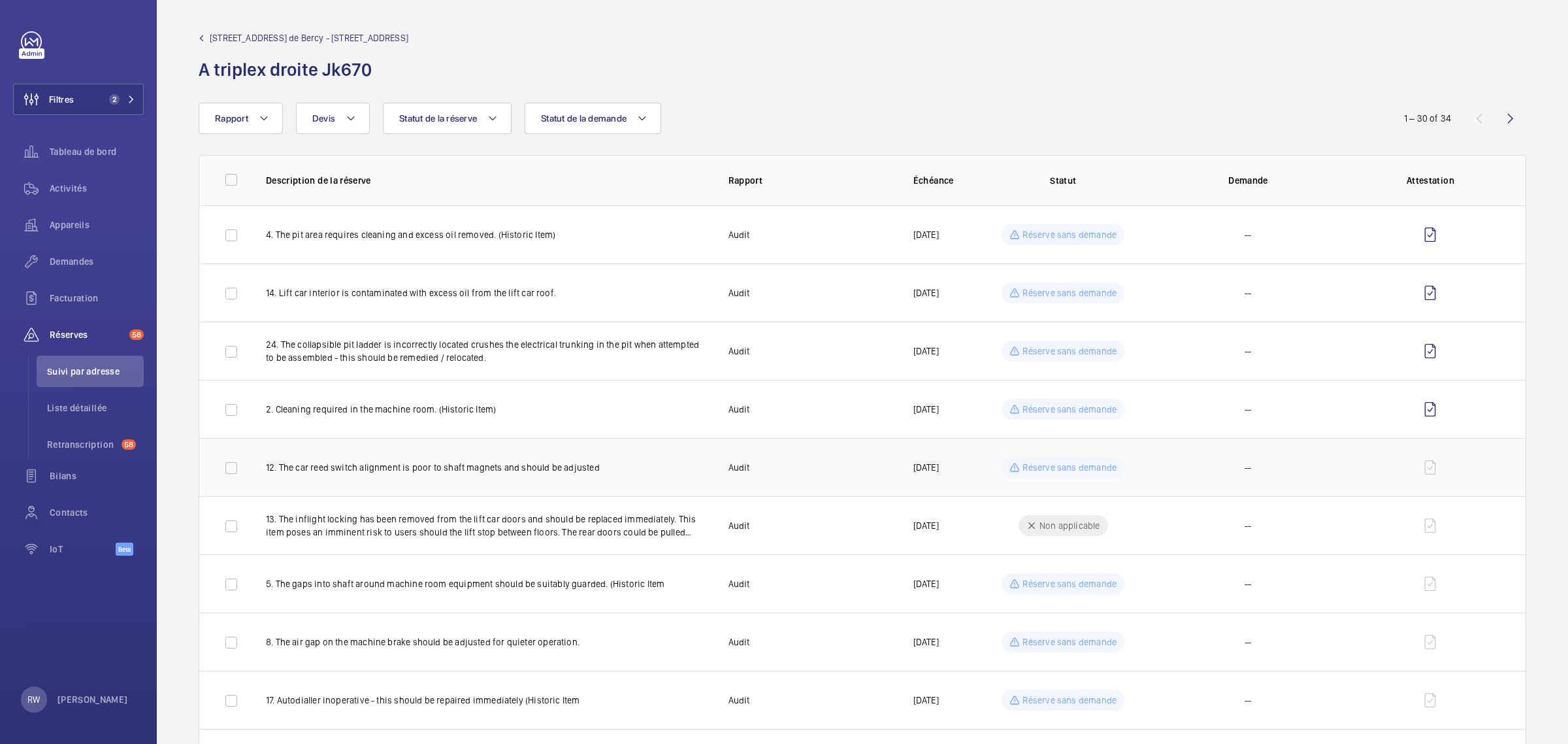
click at [1055, 474] on p "Réserve sans demande" at bounding box center [1070, 468] width 94 height 13
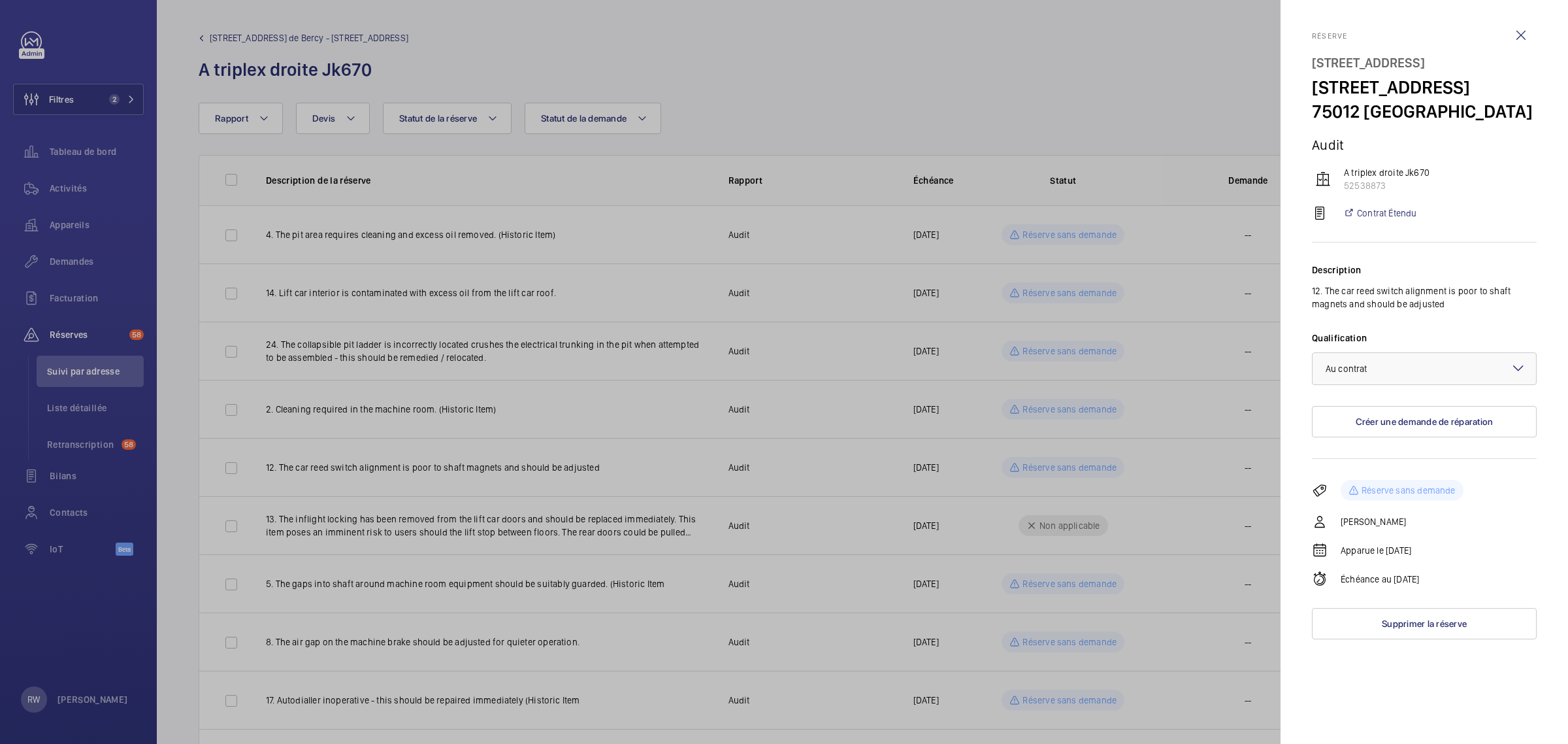
click at [1057, 475] on div at bounding box center [784, 372] width 1568 height 744
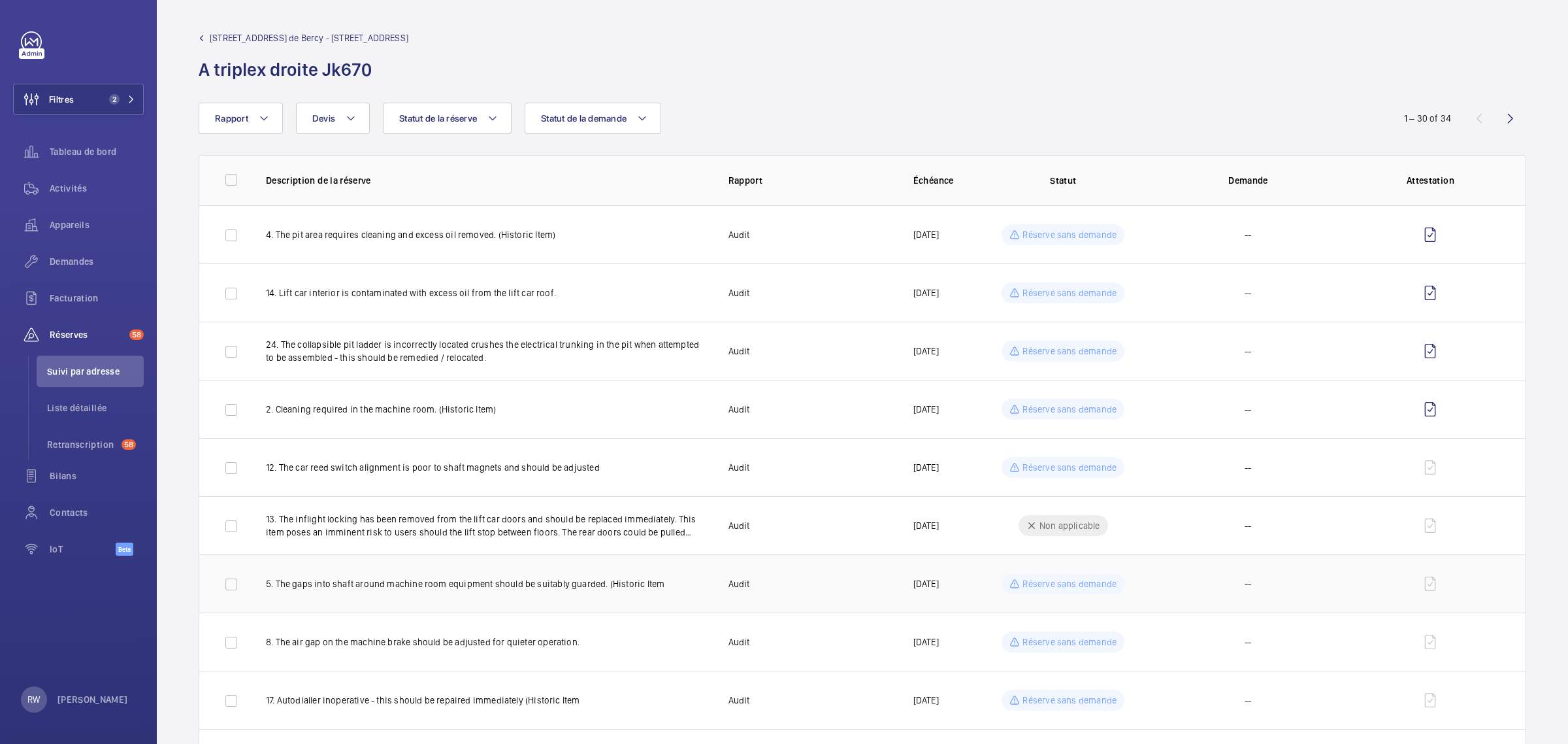
click at [1060, 581] on p "Réserve sans demande" at bounding box center [1070, 584] width 94 height 13
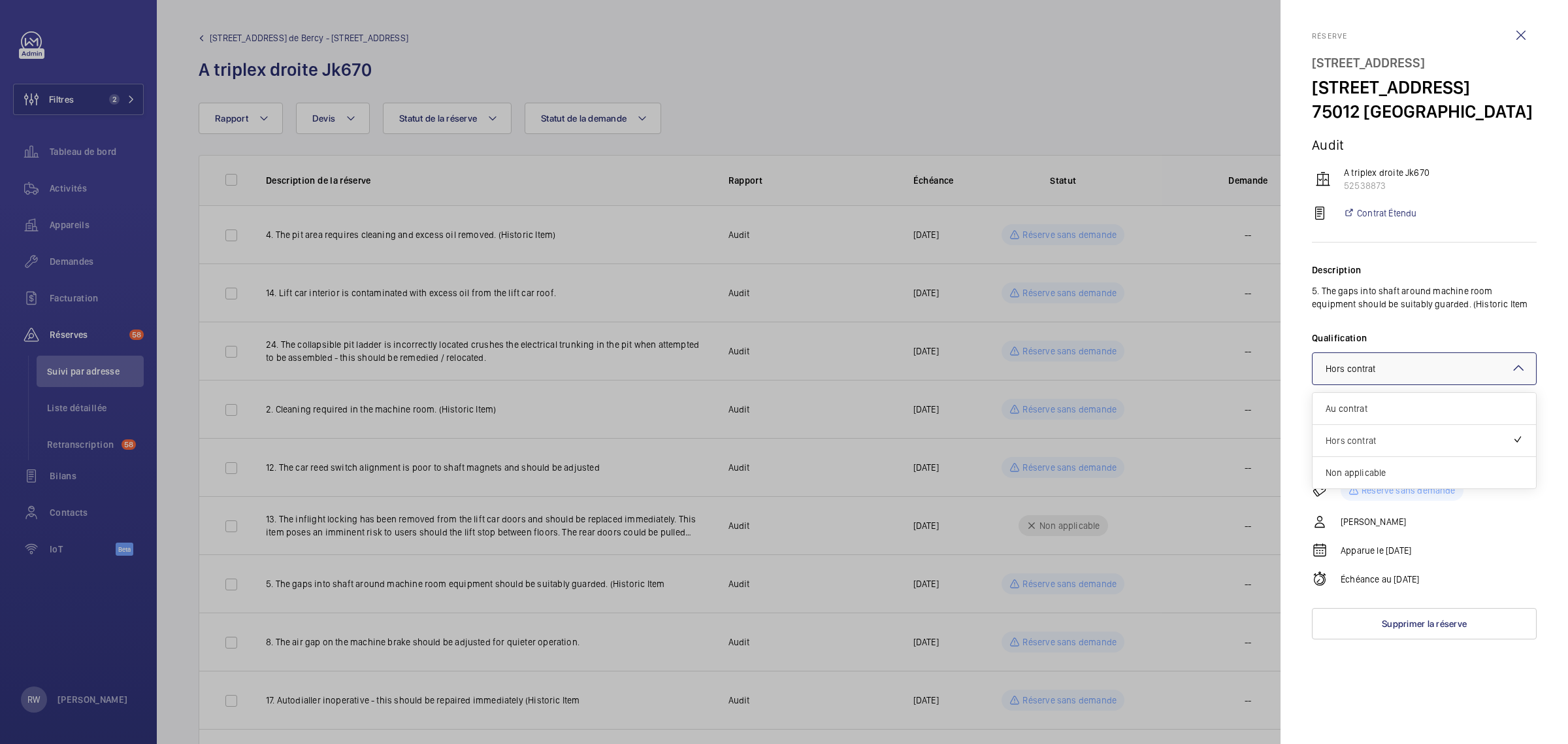
click at [1406, 376] on div "× Hors contrat" at bounding box center [1367, 368] width 83 height 13
click at [1377, 415] on span "Au contrat" at bounding box center [1424, 409] width 197 height 13
click at [1057, 654] on div at bounding box center [784, 372] width 1568 height 744
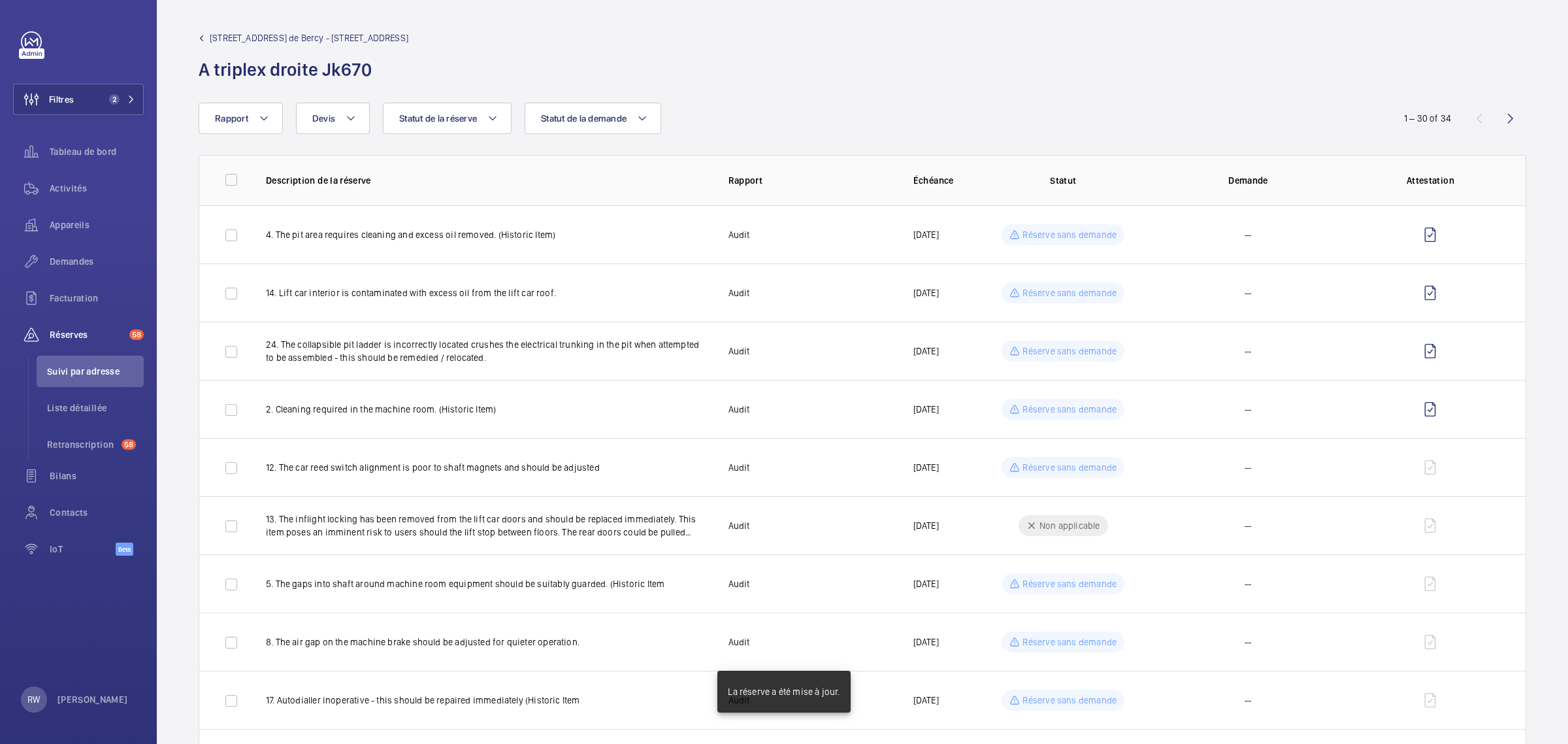
click at [1055, 638] on mat-sidenav-container "Filtres 2 Tableau de bord Activités Appareils Demandes Facturation Réserves 58 …" at bounding box center [784, 372] width 1568 height 744
click at [1057, 638] on p "Réserve sans demande" at bounding box center [1070, 642] width 94 height 13
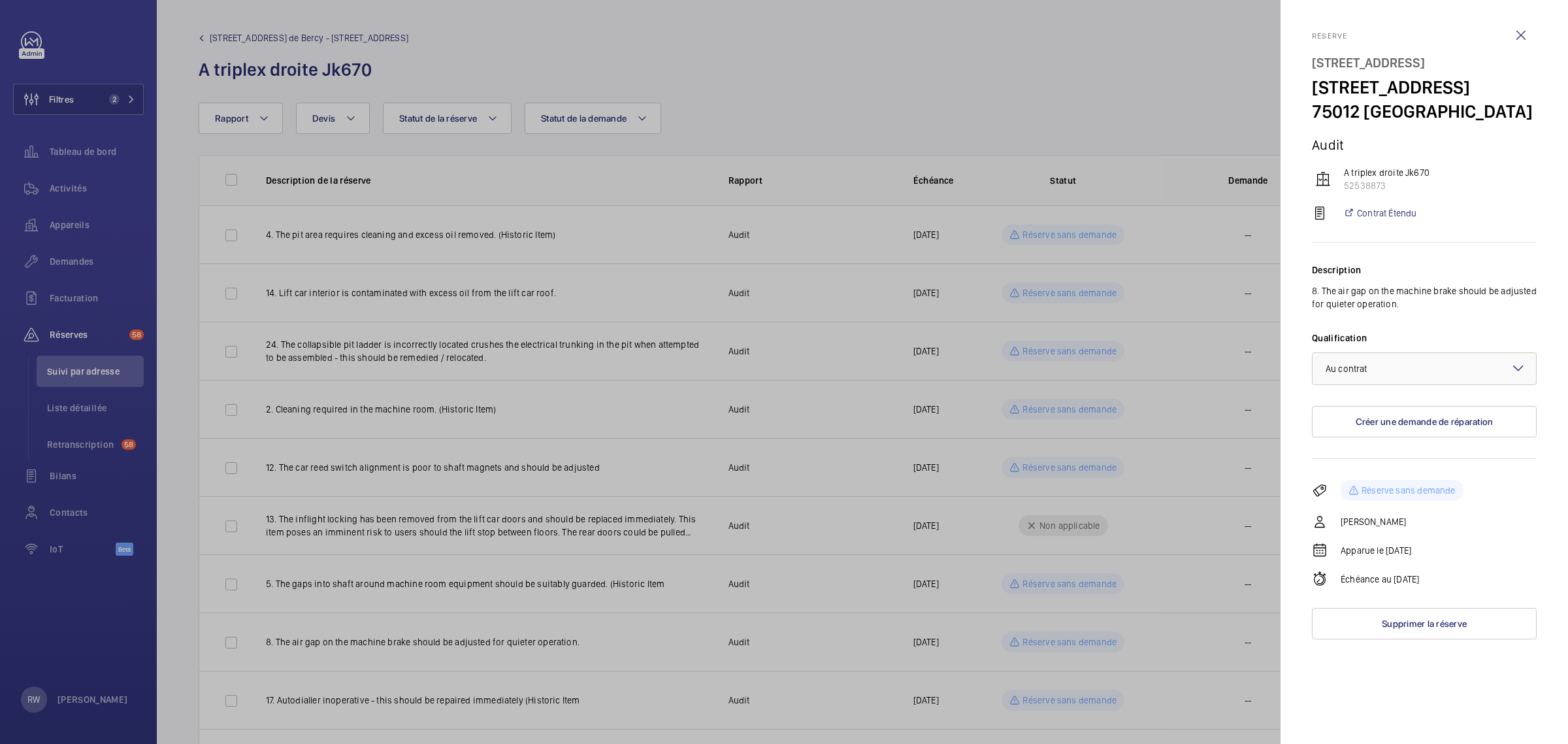
click at [1065, 636] on div at bounding box center [784, 372] width 1568 height 744
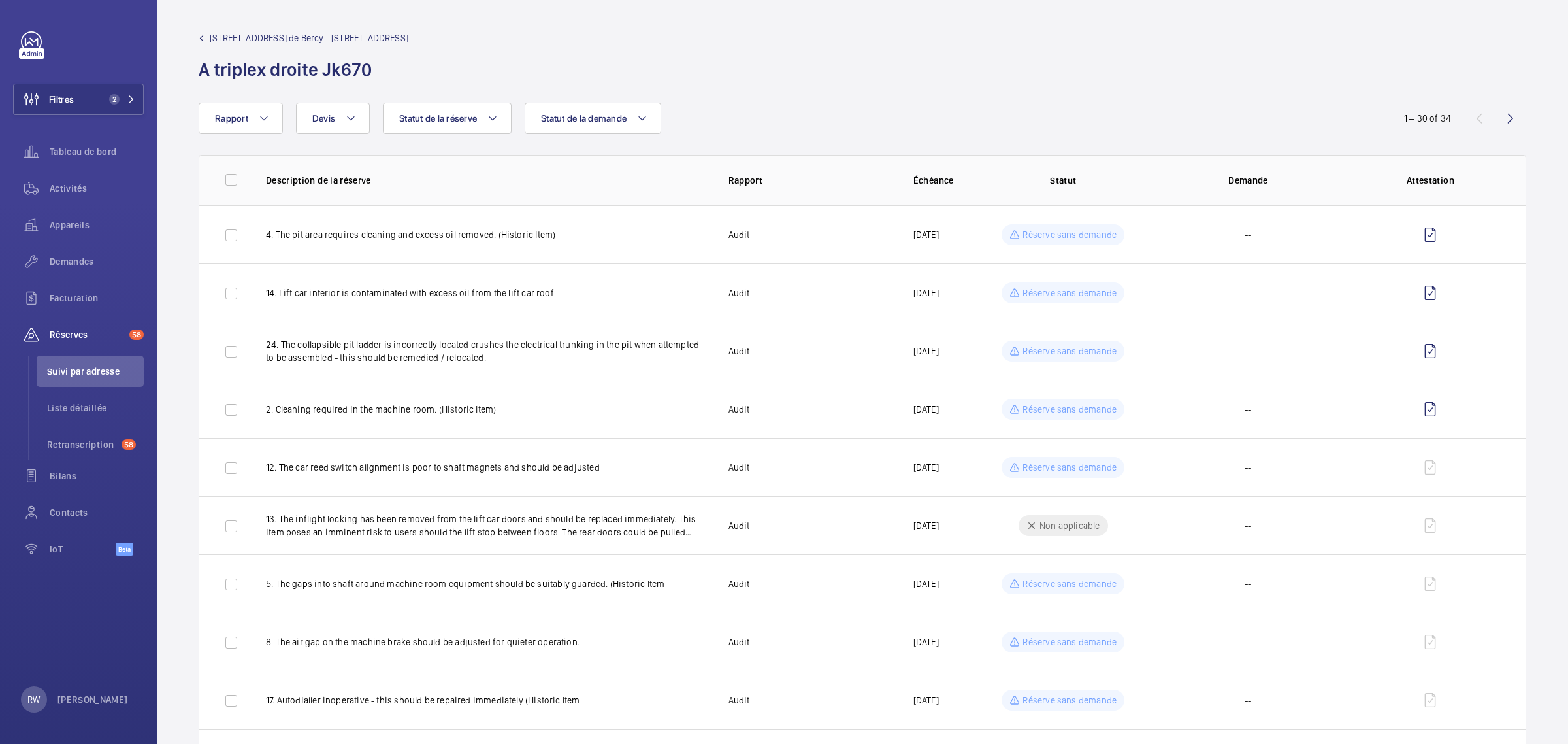
click at [1046, 698] on mat-sidenav-container "Filtres 2 Tableau de bord Activités Appareils Demandes Facturation Réserves 58 …" at bounding box center [784, 372] width 1568 height 744
click at [1053, 698] on p "Réserve sans demande" at bounding box center [1070, 700] width 94 height 13
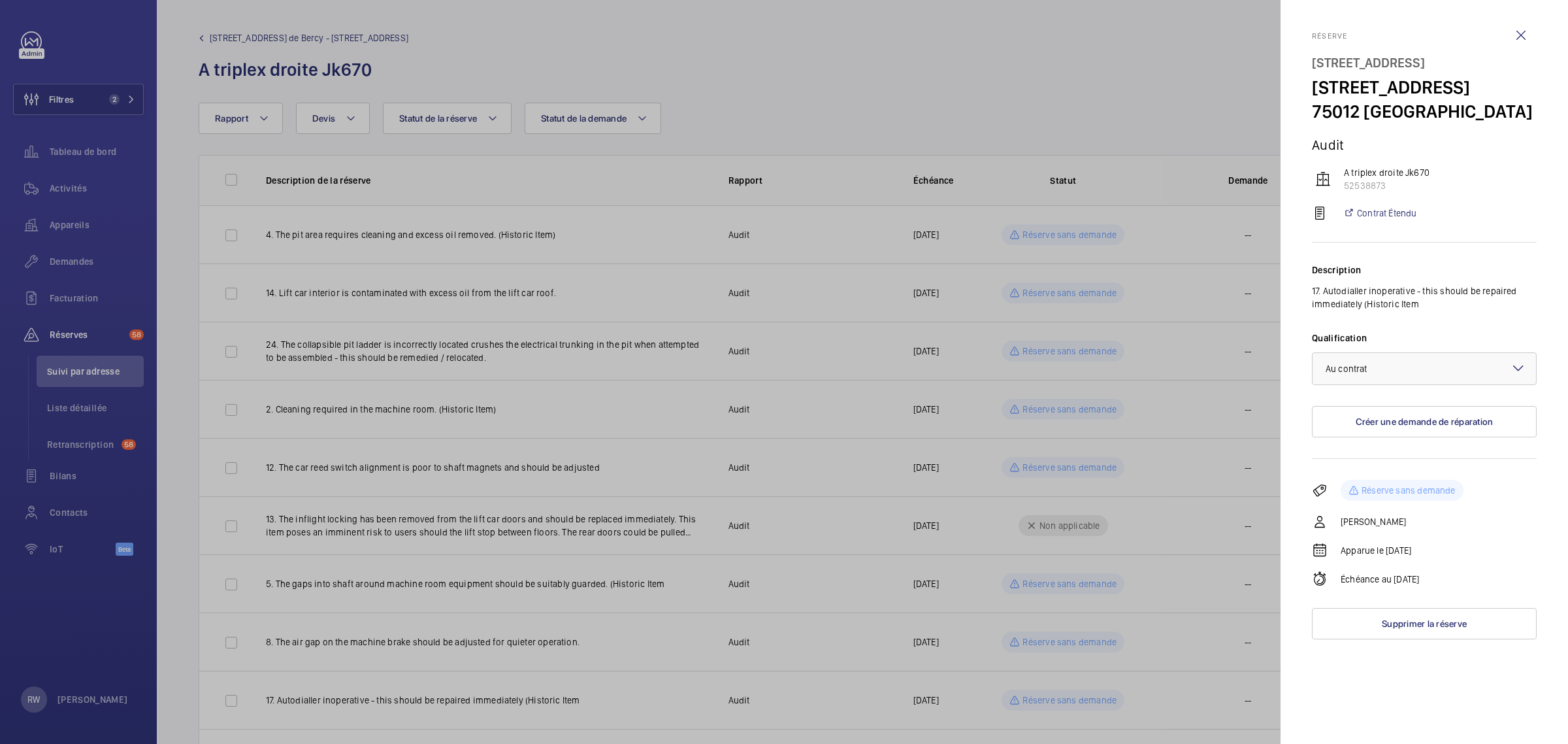
drag, startPoint x: 1128, startPoint y: 509, endPoint x: 1124, endPoint y: 524, distance: 15.5
click at [1132, 514] on div at bounding box center [784, 372] width 1568 height 744
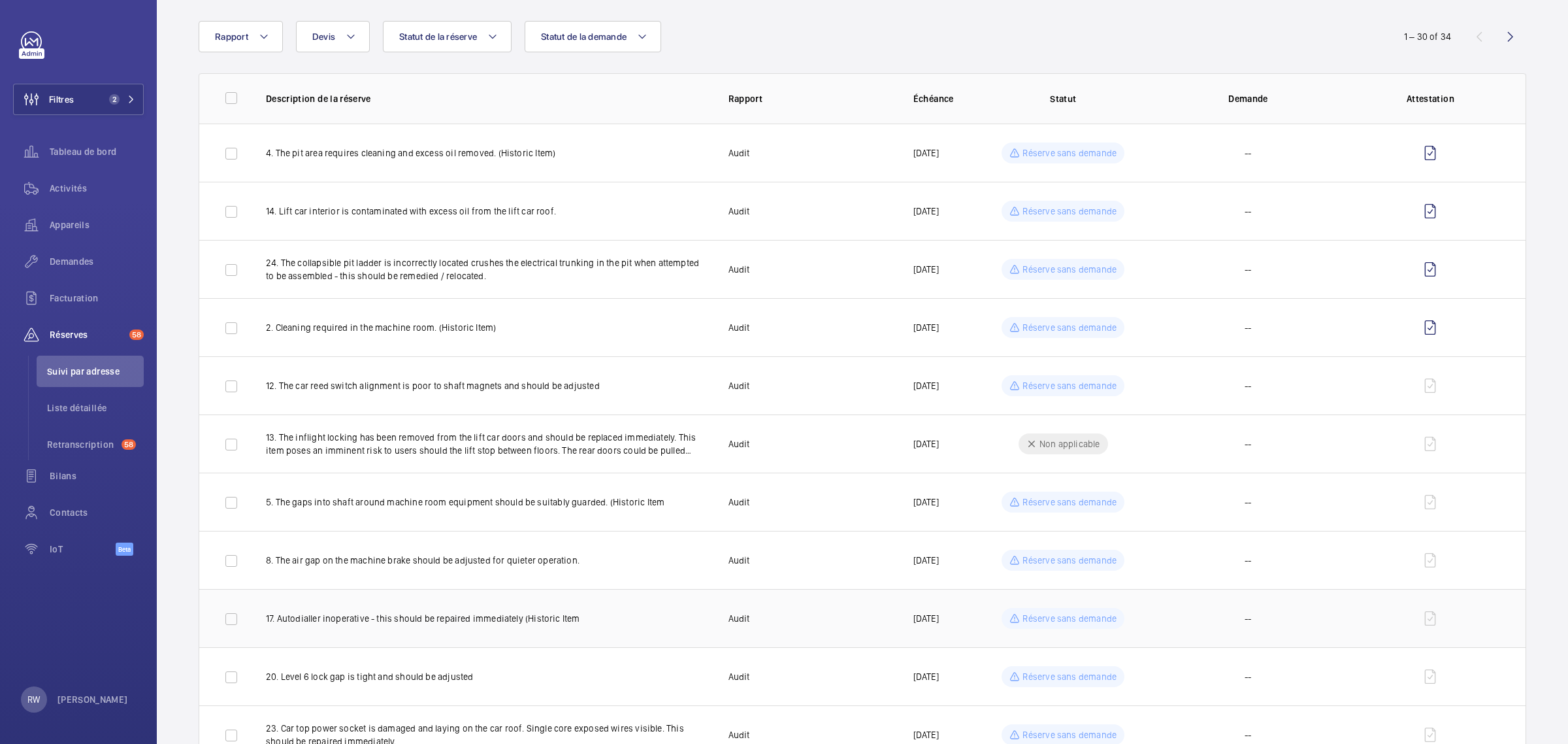
scroll to position [163, 0]
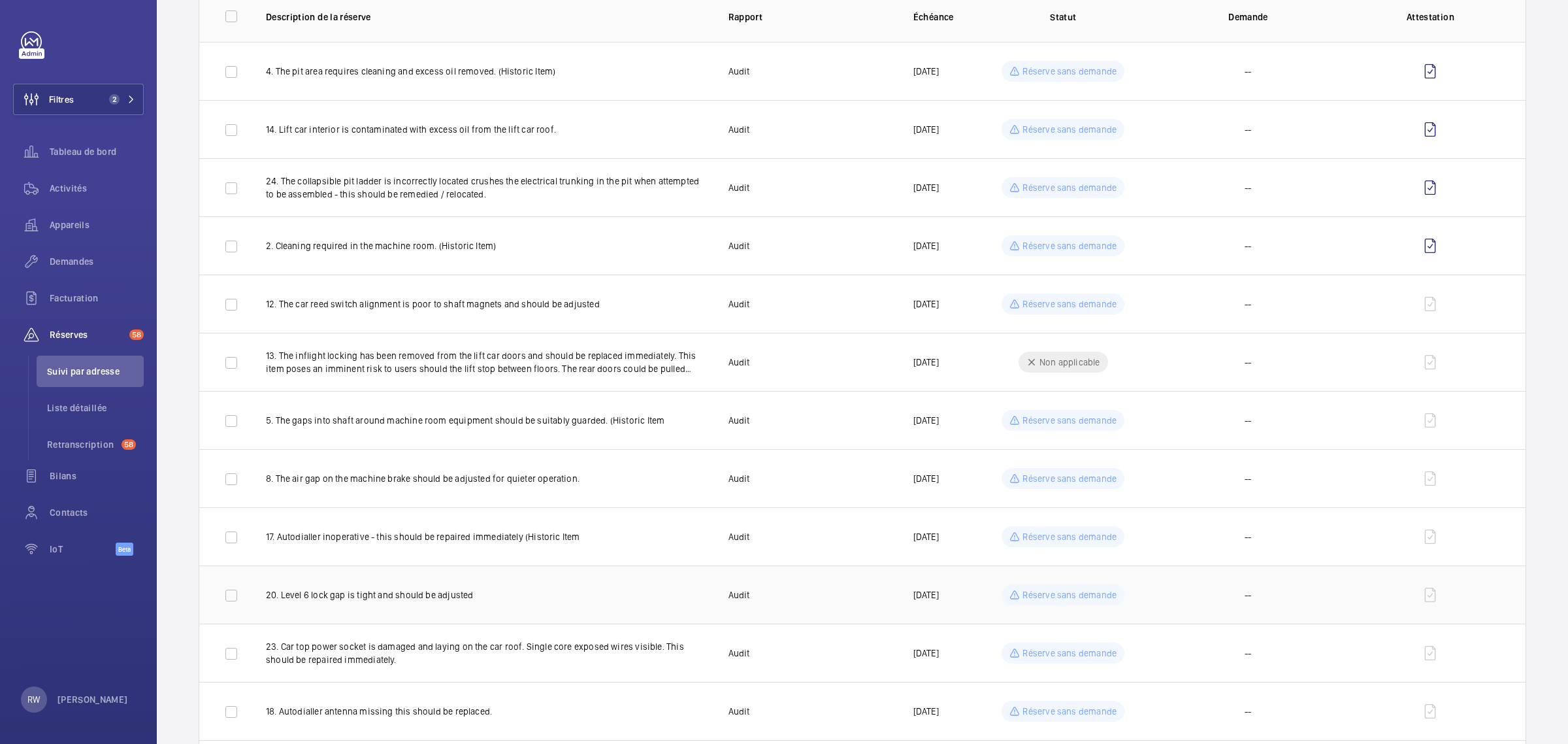
click at [1067, 594] on p "Réserve sans demande" at bounding box center [1070, 595] width 94 height 13
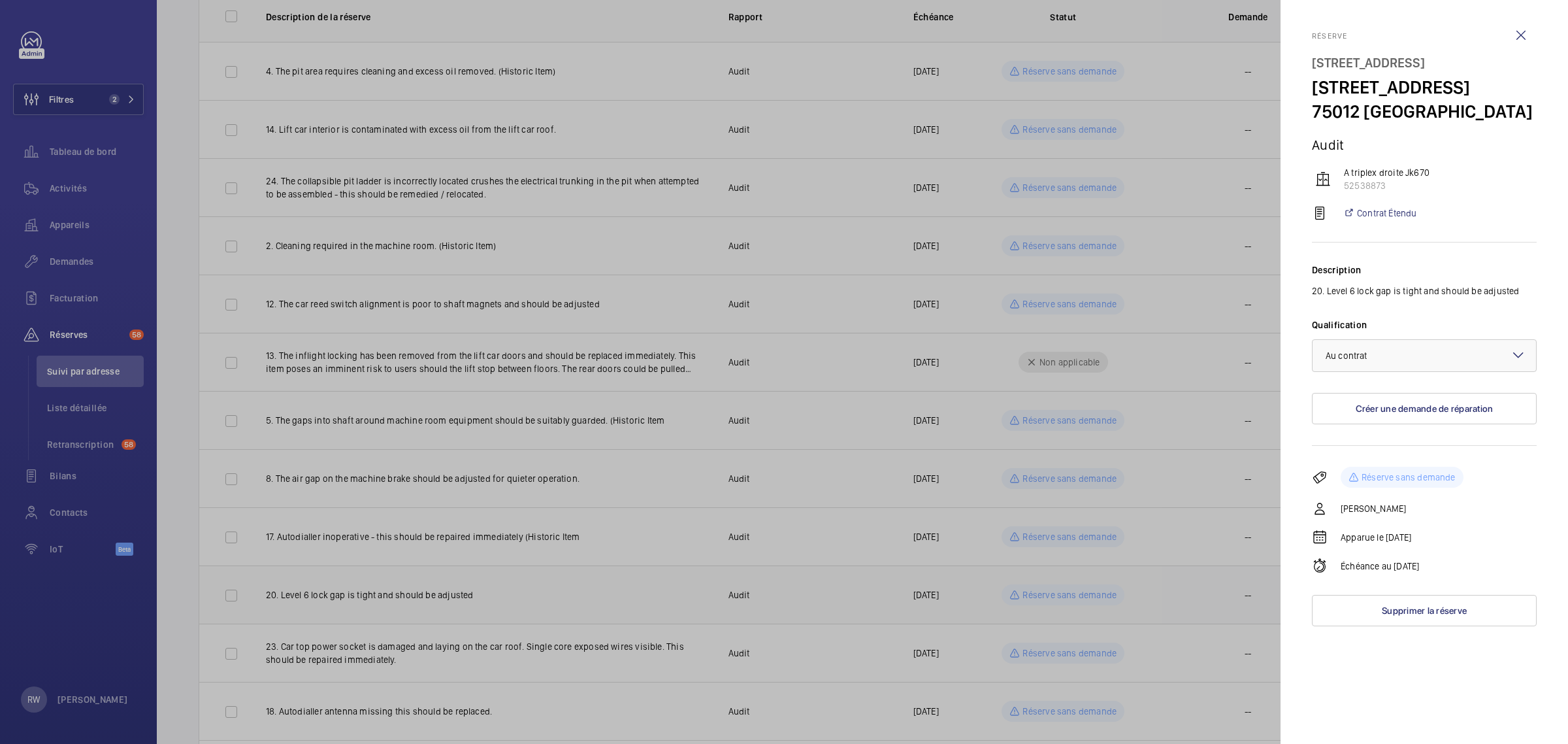
click at [1067, 594] on div at bounding box center [784, 372] width 1568 height 744
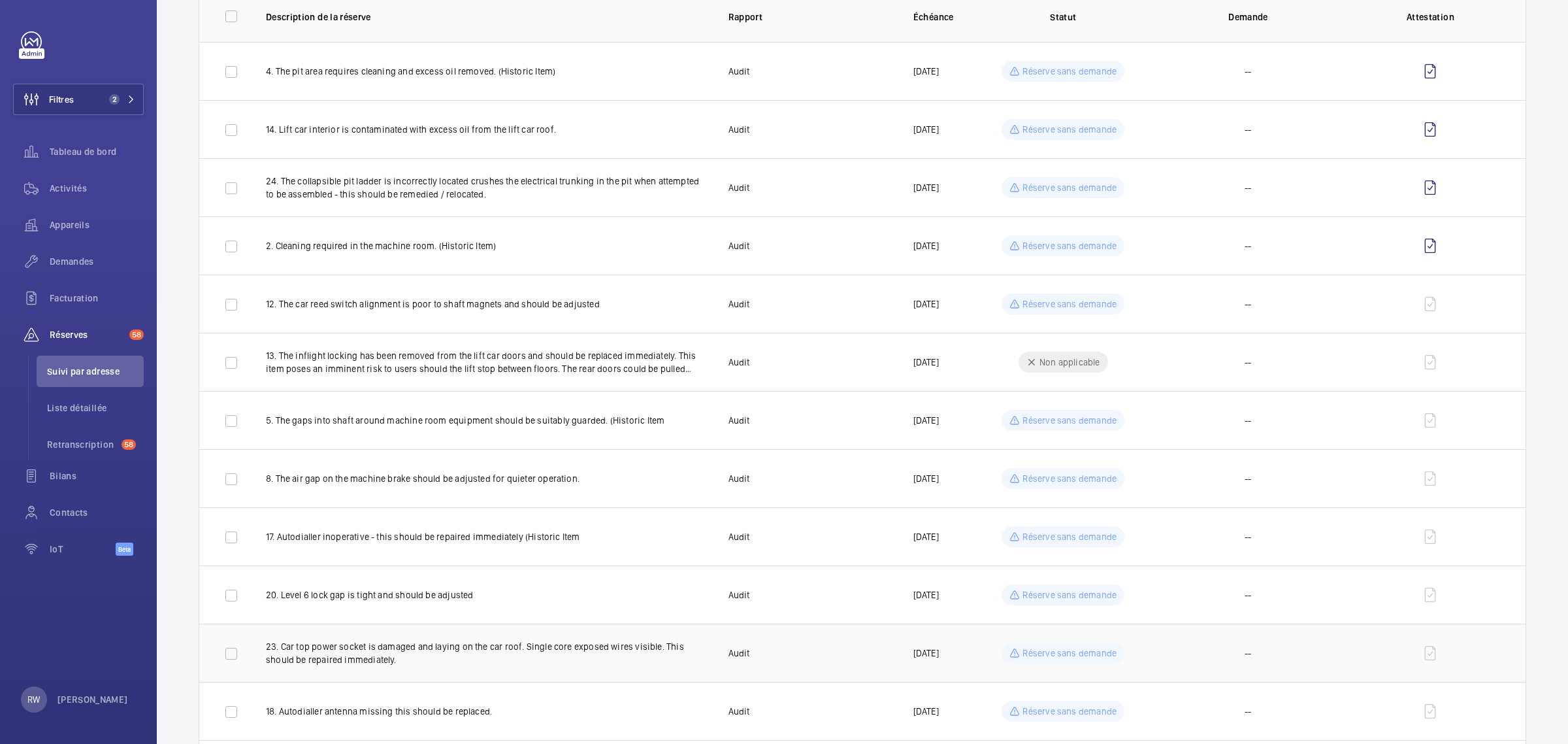
click at [1065, 649] on p "Réserve sans demande" at bounding box center [1070, 653] width 94 height 13
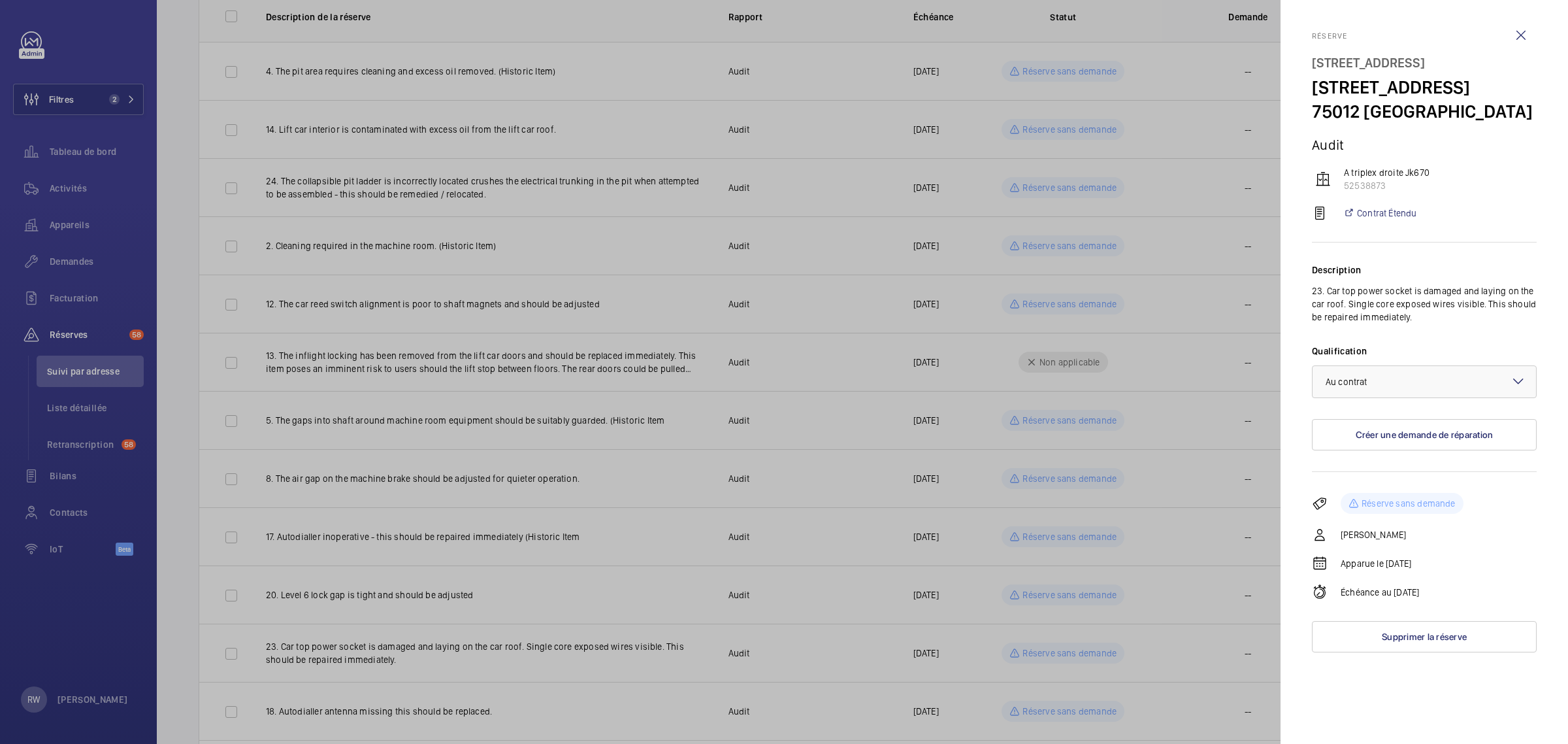
click at [1064, 649] on div at bounding box center [784, 372] width 1568 height 744
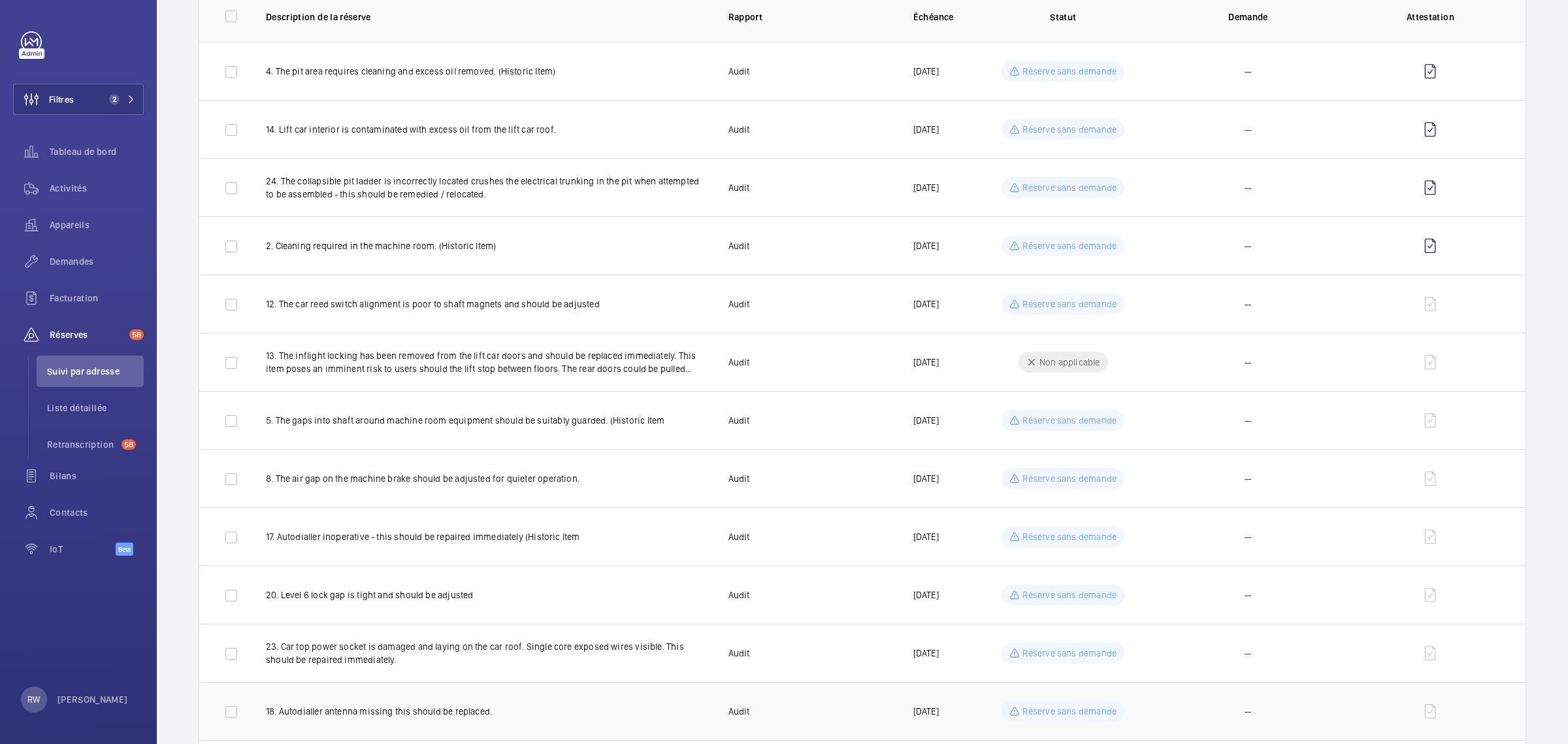
click at [1060, 709] on p "Réserve sans demande" at bounding box center [1070, 711] width 94 height 13
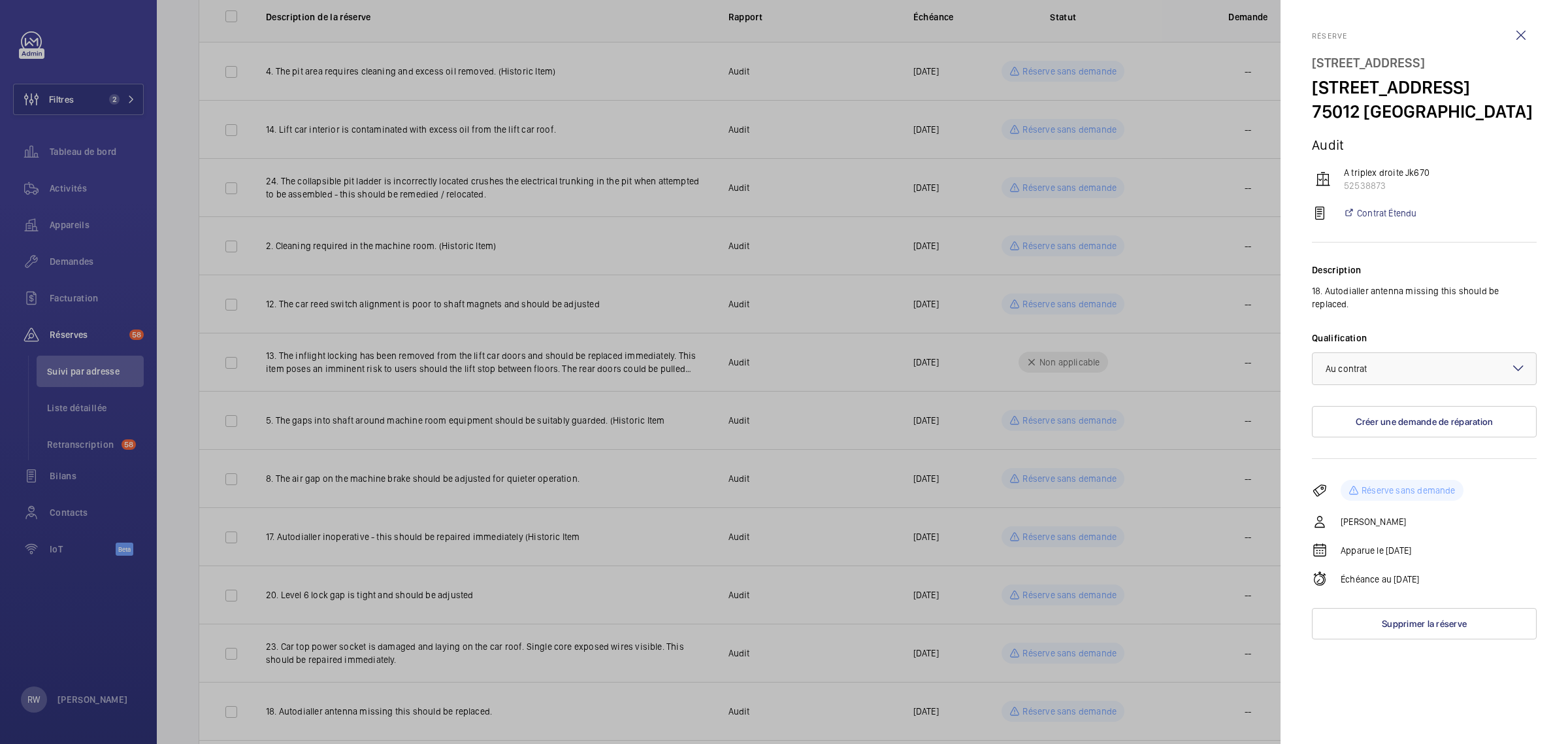
drag, startPoint x: 1060, startPoint y: 709, endPoint x: 1062, endPoint y: 700, distance: 9.2
click at [1062, 709] on div at bounding box center [784, 372] width 1568 height 744
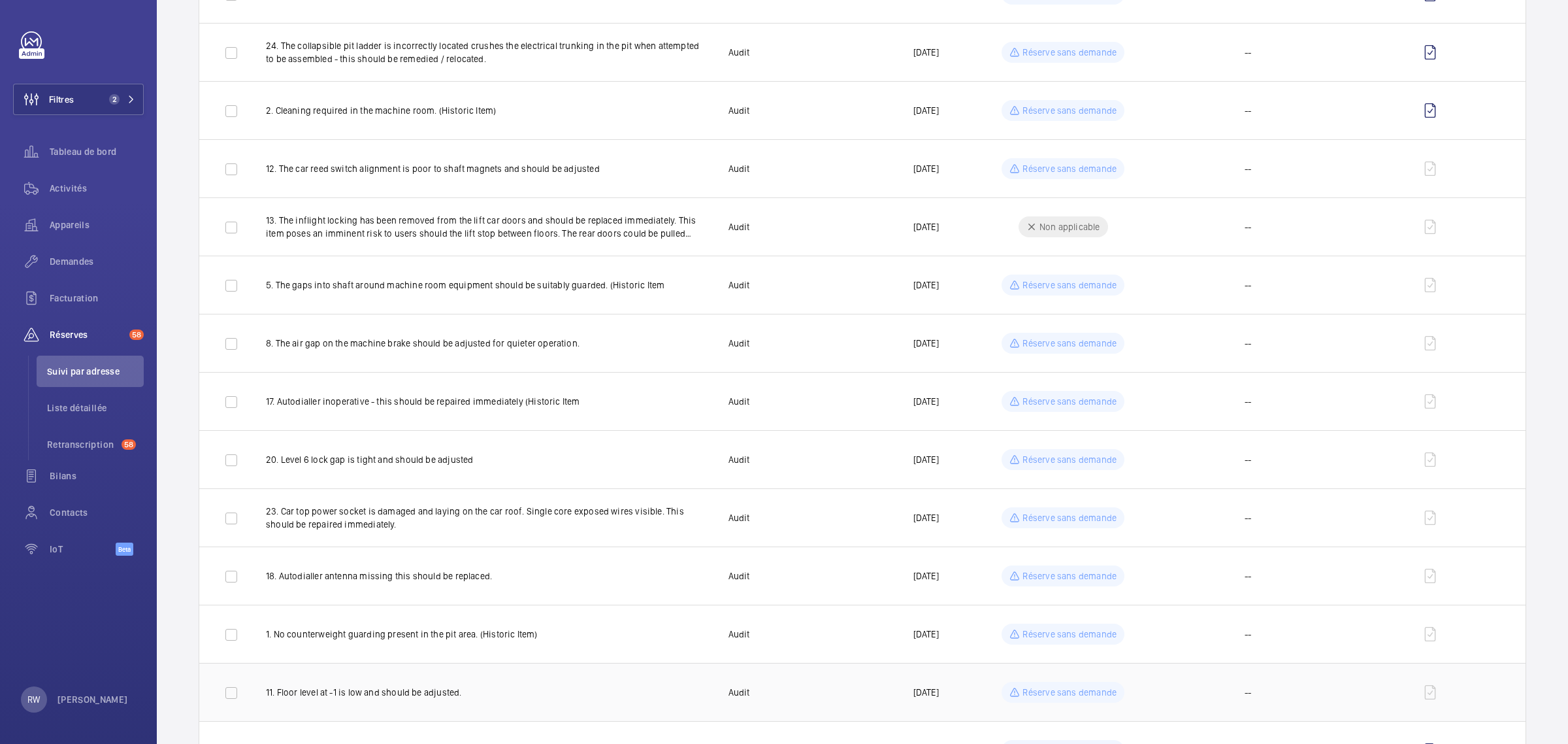
scroll to position [327, 0]
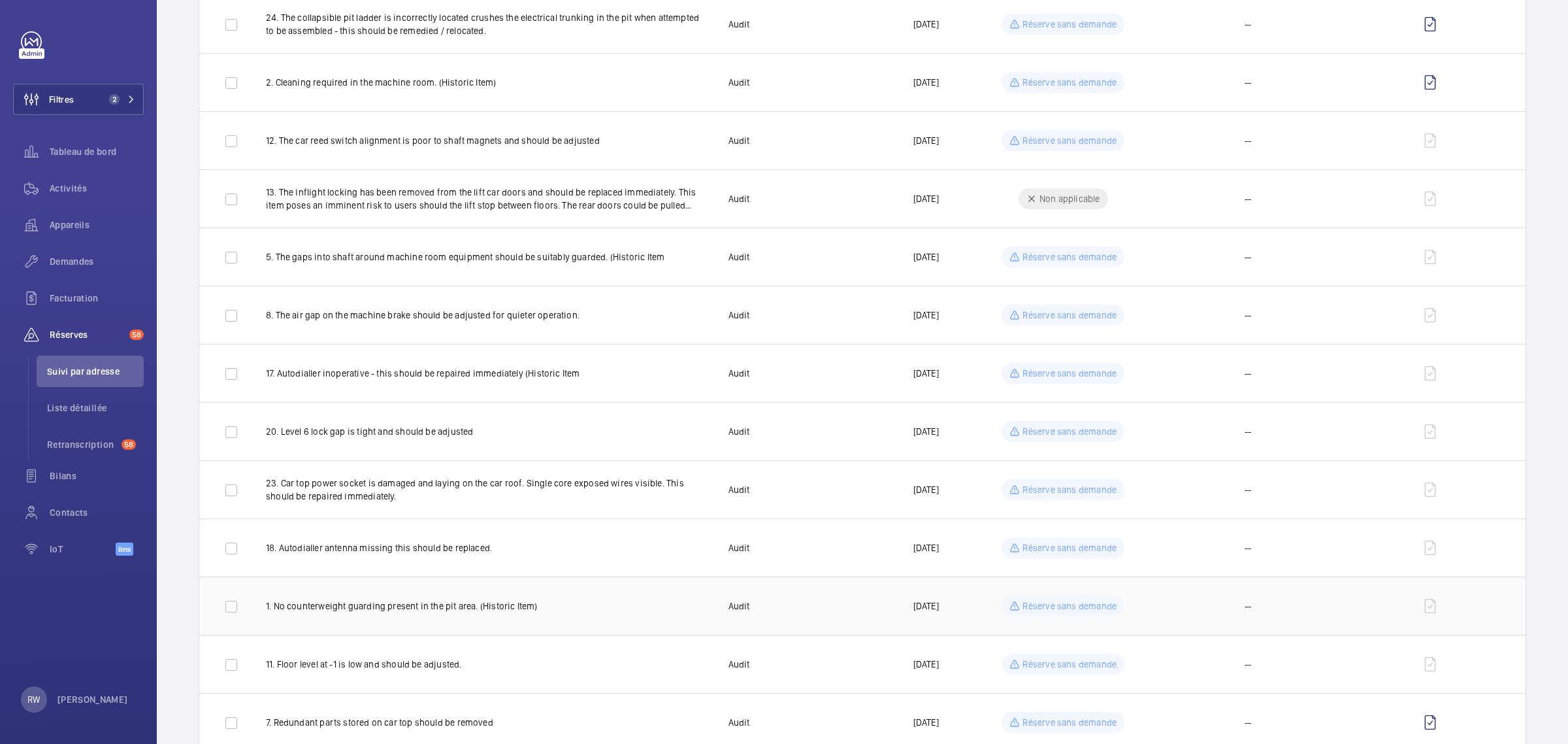
click at [1069, 605] on p "Réserve sans demande" at bounding box center [1070, 606] width 94 height 13
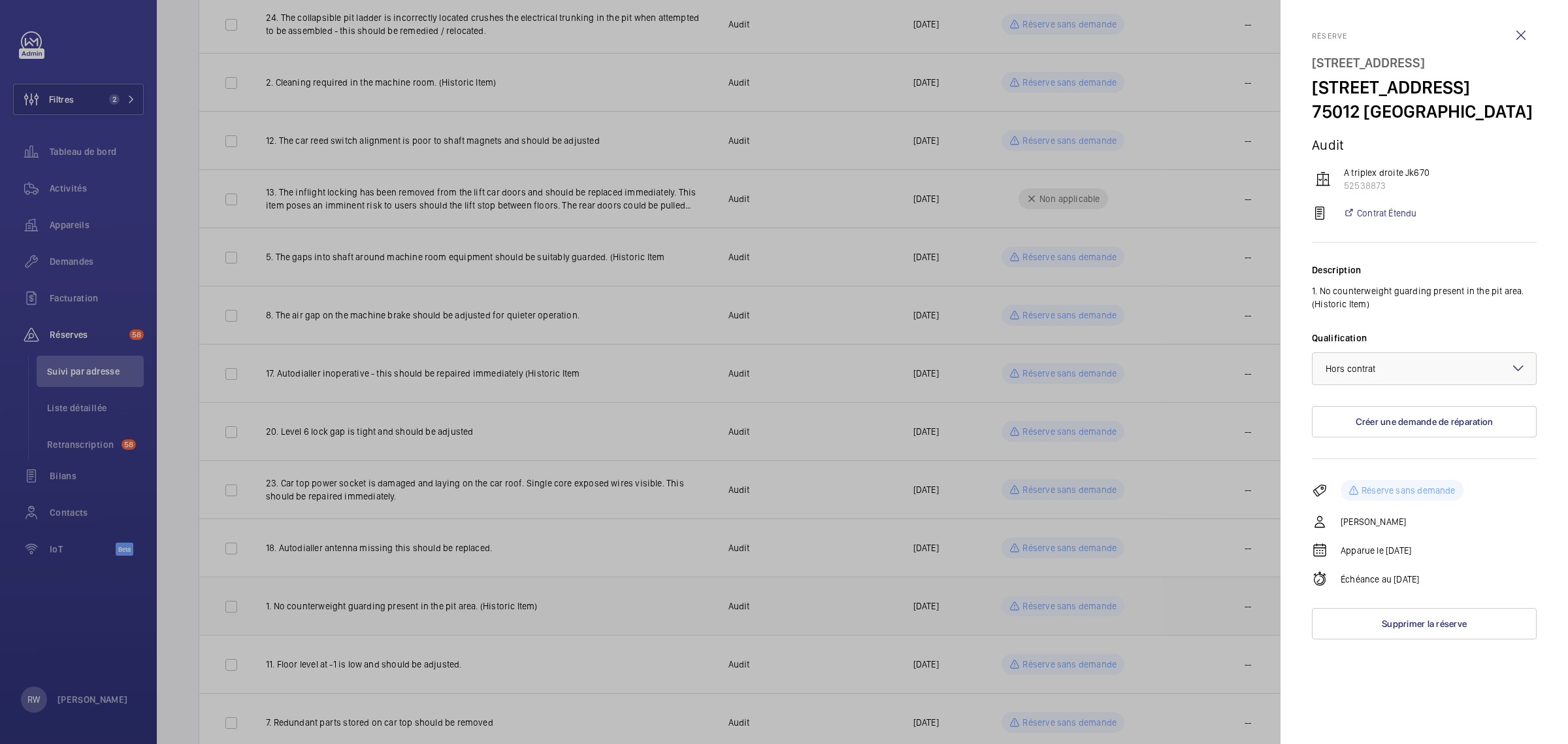
click at [1069, 605] on div at bounding box center [784, 372] width 1568 height 744
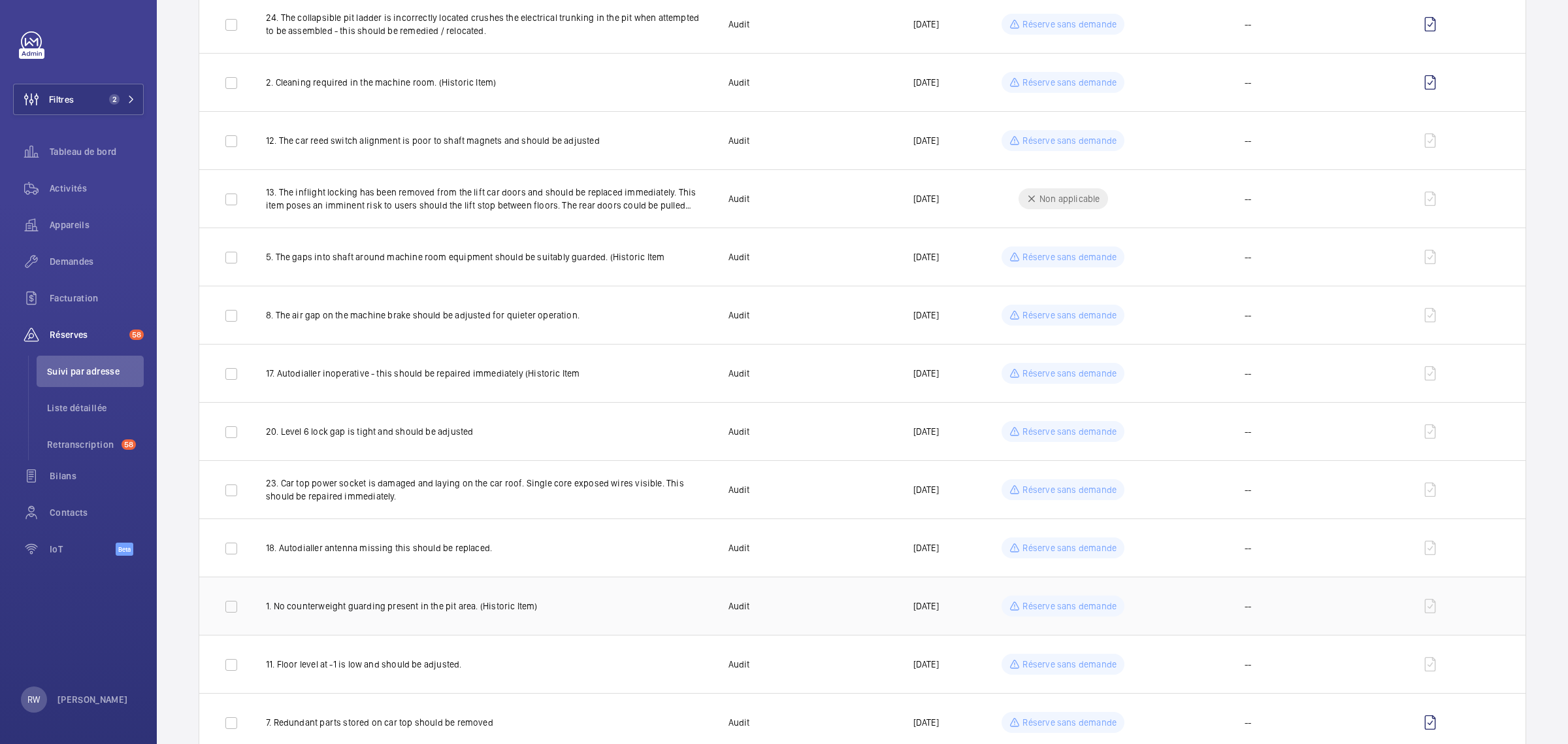
click at [1069, 605] on mat-sidenav-container "Filtres 2 Tableau de bord Activités Appareils Demandes Facturation Réserves 58 …" at bounding box center [784, 372] width 1568 height 744
click at [1069, 605] on p "Réserve sans demande" at bounding box center [1070, 606] width 94 height 13
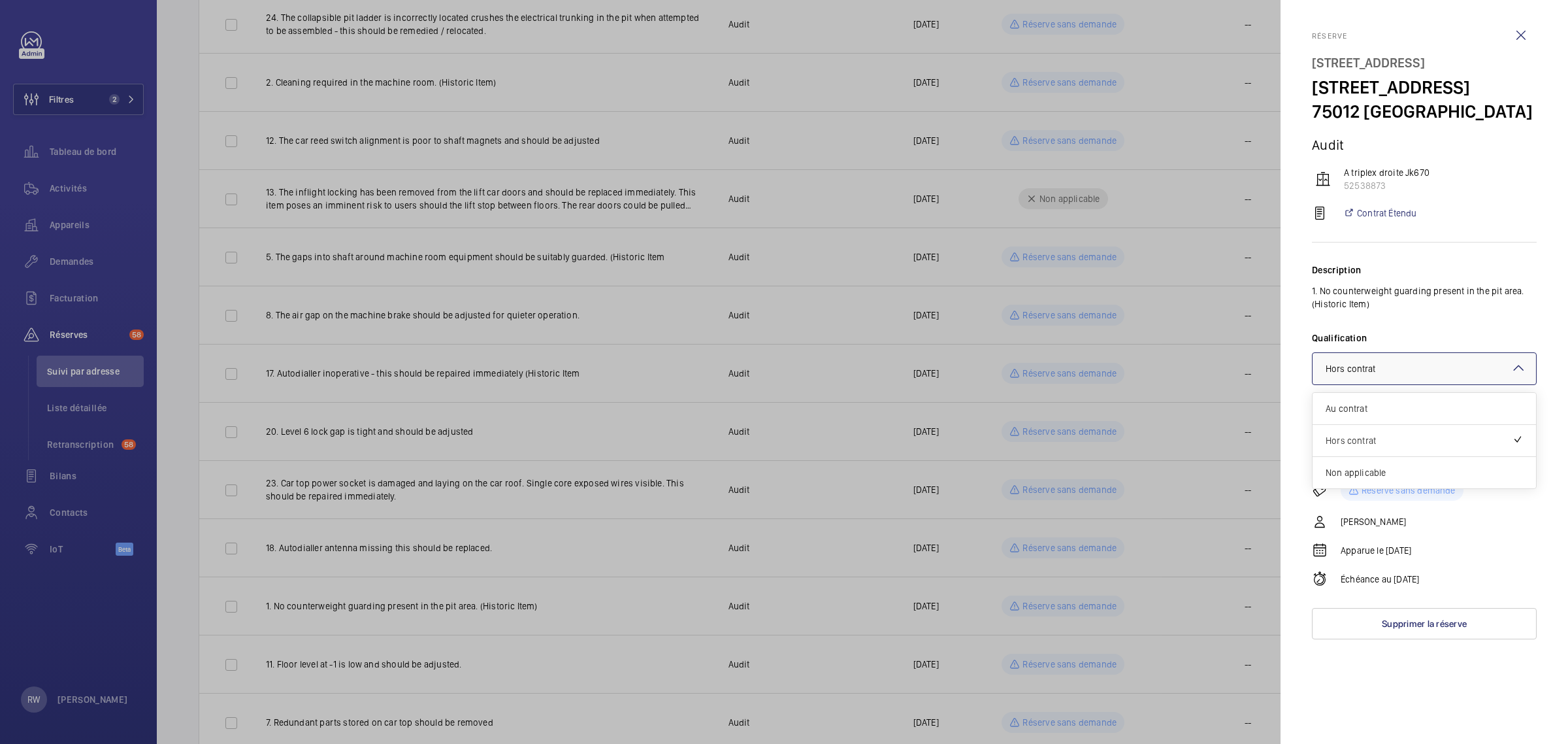
click at [1383, 376] on div "× Hors contrat" at bounding box center [1367, 368] width 83 height 13
click at [1364, 415] on span "Au contrat" at bounding box center [1424, 409] width 197 height 13
click at [1071, 663] on div at bounding box center [784, 372] width 1568 height 744
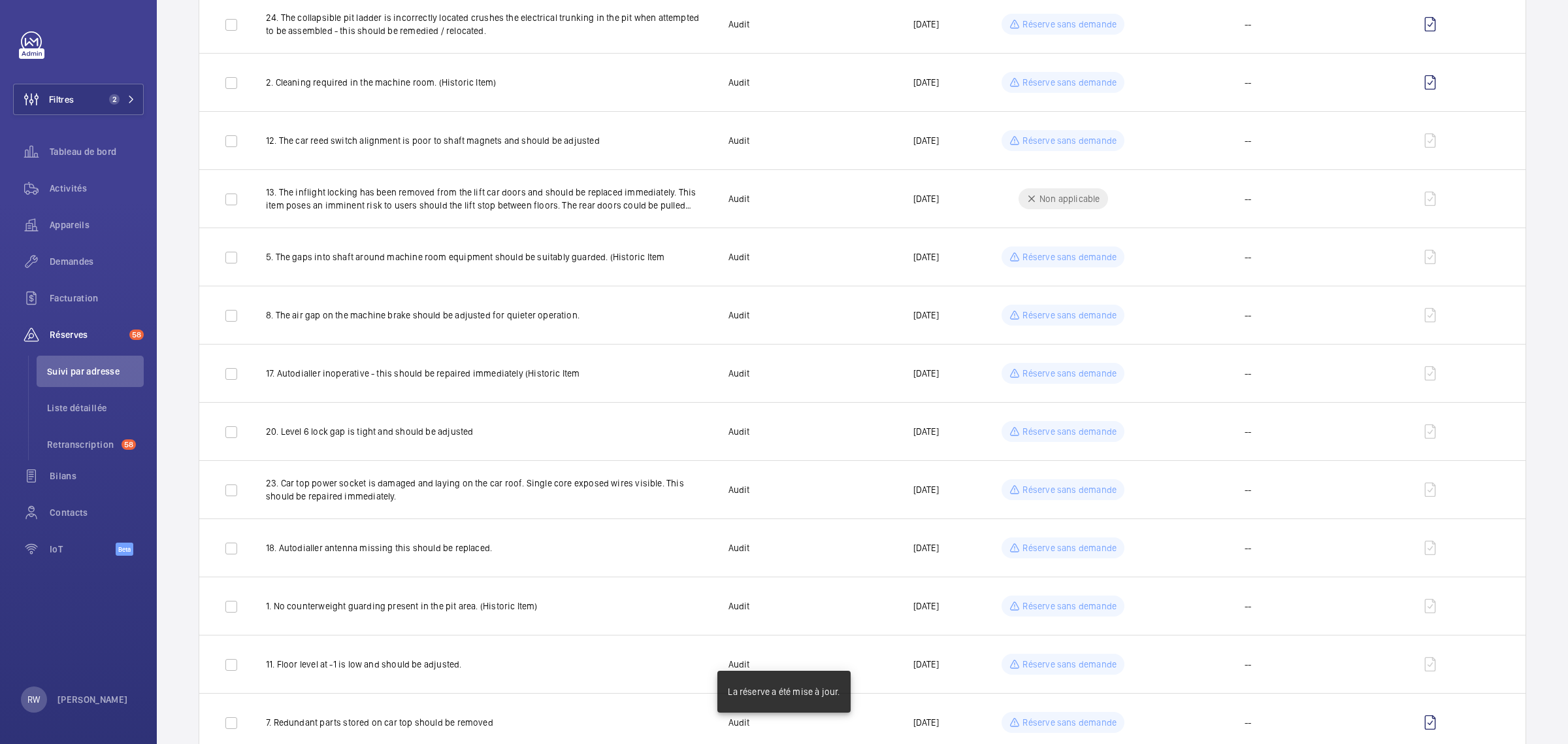
click at [1065, 668] on mat-sidenav-container "Filtres 2 Tableau de bord Activités Appareils Demandes Facturation Réserves 58 …" at bounding box center [784, 372] width 1568 height 744
click at [1065, 668] on p "Réserve sans demande" at bounding box center [1070, 664] width 94 height 13
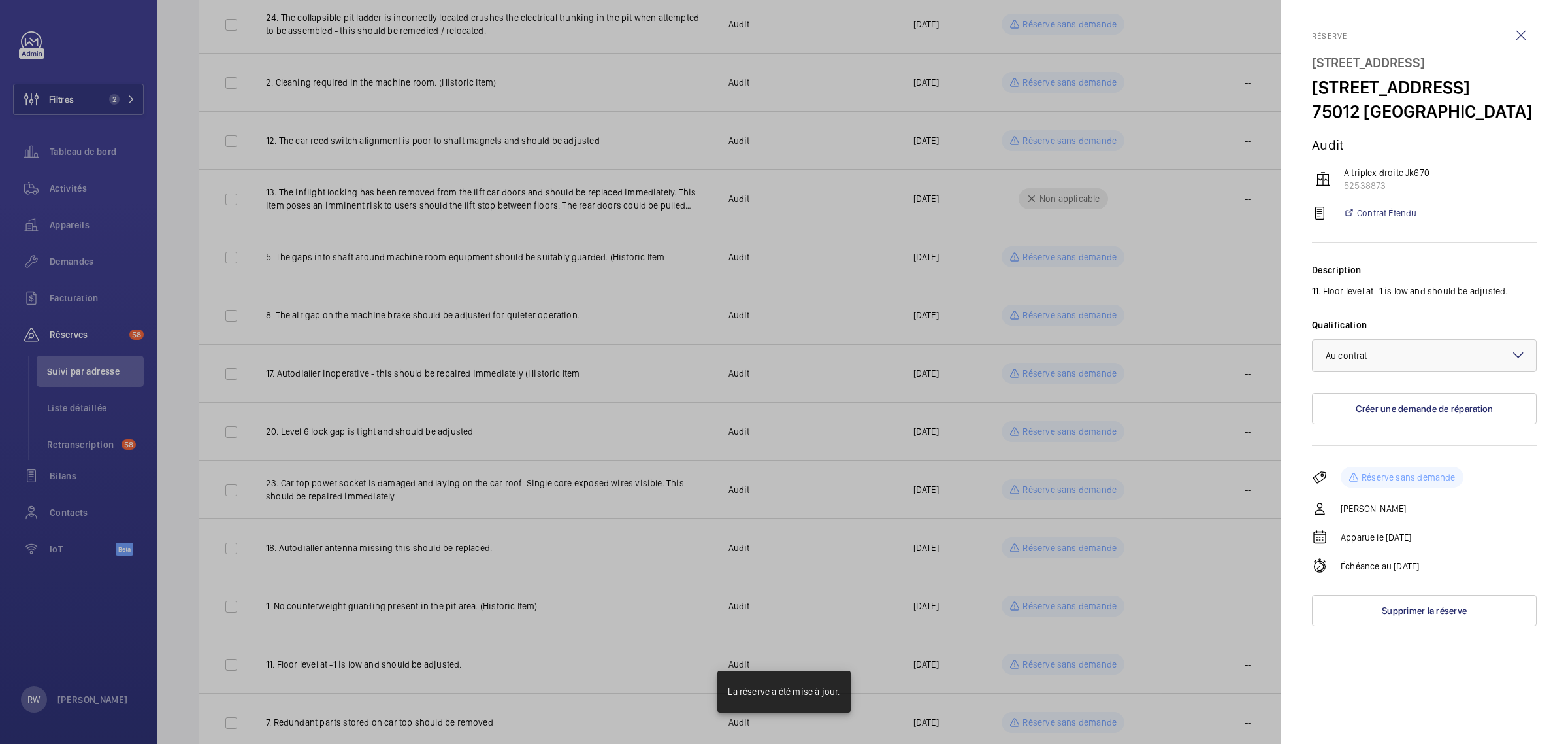
click at [1066, 667] on div at bounding box center [784, 372] width 1568 height 744
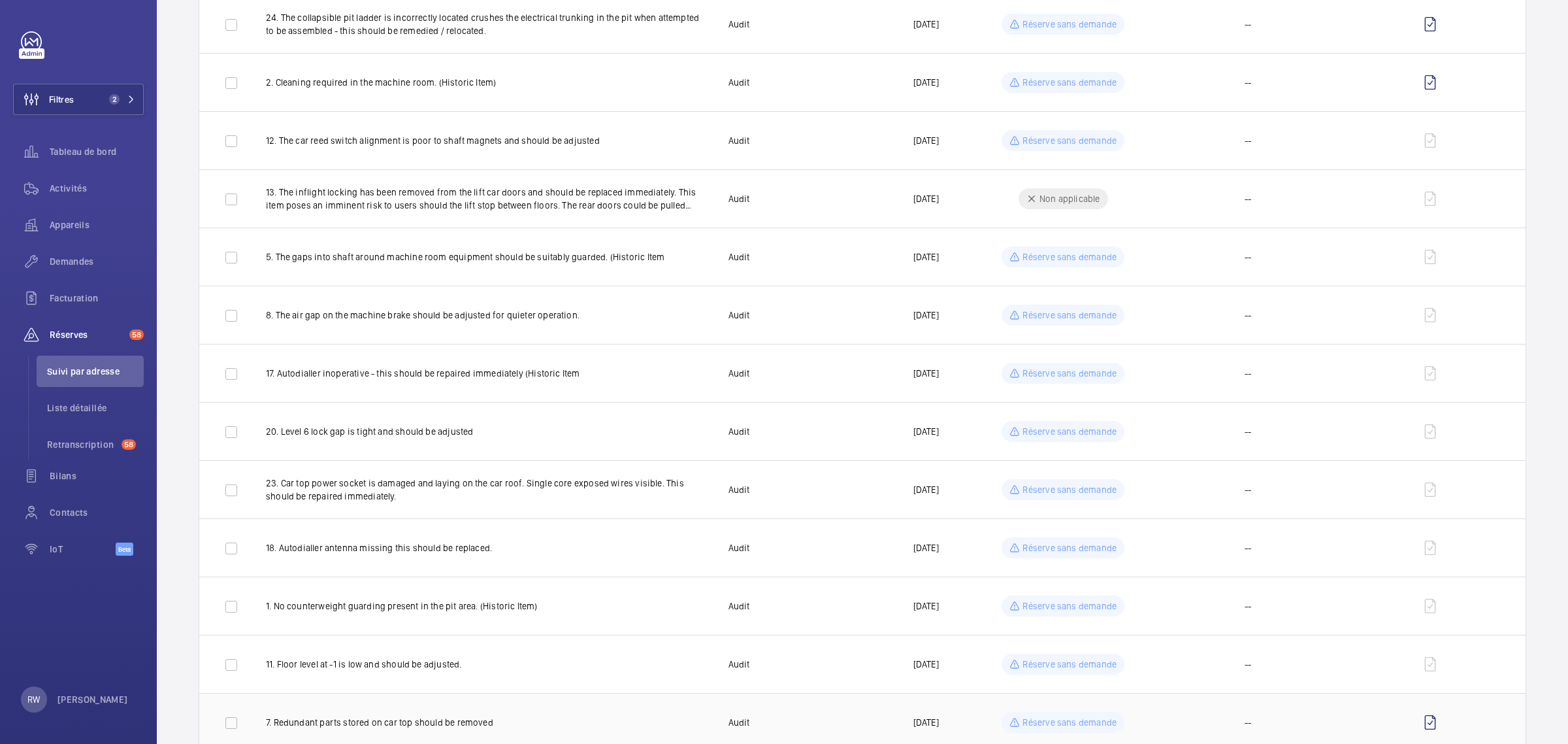
click at [1065, 715] on div "Réserve sans demande" at bounding box center [1063, 722] width 123 height 21
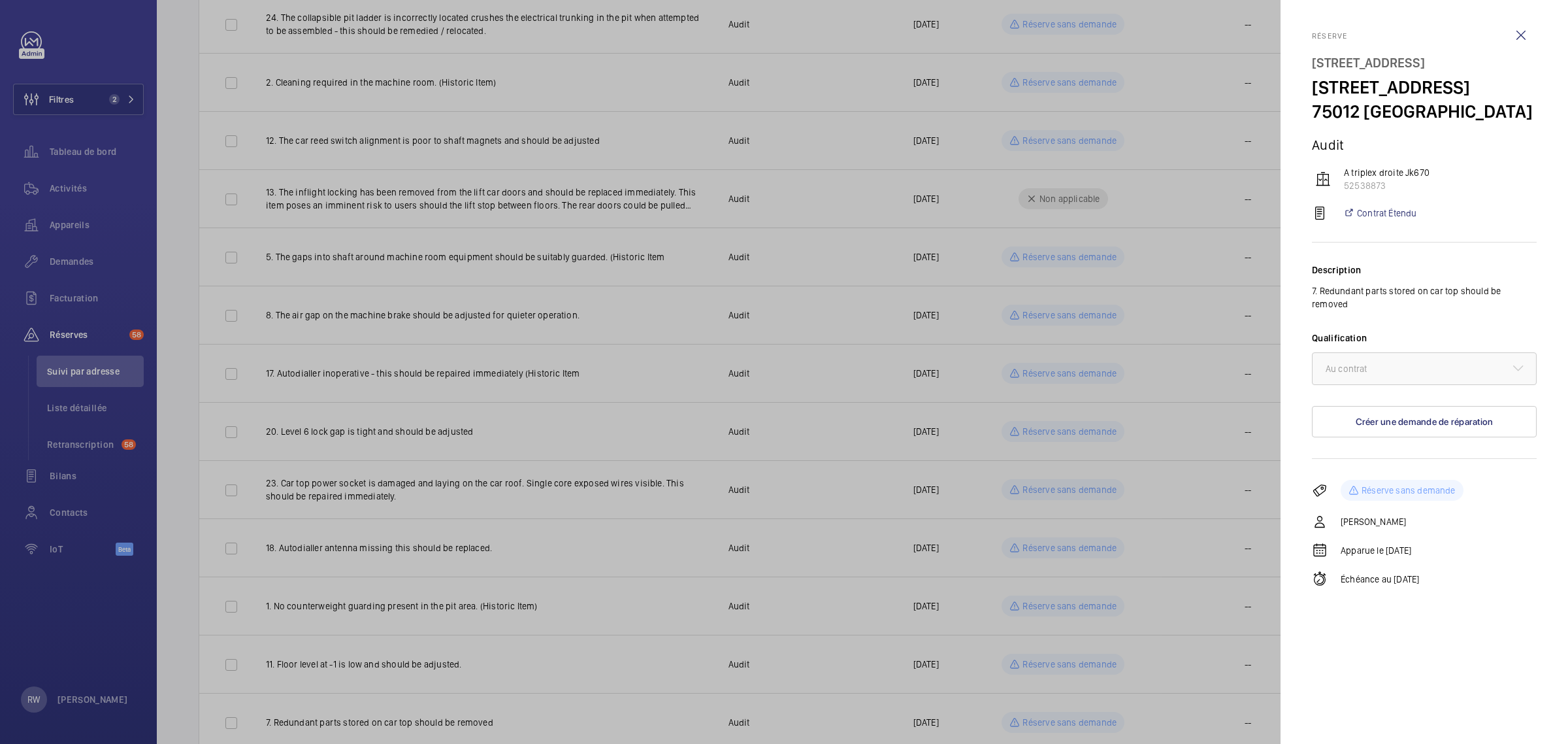
click at [1065, 714] on div at bounding box center [784, 372] width 1568 height 744
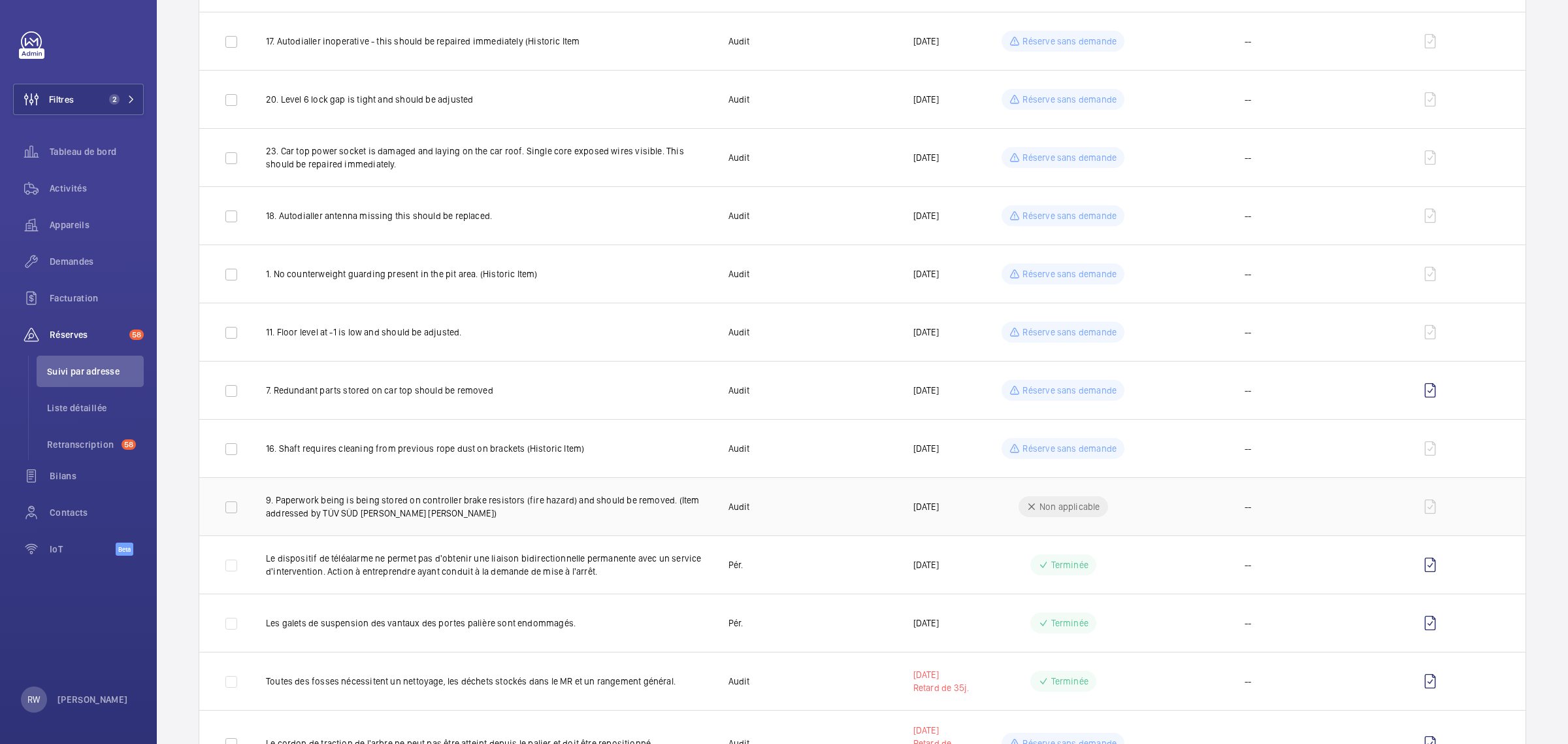
scroll to position [654, 0]
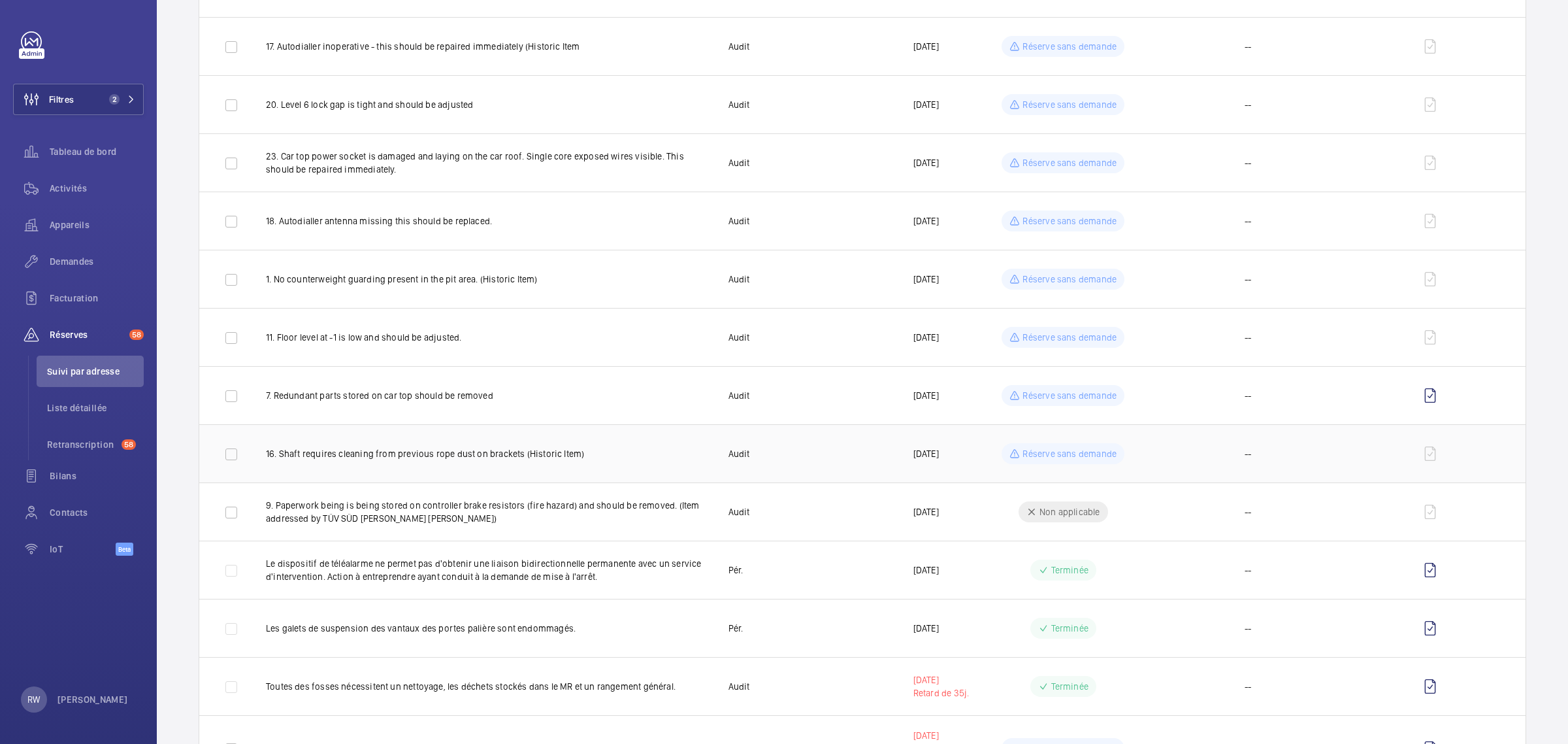
click at [1078, 455] on p "Réserve sans demande" at bounding box center [1070, 454] width 94 height 13
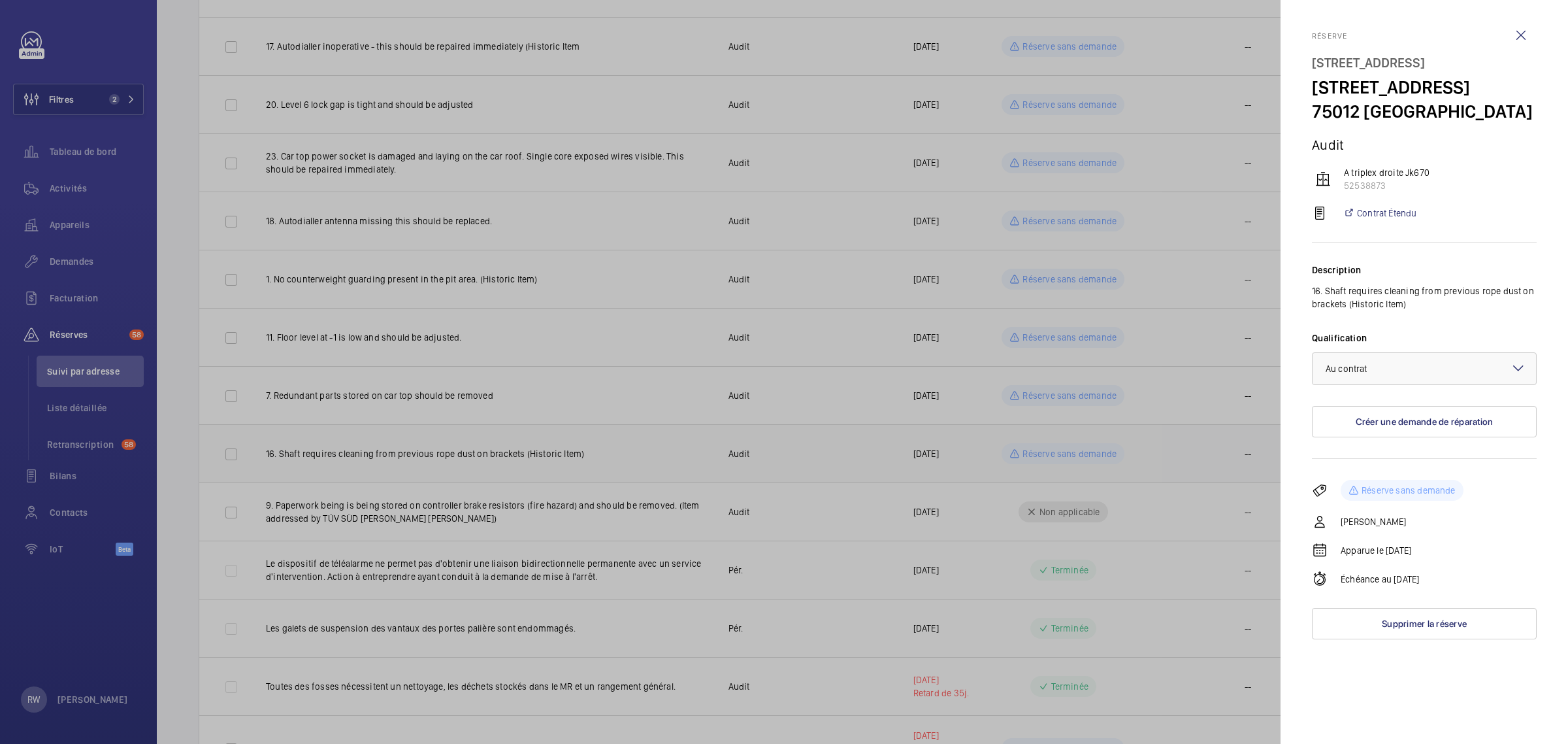
click at [1078, 455] on div at bounding box center [784, 372] width 1568 height 744
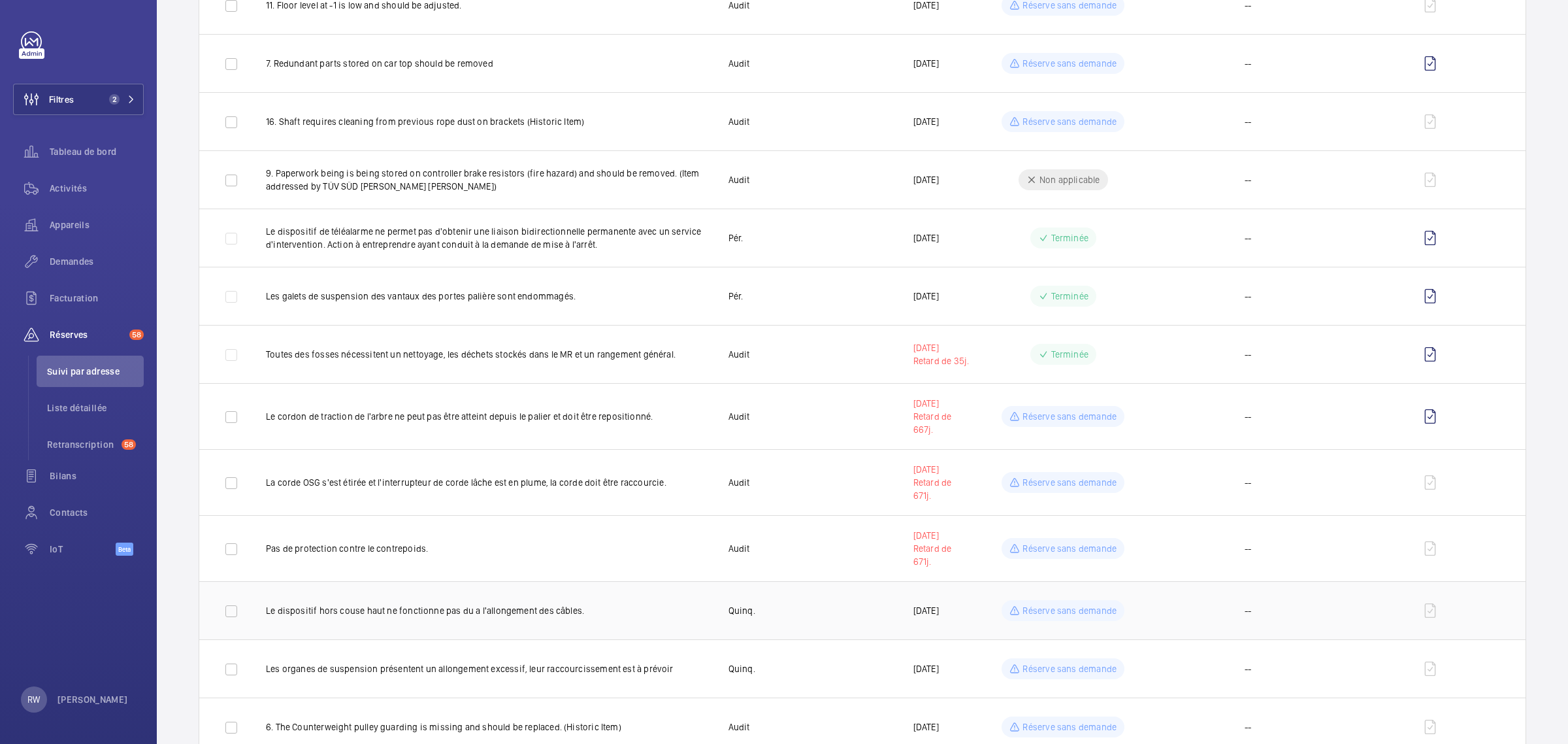
scroll to position [1062, 0]
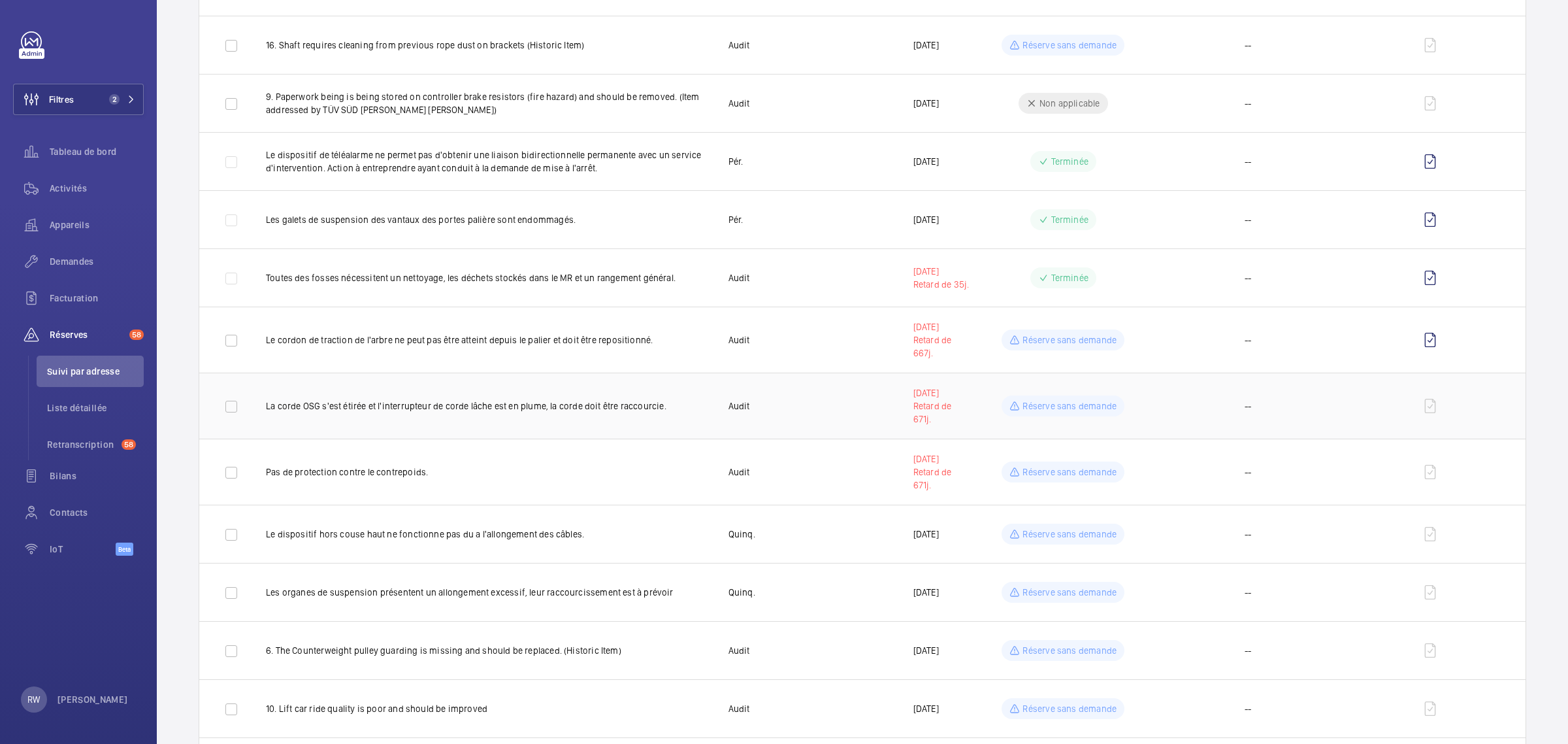
click at [1073, 407] on p "Réserve sans demande" at bounding box center [1070, 406] width 94 height 13
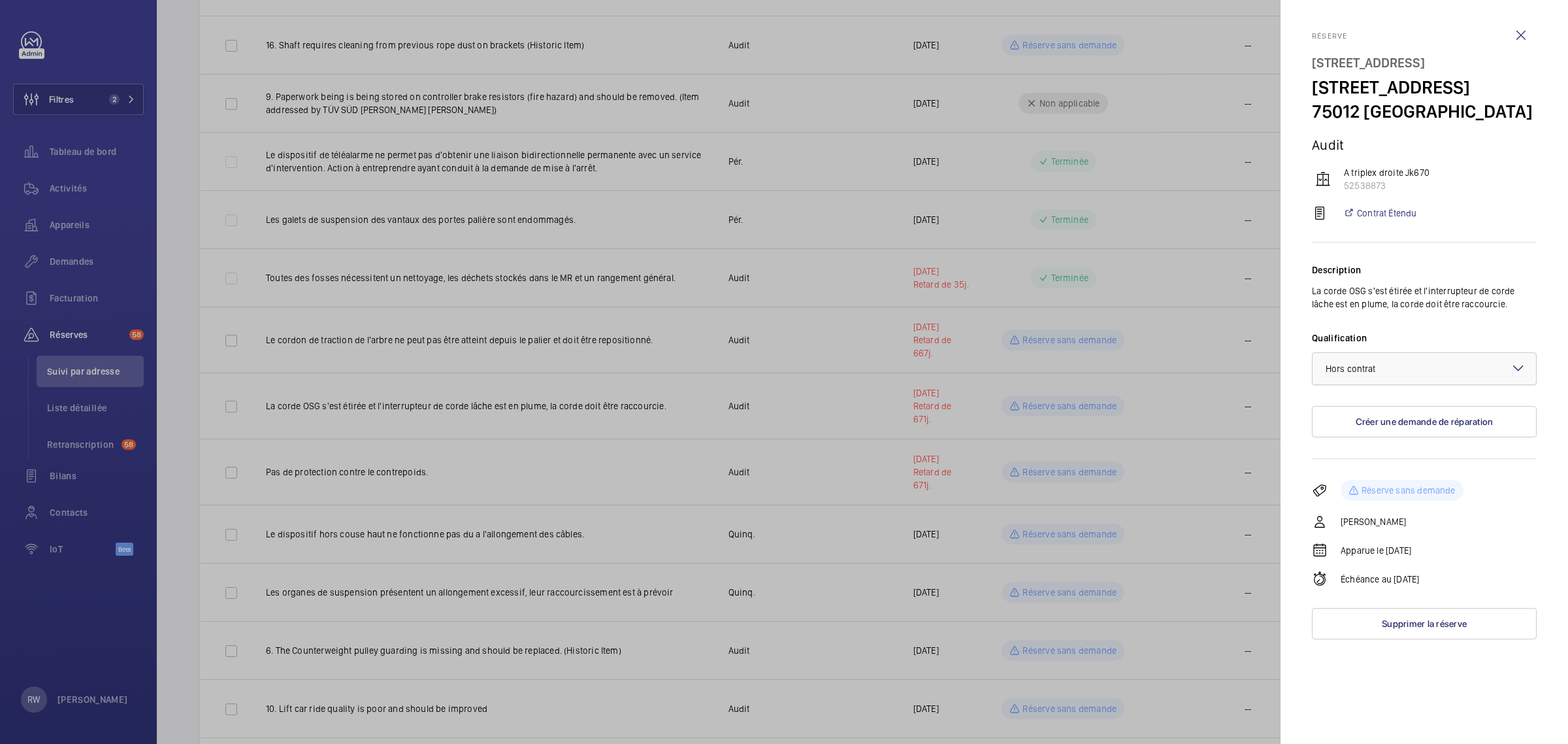
click at [1359, 374] on span "Hors contrat" at bounding box center [1351, 368] width 50 height 11
click at [1350, 415] on span "Au contrat" at bounding box center [1424, 409] width 197 height 13
click at [1092, 396] on div at bounding box center [784, 372] width 1568 height 744
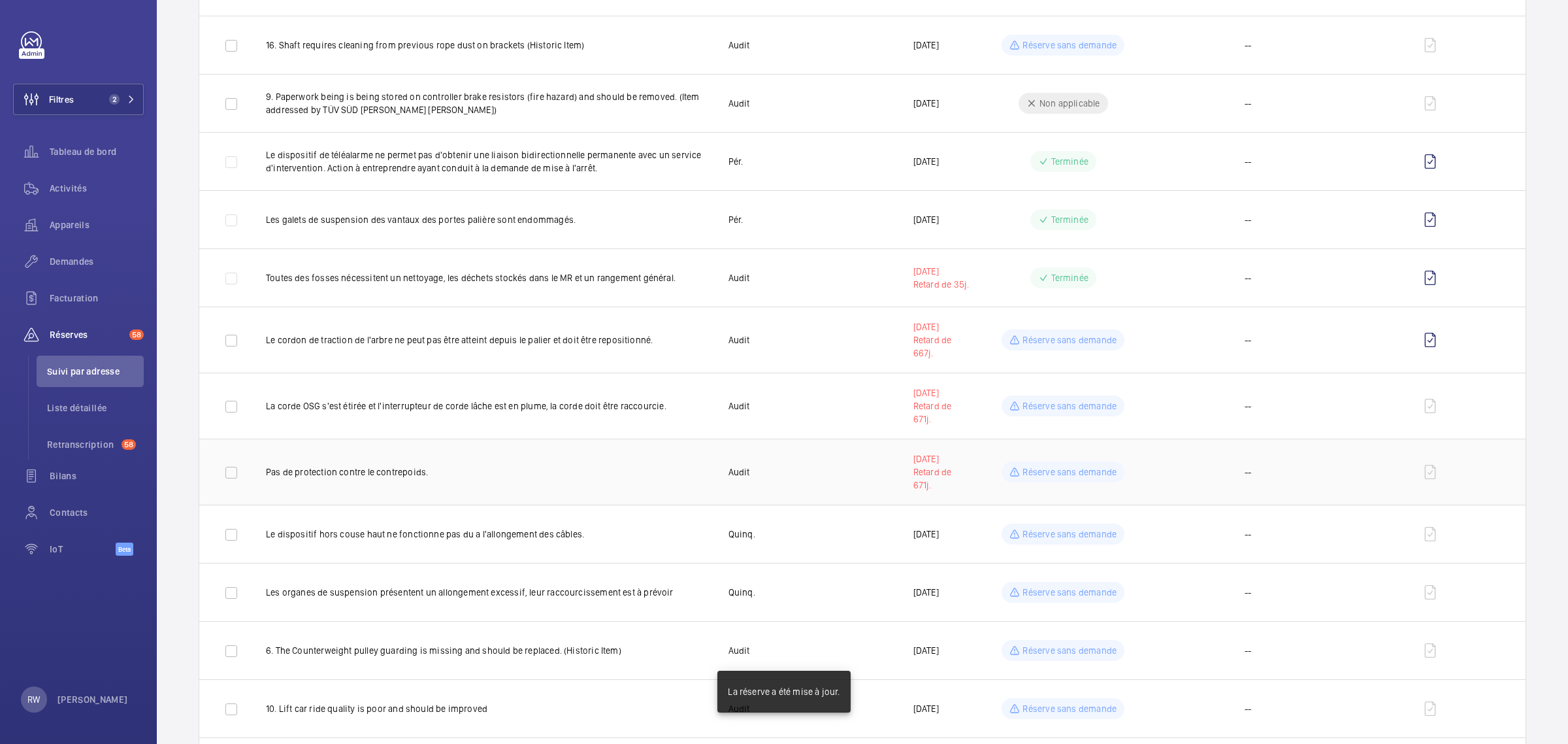
click at [1060, 478] on p "Réserve sans demande" at bounding box center [1070, 472] width 94 height 13
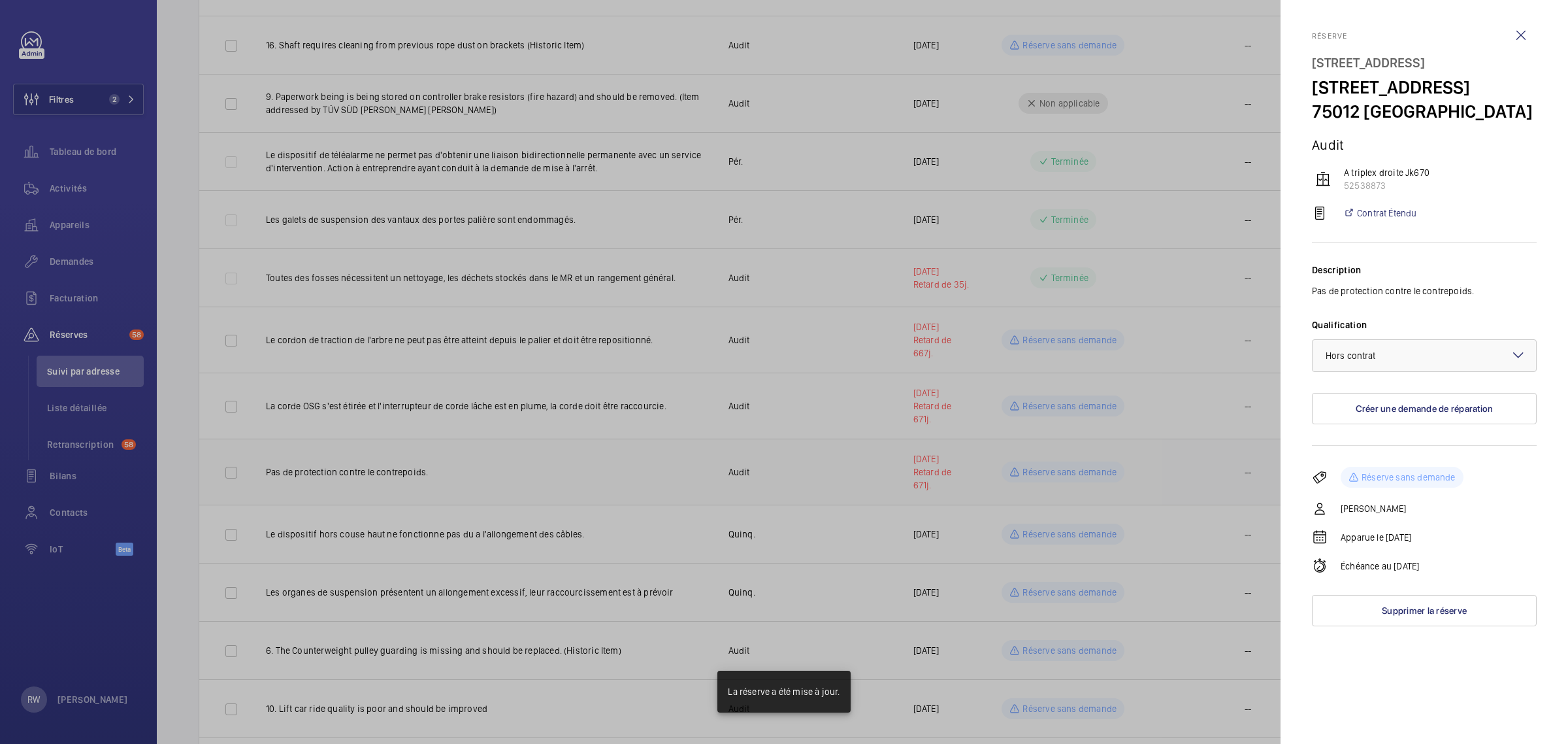
click at [1060, 478] on div at bounding box center [784, 372] width 1568 height 744
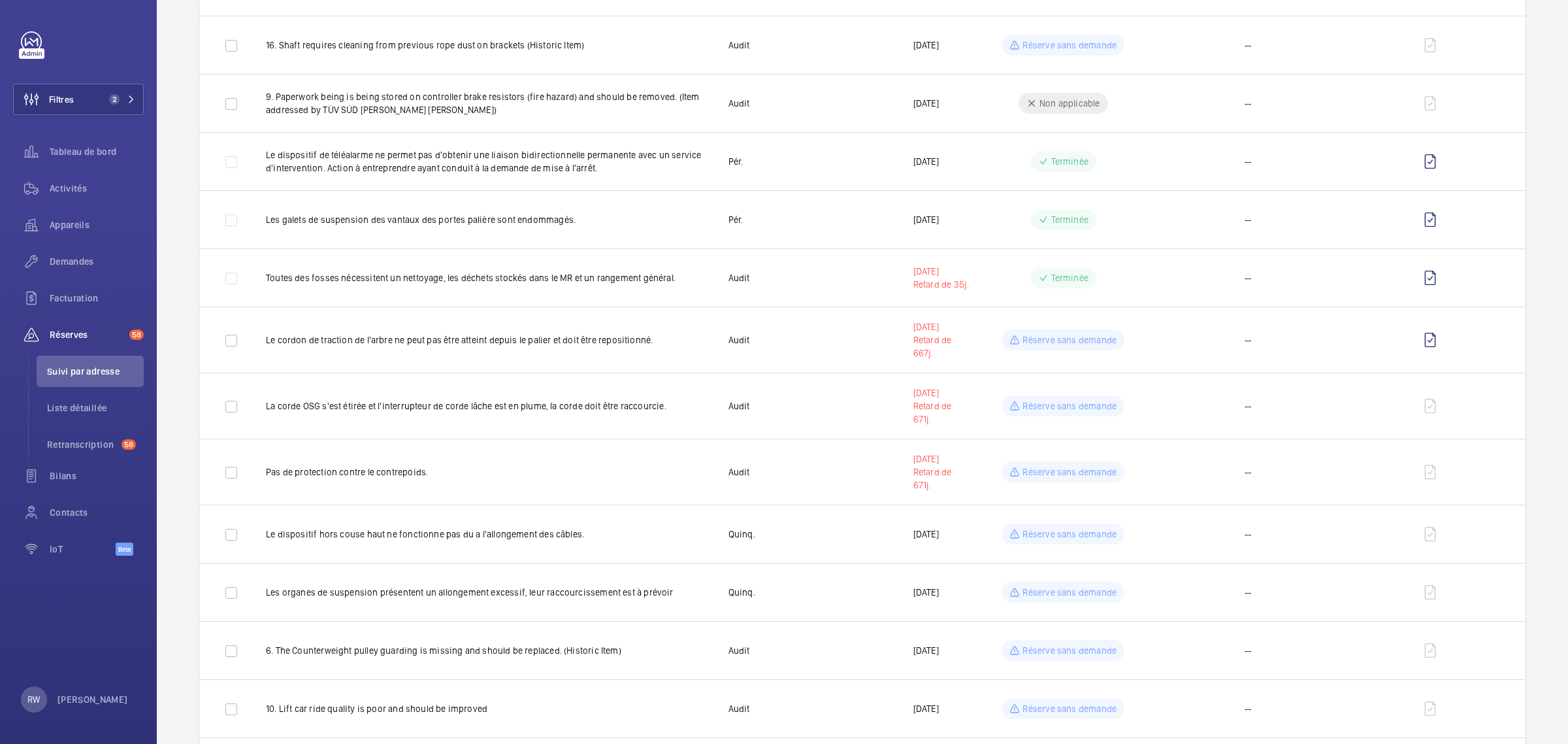
click at [1060, 477] on div at bounding box center [784, 372] width 1568 height 744
click at [1062, 477] on p "Réserve sans demande" at bounding box center [1070, 472] width 94 height 13
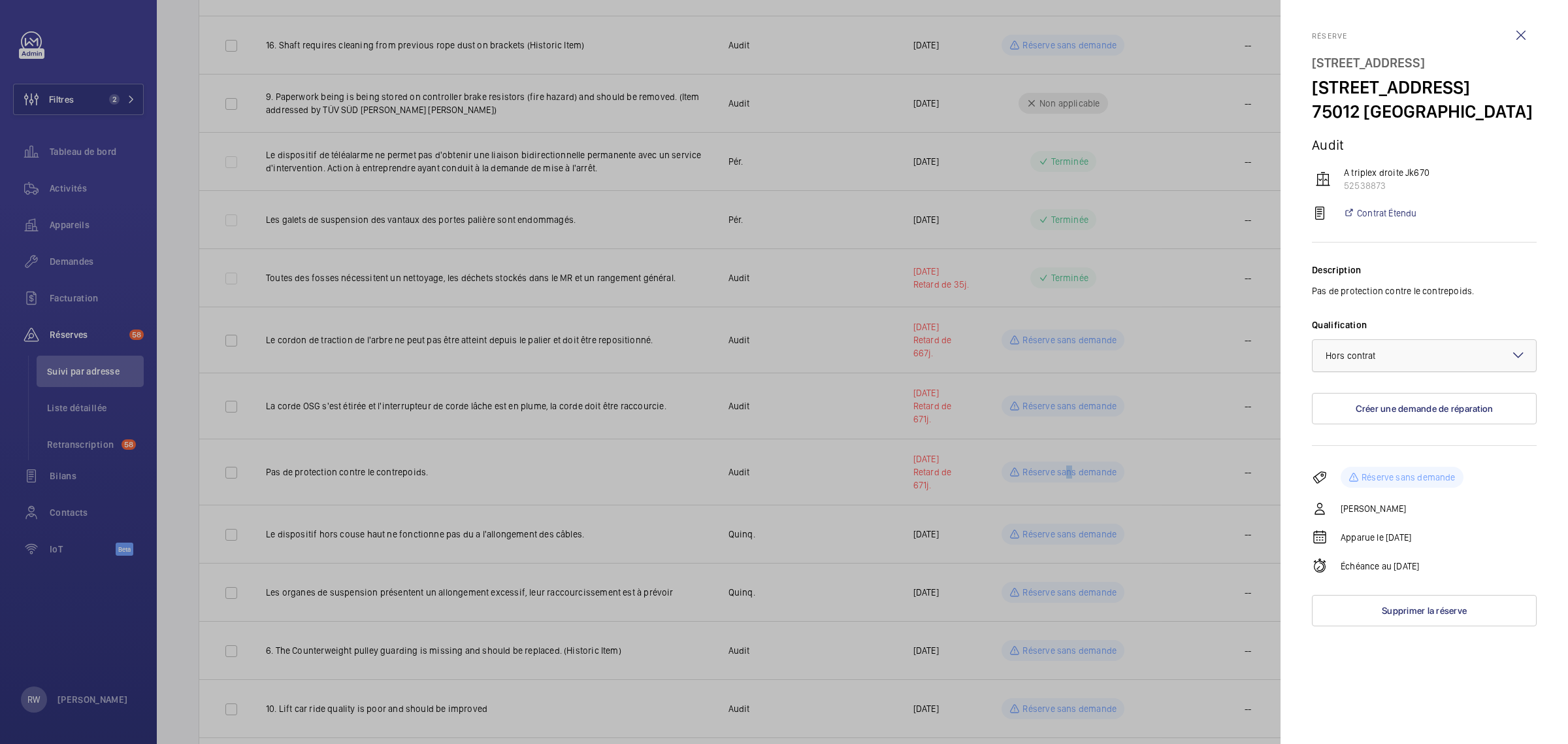
click at [1347, 361] on span "Hors contrat" at bounding box center [1351, 355] width 50 height 11
click at [1345, 410] on div "Au contrat" at bounding box center [1424, 396] width 224 height 32
click at [1079, 469] on div at bounding box center [784, 372] width 1568 height 744
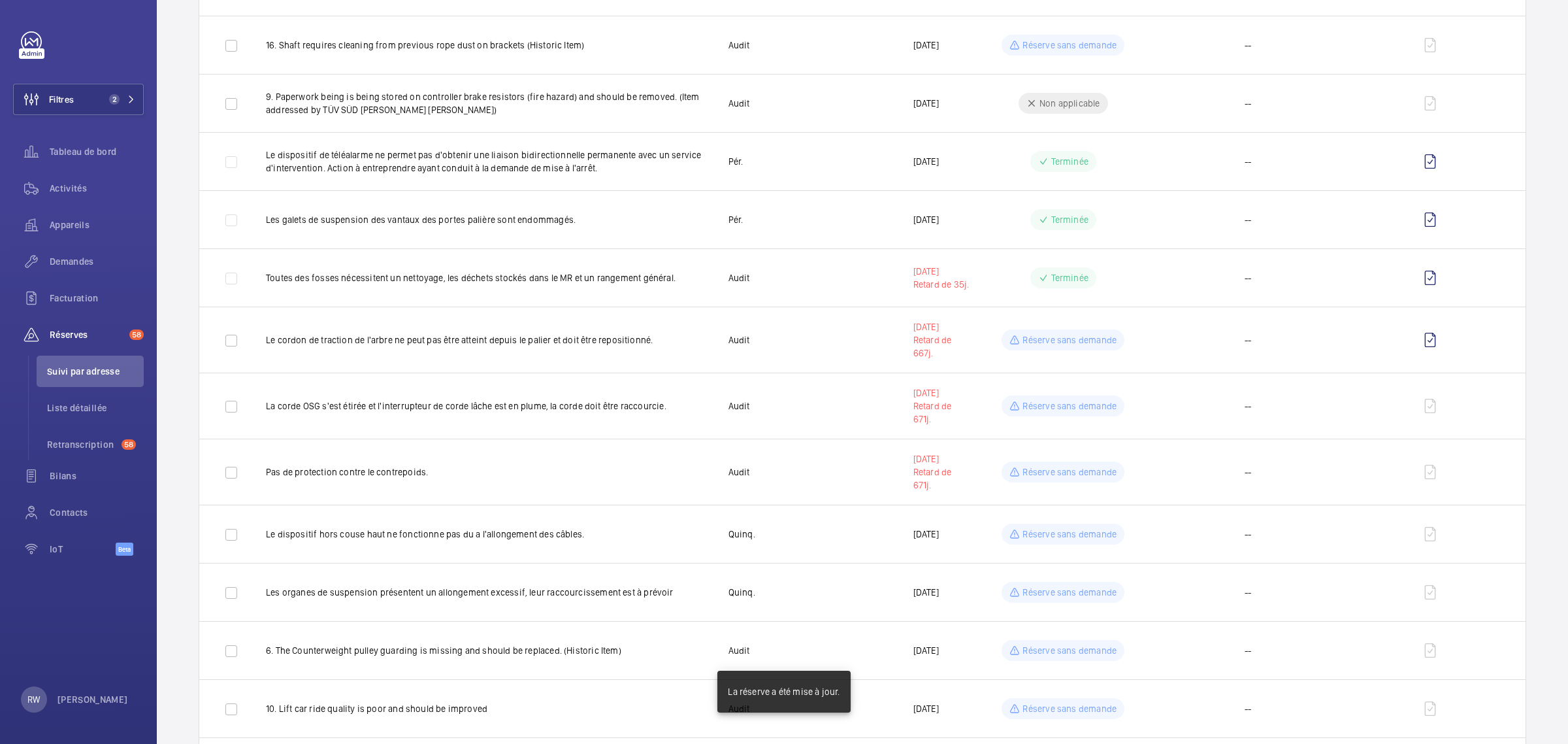
click at [1062, 536] on mat-sidenav-container "Filtres 2 Tableau de bord Activités Appareils Demandes Facturation Réserves 58 …" at bounding box center [784, 372] width 1568 height 744
click at [1062, 536] on p "Réserve sans demande" at bounding box center [1070, 534] width 94 height 13
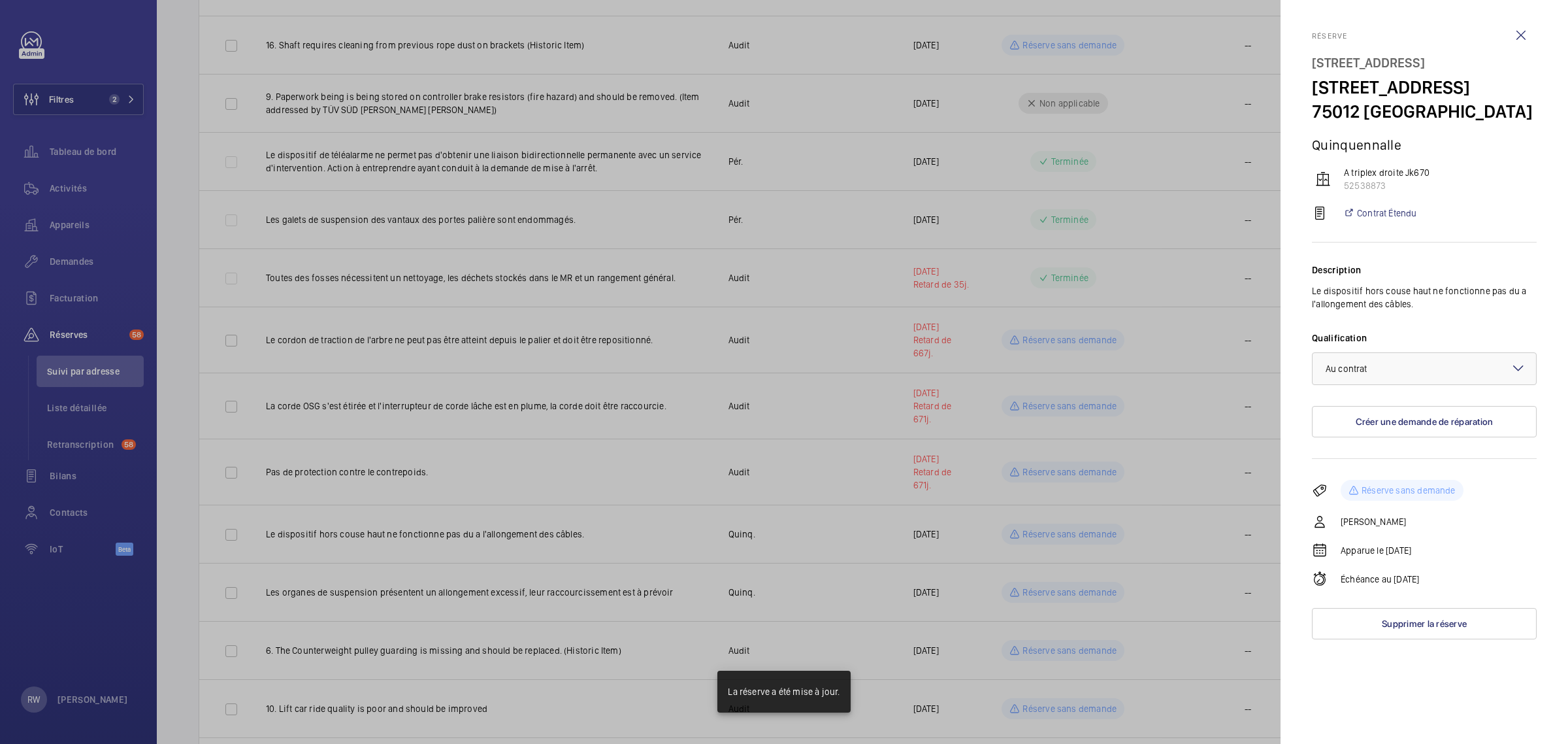
click at [1092, 520] on div at bounding box center [784, 372] width 1568 height 744
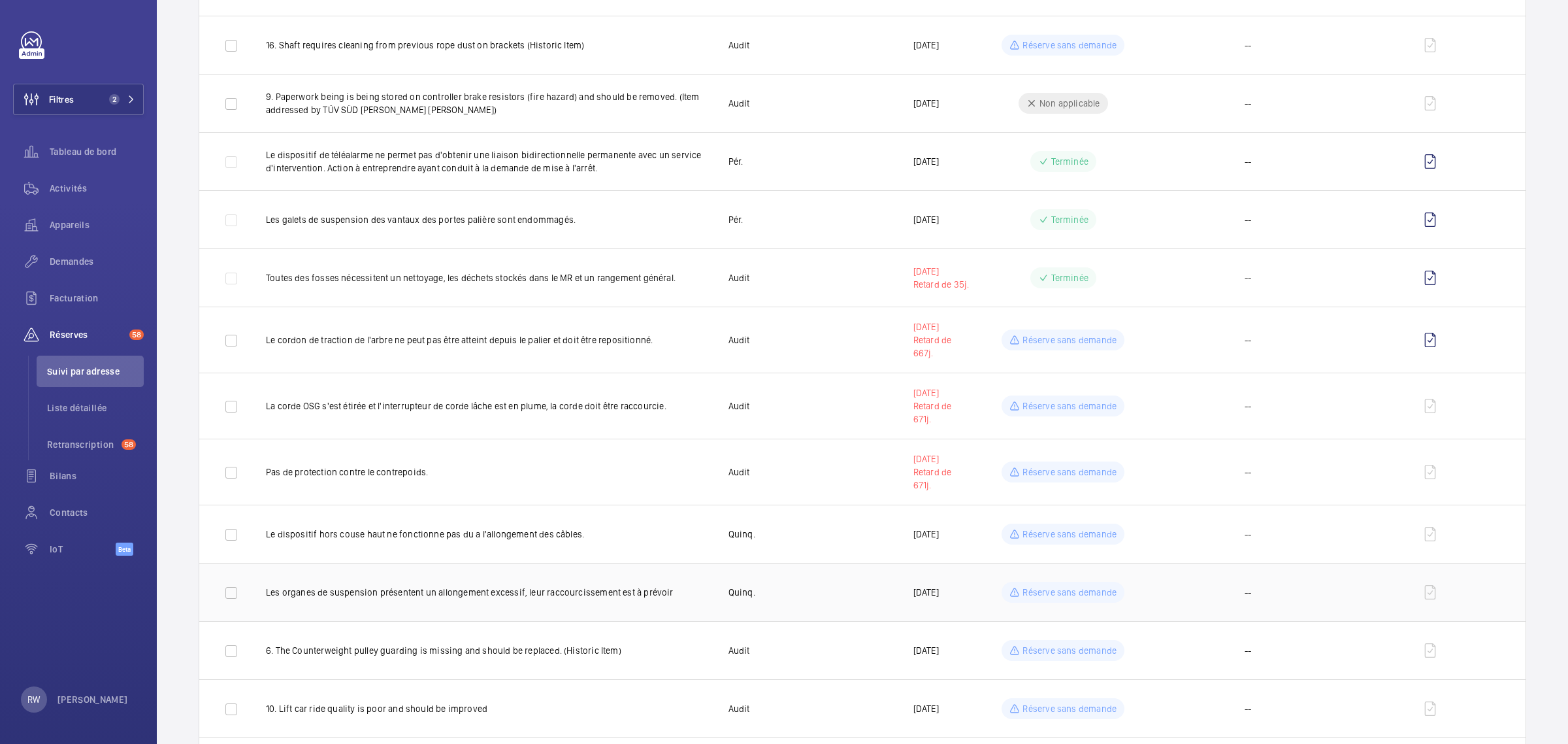
click at [1057, 590] on p "Réserve sans demande" at bounding box center [1070, 592] width 94 height 13
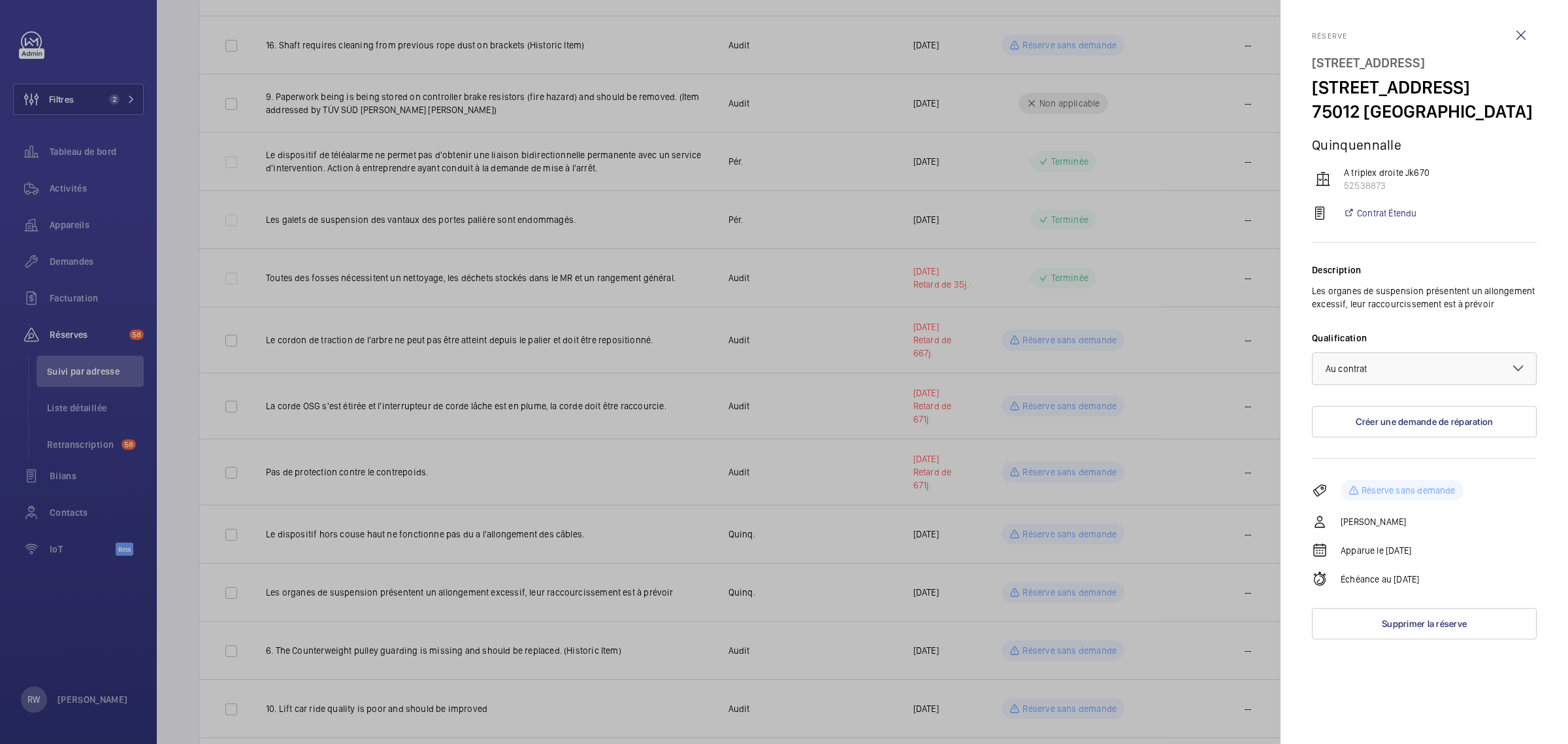
click at [1125, 608] on div at bounding box center [784, 372] width 1568 height 744
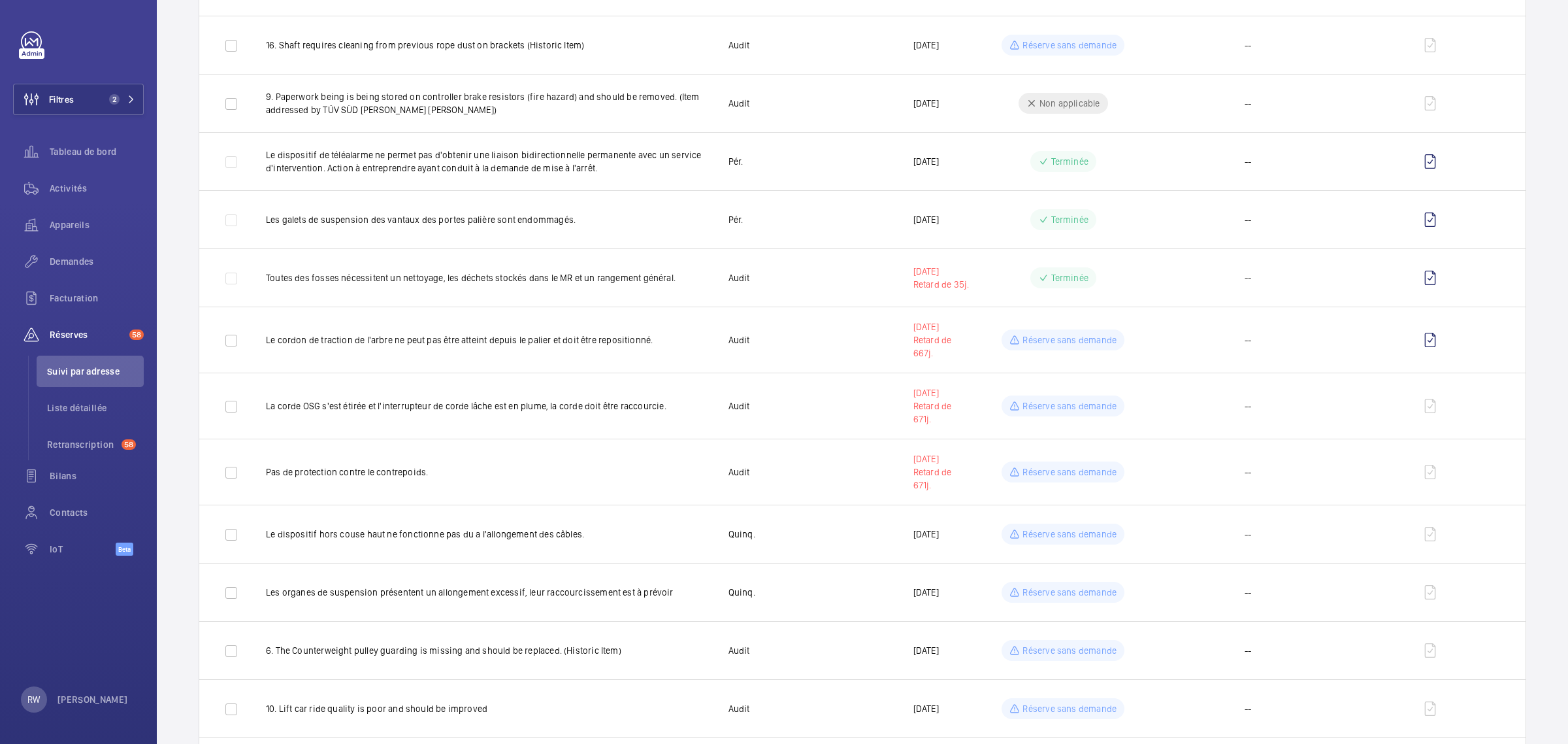
click at [1084, 649] on mat-sidenav-container "Filtres 2 Tableau de bord Activités Appareils Demandes Facturation Réserves 58 …" at bounding box center [784, 372] width 1568 height 744
click at [1085, 647] on p "Réserve sans demande" at bounding box center [1070, 650] width 94 height 13
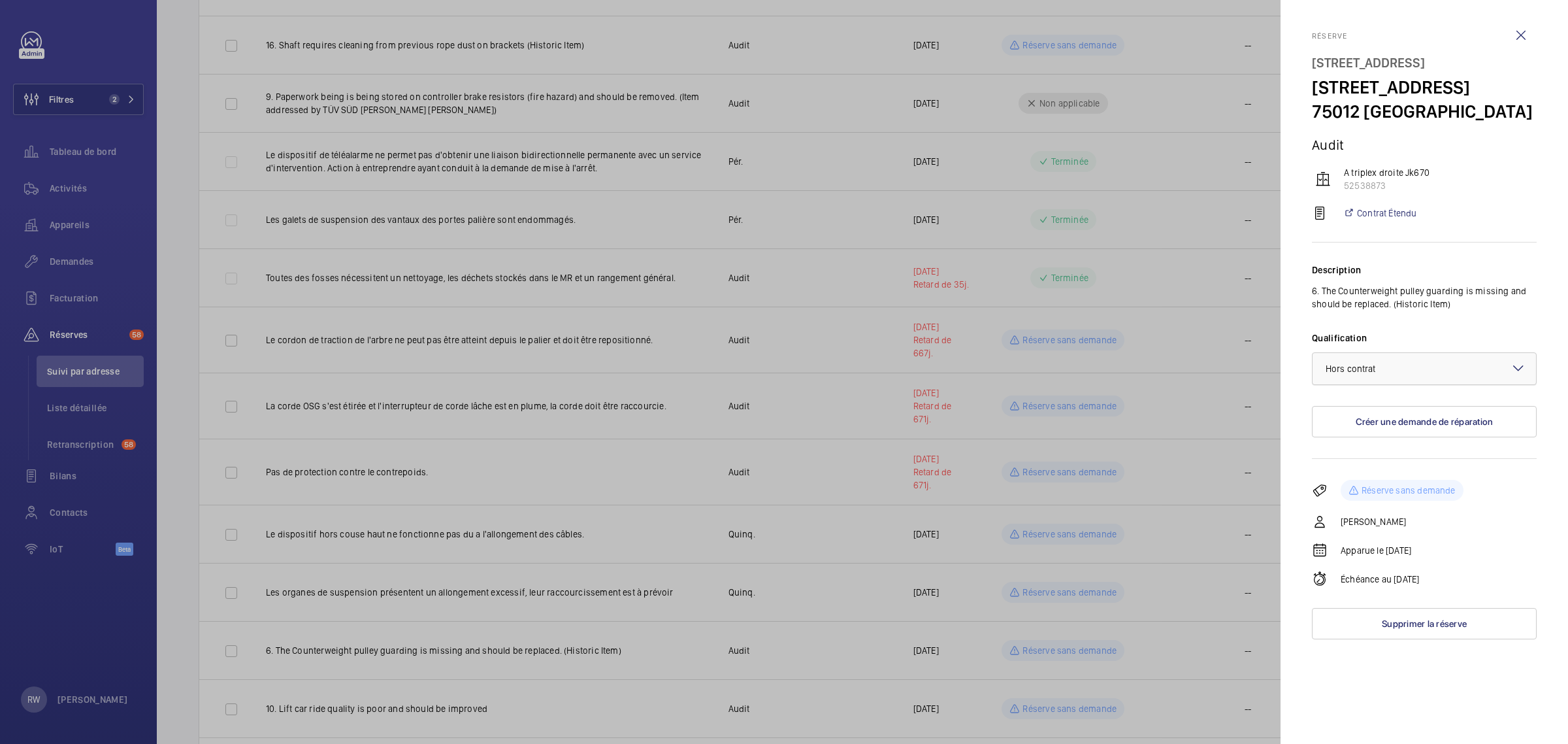
click at [1366, 374] on span "Hors contrat" at bounding box center [1351, 368] width 50 height 11
click at [1359, 415] on span "Au contrat" at bounding box center [1424, 409] width 197 height 13
click at [1067, 669] on div at bounding box center [784, 372] width 1568 height 744
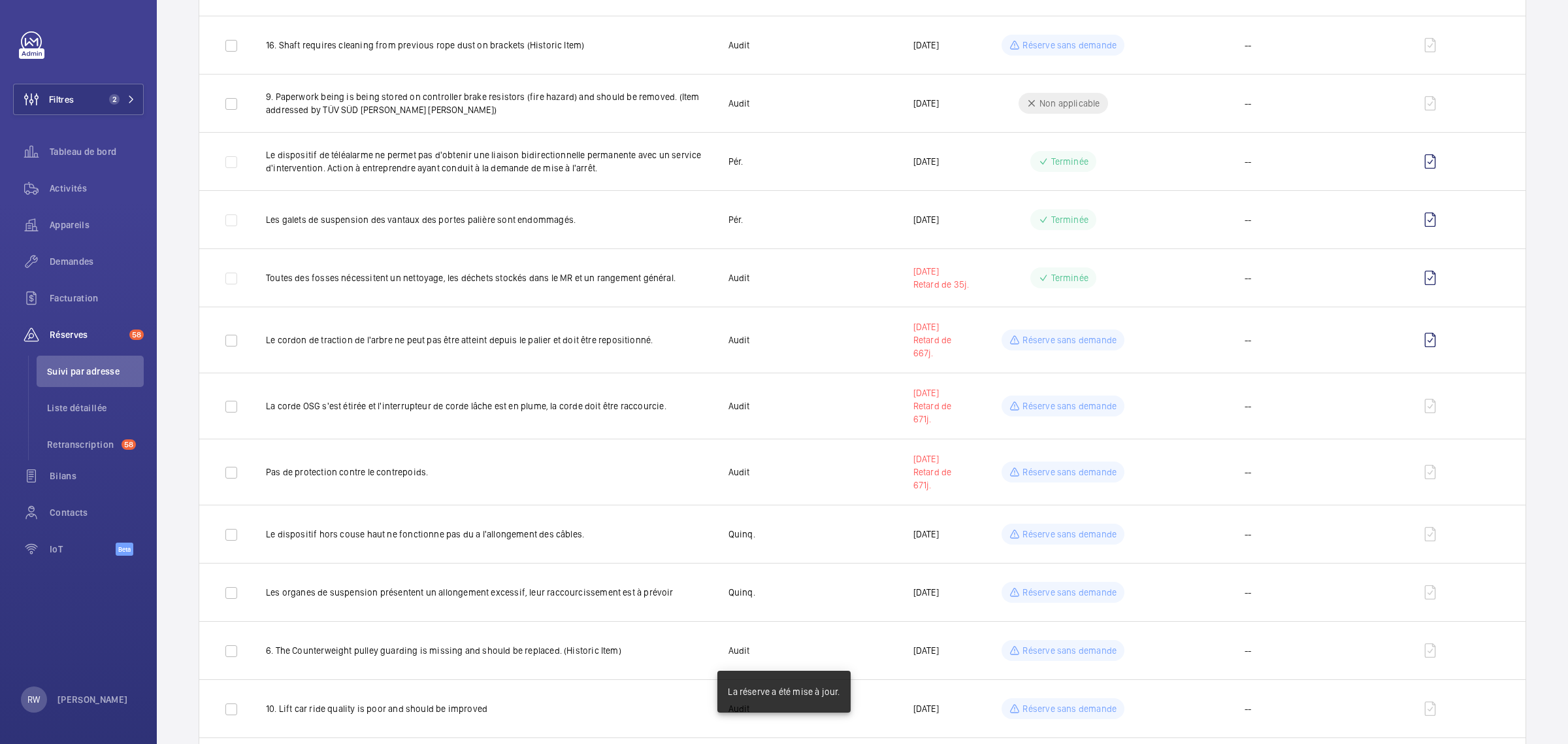
click at [1075, 656] on div at bounding box center [784, 372] width 1568 height 744
click at [1075, 657] on p "Réserve sans demande" at bounding box center [1070, 650] width 94 height 13
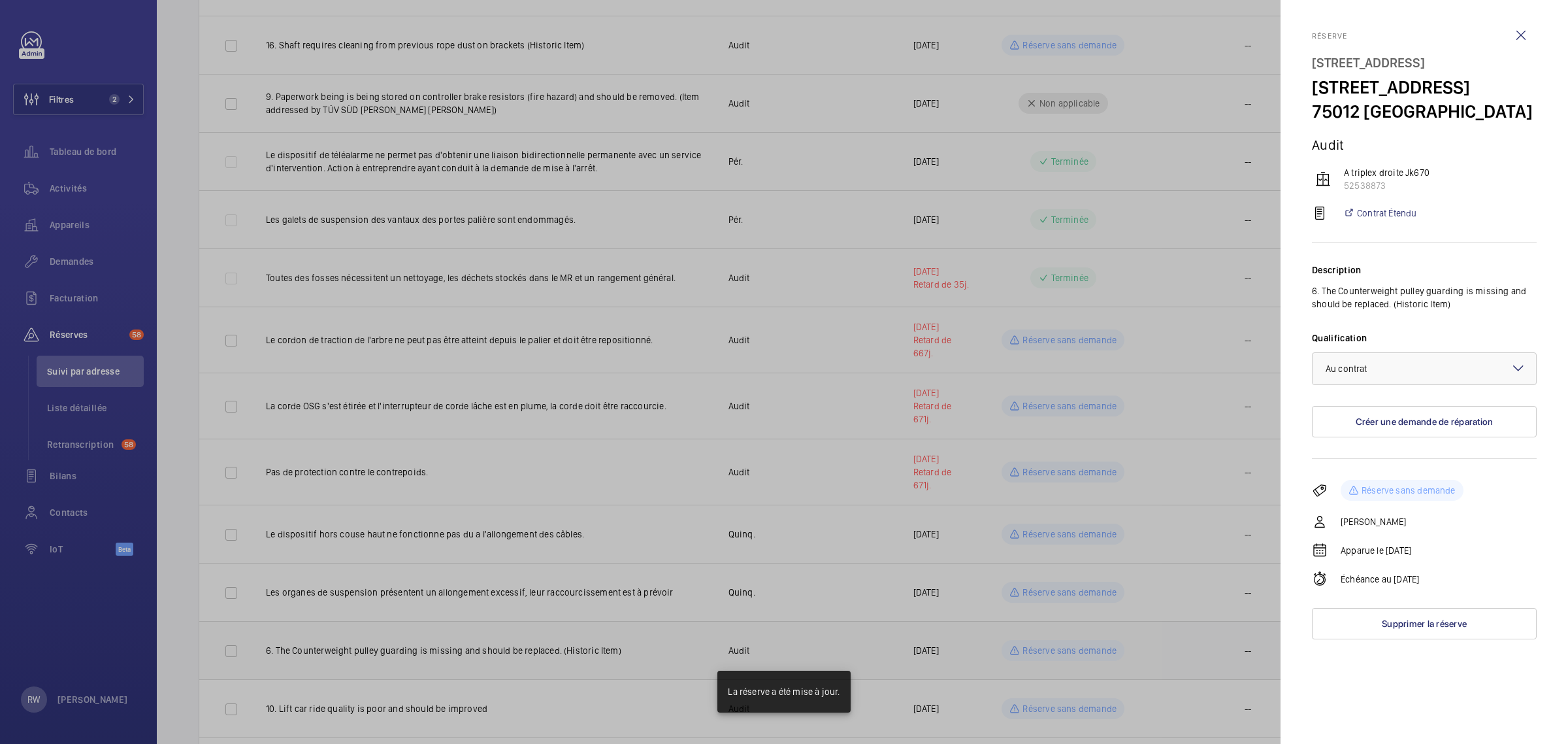
click at [1075, 658] on div at bounding box center [784, 372] width 1568 height 744
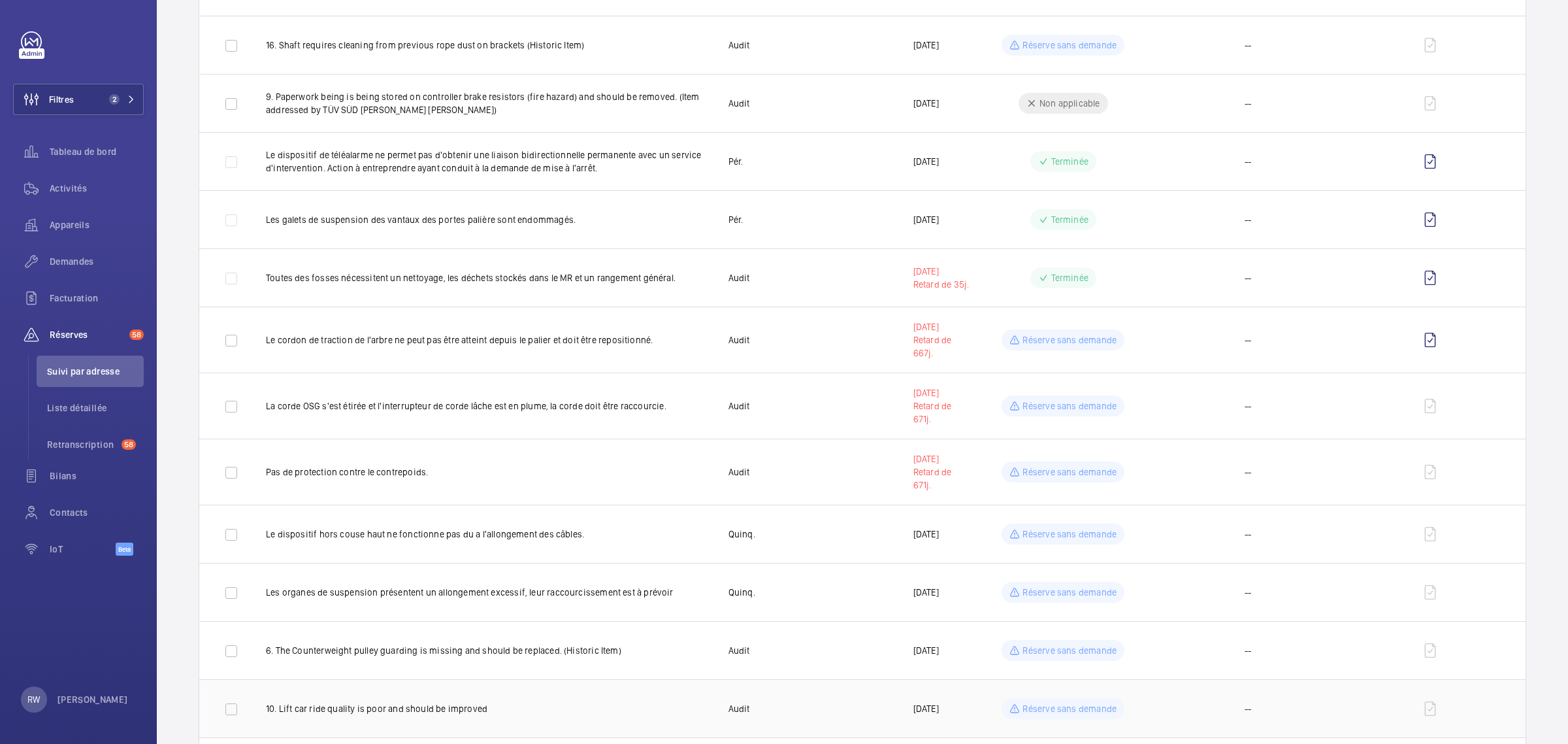
click at [1088, 715] on p "Réserve sans demande" at bounding box center [1070, 708] width 94 height 13
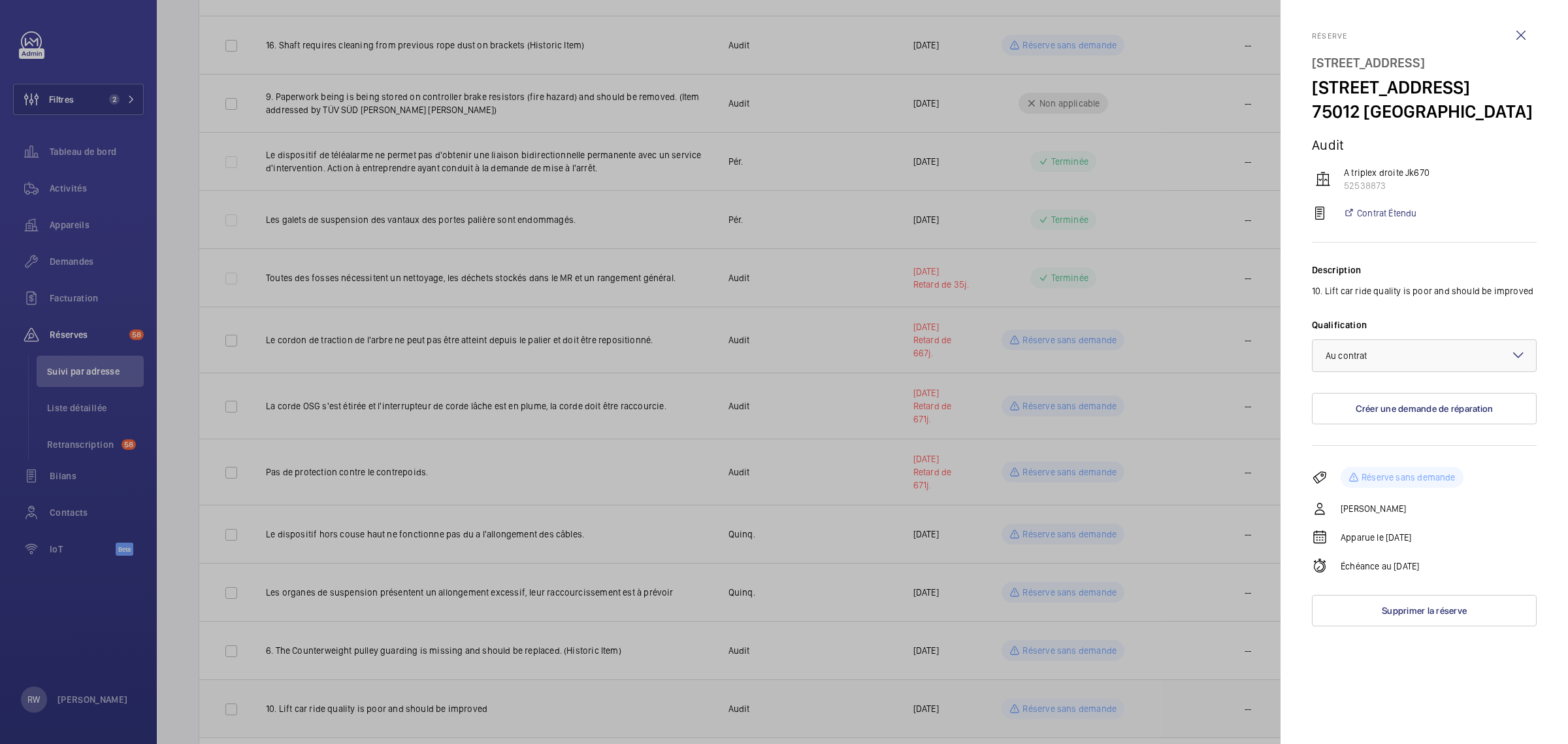
click at [1088, 716] on div at bounding box center [784, 372] width 1568 height 744
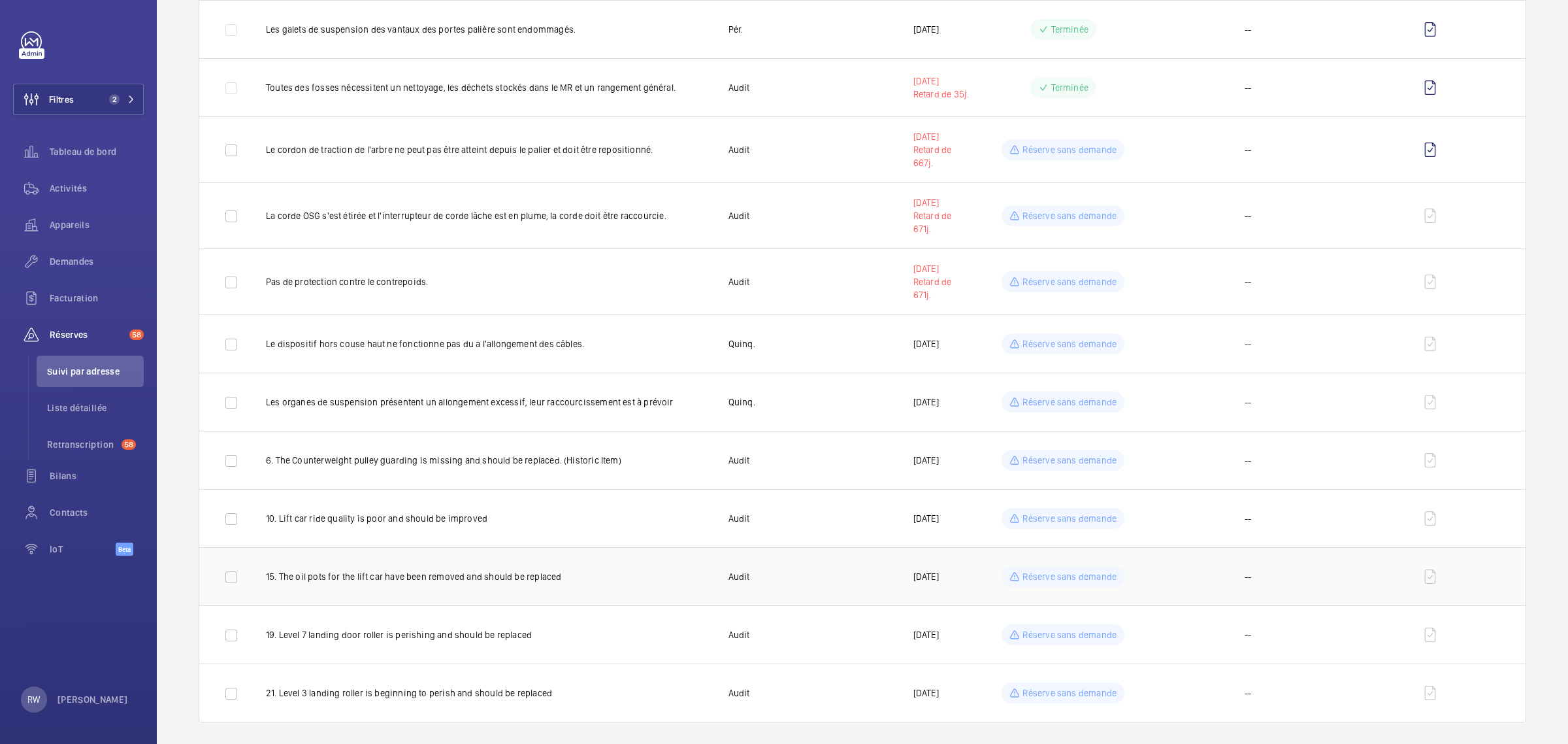
scroll to position [1267, 0]
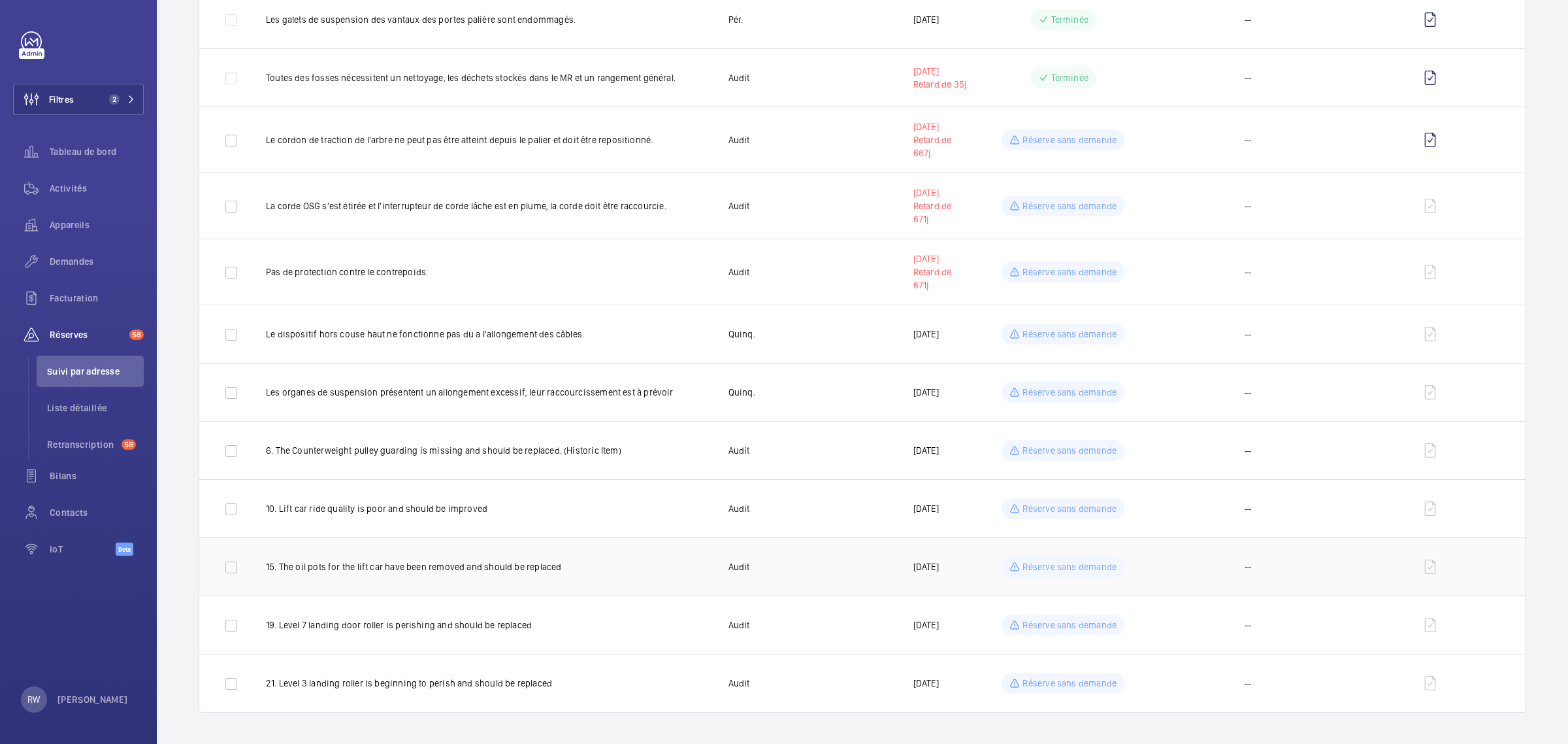
click at [1089, 563] on p "Réserve sans demande" at bounding box center [1070, 567] width 94 height 13
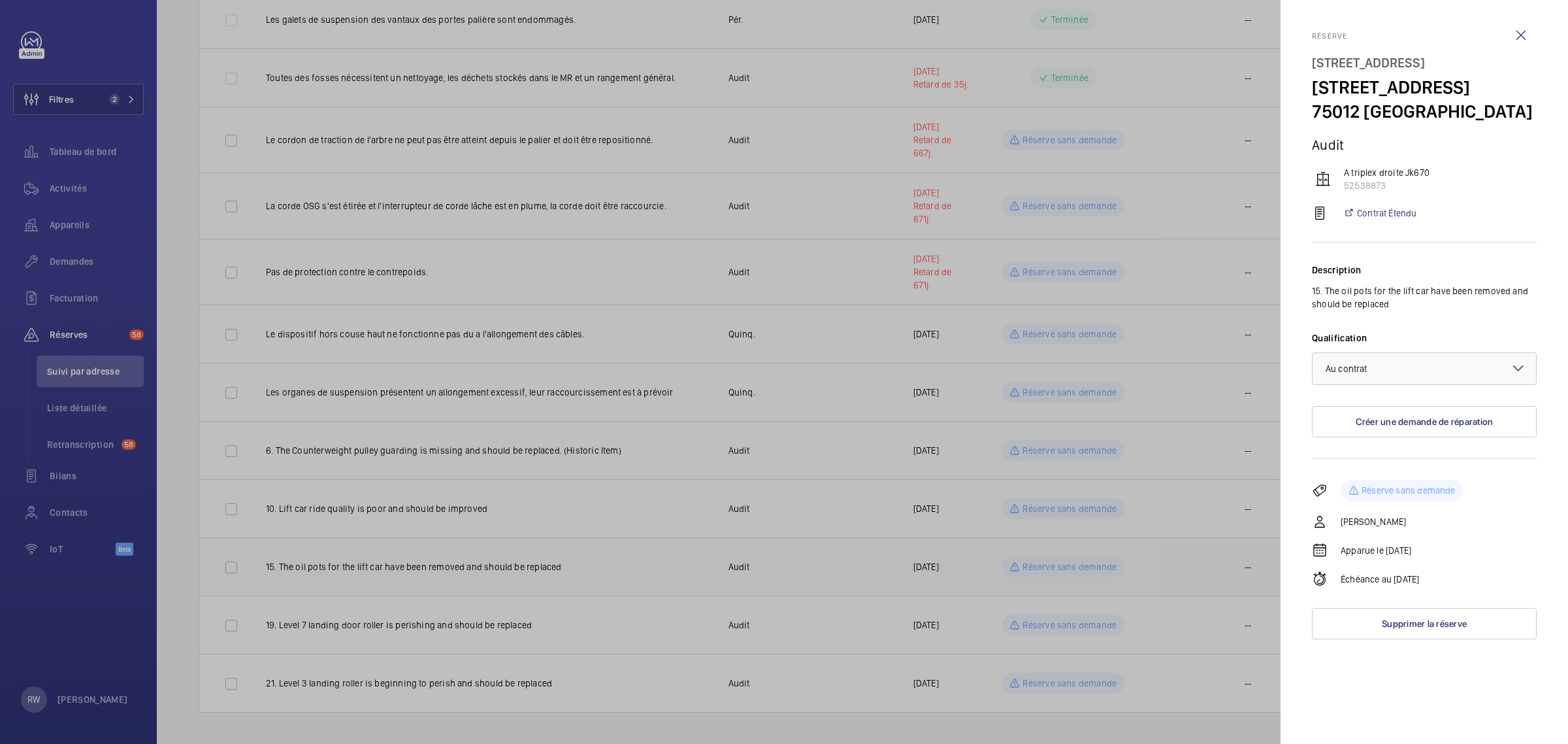
click at [1089, 563] on div at bounding box center [784, 372] width 1568 height 744
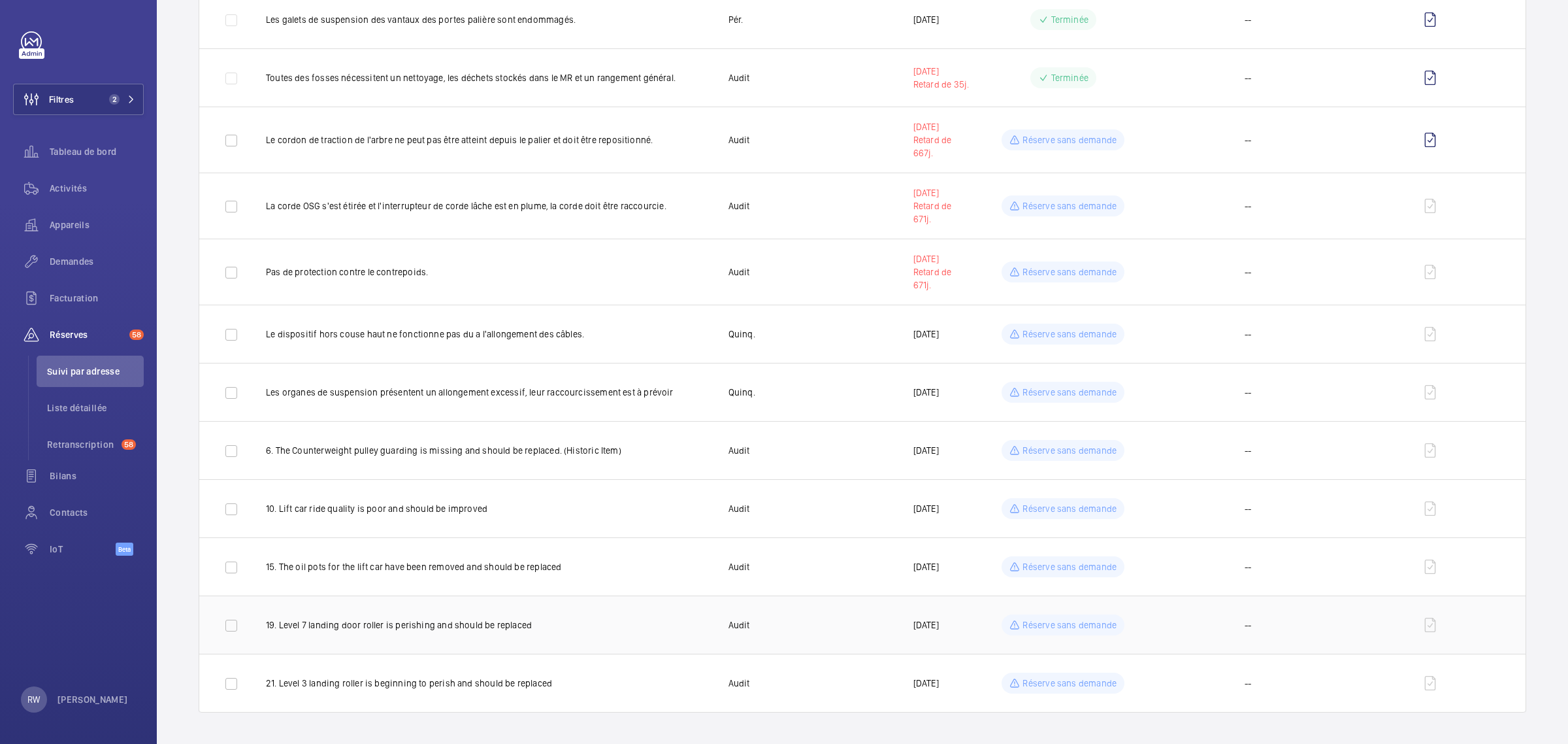
click at [1062, 629] on p "Réserve sans demande" at bounding box center [1070, 625] width 94 height 13
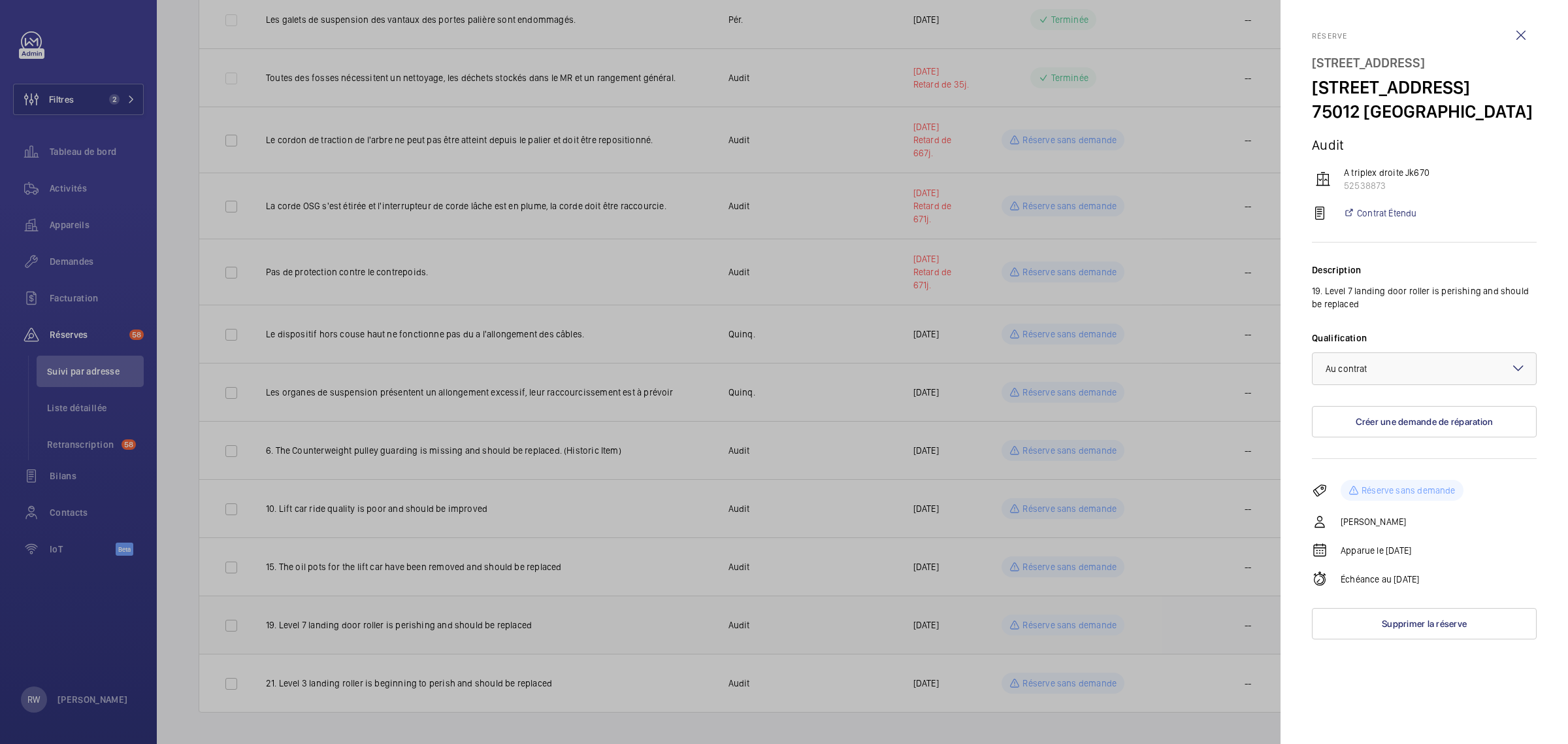
click at [1062, 629] on div at bounding box center [784, 372] width 1568 height 744
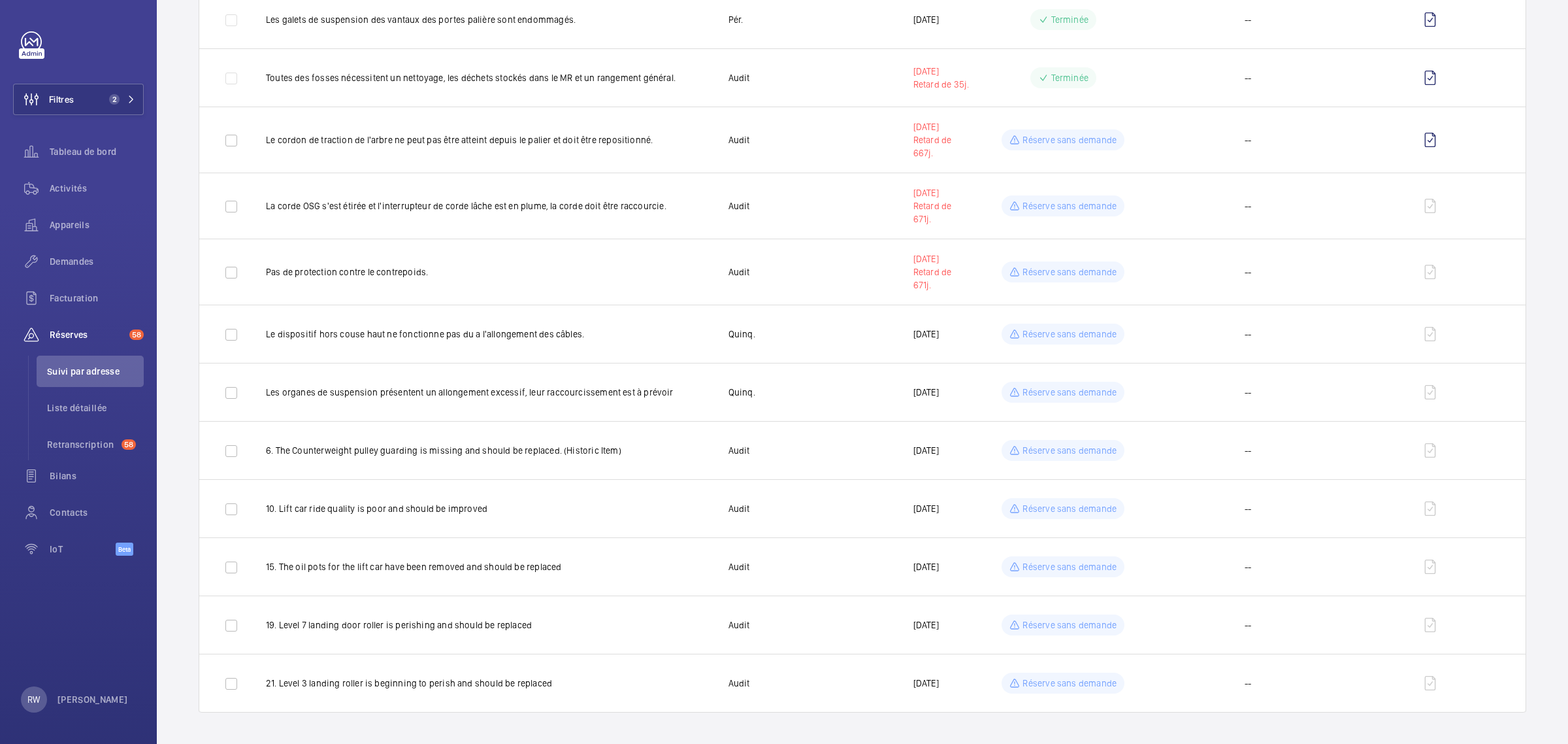
click at [1070, 682] on p "Réserve sans demande" at bounding box center [1070, 683] width 94 height 13
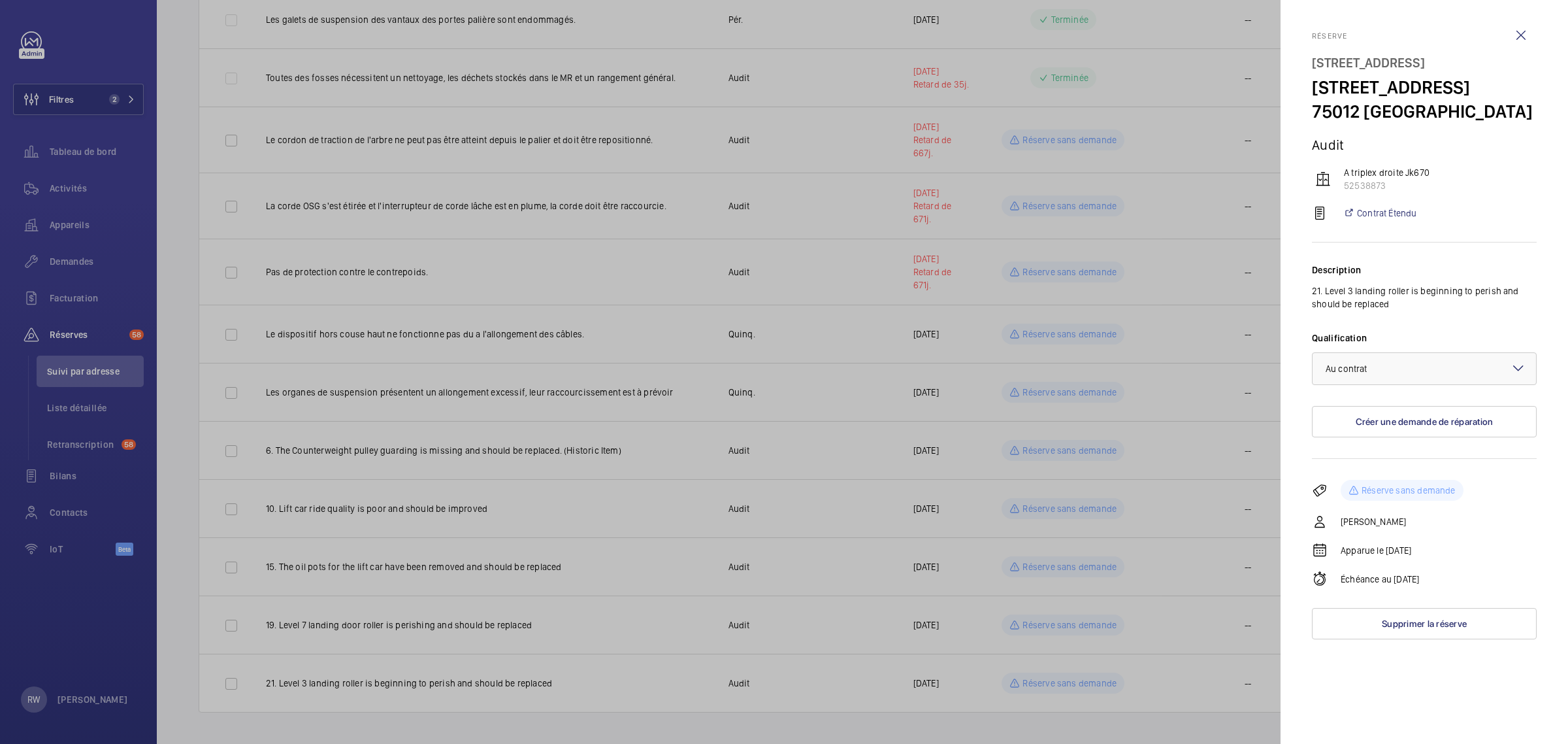
click at [1070, 682] on div at bounding box center [784, 372] width 1568 height 744
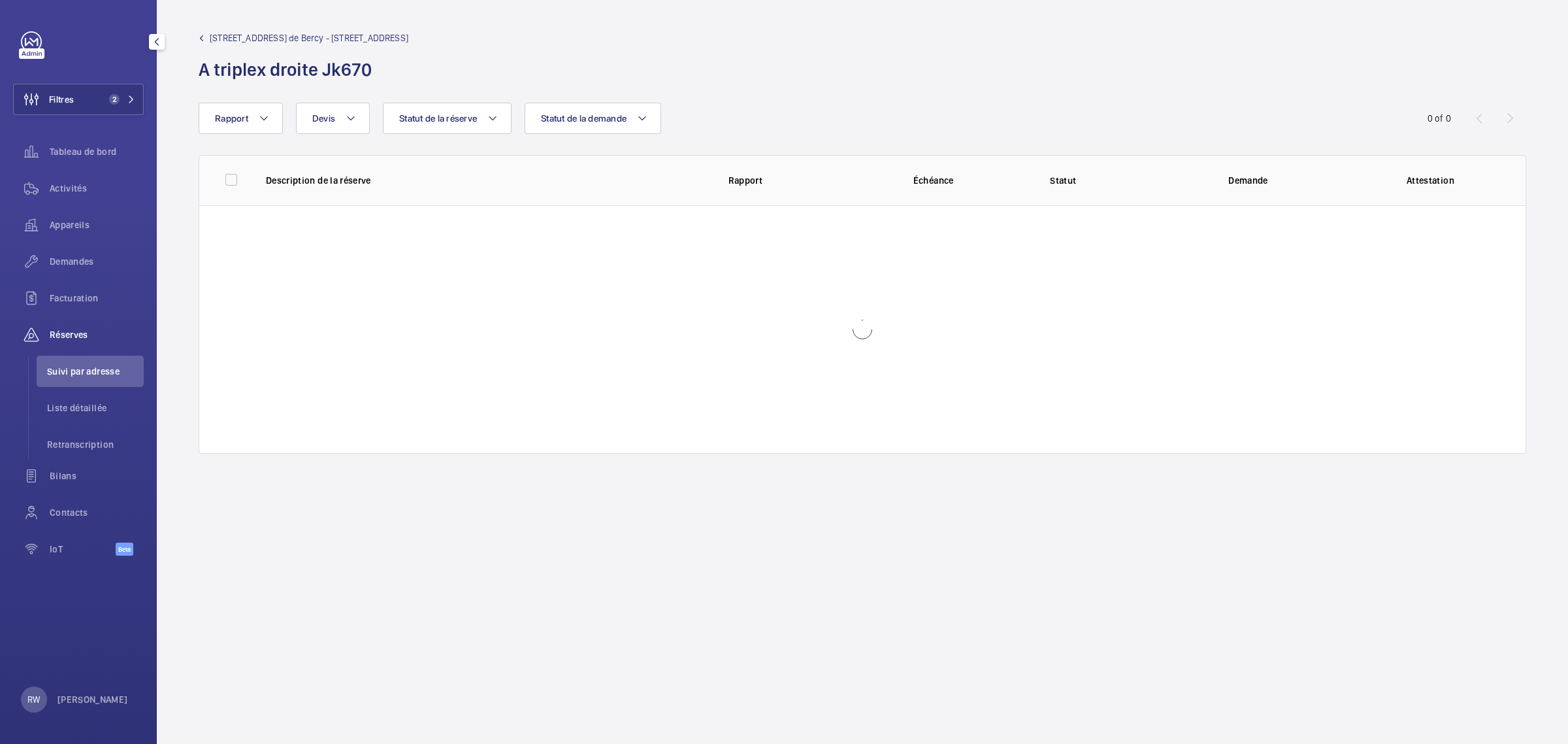
click at [57, 40] on div at bounding box center [82, 42] width 123 height 21
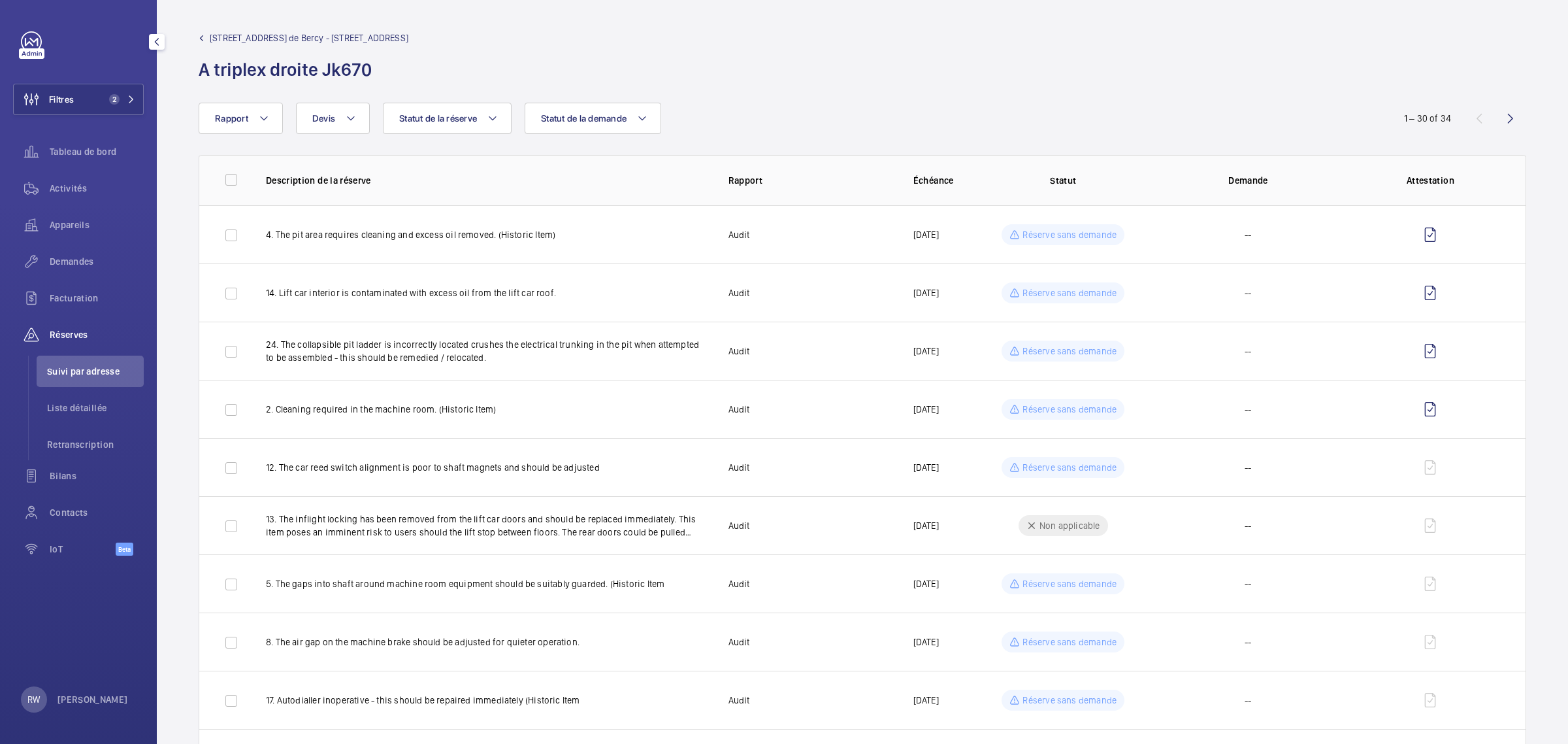
click at [33, 38] on link at bounding box center [31, 42] width 21 height 21
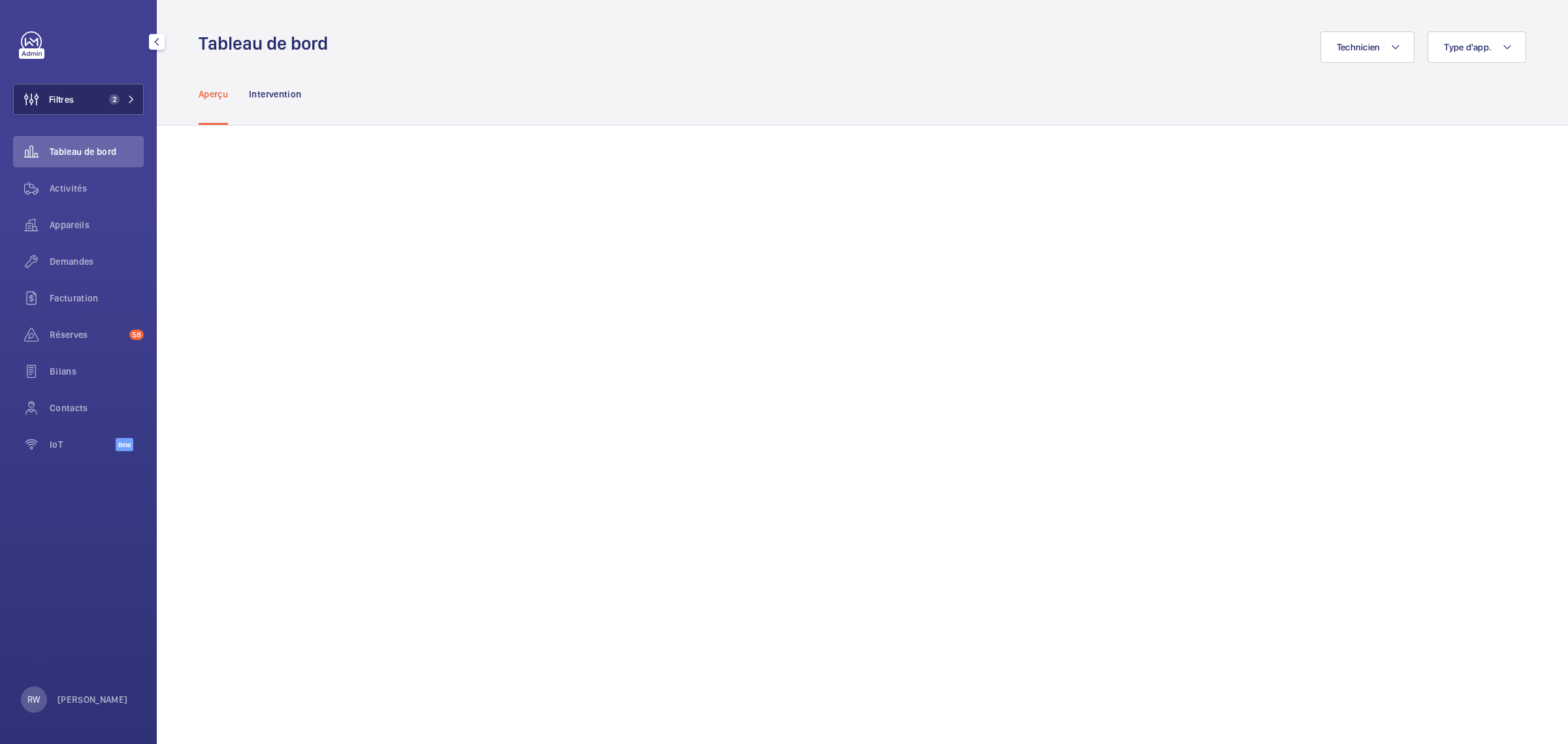
click at [82, 85] on button "Filtres 2" at bounding box center [78, 99] width 131 height 32
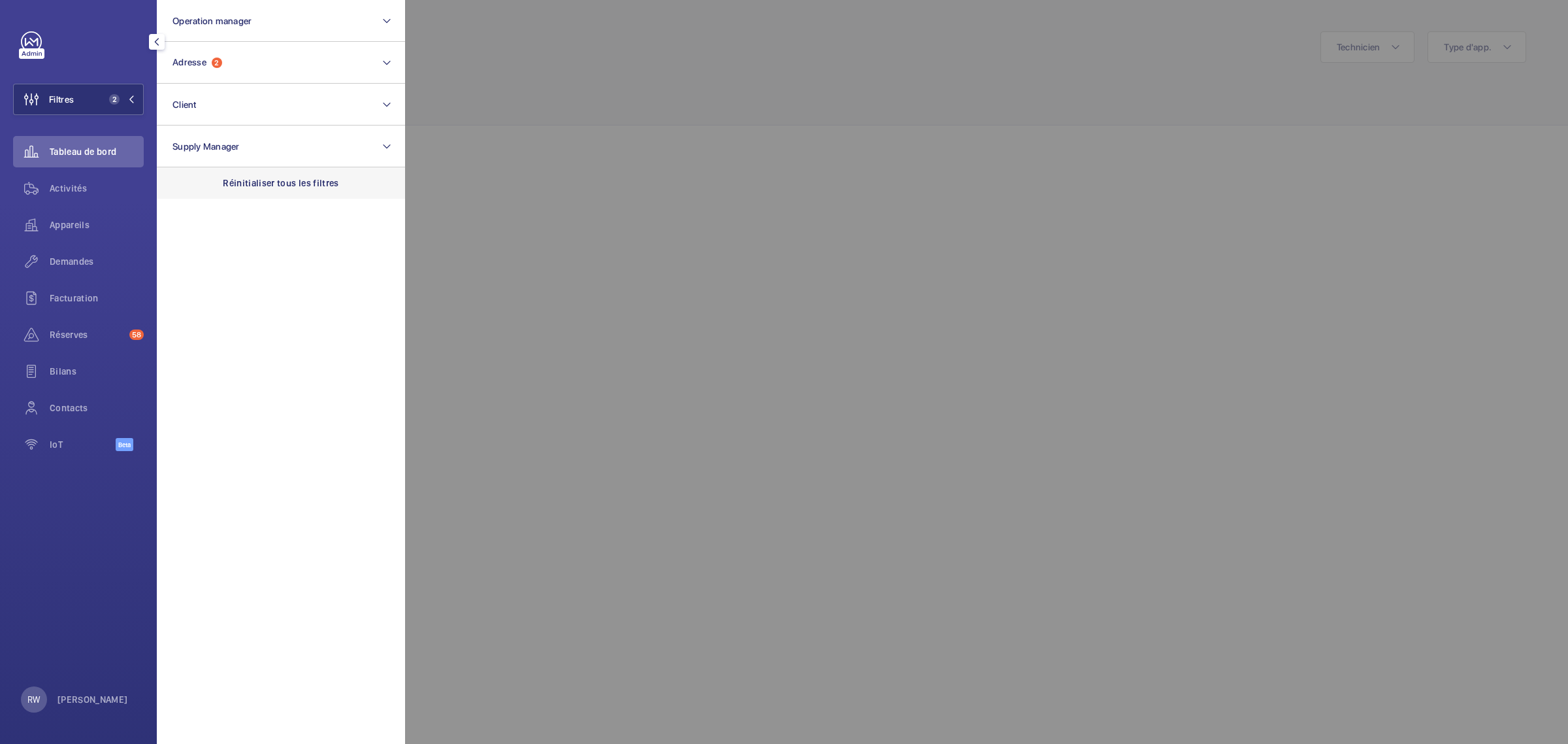
click at [244, 180] on p "Réinitialiser tous les filtres" at bounding box center [281, 183] width 116 height 13
click at [29, 35] on link at bounding box center [31, 42] width 21 height 21
click at [569, 36] on div at bounding box center [1189, 372] width 1568 height 744
